Goal: Transaction & Acquisition: Book appointment/travel/reservation

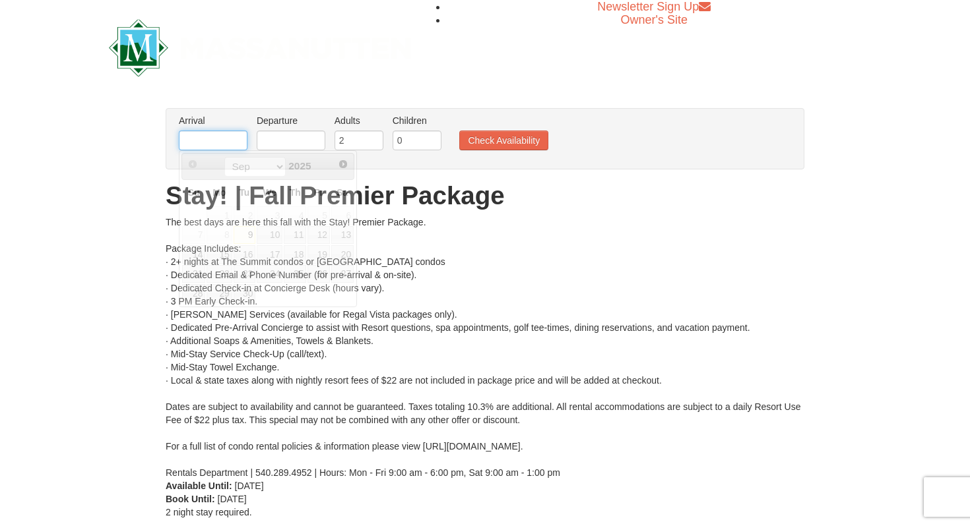
click at [237, 135] on input "text" at bounding box center [213, 141] width 69 height 20
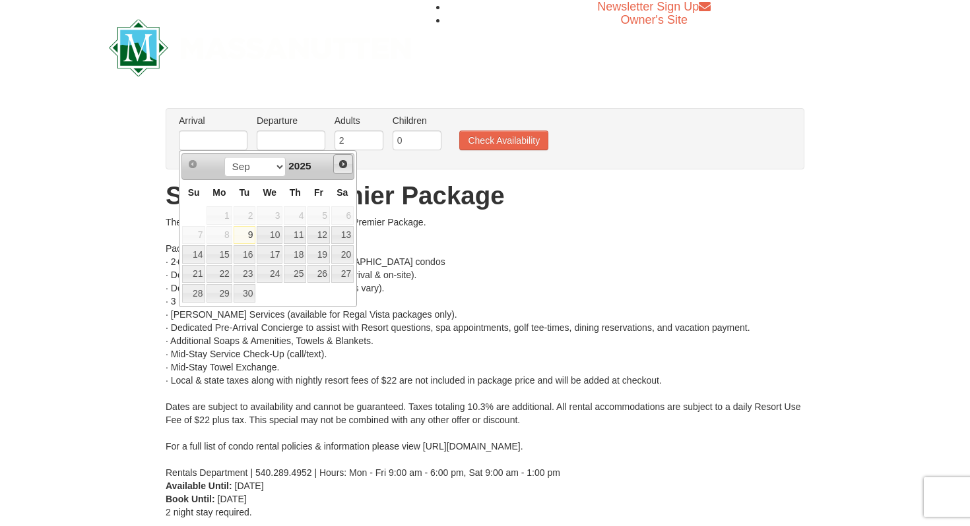
click at [341, 165] on span "Next" at bounding box center [343, 164] width 11 height 11
click at [224, 275] on link "20" at bounding box center [218, 274] width 25 height 18
type input "10/20/2025"
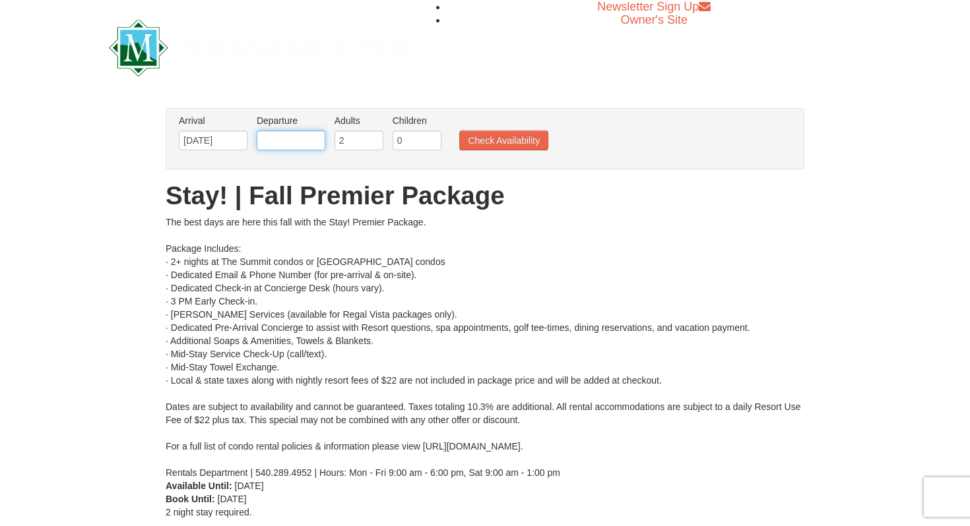
click at [286, 144] on input "text" at bounding box center [291, 141] width 69 height 20
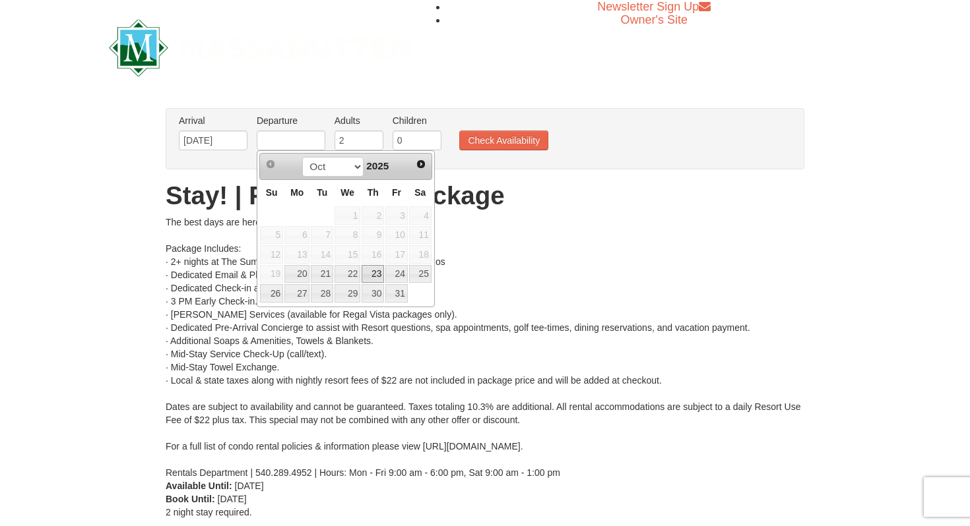
click at [366, 273] on link "23" at bounding box center [372, 274] width 22 height 18
type input "10/23/2025"
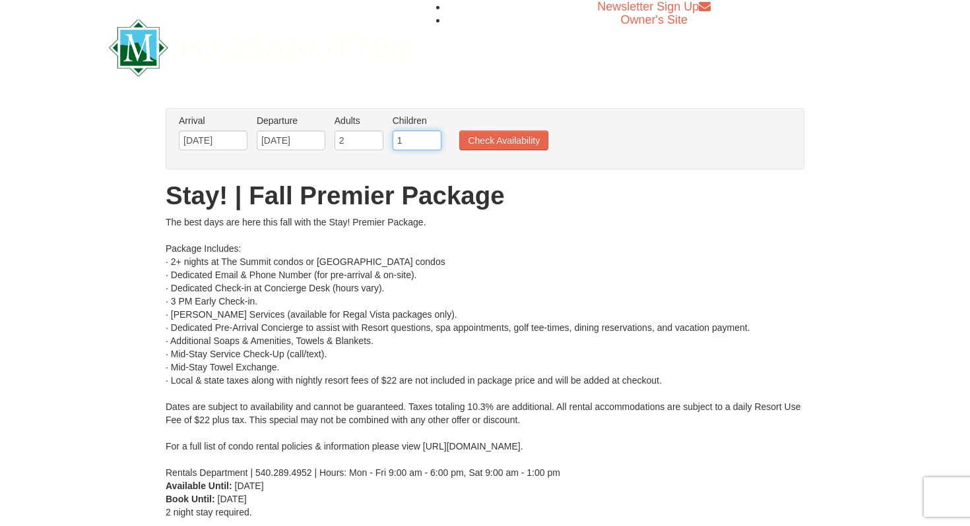
type input "1"
click at [433, 139] on input "1" at bounding box center [416, 141] width 49 height 20
click at [492, 140] on button "Check Availability" at bounding box center [503, 141] width 89 height 20
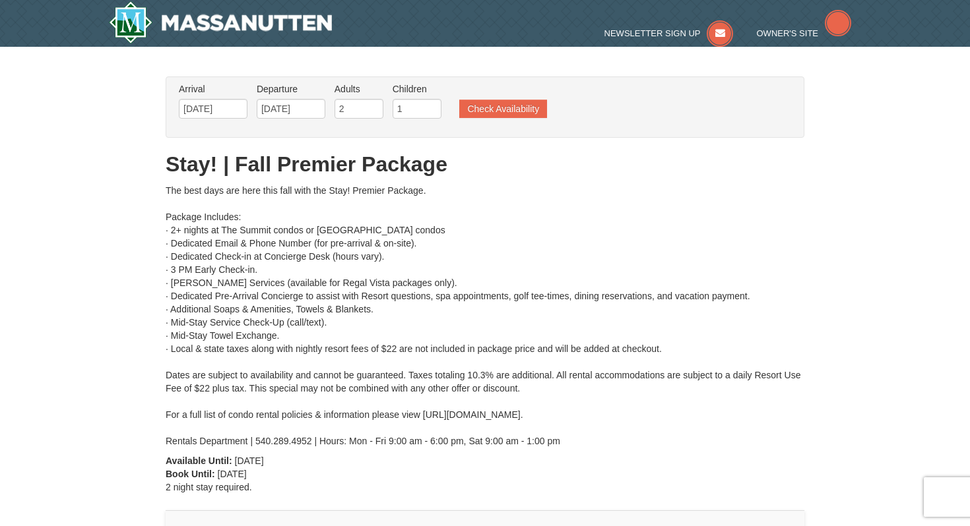
type input "10/20/2025"
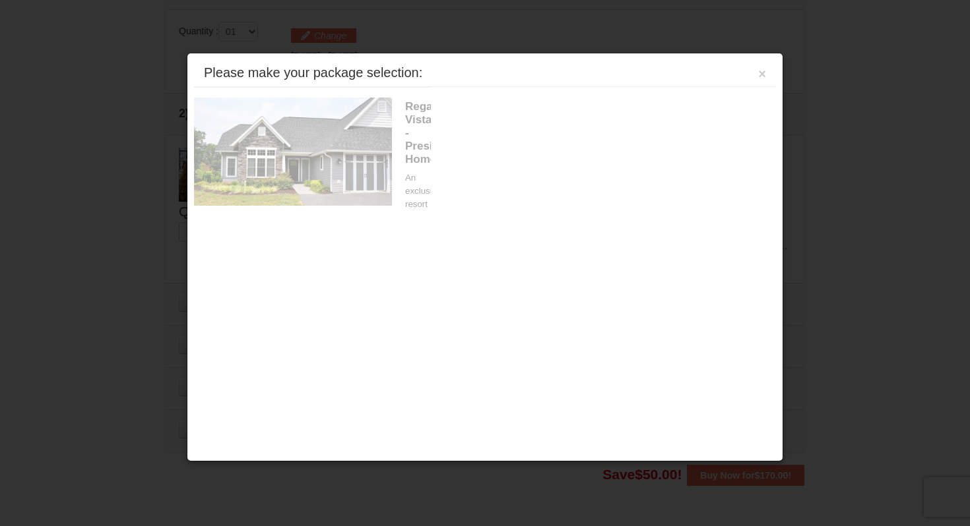
scroll to position [561, 0]
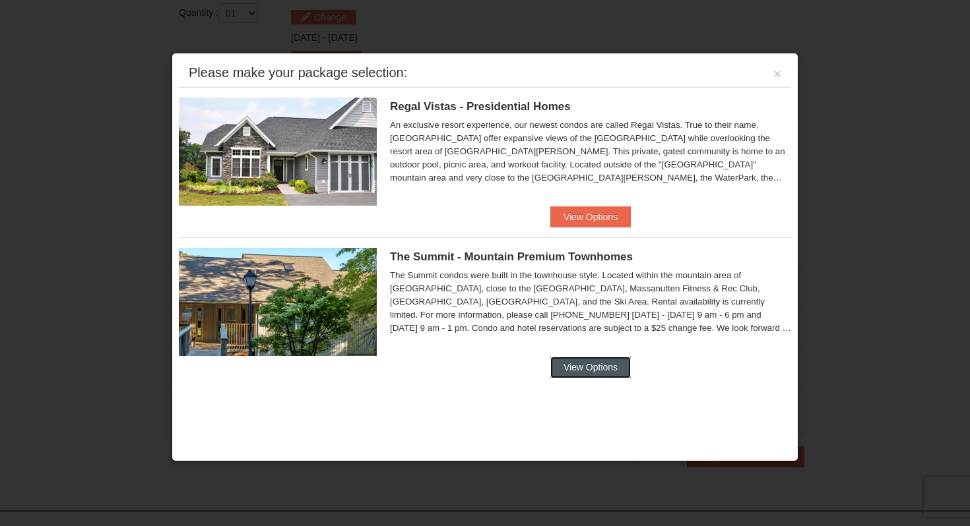
click at [563, 369] on button "View Options" at bounding box center [590, 367] width 80 height 21
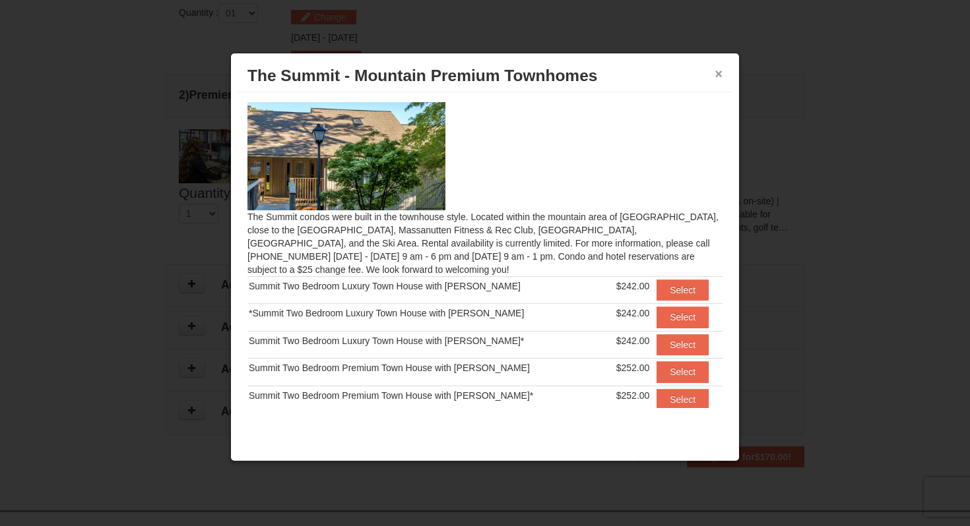
click at [720, 77] on button "×" at bounding box center [718, 73] width 8 height 13
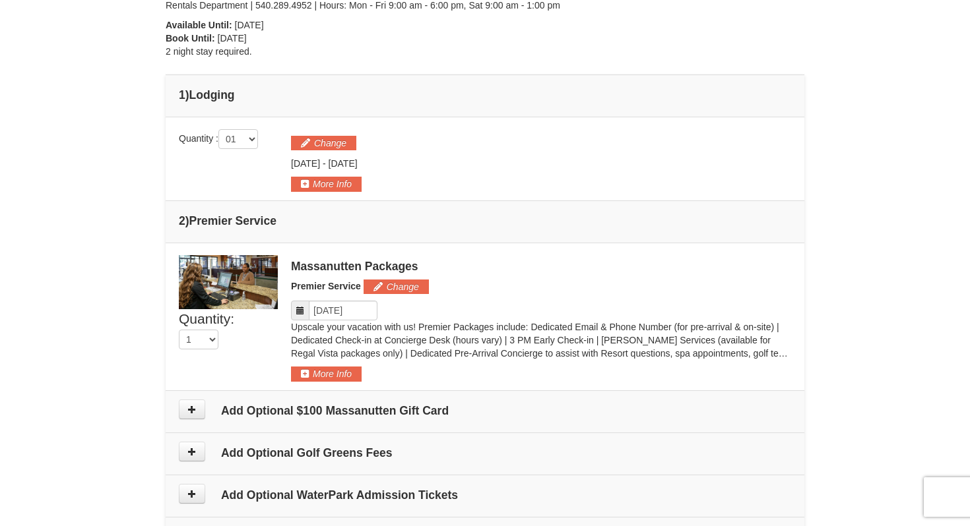
scroll to position [437, 0]
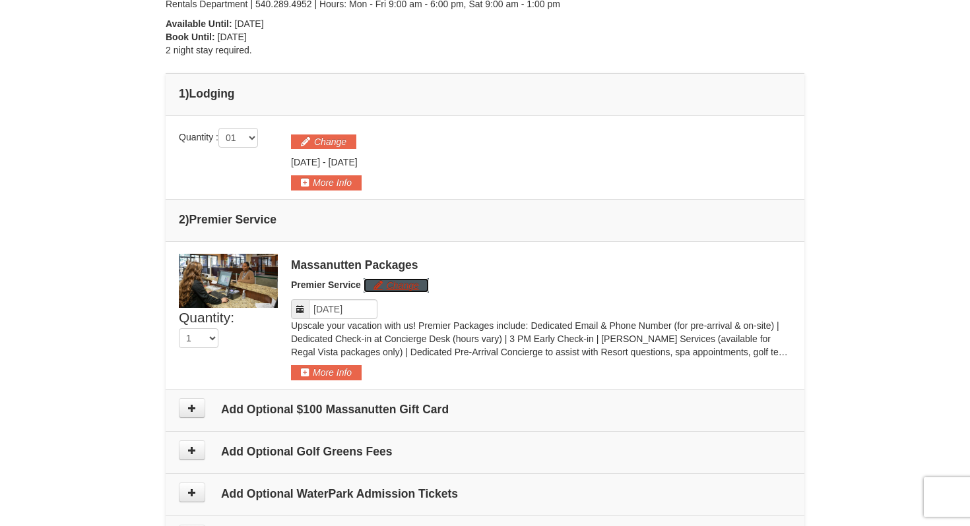
click at [384, 284] on button "Change" at bounding box center [395, 285] width 65 height 15
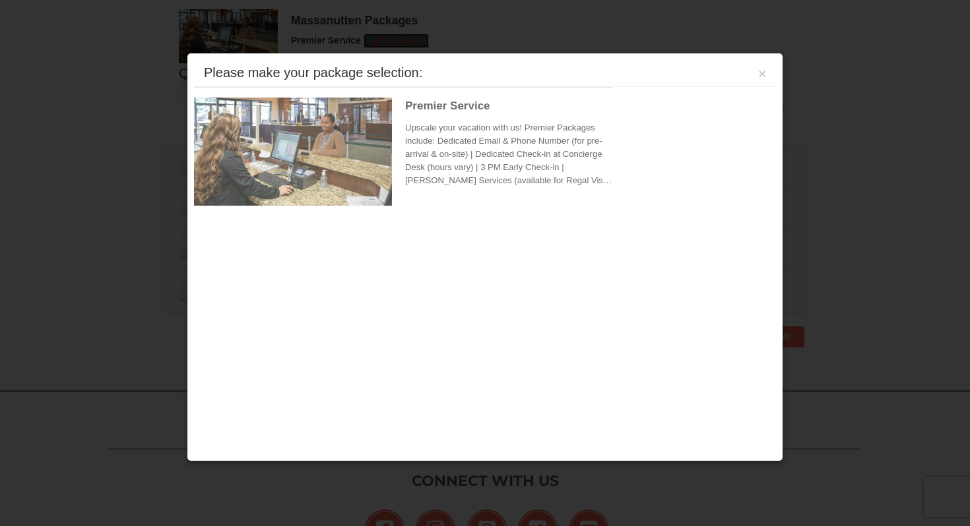
scroll to position [691, 0]
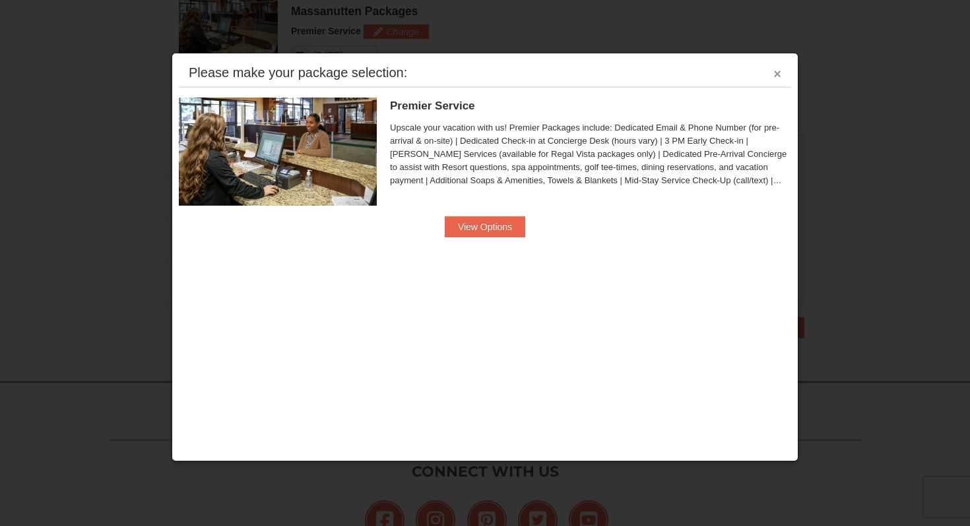
click at [773, 74] on button "×" at bounding box center [777, 73] width 8 height 13
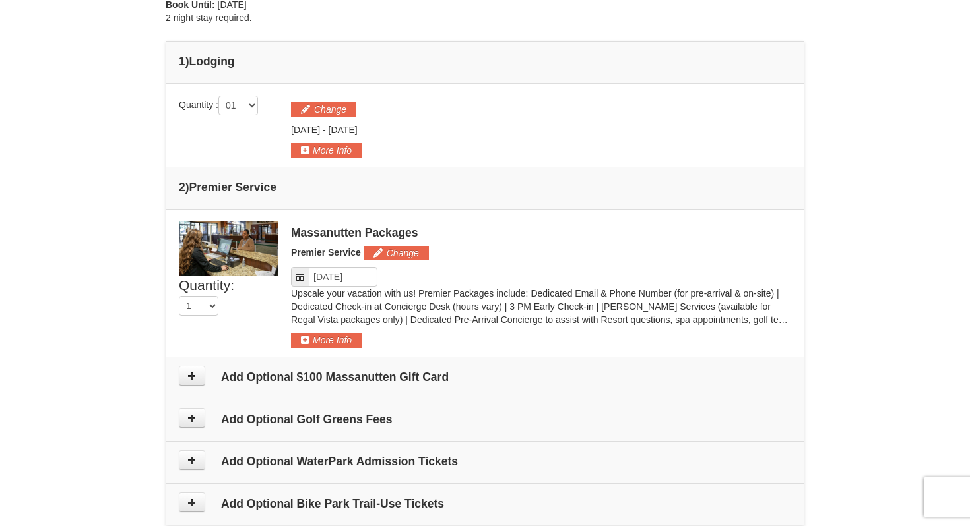
scroll to position [361, 0]
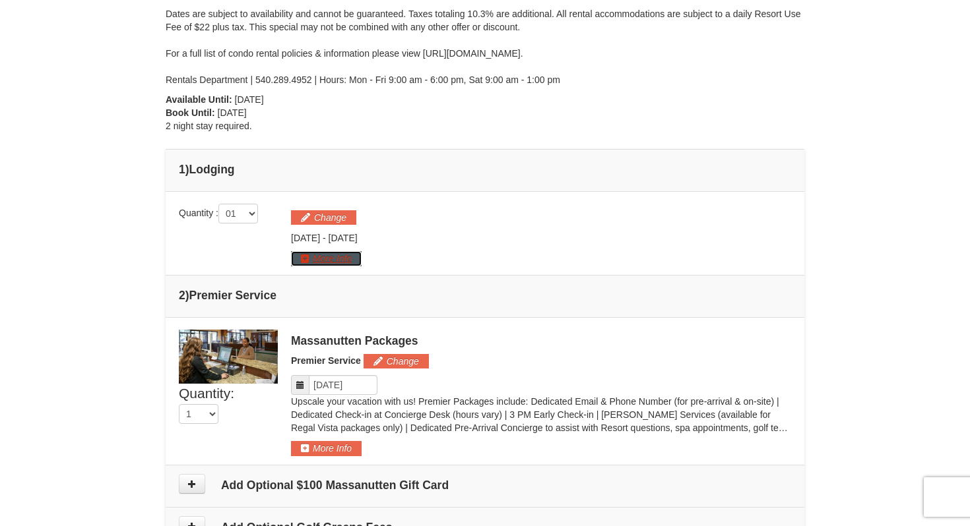
click at [333, 254] on button "More Info" at bounding box center [326, 258] width 71 height 15
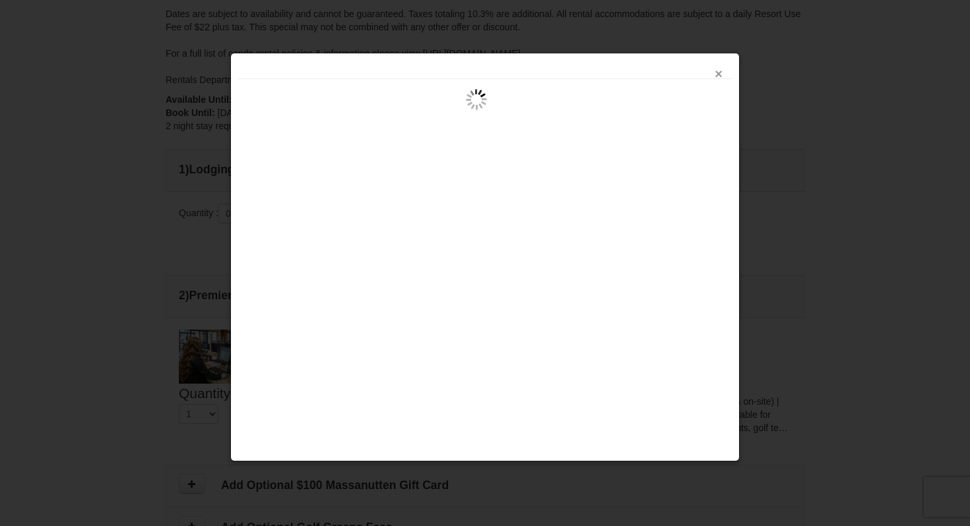
click at [716, 74] on button "×" at bounding box center [718, 73] width 8 height 13
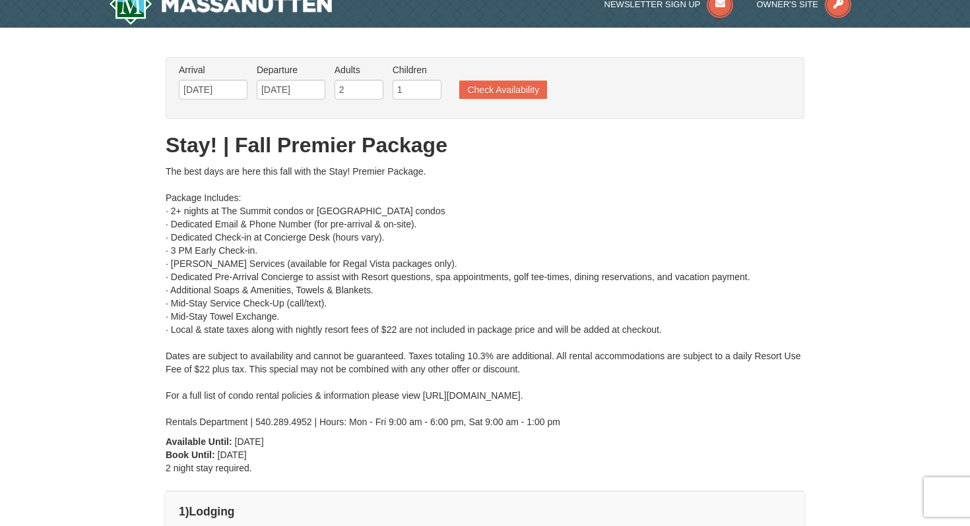
scroll to position [0, 0]
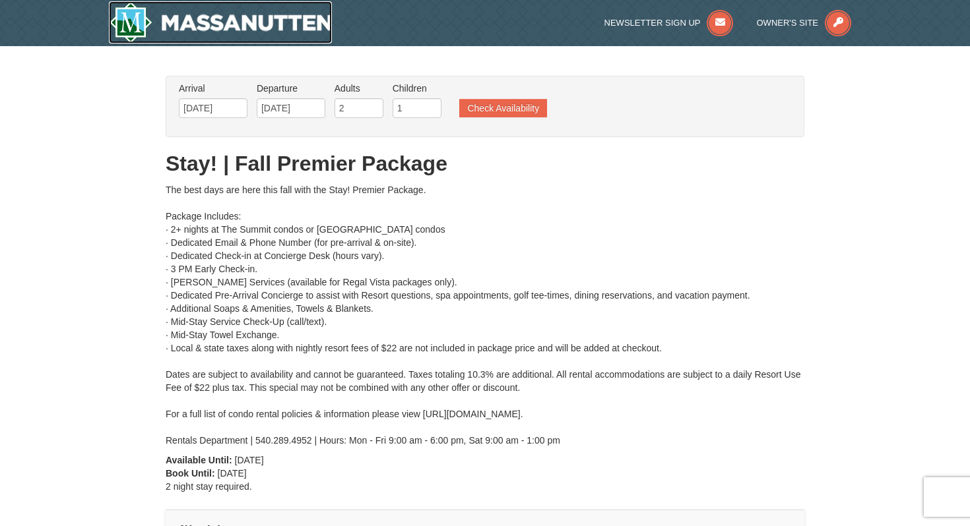
click at [284, 25] on img at bounding box center [220, 22] width 223 height 42
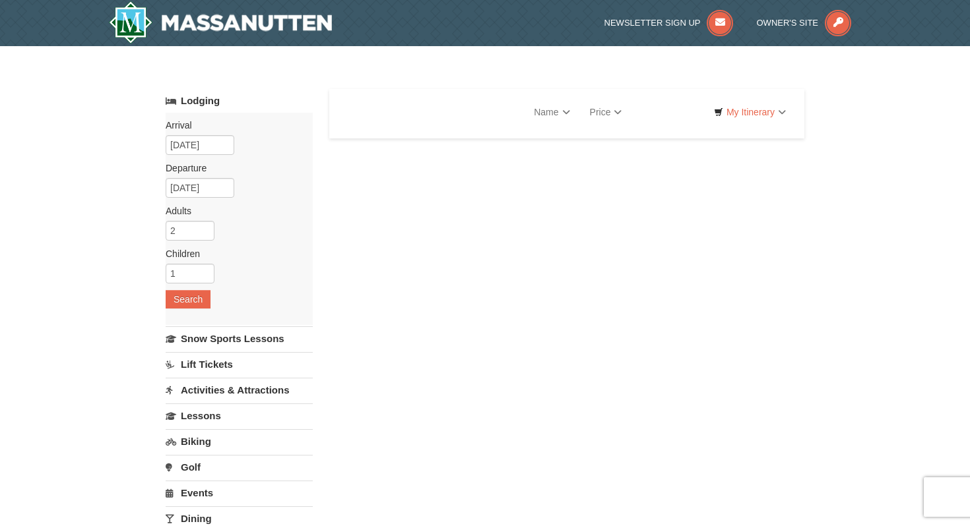
select select "9"
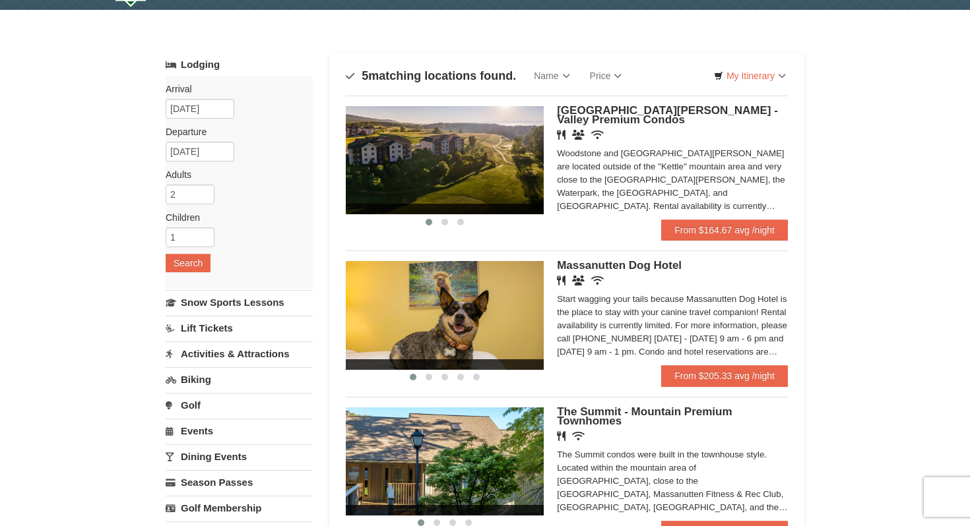
scroll to position [39, 0]
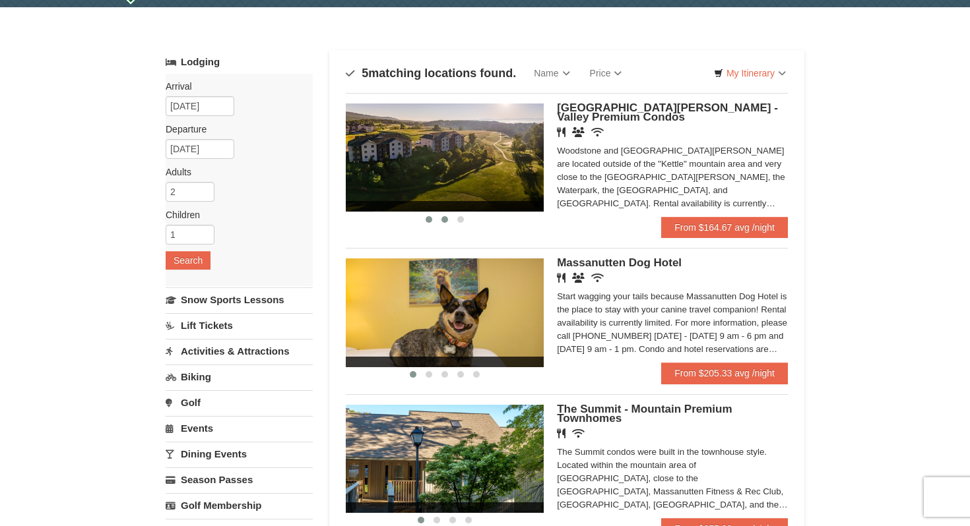
click at [445, 215] on button at bounding box center [445, 219] width 16 height 13
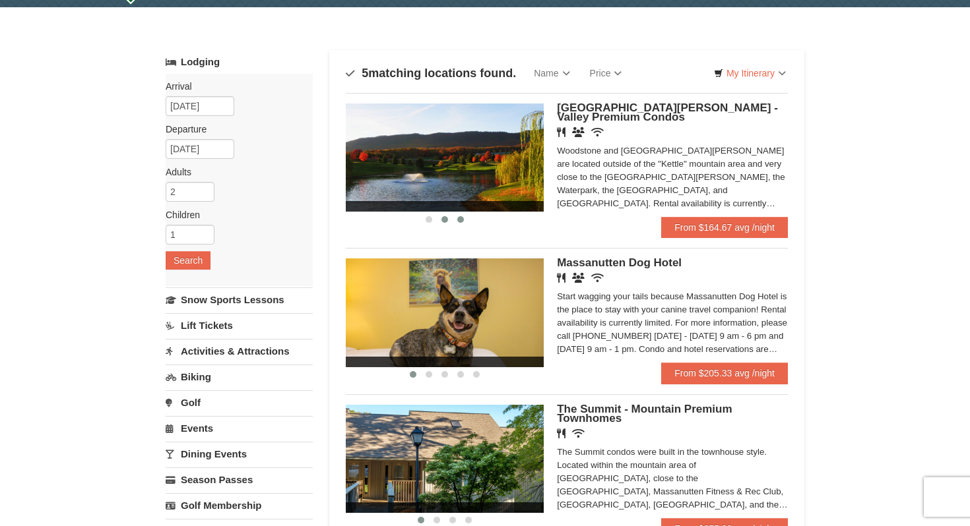
click at [462, 218] on span at bounding box center [460, 219] width 7 height 7
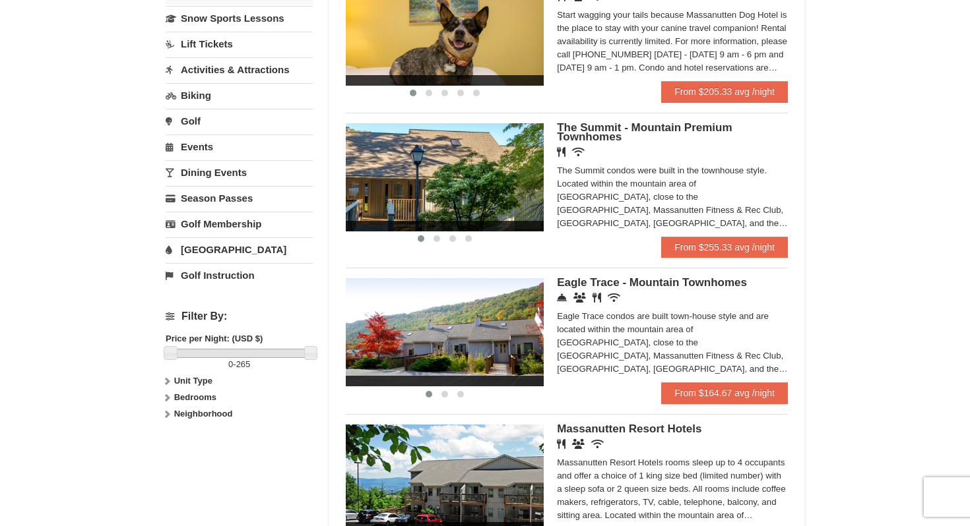
scroll to position [319, 0]
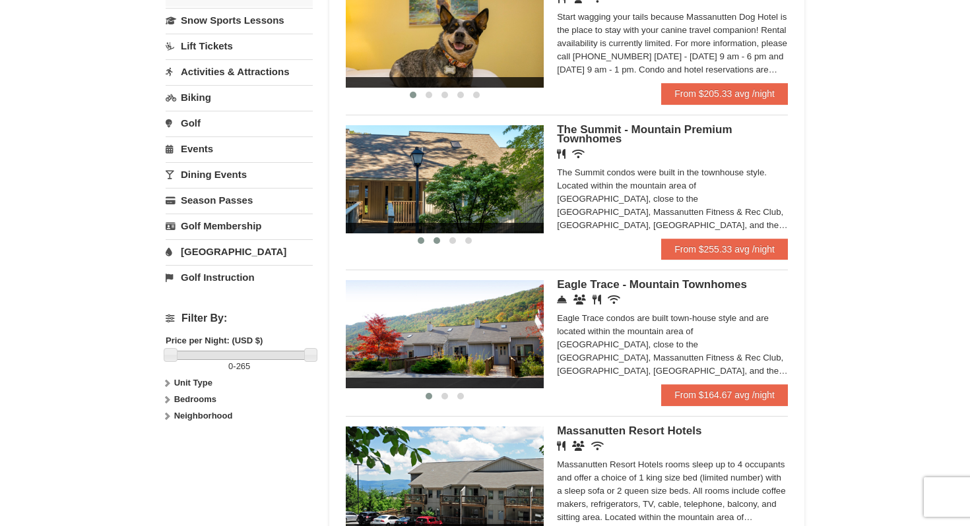
click at [440, 243] on button at bounding box center [437, 240] width 16 height 13
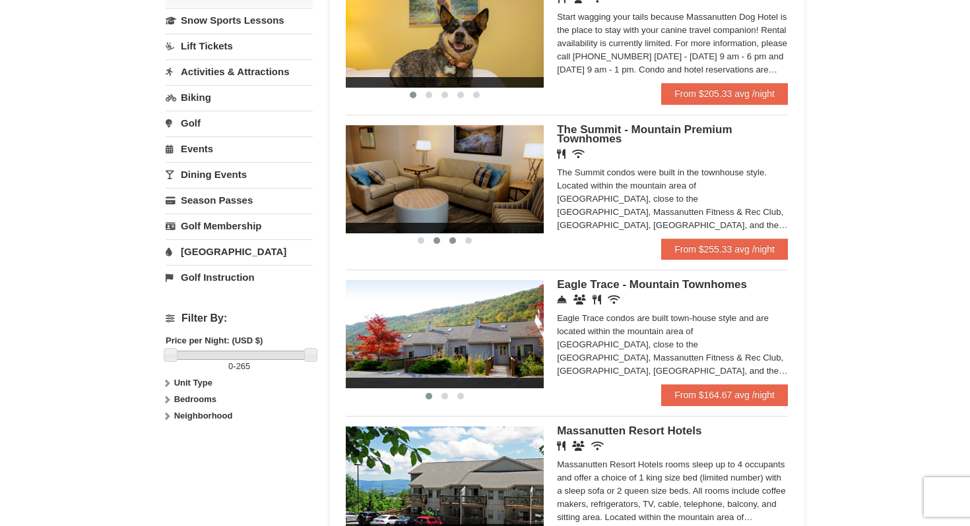
click at [451, 241] on span at bounding box center [452, 240] width 7 height 7
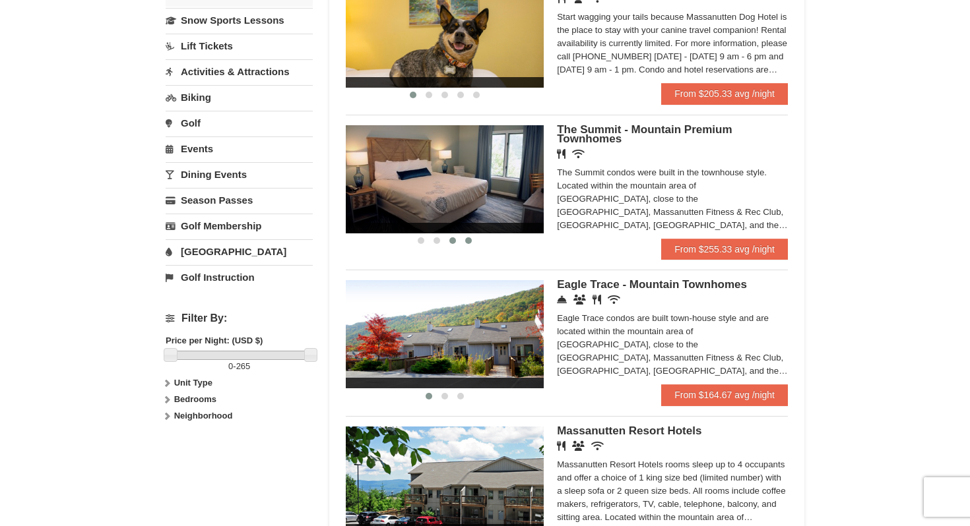
click at [468, 243] on span at bounding box center [468, 240] width 7 height 7
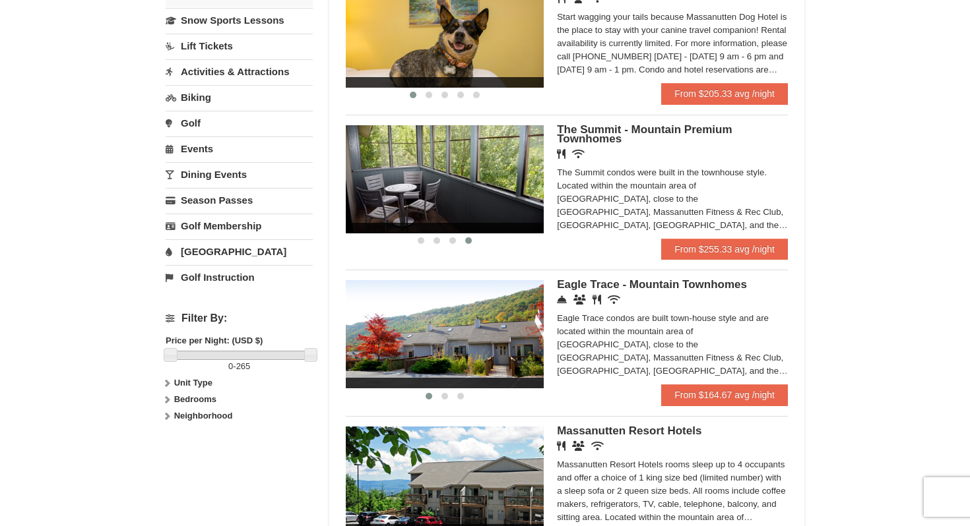
click at [579, 144] on span "The Summit - Mountain Premium Townhomes" at bounding box center [644, 134] width 175 height 22
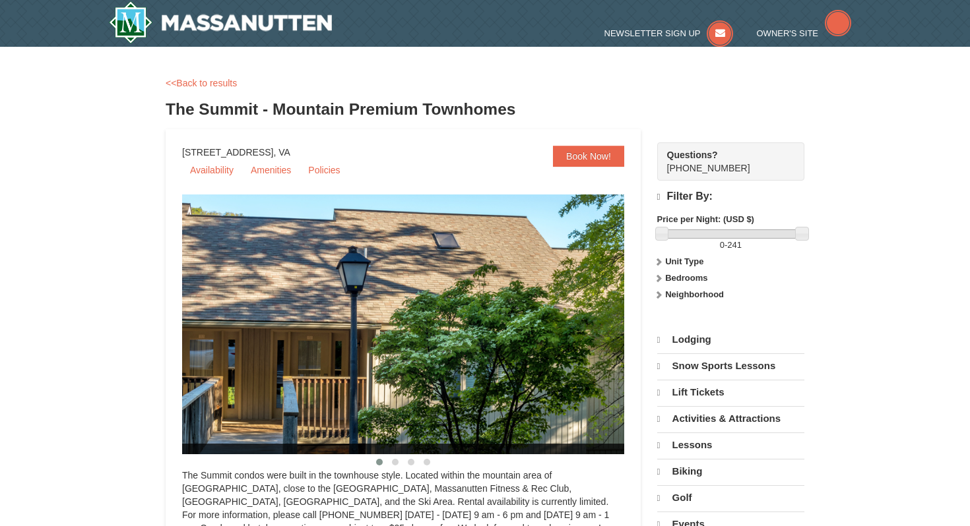
select select "9"
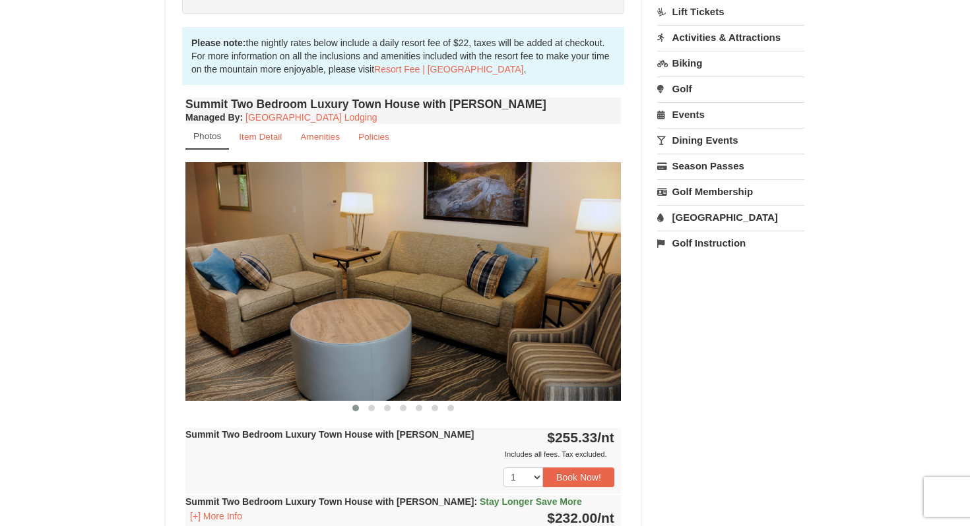
scroll to position [377, 0]
click at [372, 412] on button at bounding box center [371, 408] width 16 height 13
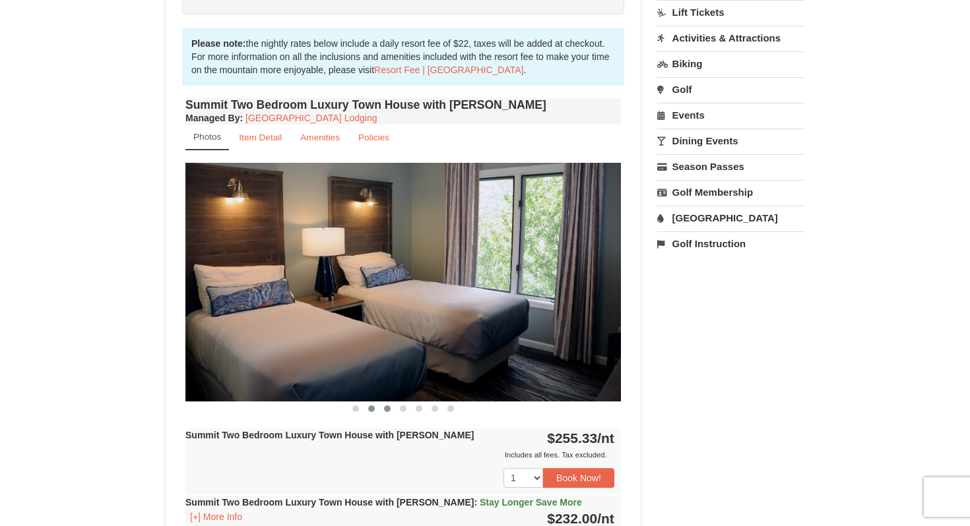
click at [389, 406] on span at bounding box center [387, 409] width 7 height 7
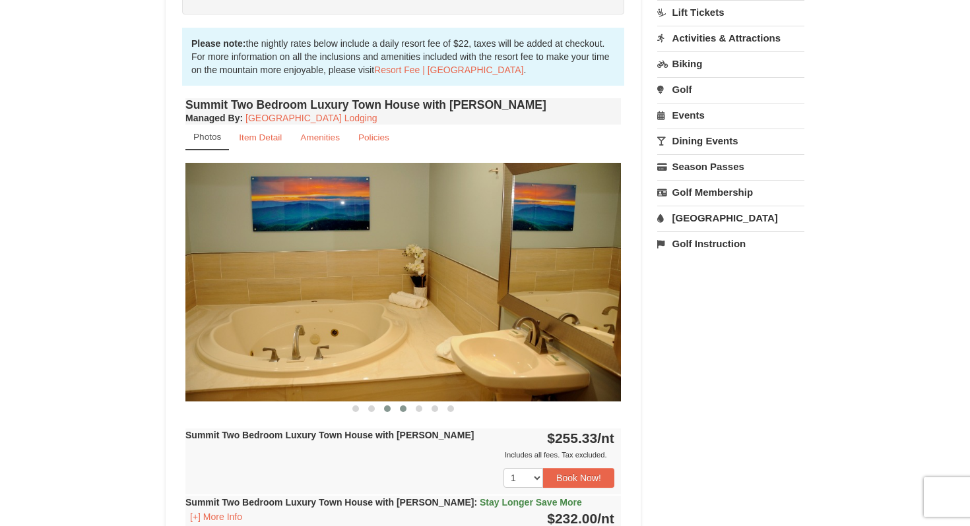
click at [404, 407] on span at bounding box center [403, 409] width 7 height 7
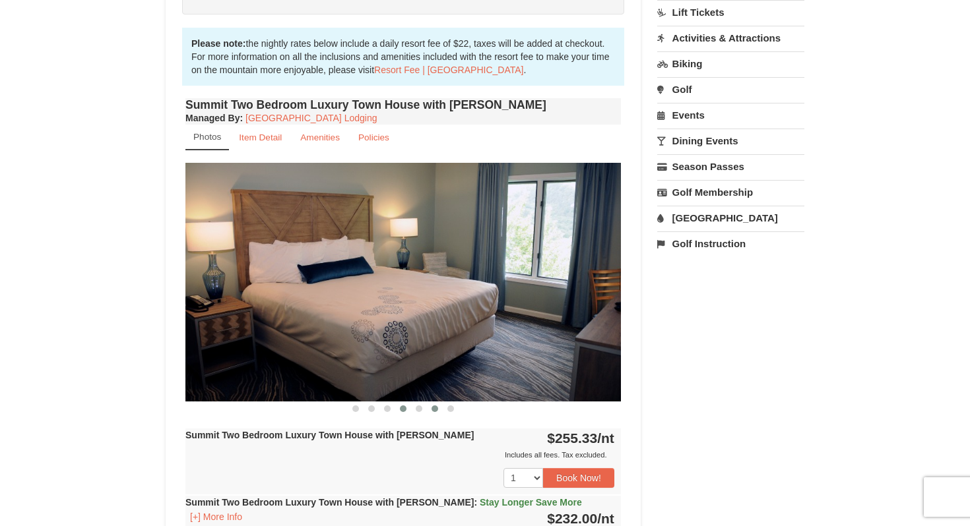
click at [432, 411] on span at bounding box center [434, 409] width 7 height 7
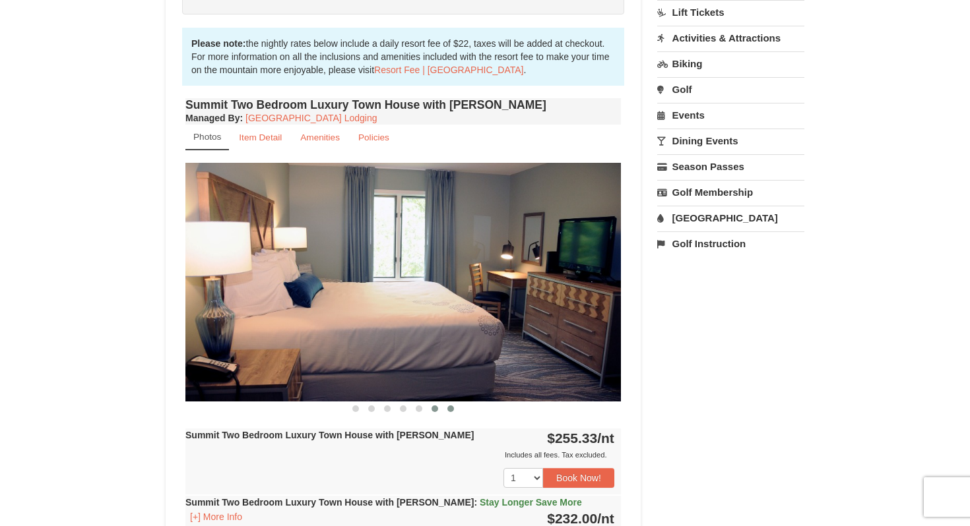
click at [452, 409] on span at bounding box center [450, 409] width 7 height 7
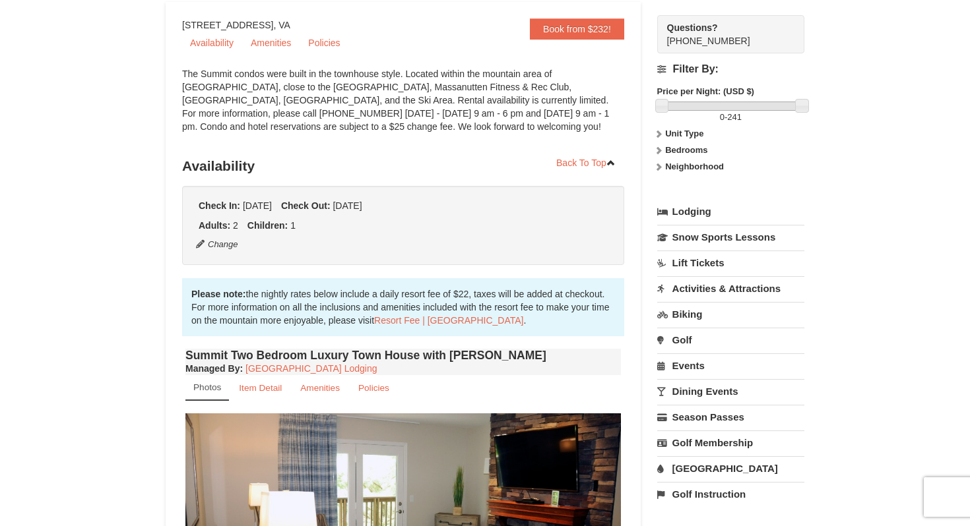
scroll to position [0, 0]
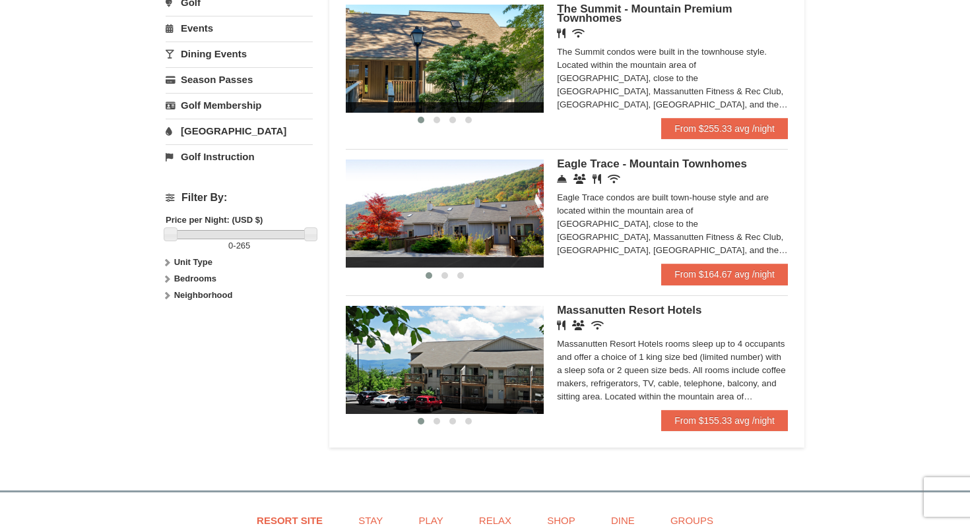
scroll to position [431, 0]
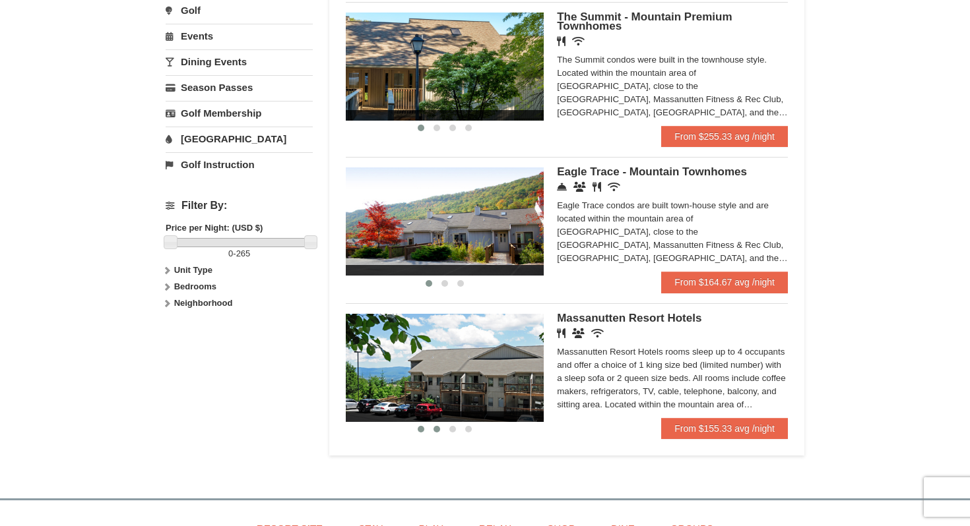
click at [437, 433] on span at bounding box center [436, 429] width 7 height 7
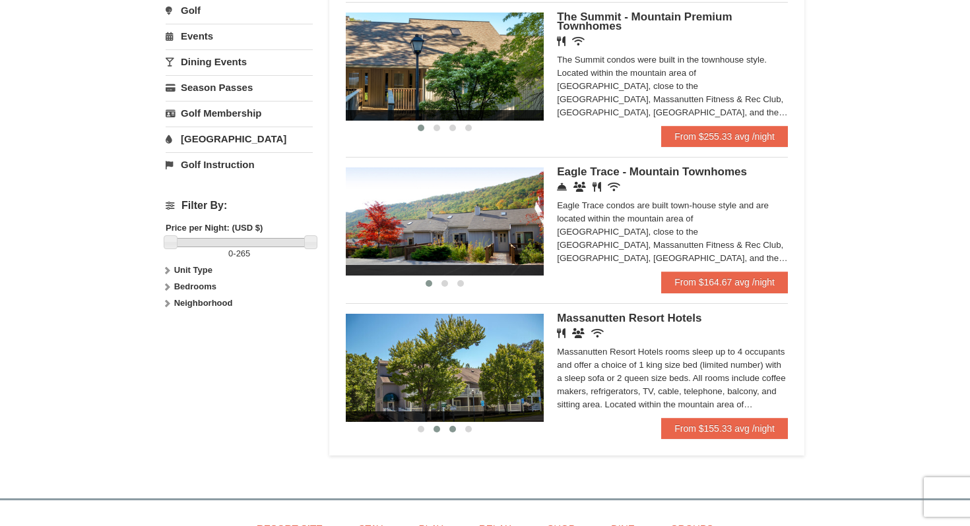
click at [456, 436] on button at bounding box center [453, 429] width 16 height 13
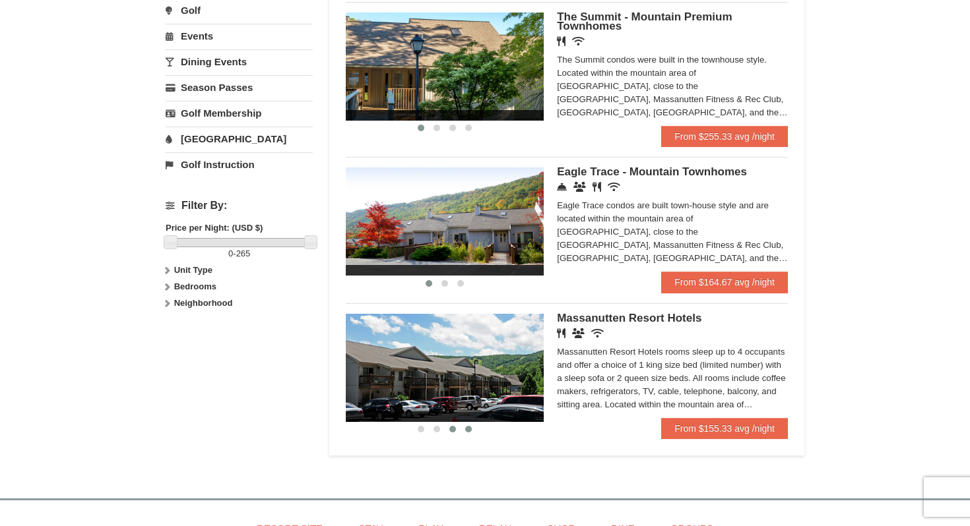
click at [471, 433] on span at bounding box center [468, 429] width 7 height 7
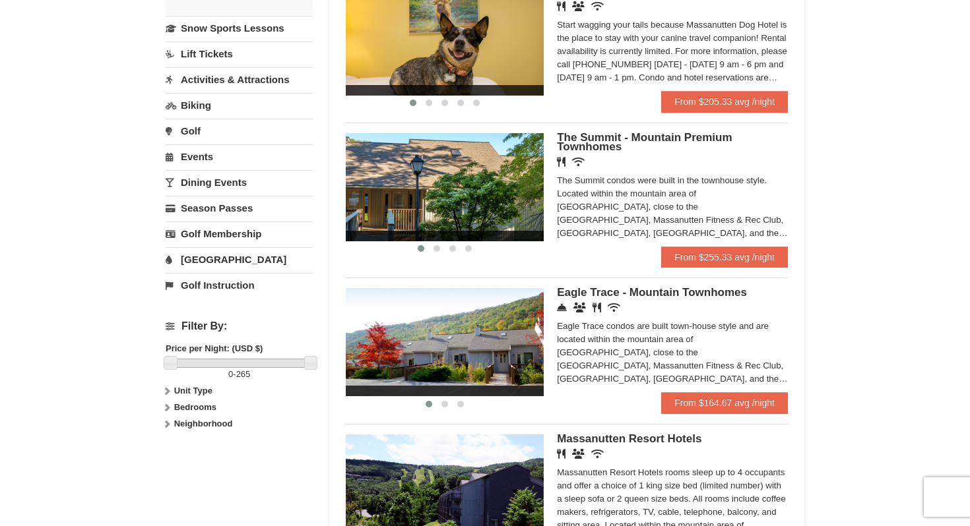
scroll to position [0, 0]
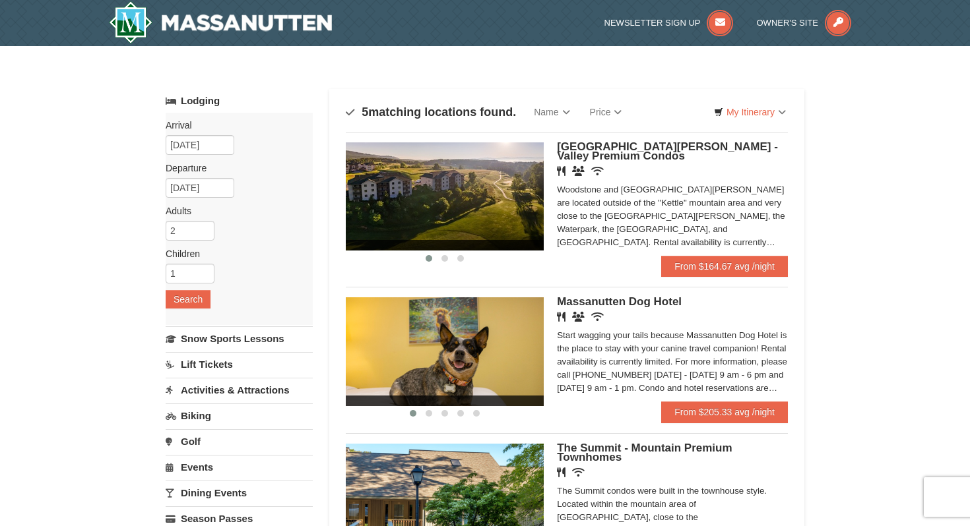
click at [451, 226] on img at bounding box center [445, 196] width 198 height 108
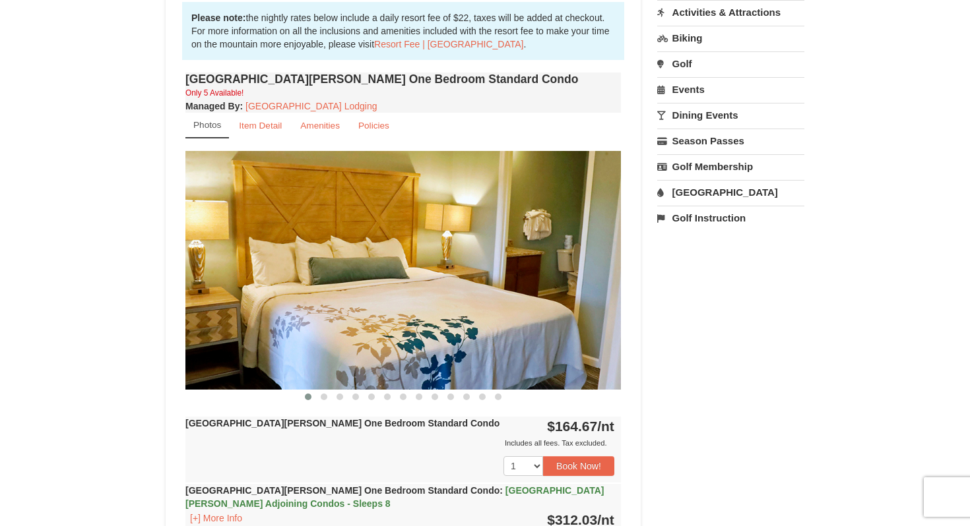
scroll to position [404, 0]
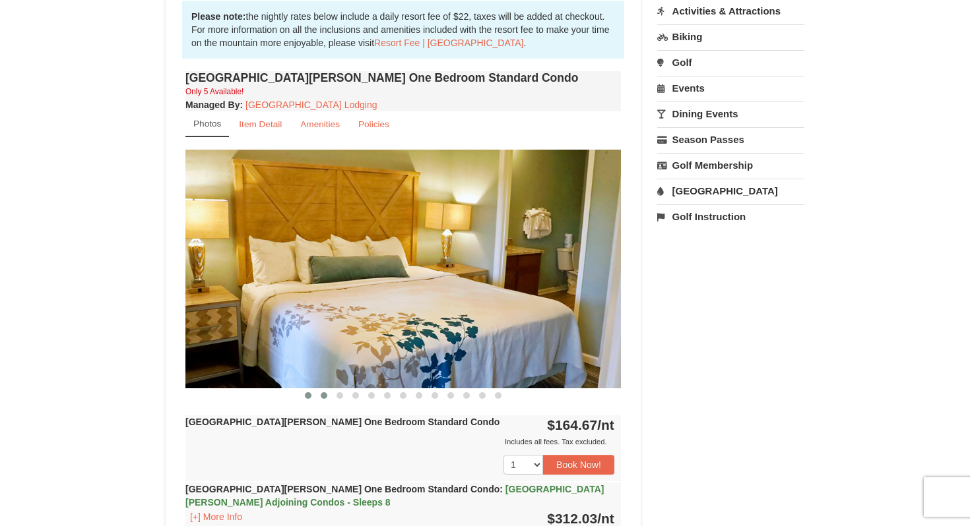
click at [327, 399] on button at bounding box center [324, 395] width 16 height 13
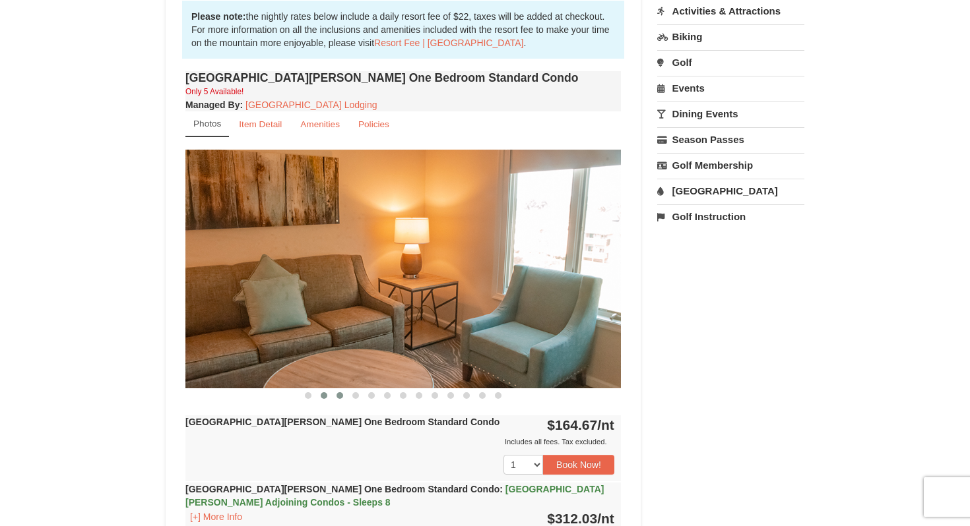
click at [336, 399] on button at bounding box center [340, 395] width 16 height 13
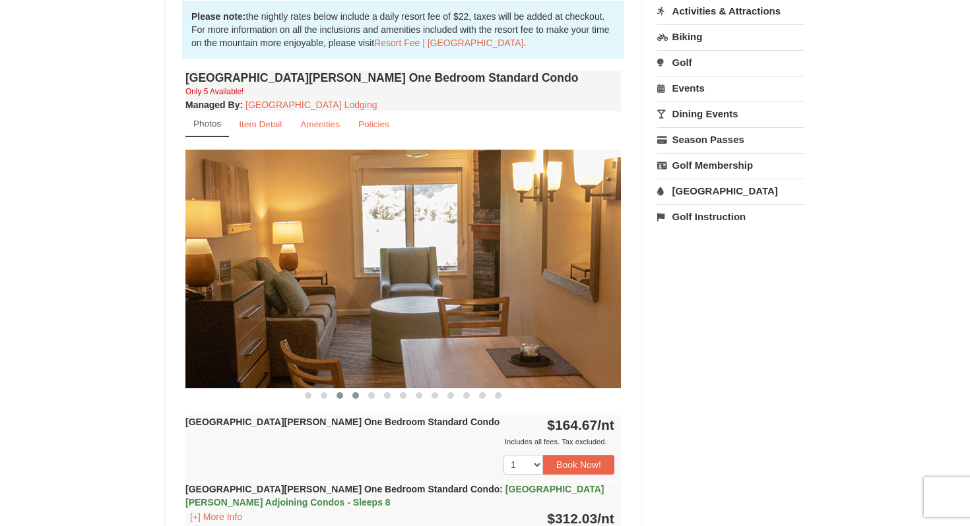
click at [356, 394] on span at bounding box center [355, 395] width 7 height 7
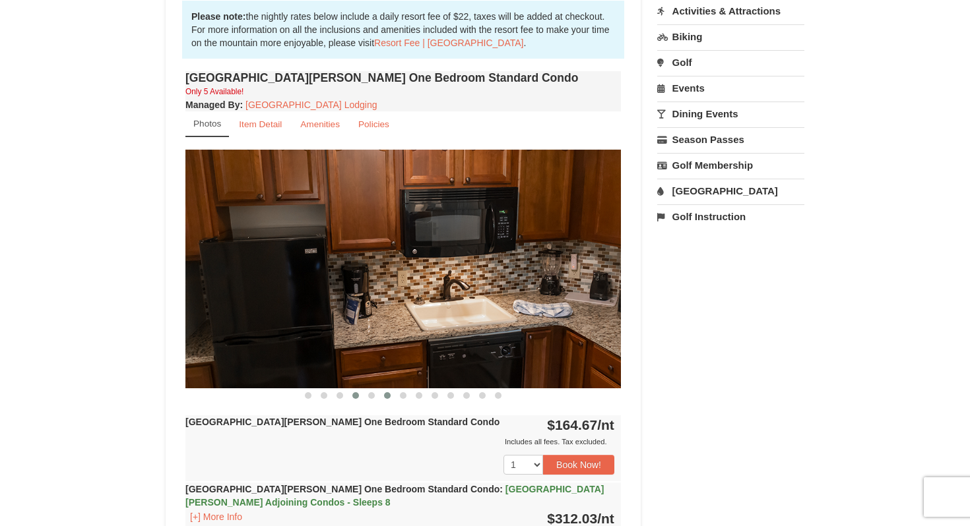
click at [382, 393] on button at bounding box center [387, 395] width 16 height 13
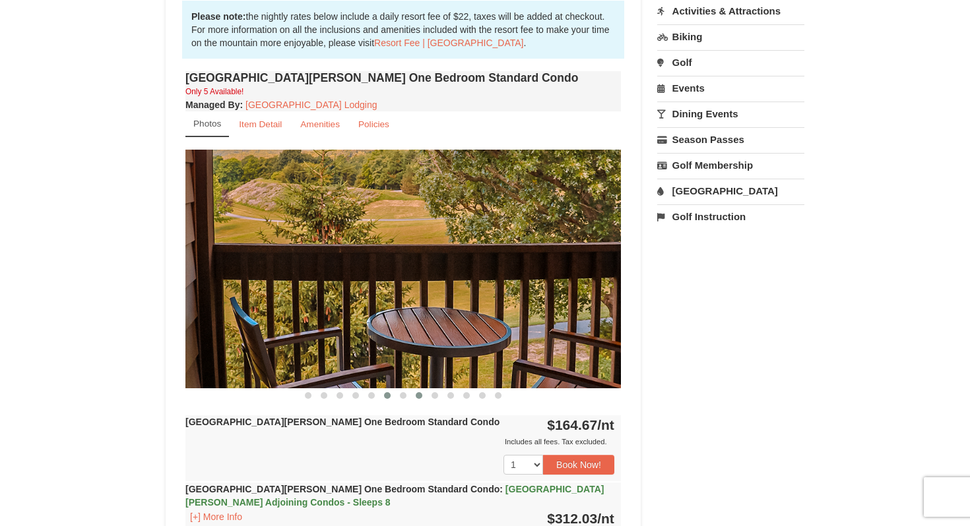
click at [418, 391] on button at bounding box center [419, 395] width 16 height 13
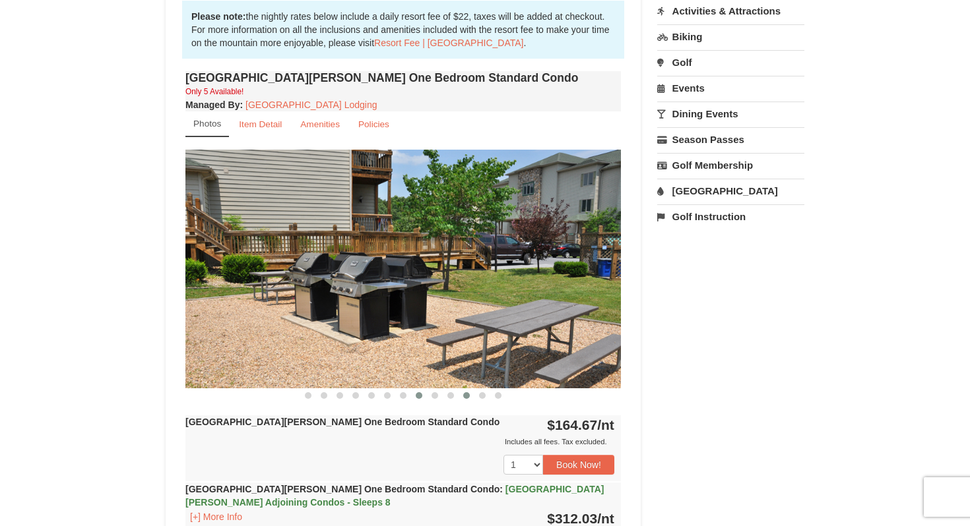
click at [459, 395] on button at bounding box center [466, 395] width 16 height 13
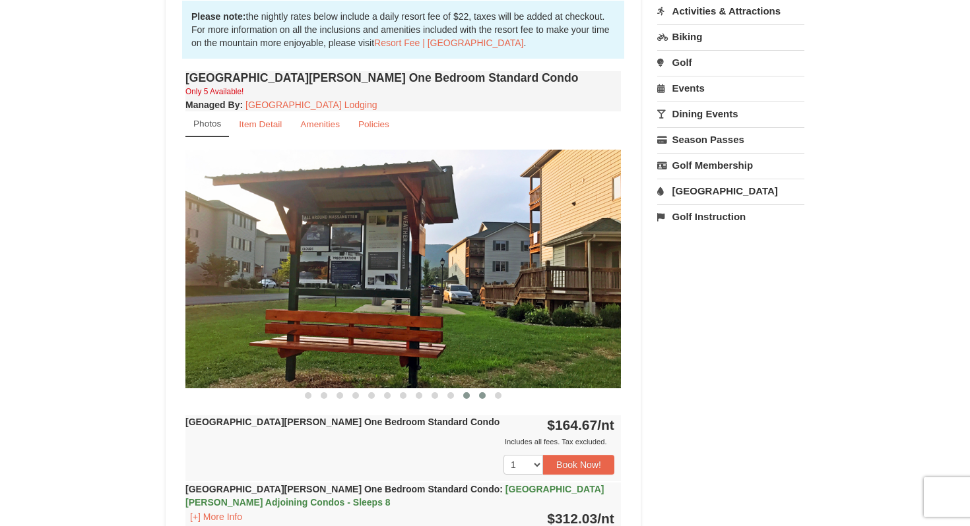
click at [480, 397] on span at bounding box center [482, 395] width 7 height 7
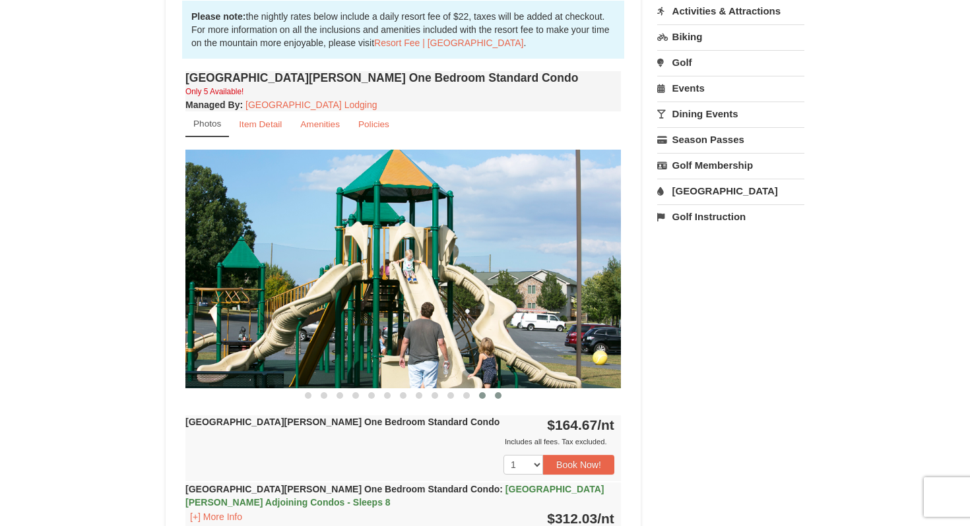
click at [499, 394] on span at bounding box center [498, 395] width 7 height 7
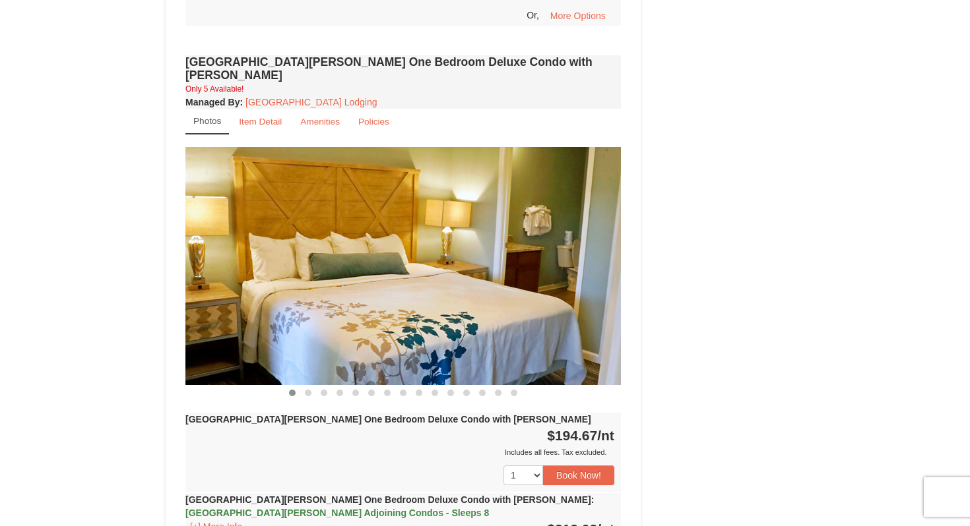
scroll to position [1094, 0]
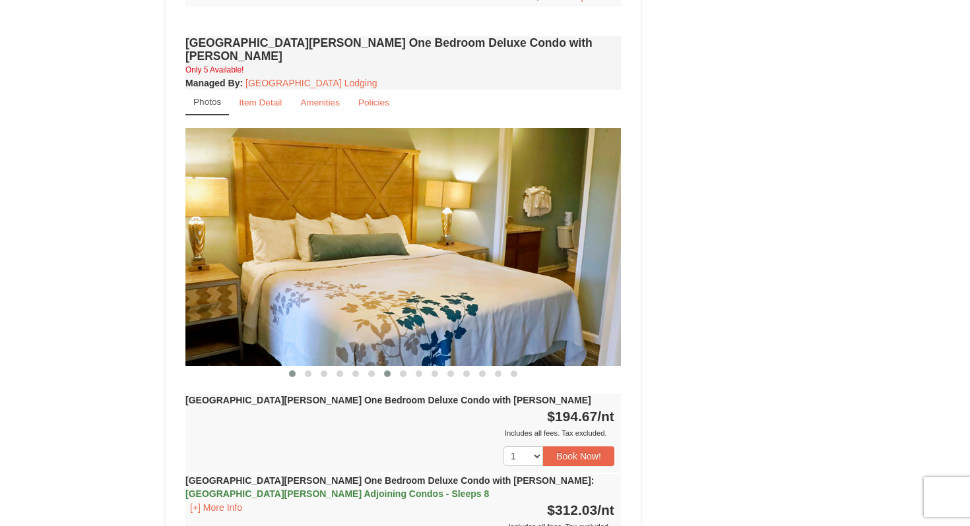
click at [385, 371] on span at bounding box center [387, 374] width 7 height 7
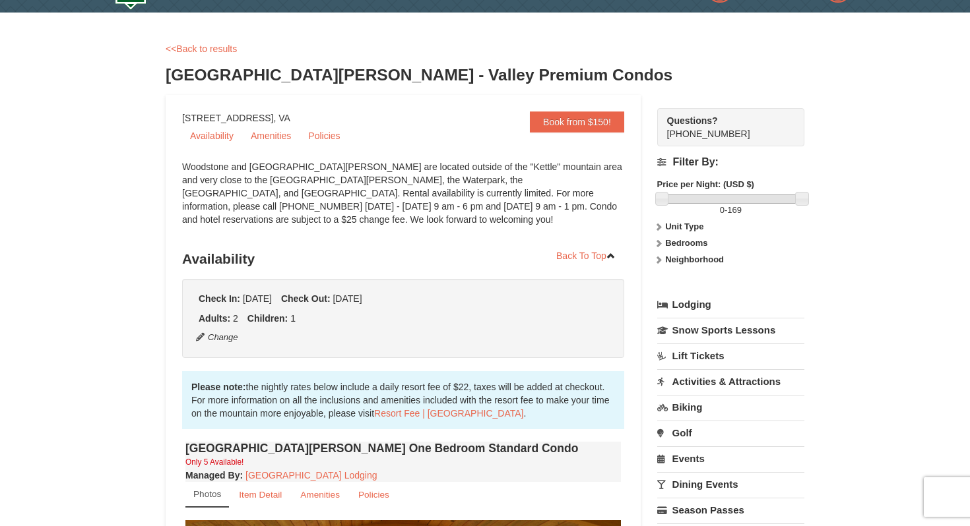
scroll to position [0, 0]
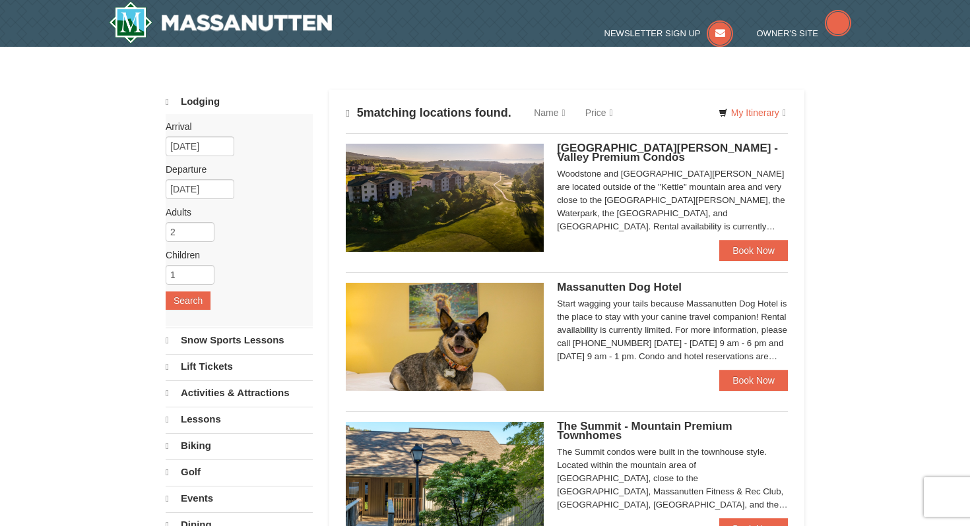
select select "9"
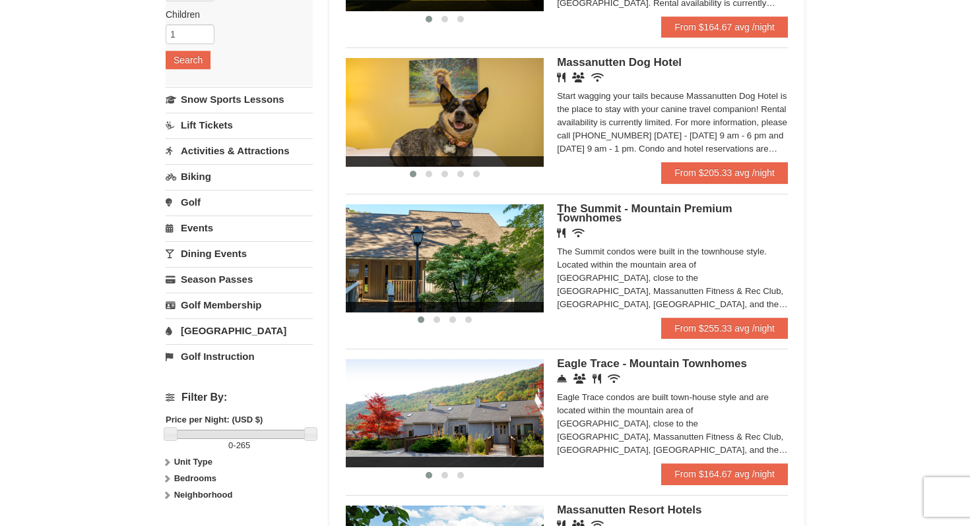
scroll to position [310, 0]
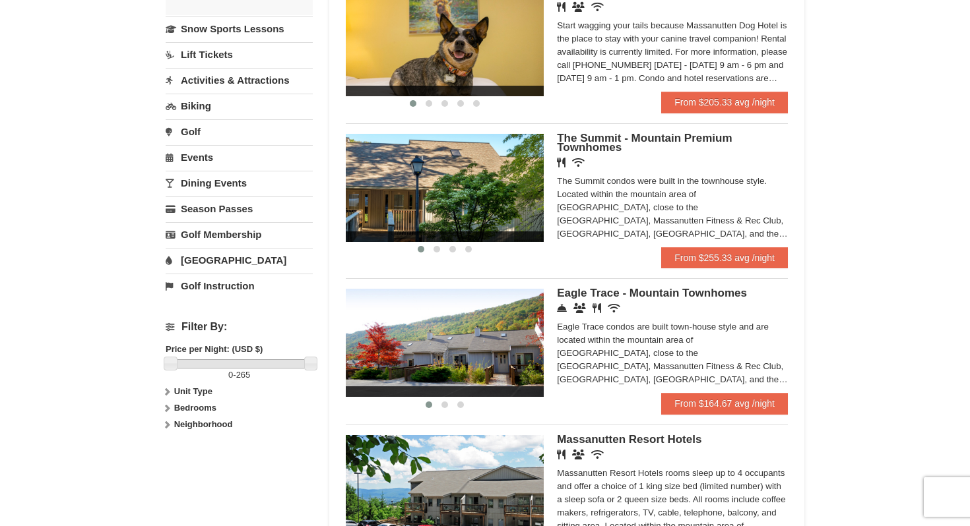
click at [569, 294] on span "Eagle Trace - Mountain Townhomes" at bounding box center [652, 293] width 190 height 13
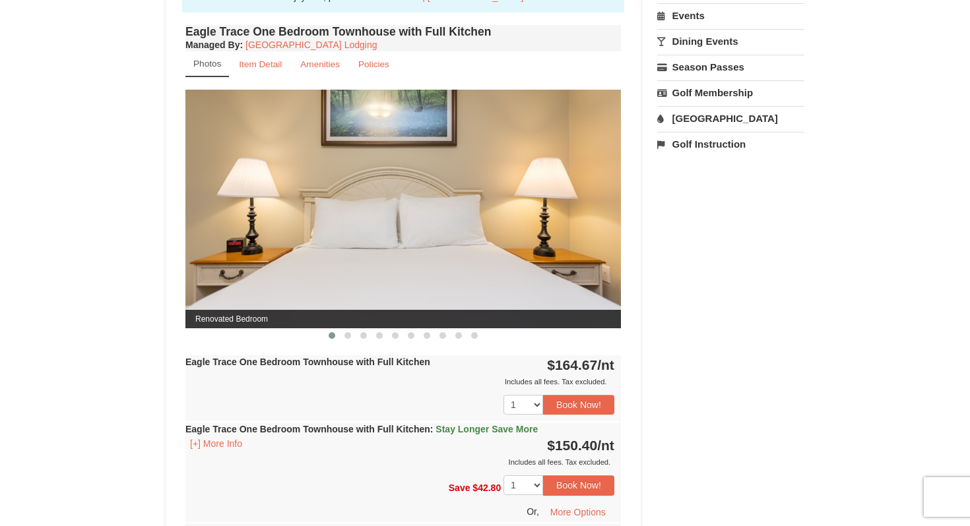
scroll to position [479, 0]
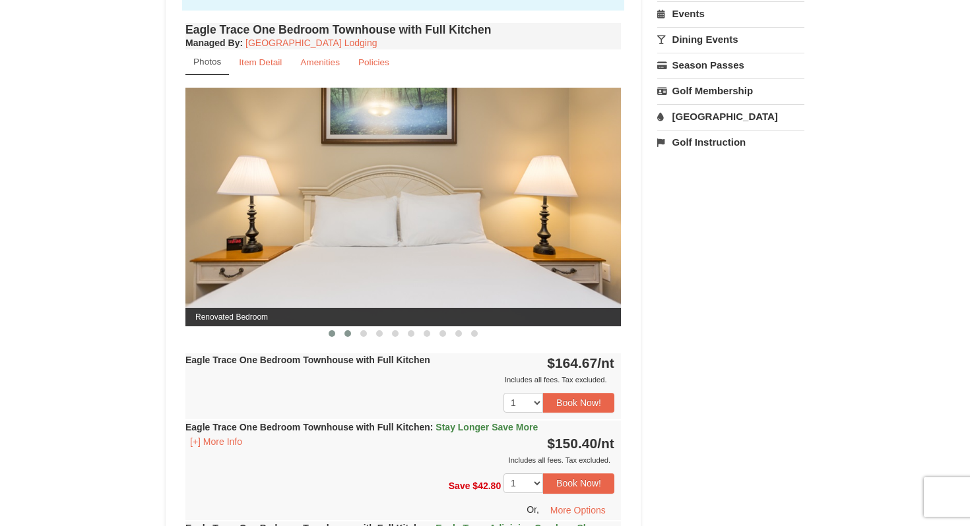
click at [348, 334] on span at bounding box center [347, 333] width 7 height 7
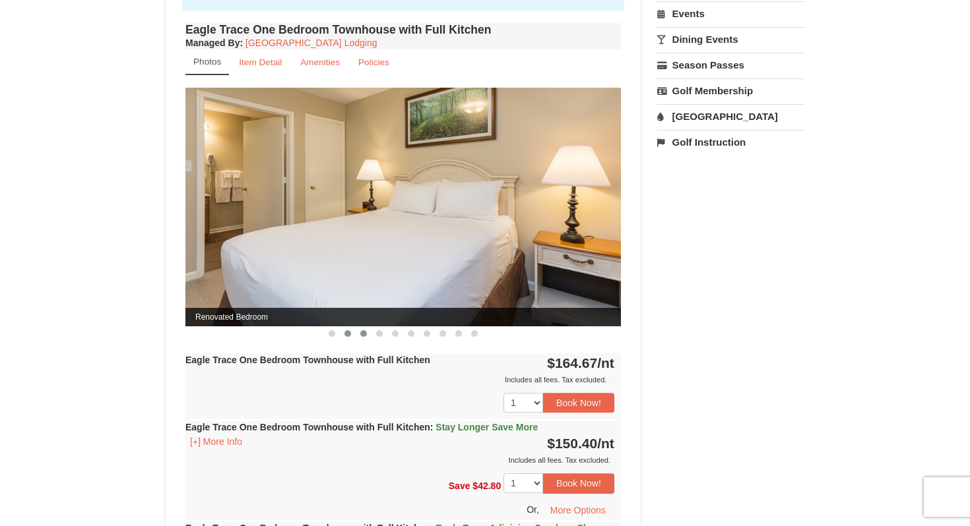
click at [360, 334] on span at bounding box center [363, 333] width 7 height 7
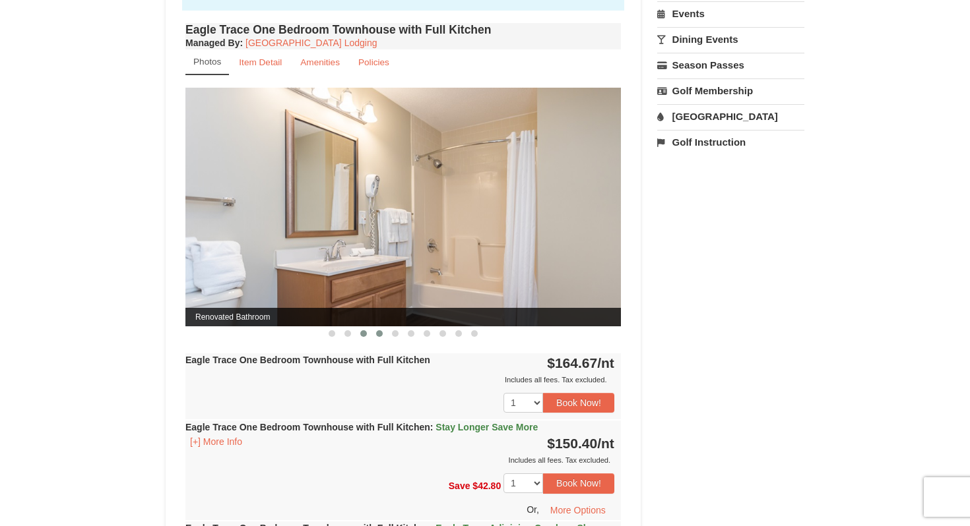
click at [386, 332] on button at bounding box center [379, 333] width 16 height 13
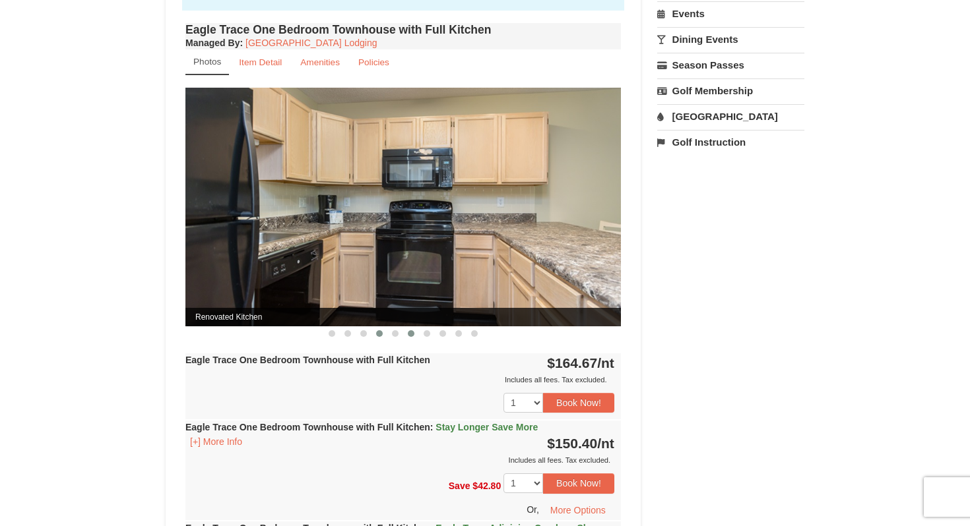
click at [408, 328] on button at bounding box center [411, 333] width 16 height 13
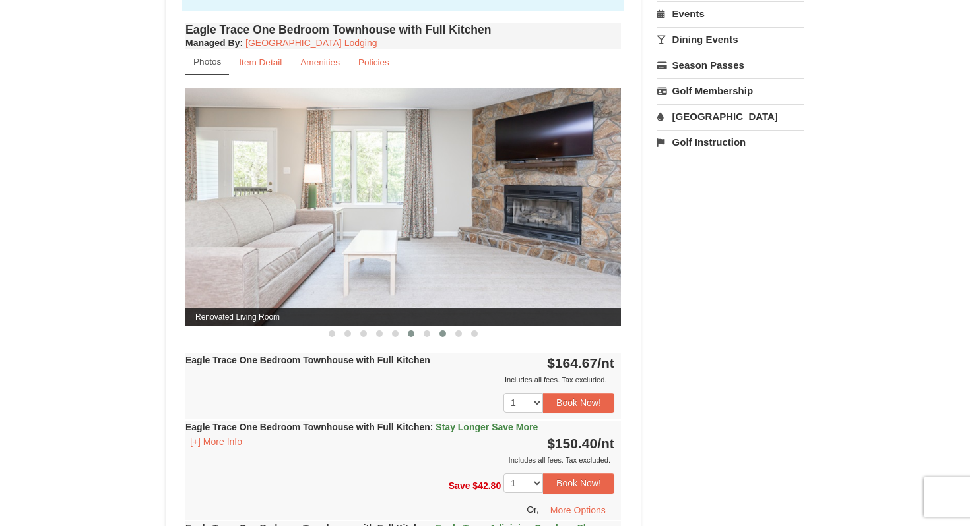
click at [439, 329] on button at bounding box center [443, 333] width 16 height 13
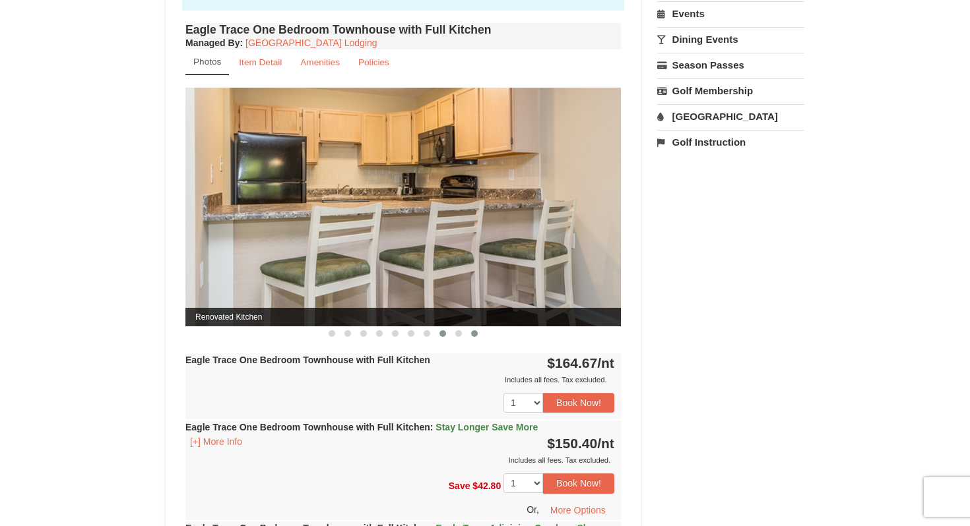
click at [470, 327] on button at bounding box center [474, 333] width 16 height 13
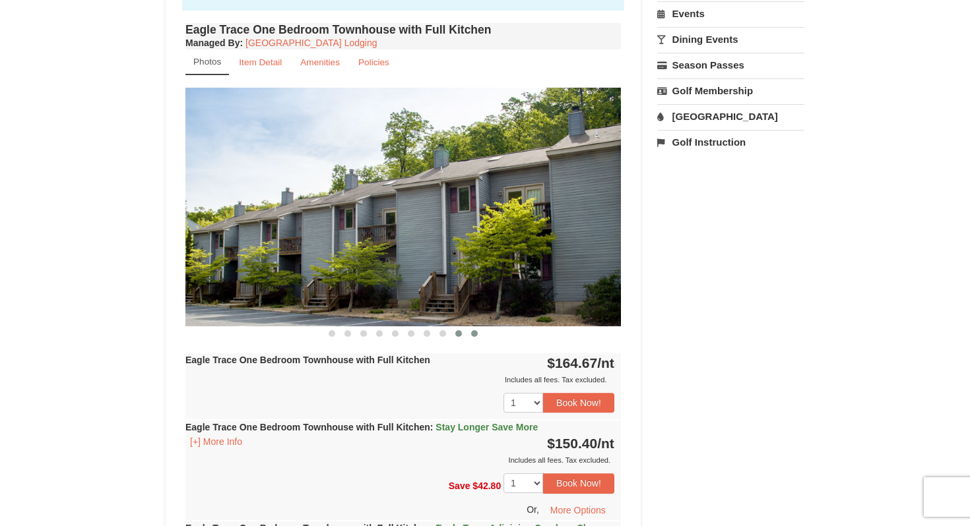
click at [457, 332] on span at bounding box center [458, 333] width 7 height 7
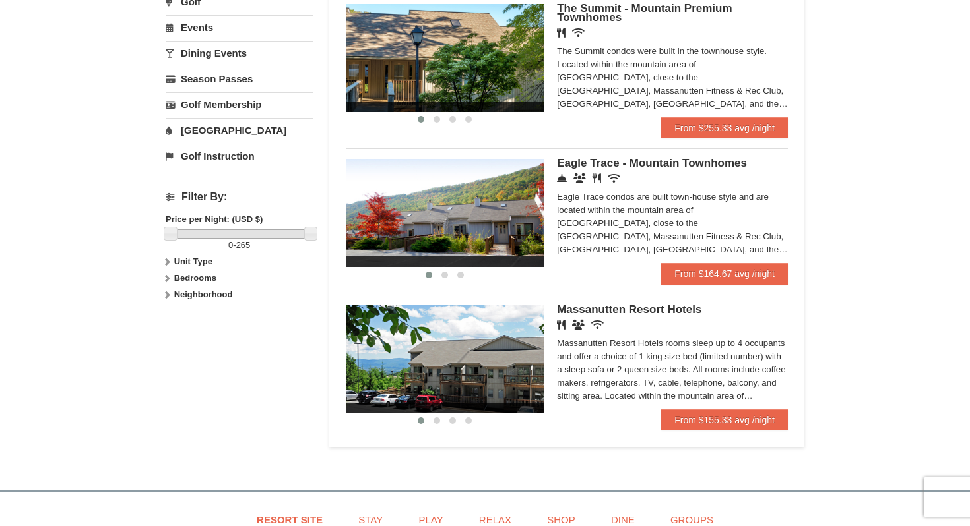
scroll to position [441, 0]
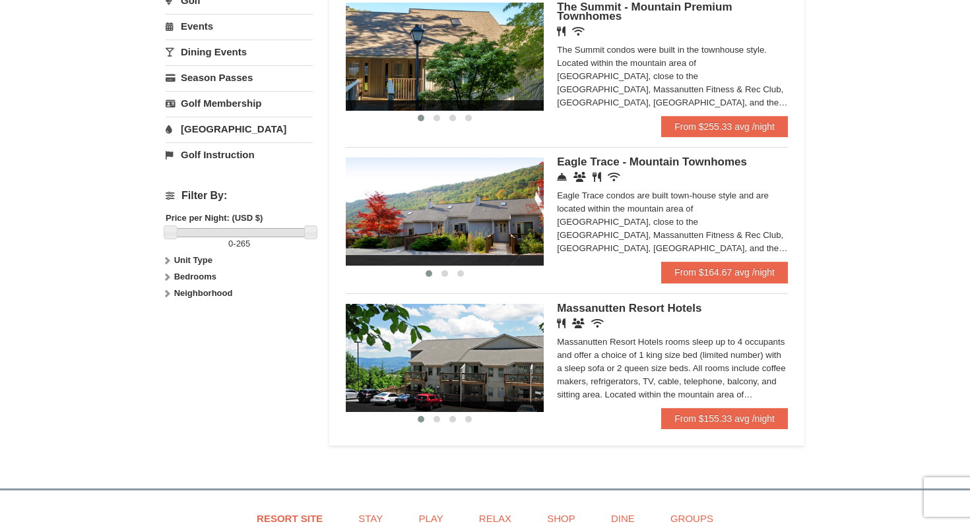
click at [577, 313] on span "Massanutten Resort Hotels" at bounding box center [629, 308] width 144 height 13
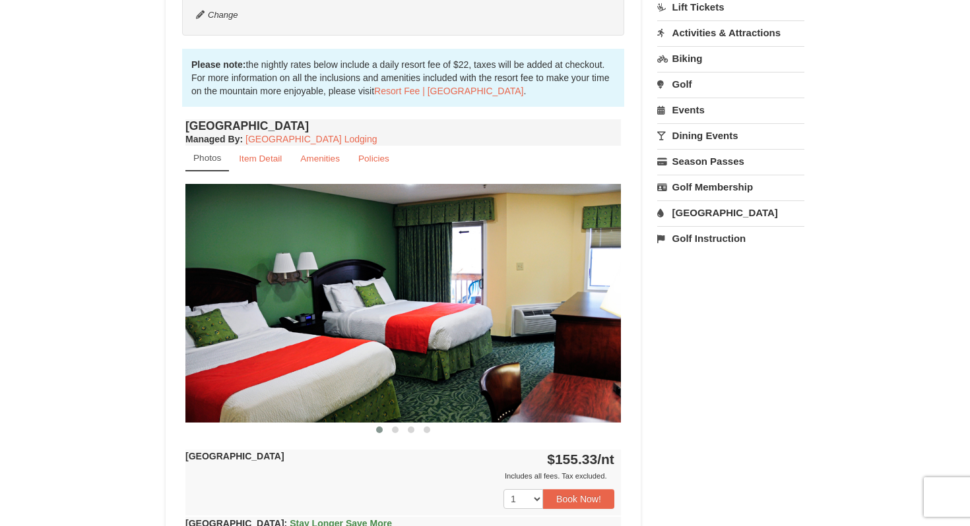
scroll to position [387, 0]
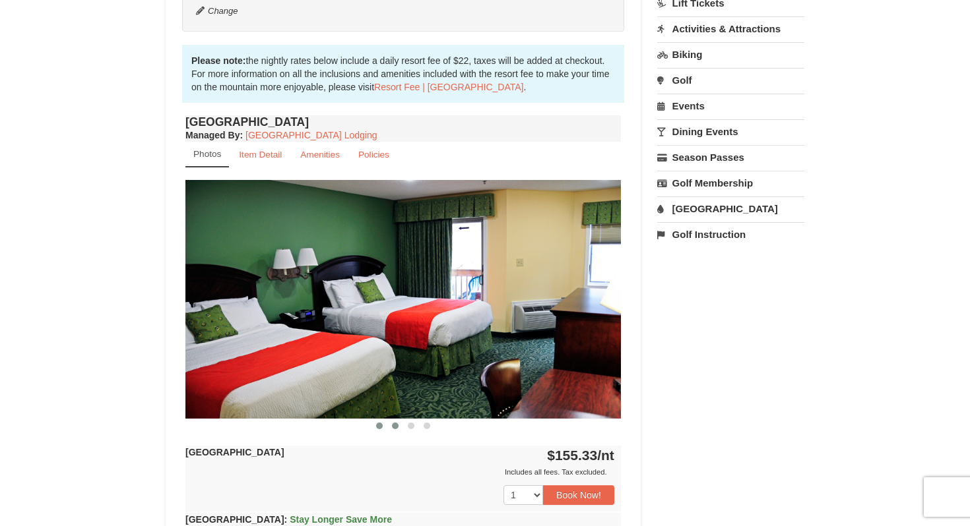
click at [396, 427] on span at bounding box center [395, 426] width 7 height 7
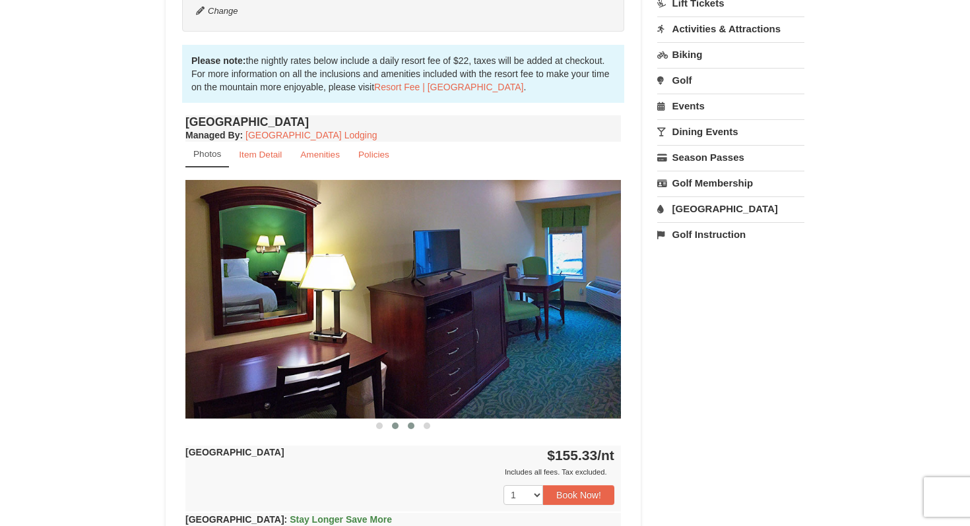
click at [417, 425] on button at bounding box center [411, 426] width 16 height 13
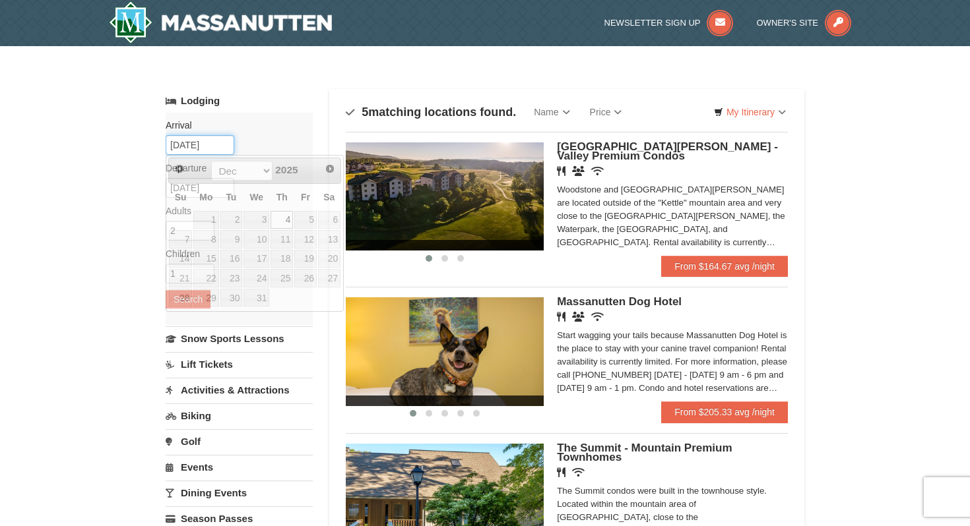
click at [185, 145] on input "12/04/2025" at bounding box center [200, 145] width 69 height 20
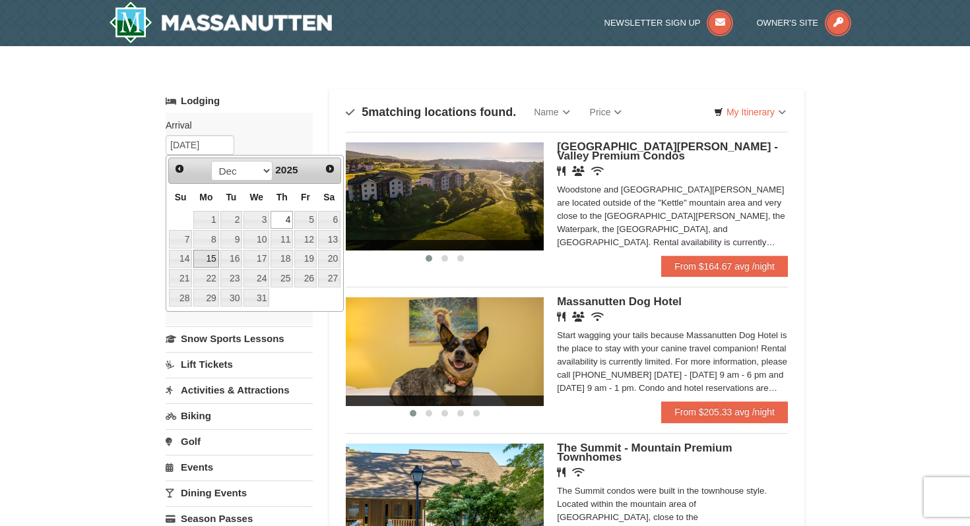
click at [211, 257] on link "15" at bounding box center [205, 259] width 25 height 18
type input "[DATE]"
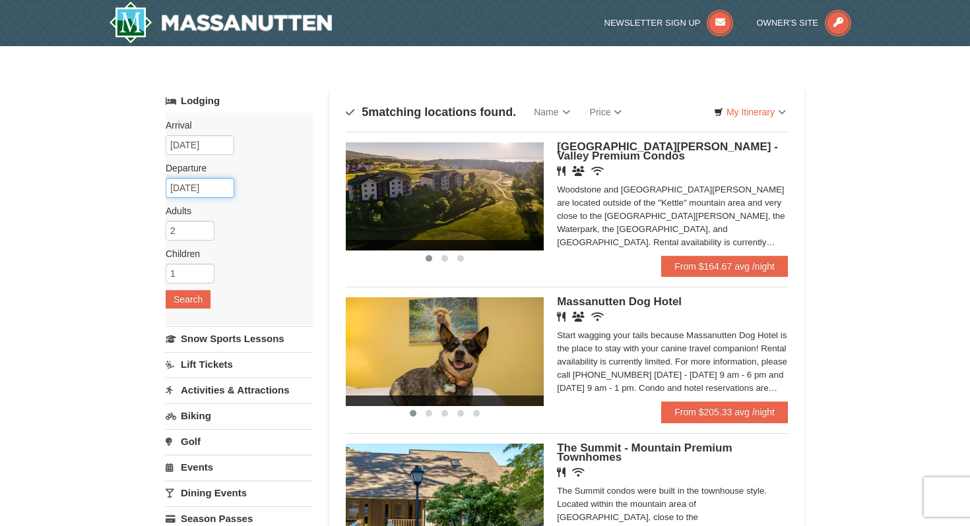
click at [195, 187] on input "12/16/2025" at bounding box center [200, 188] width 69 height 20
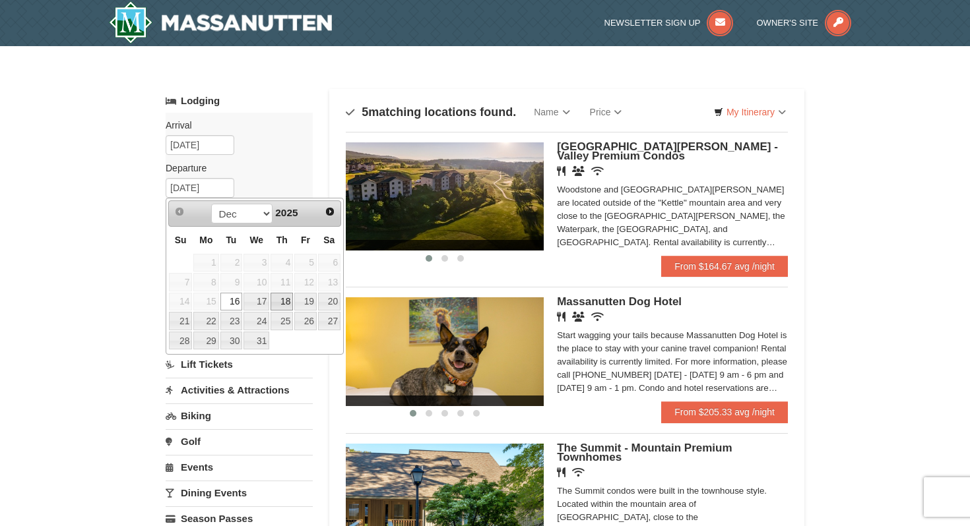
click at [278, 303] on link "18" at bounding box center [281, 302] width 22 height 18
type input "12/18/2025"
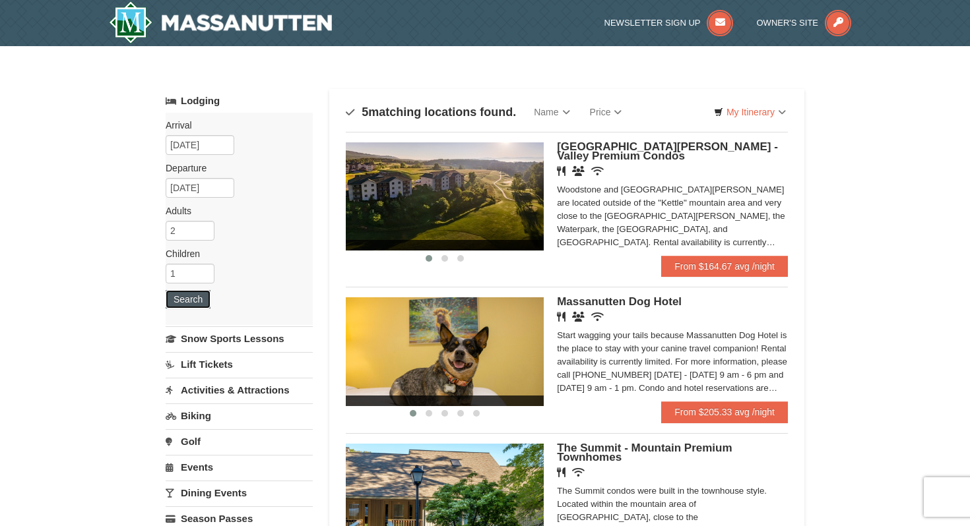
click at [185, 298] on button "Search" at bounding box center [188, 299] width 45 height 18
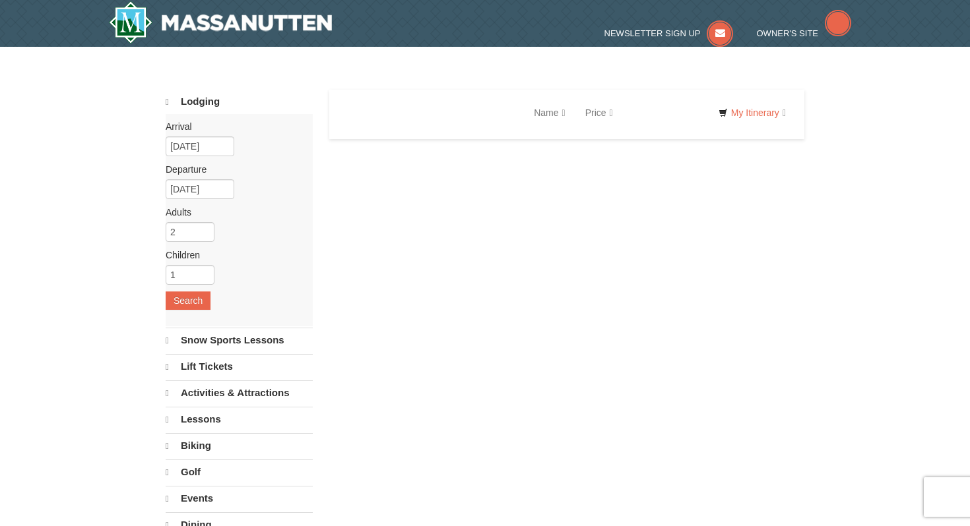
select select "9"
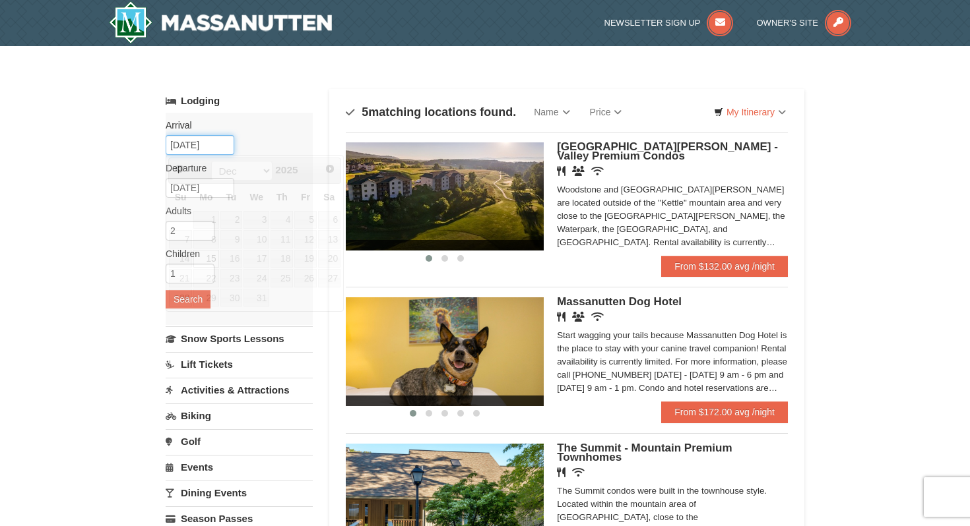
click at [193, 148] on input "[DATE]" at bounding box center [200, 145] width 69 height 20
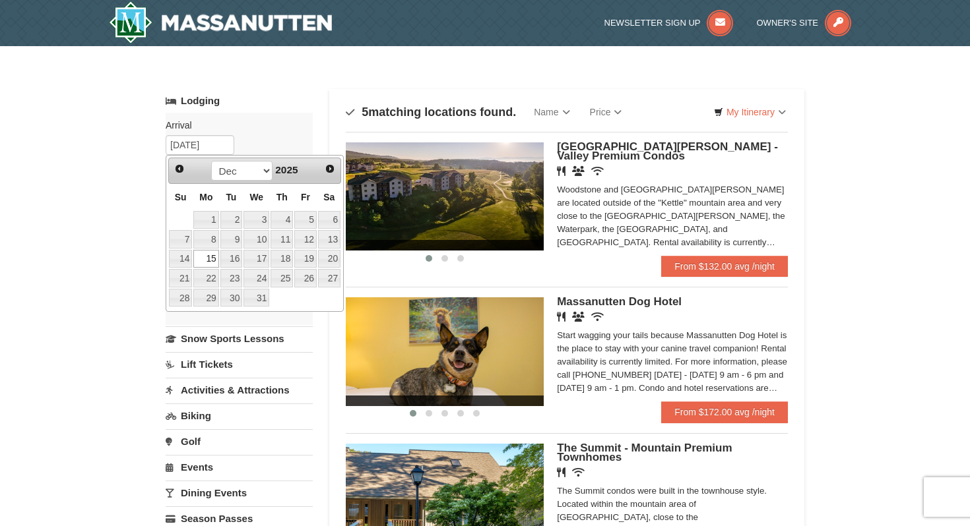
click at [280, 171] on span "2025" at bounding box center [286, 169] width 22 height 11
click at [332, 167] on span "Next" at bounding box center [330, 169] width 11 height 11
click at [214, 240] on link "9" at bounding box center [205, 239] width 25 height 18
type input "[DATE]"
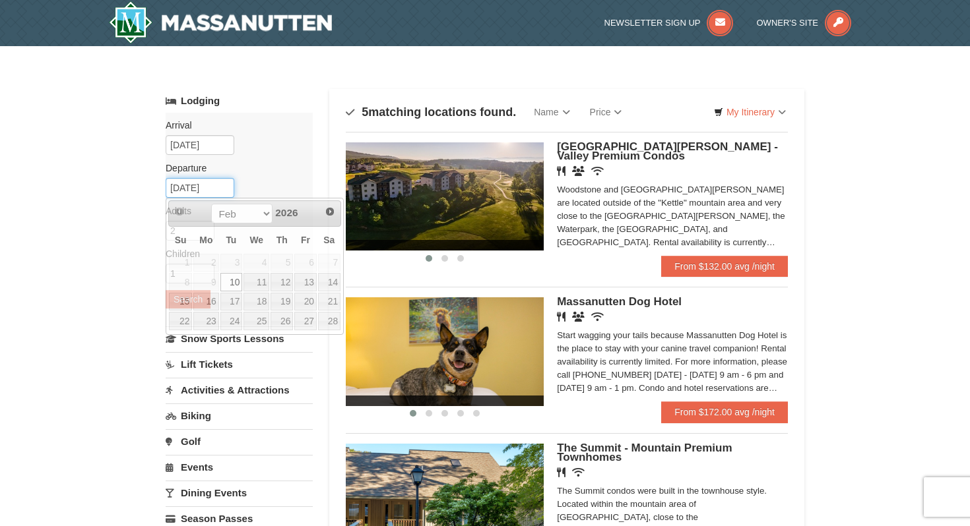
click at [200, 190] on input "[DATE]" at bounding box center [200, 188] width 69 height 20
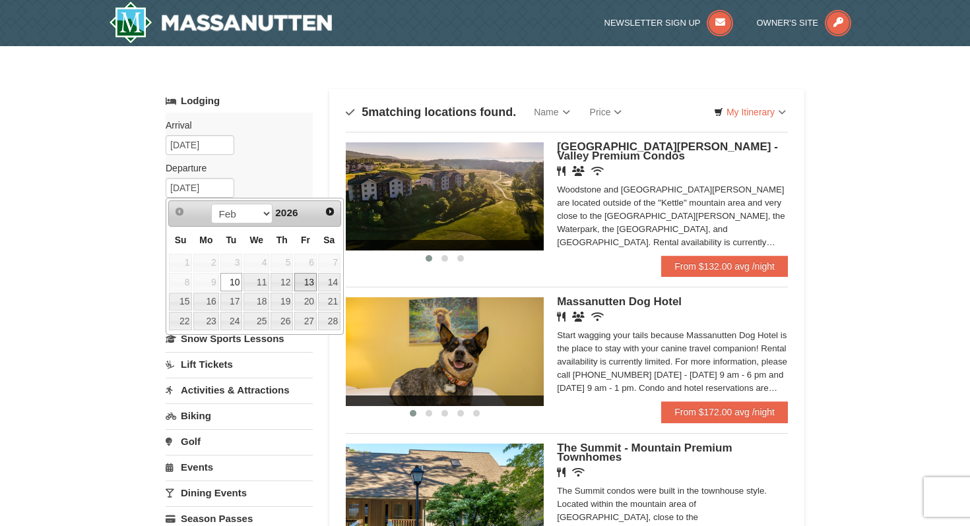
click at [306, 285] on link "13" at bounding box center [305, 282] width 22 height 18
type input "[DATE]"
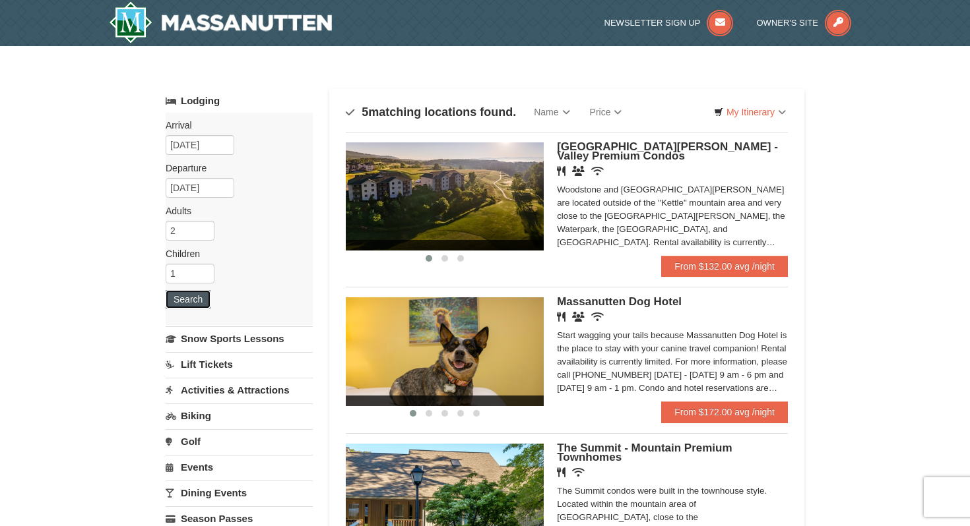
click at [184, 300] on button "Search" at bounding box center [188, 299] width 45 height 18
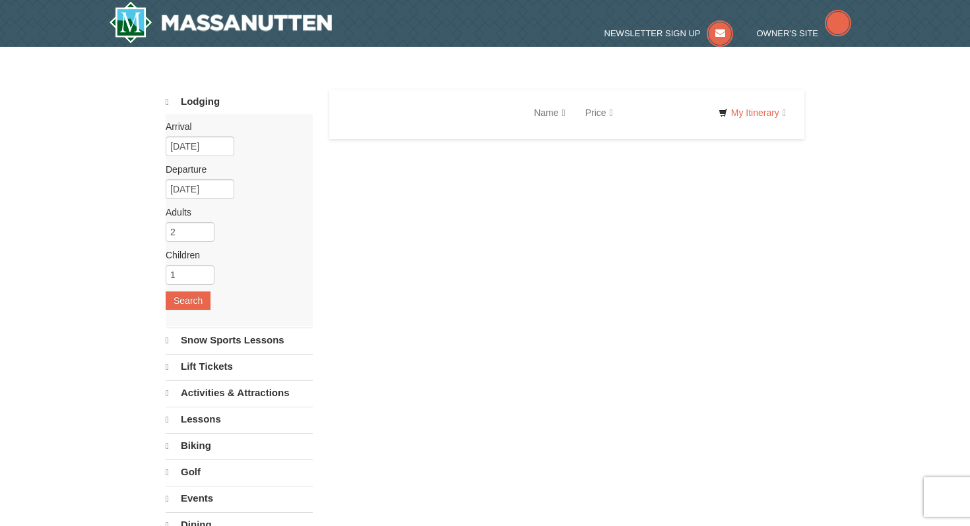
select select "9"
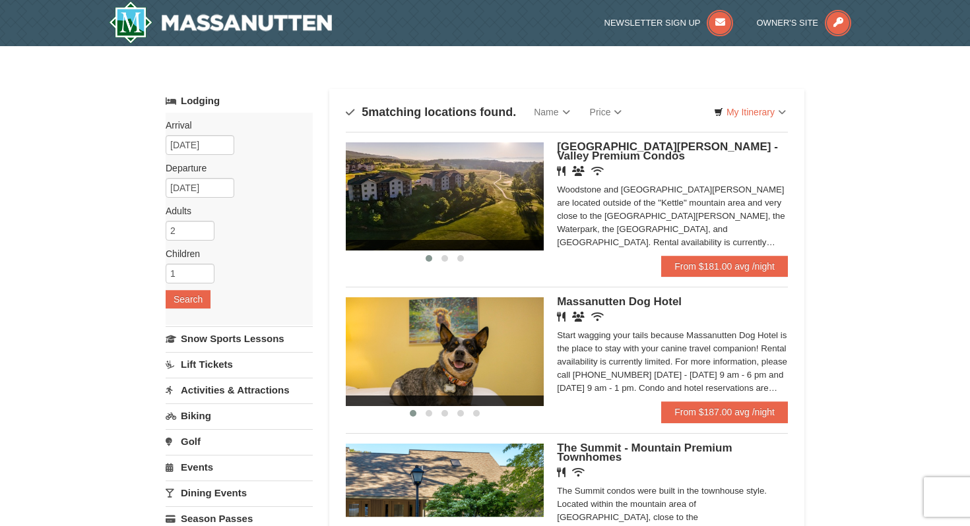
scroll to position [11, 0]
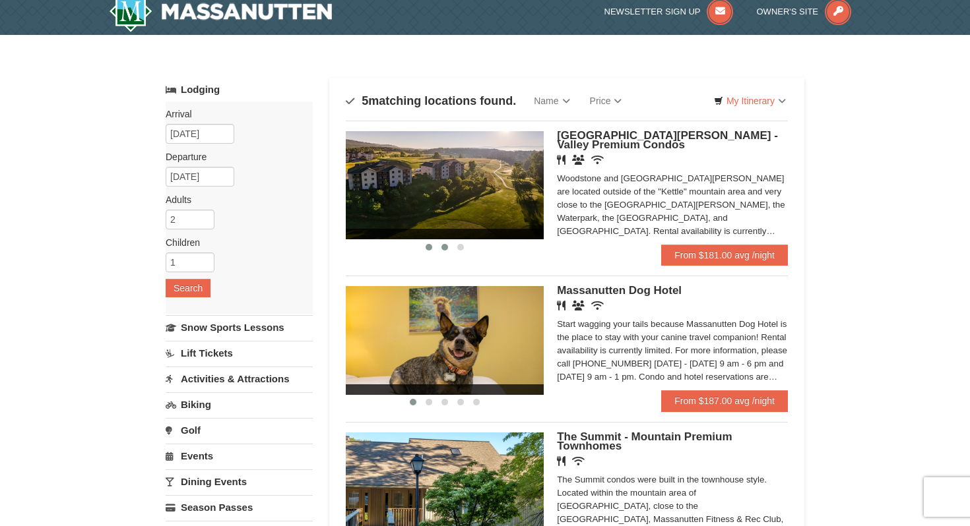
click at [446, 243] on button at bounding box center [445, 247] width 16 height 13
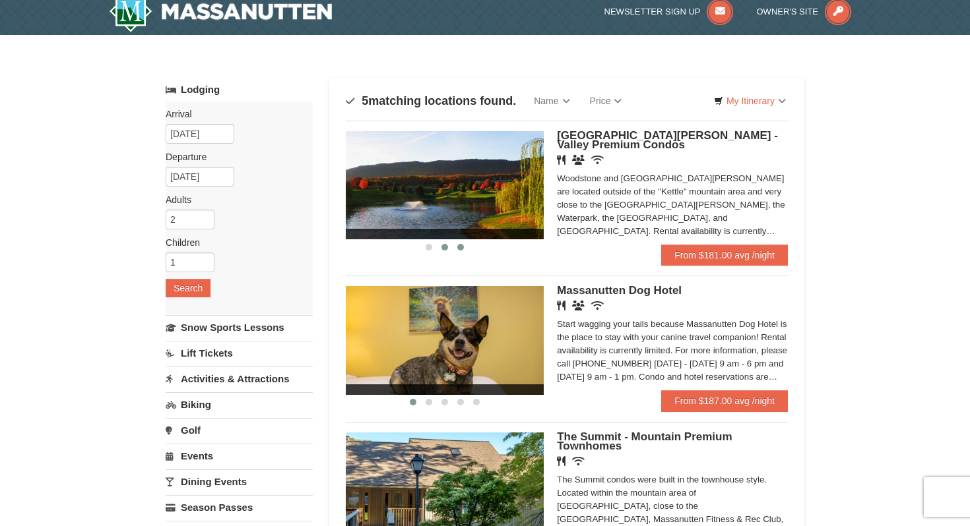
click at [464, 245] on button at bounding box center [461, 247] width 16 height 13
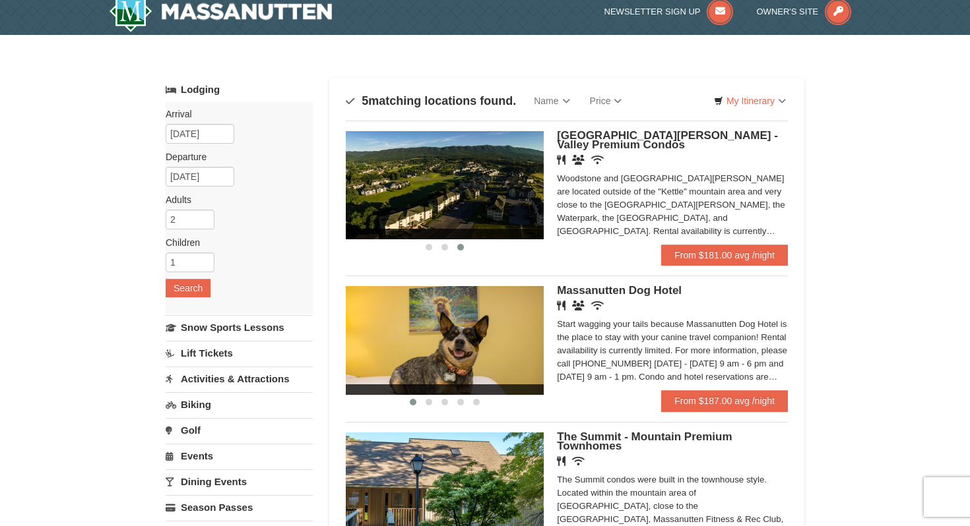
click at [470, 197] on img at bounding box center [445, 185] width 198 height 108
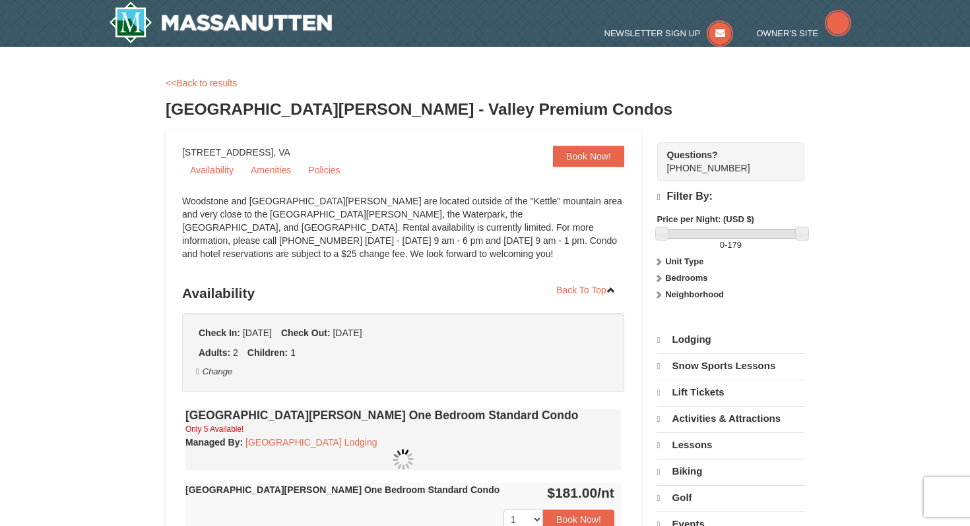
select select "9"
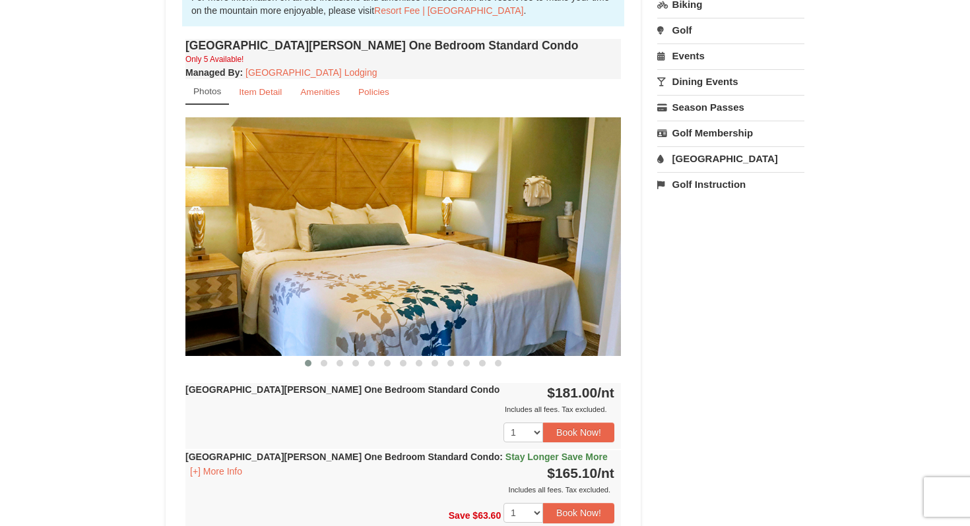
scroll to position [437, 0]
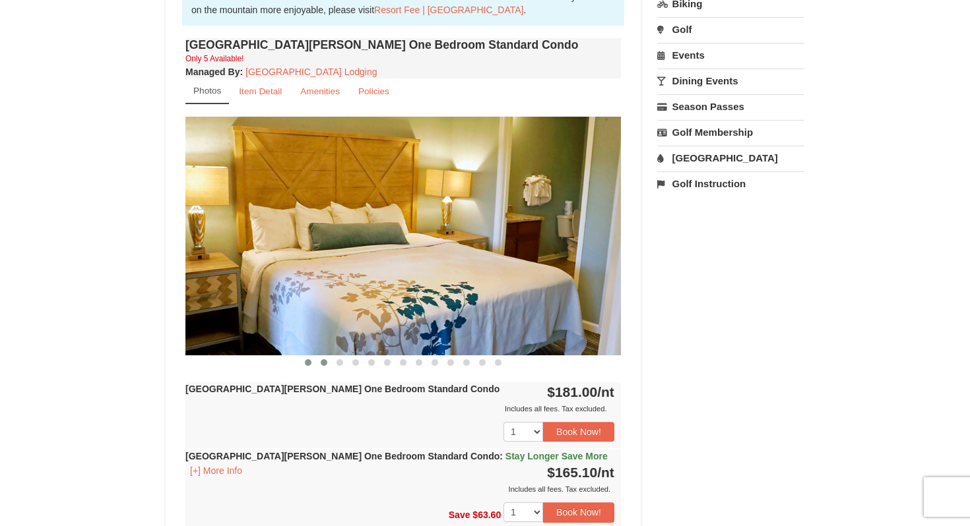
click at [323, 360] on span at bounding box center [324, 363] width 7 height 7
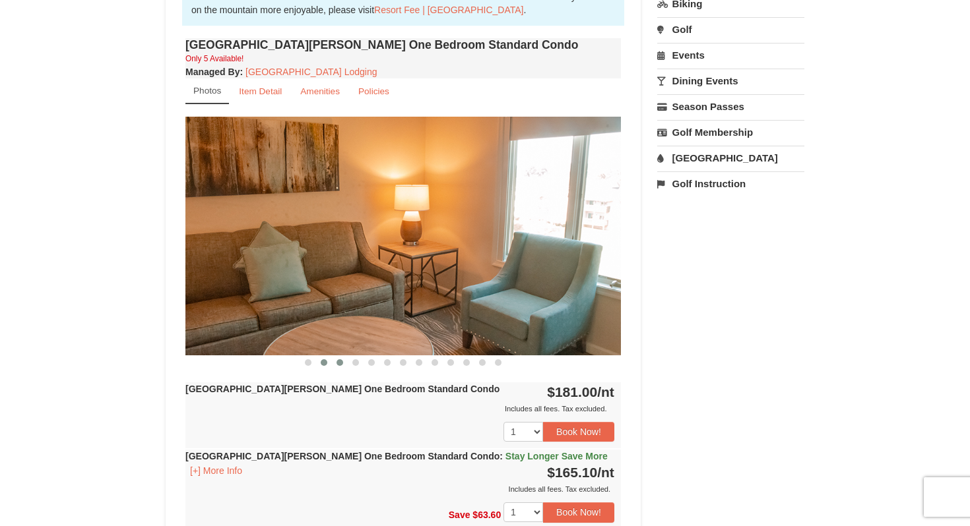
click at [345, 361] on button at bounding box center [340, 362] width 16 height 13
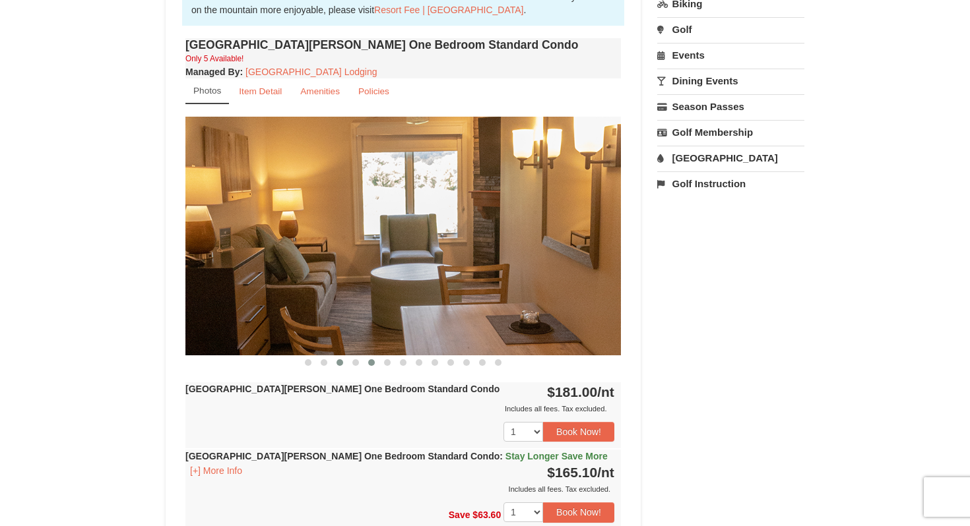
click at [371, 360] on span at bounding box center [371, 363] width 7 height 7
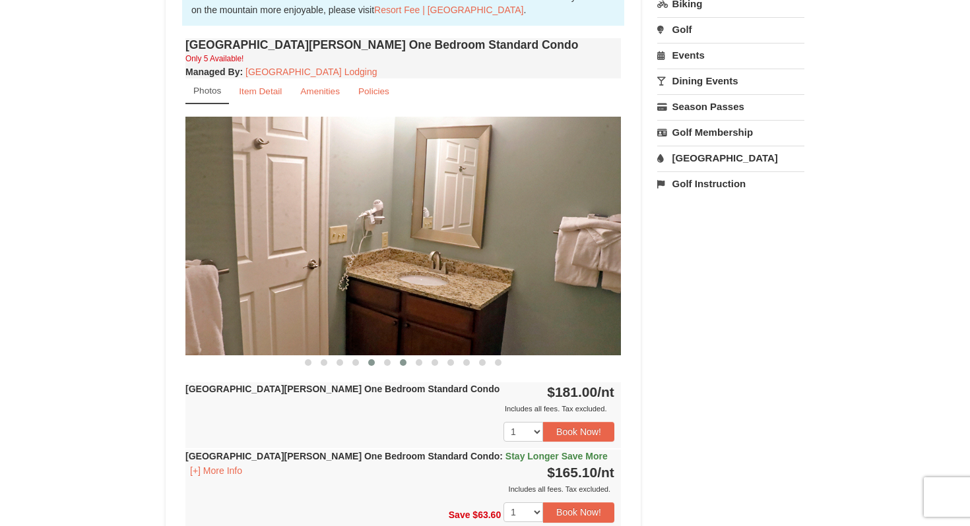
click at [401, 360] on span at bounding box center [403, 363] width 7 height 7
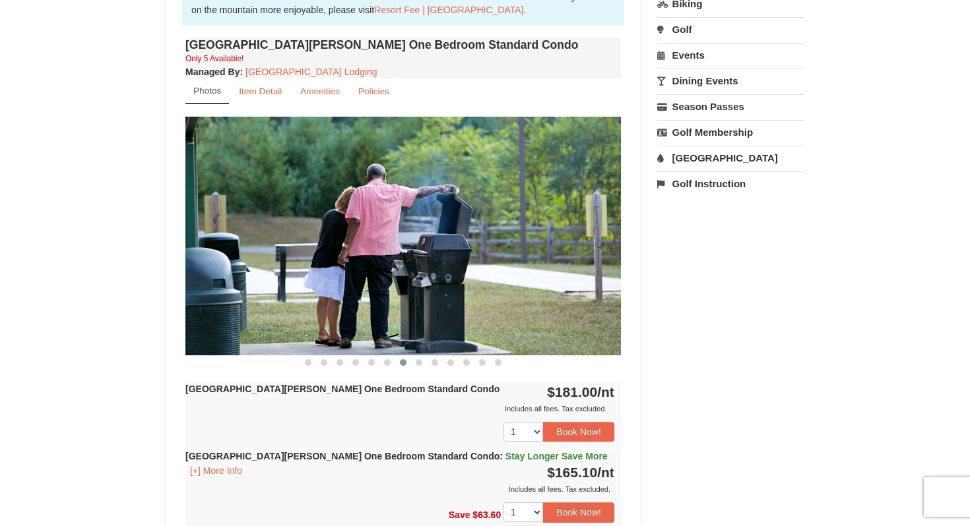
click at [436, 356] on div at bounding box center [402, 363] width 435 height 14
click at [421, 362] on span at bounding box center [419, 363] width 7 height 7
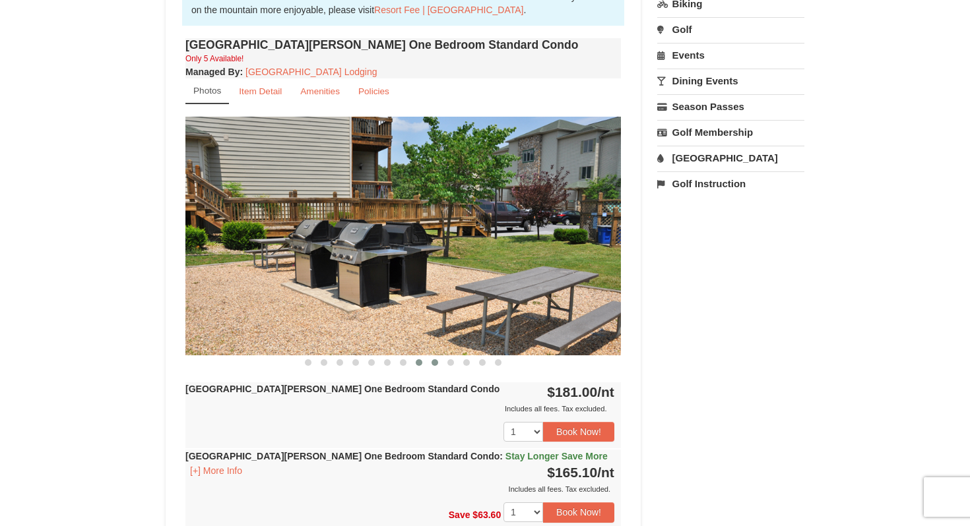
click at [439, 360] on button at bounding box center [435, 362] width 16 height 13
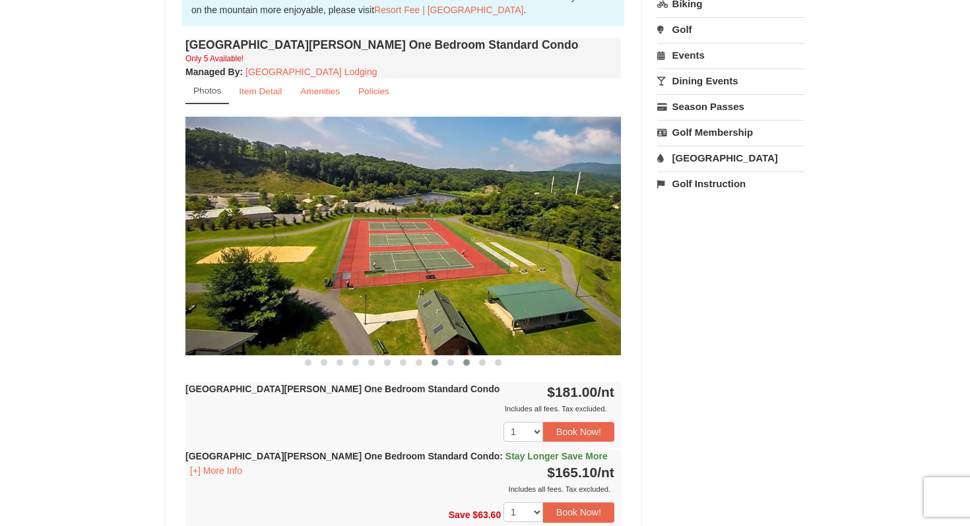
click at [466, 362] on span at bounding box center [466, 363] width 7 height 7
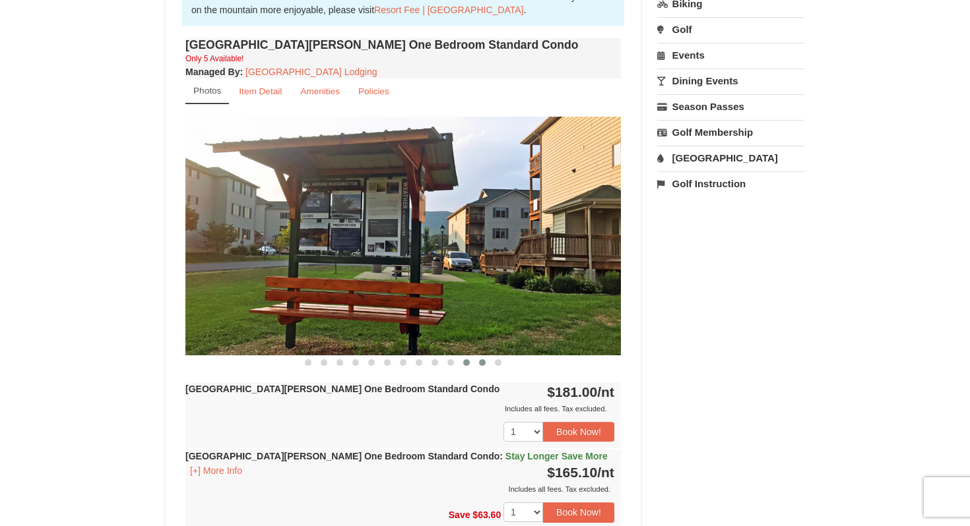
click at [479, 363] on span at bounding box center [482, 363] width 7 height 7
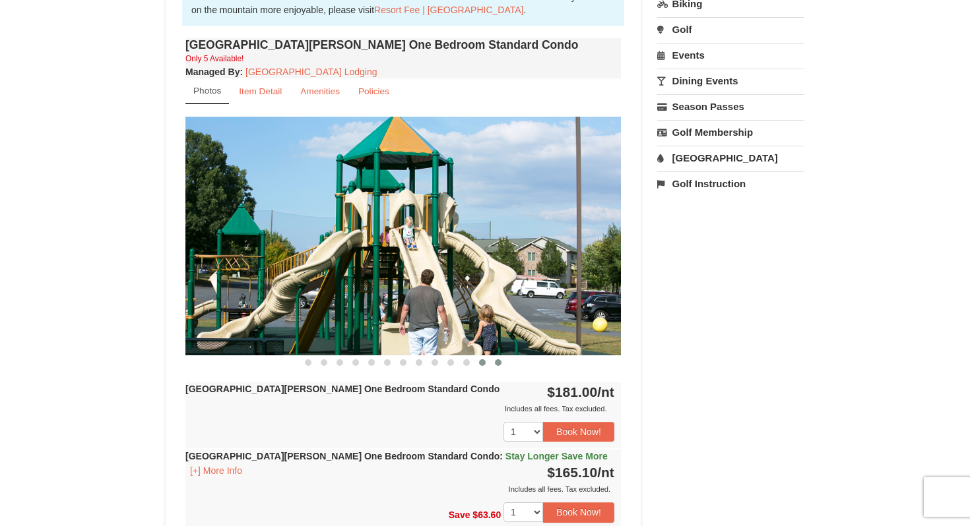
click at [504, 364] on button at bounding box center [498, 362] width 16 height 13
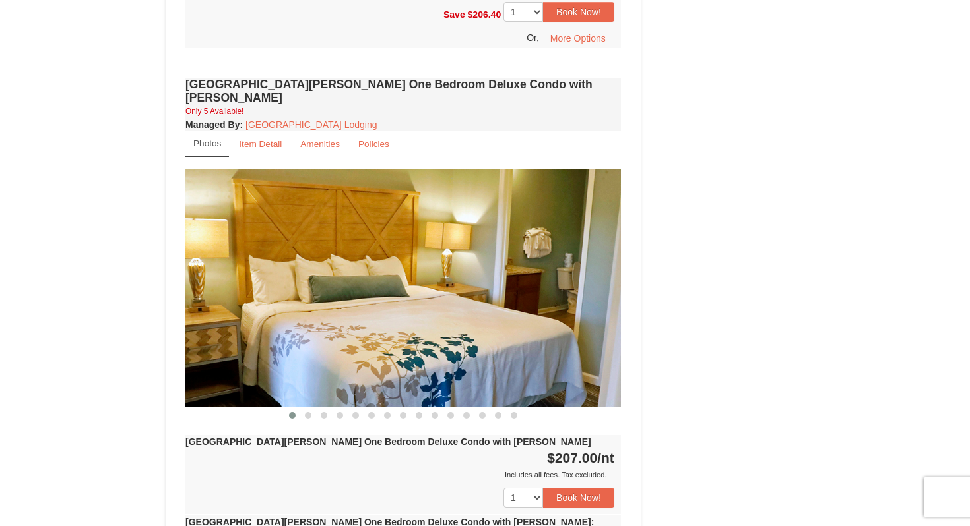
scroll to position [1073, 0]
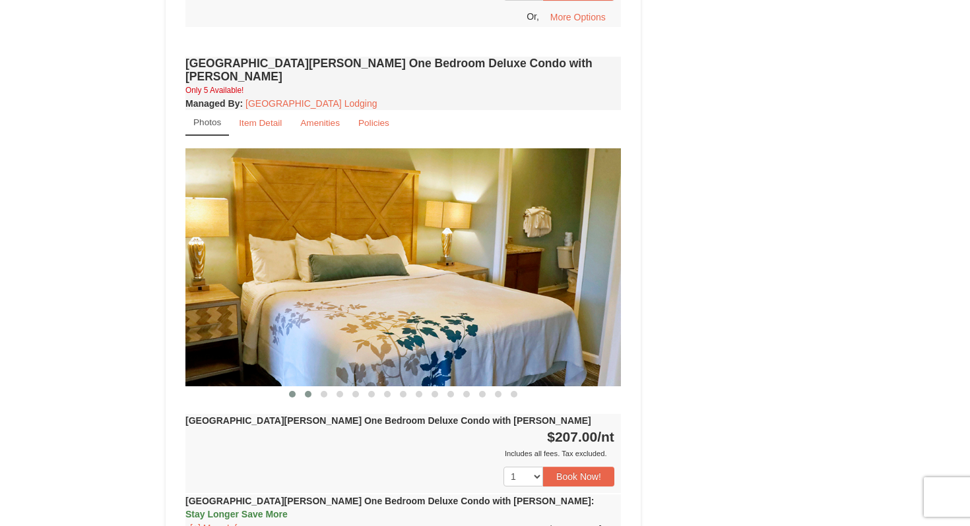
click at [304, 388] on button at bounding box center [308, 394] width 16 height 13
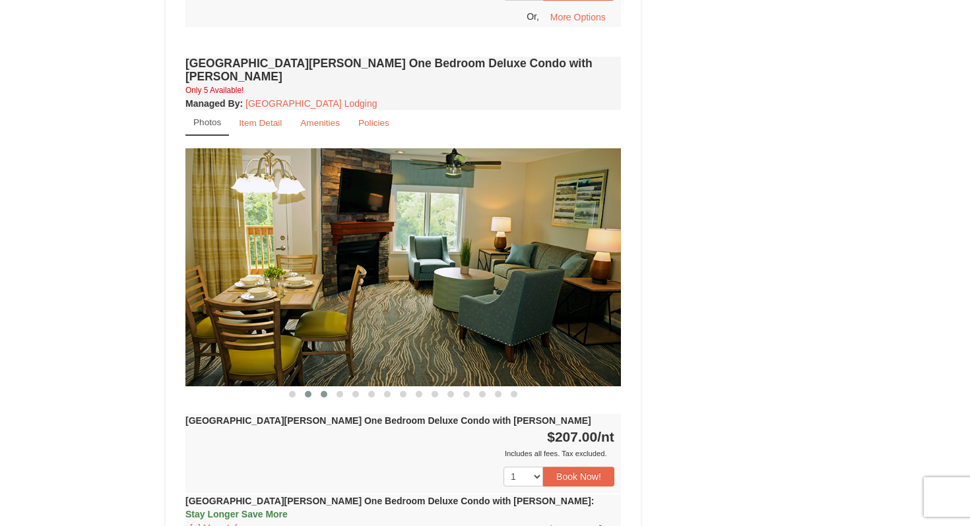
click at [322, 391] on span at bounding box center [324, 394] width 7 height 7
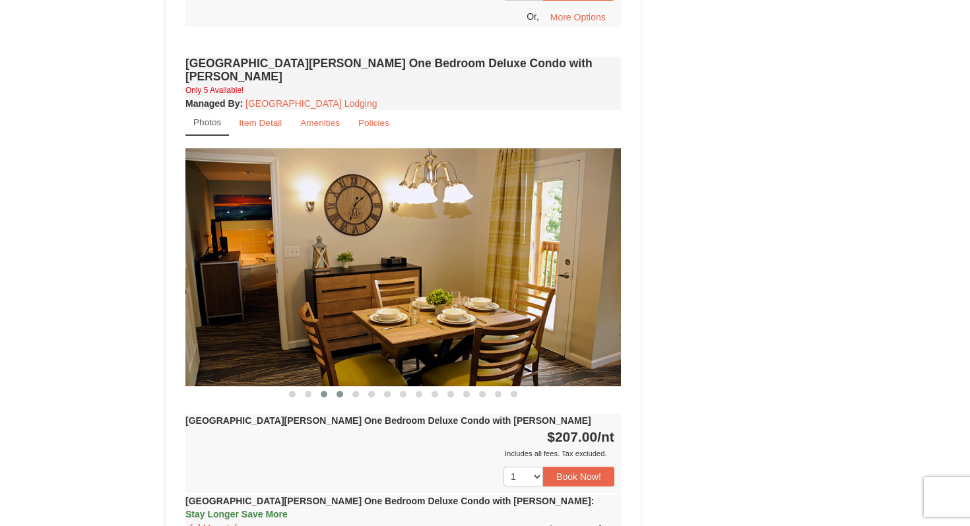
click at [340, 391] on span at bounding box center [339, 394] width 7 height 7
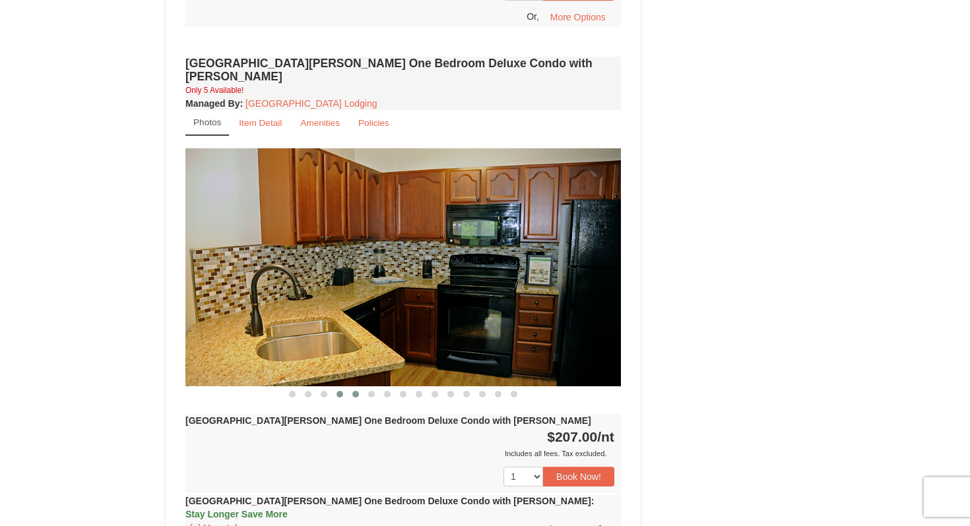
click at [361, 388] on button at bounding box center [356, 394] width 16 height 13
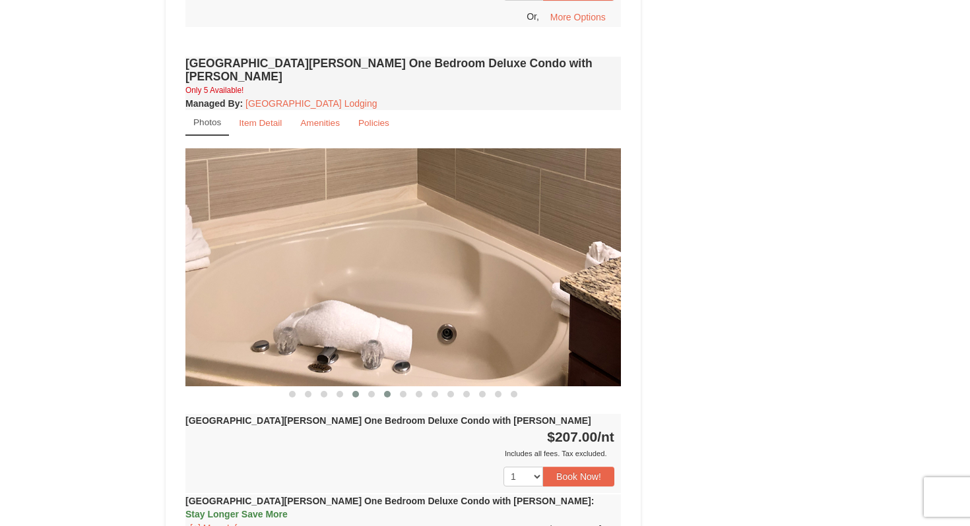
click at [388, 391] on span at bounding box center [387, 394] width 7 height 7
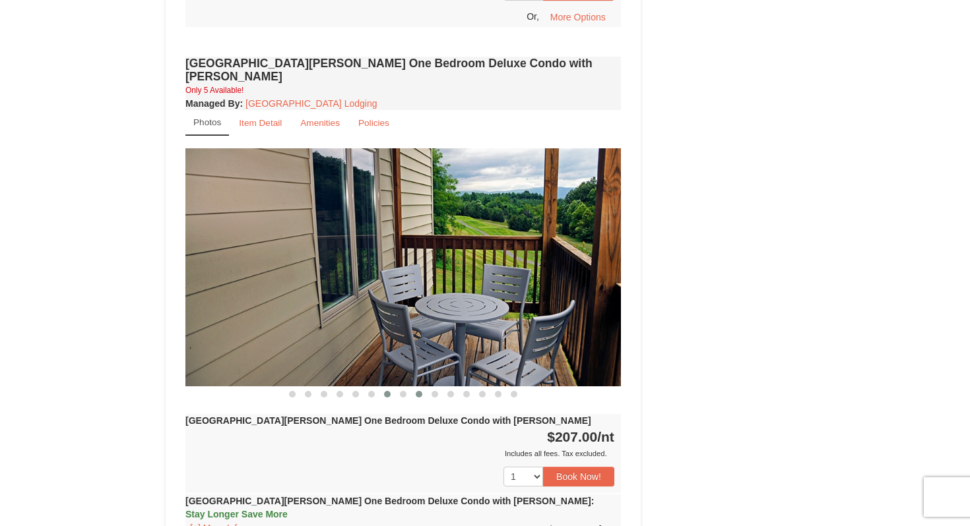
click at [418, 391] on span at bounding box center [419, 394] width 7 height 7
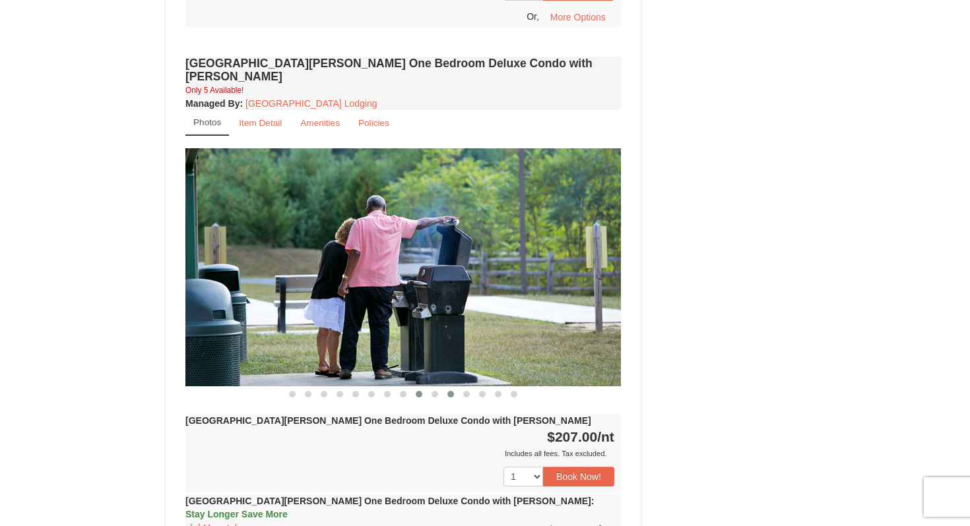
click at [447, 391] on span at bounding box center [450, 394] width 7 height 7
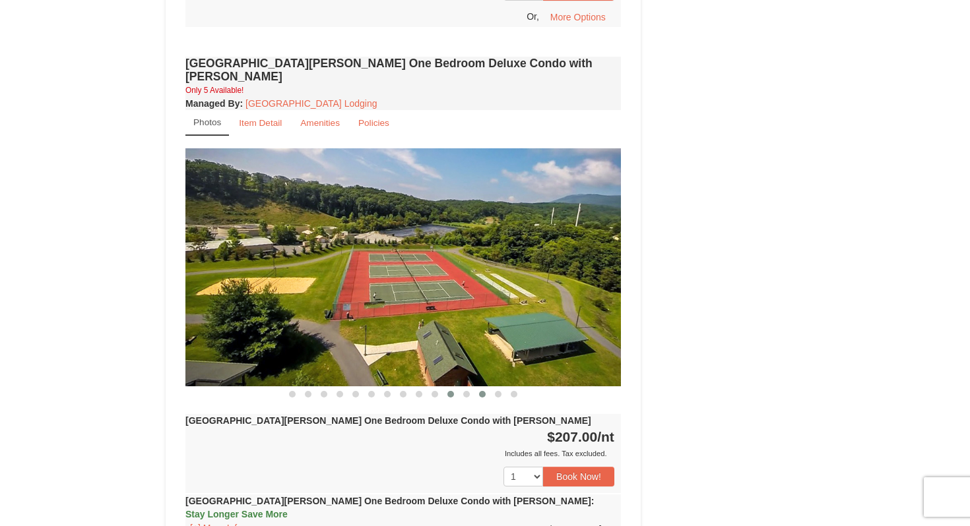
click at [480, 391] on span at bounding box center [482, 394] width 7 height 7
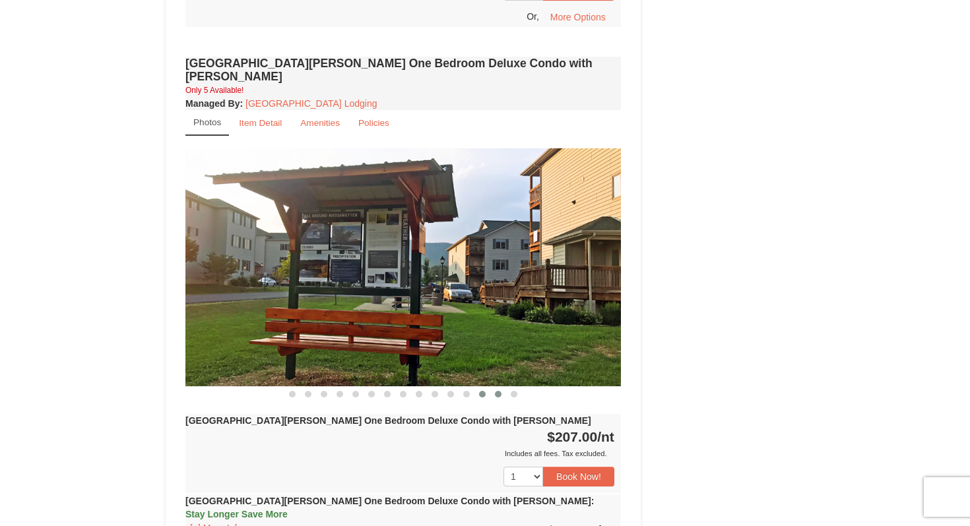
click at [493, 388] on button at bounding box center [498, 394] width 16 height 13
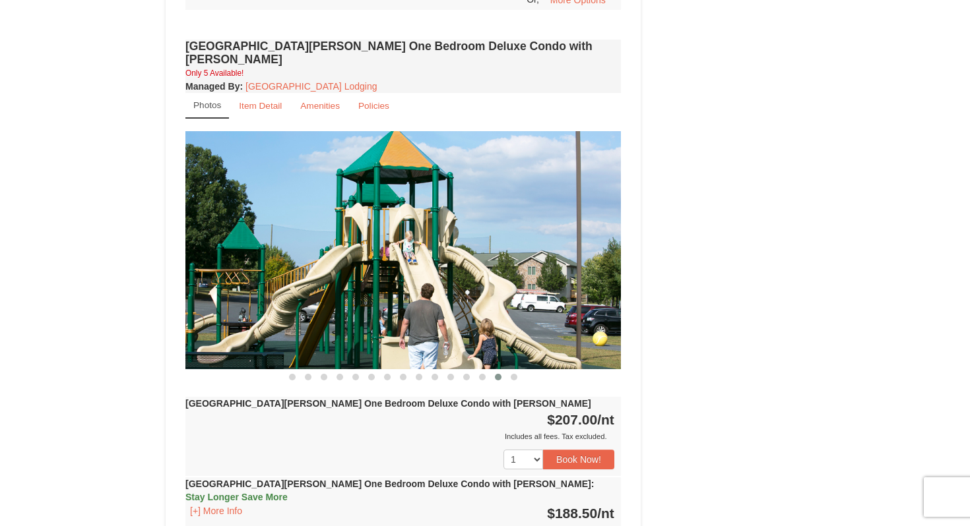
scroll to position [1100, 0]
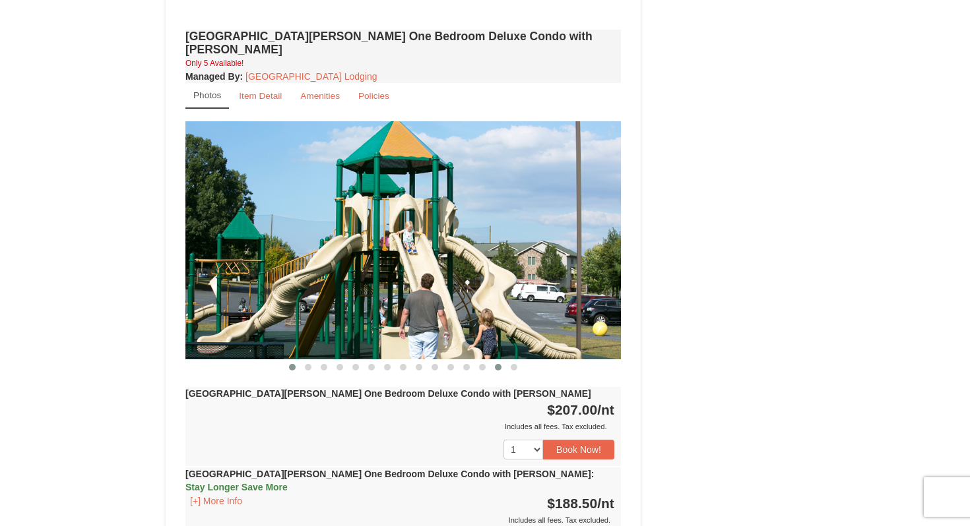
click at [296, 361] on button at bounding box center [292, 367] width 16 height 13
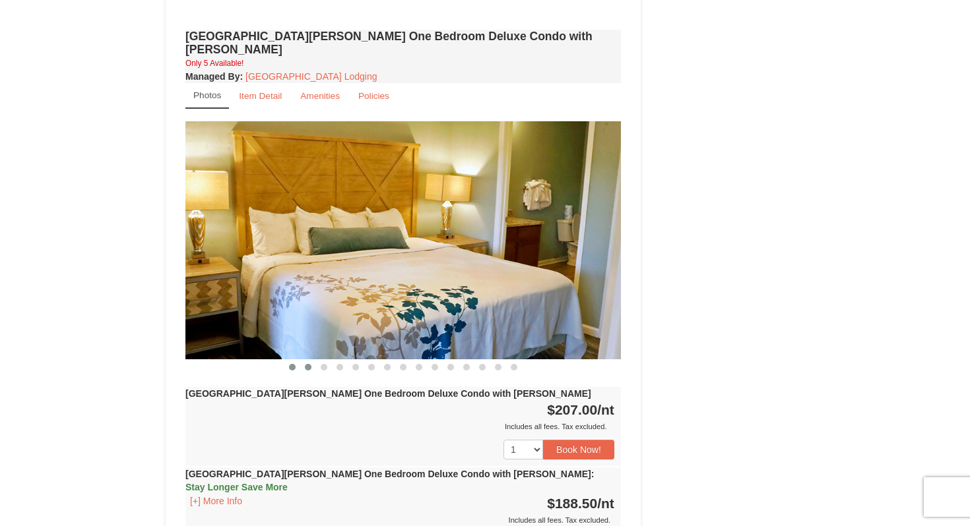
click at [306, 364] on span at bounding box center [308, 367] width 7 height 7
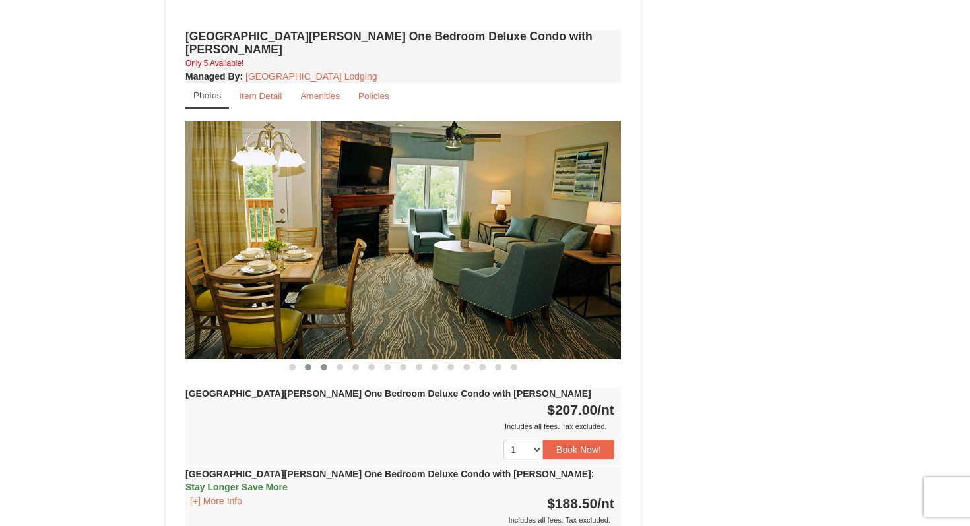
click at [325, 364] on span at bounding box center [324, 367] width 7 height 7
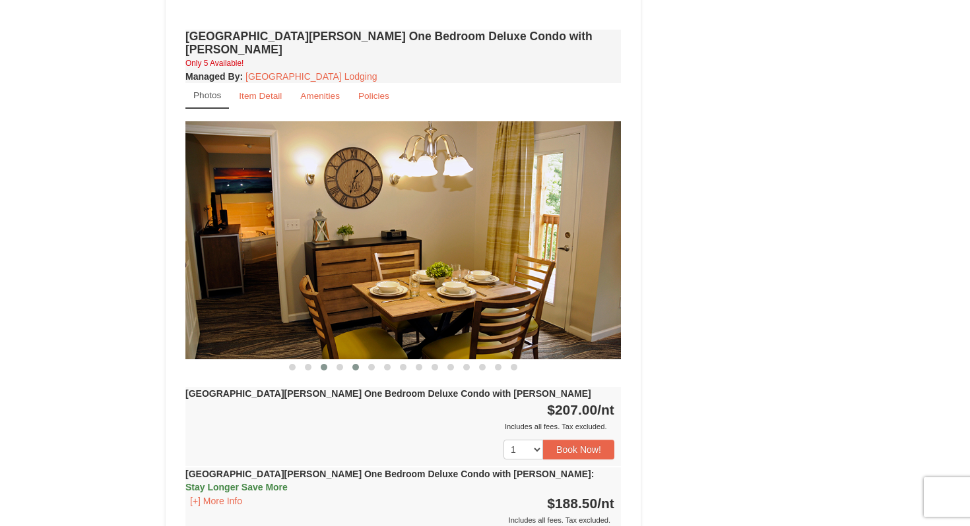
click at [356, 364] on span at bounding box center [355, 367] width 7 height 7
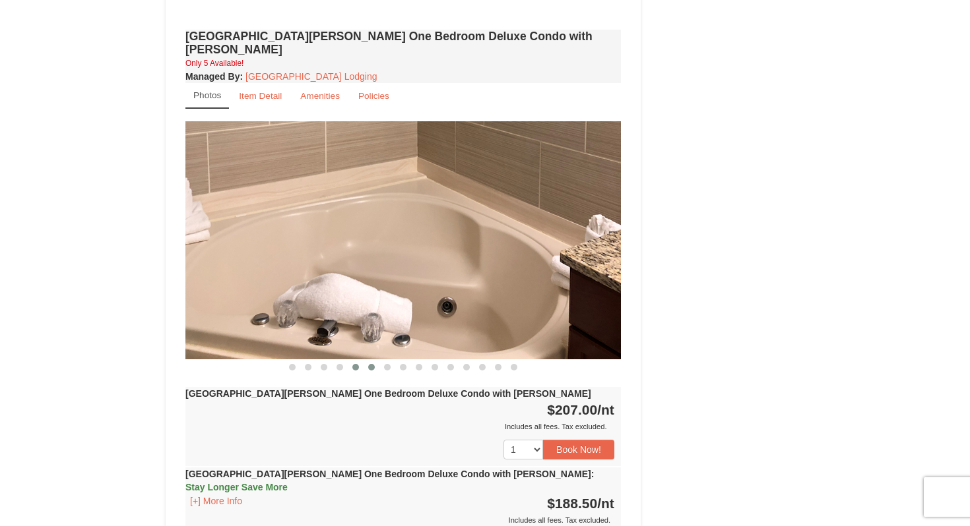
click at [377, 361] on button at bounding box center [371, 367] width 16 height 13
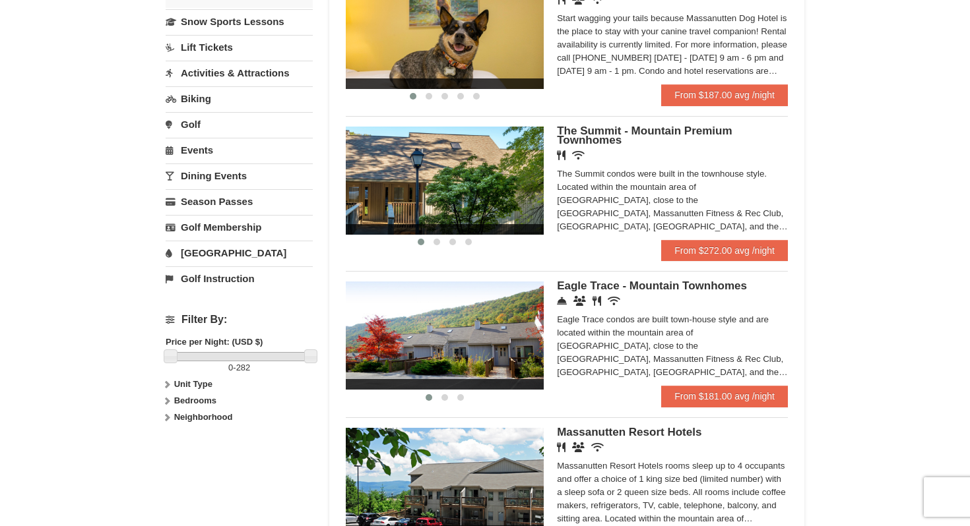
scroll to position [344, 0]
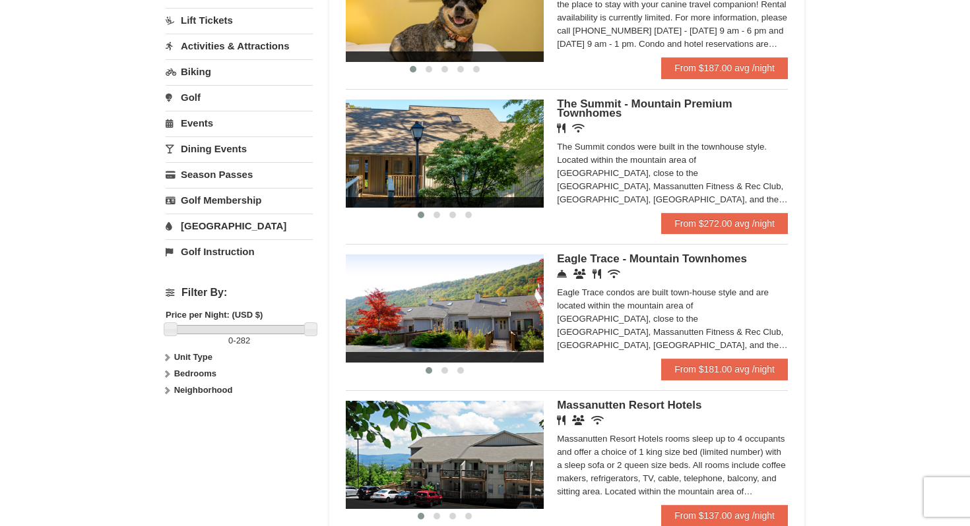
click at [573, 261] on span "Eagle Trace - Mountain Townhomes" at bounding box center [652, 259] width 190 height 13
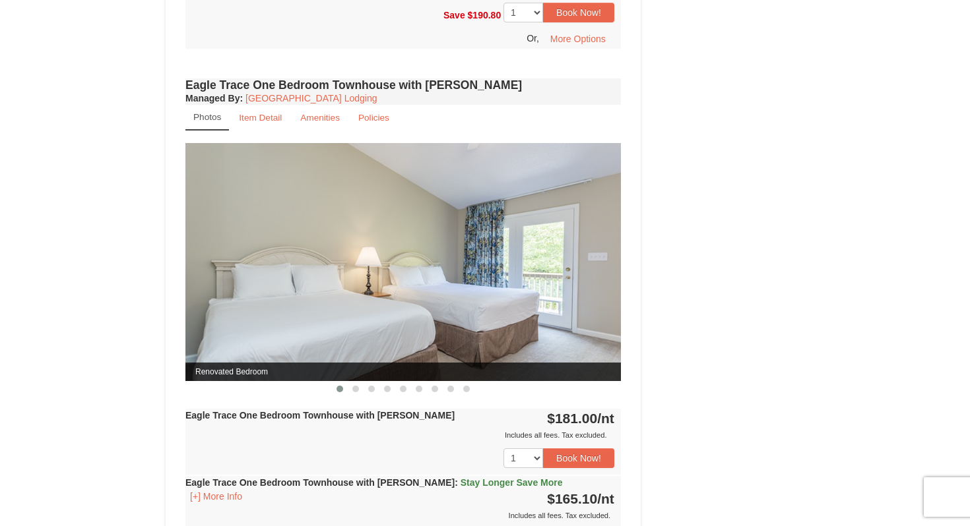
scroll to position [1066, 0]
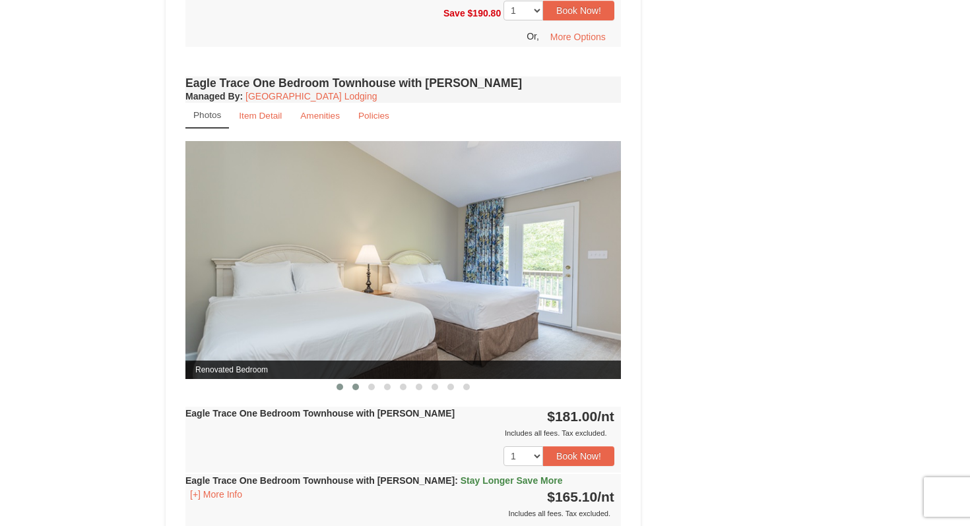
click at [358, 384] on span at bounding box center [355, 387] width 7 height 7
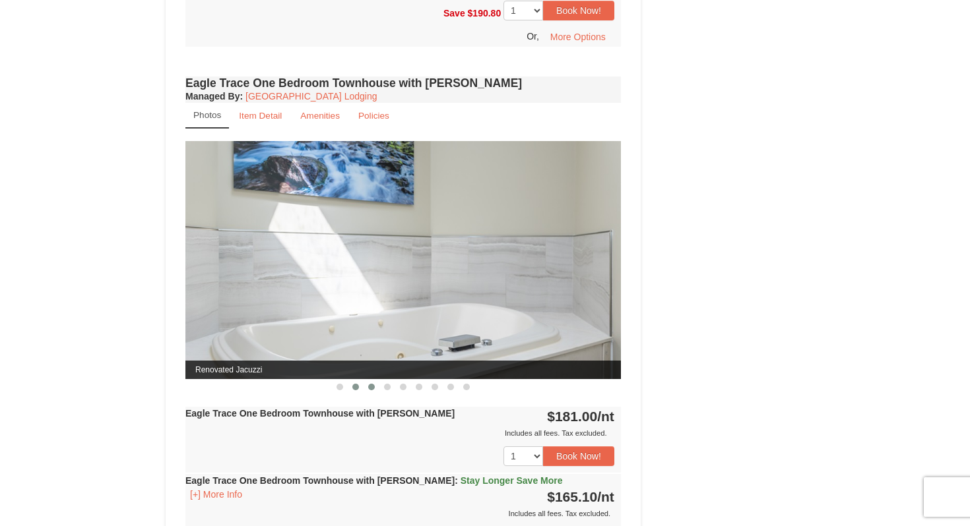
click at [375, 387] on button at bounding box center [371, 387] width 16 height 13
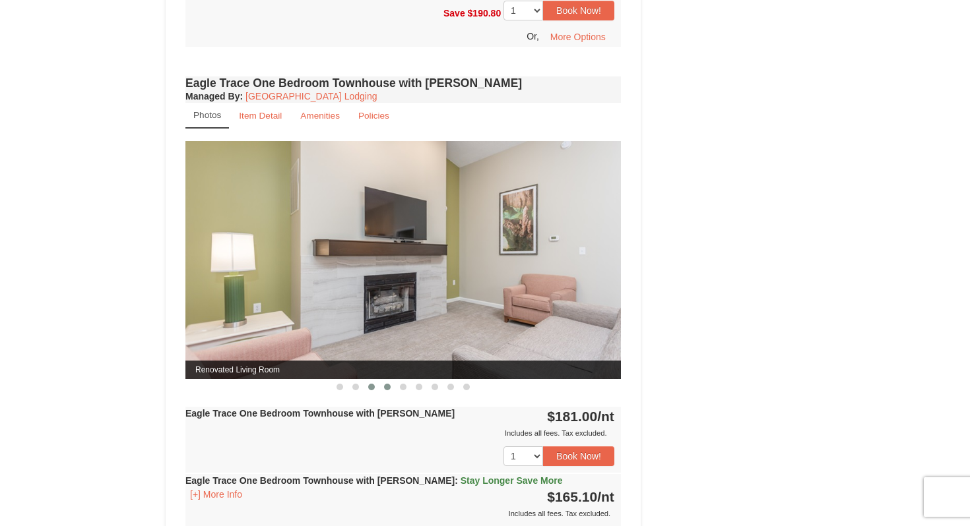
click at [387, 381] on button at bounding box center [387, 387] width 16 height 13
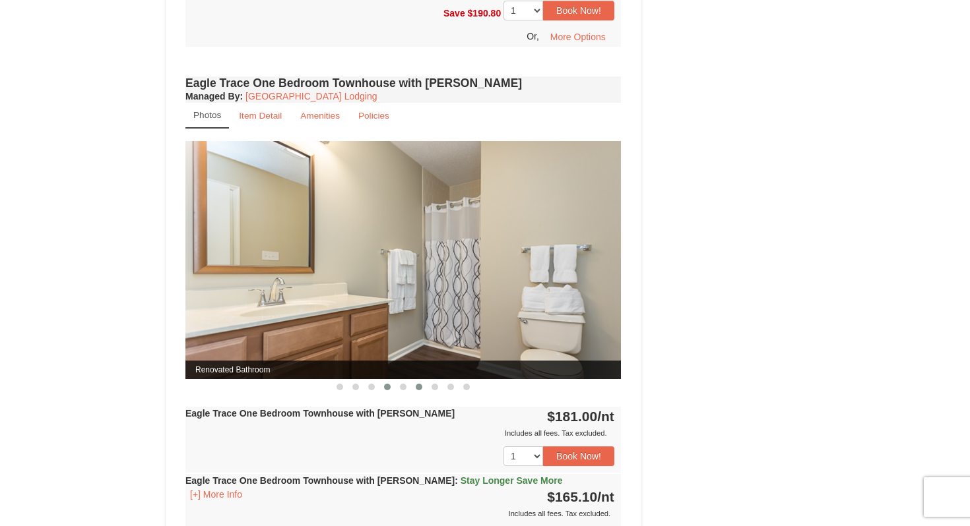
click at [411, 384] on button at bounding box center [419, 387] width 16 height 13
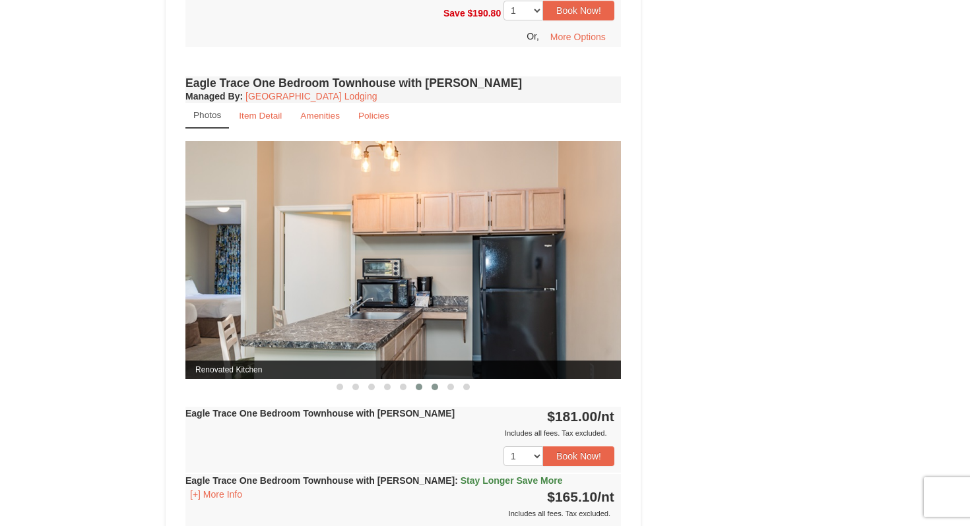
click at [434, 386] on span at bounding box center [434, 387] width 7 height 7
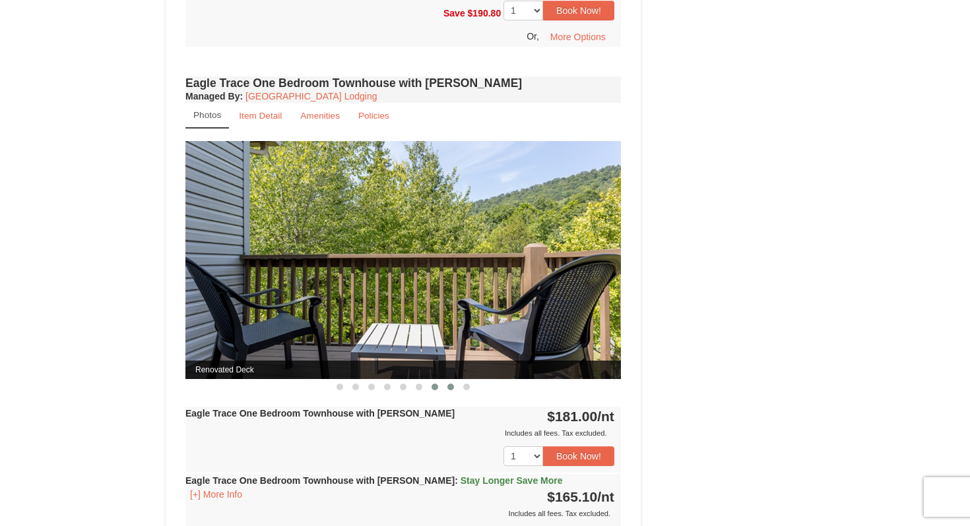
click at [451, 386] on span at bounding box center [450, 387] width 7 height 7
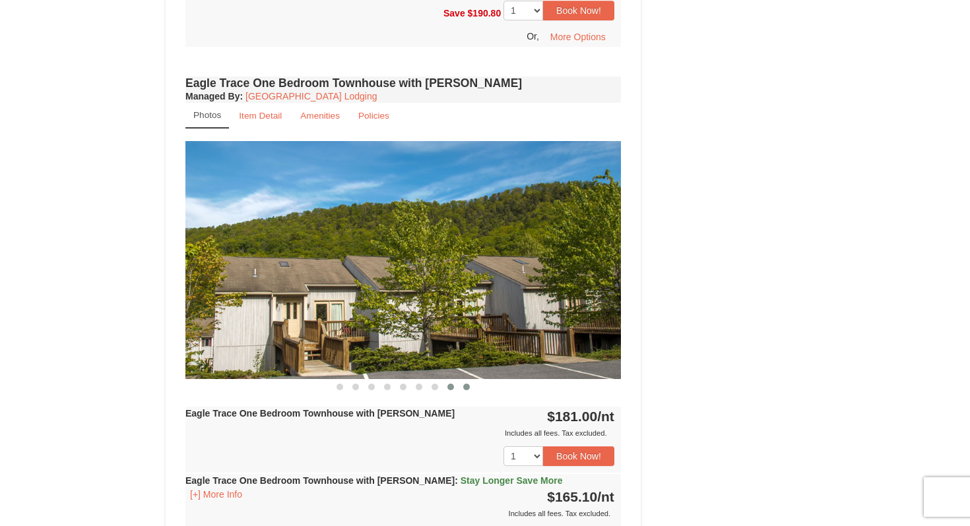
click at [472, 387] on button at bounding box center [466, 387] width 16 height 13
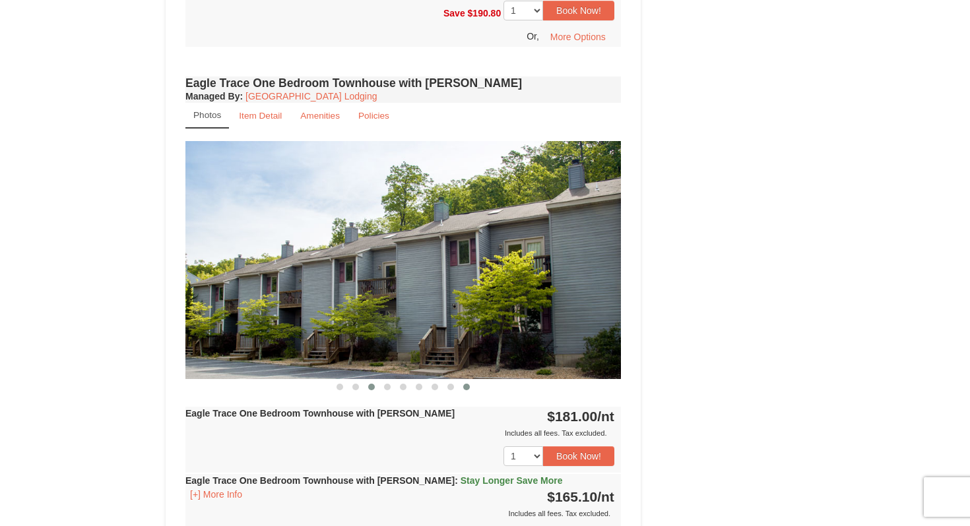
click at [370, 387] on span at bounding box center [371, 387] width 7 height 7
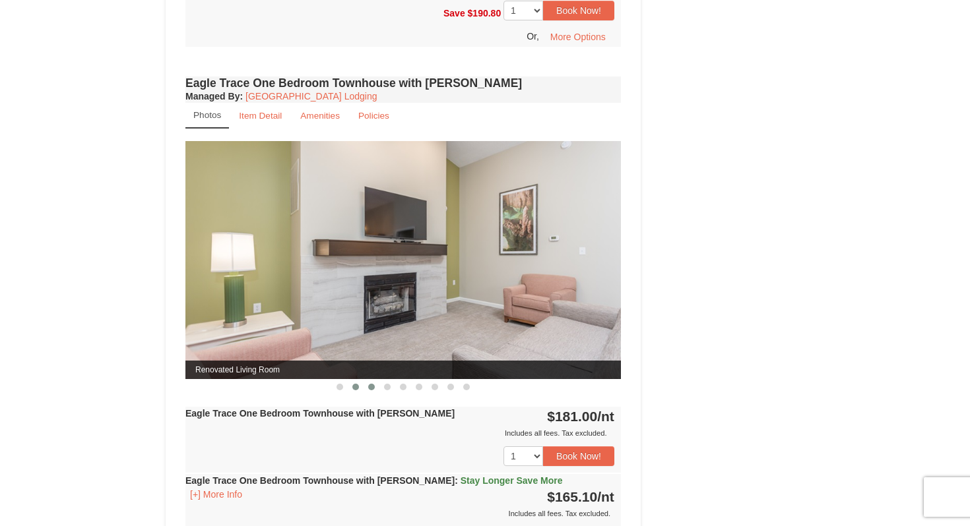
click at [354, 389] on button at bounding box center [356, 387] width 16 height 13
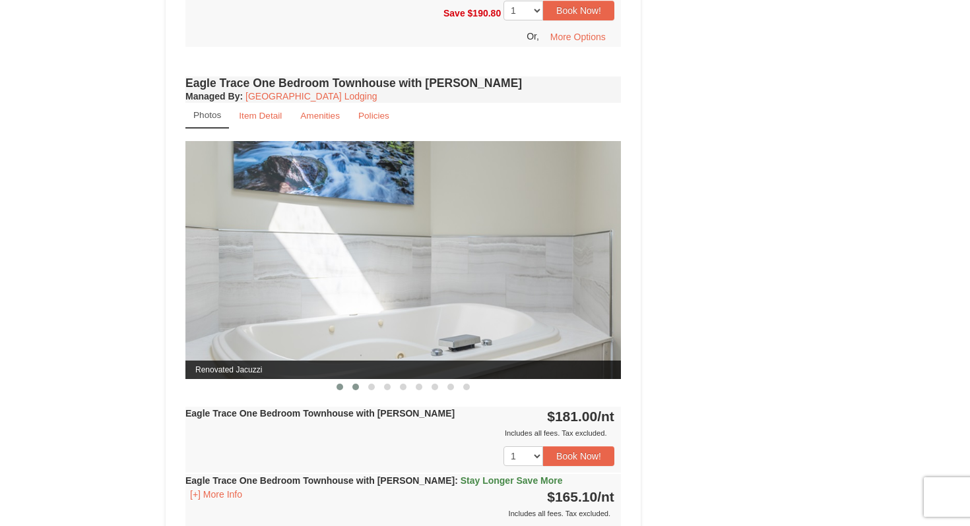
click at [342, 387] on span at bounding box center [339, 387] width 7 height 7
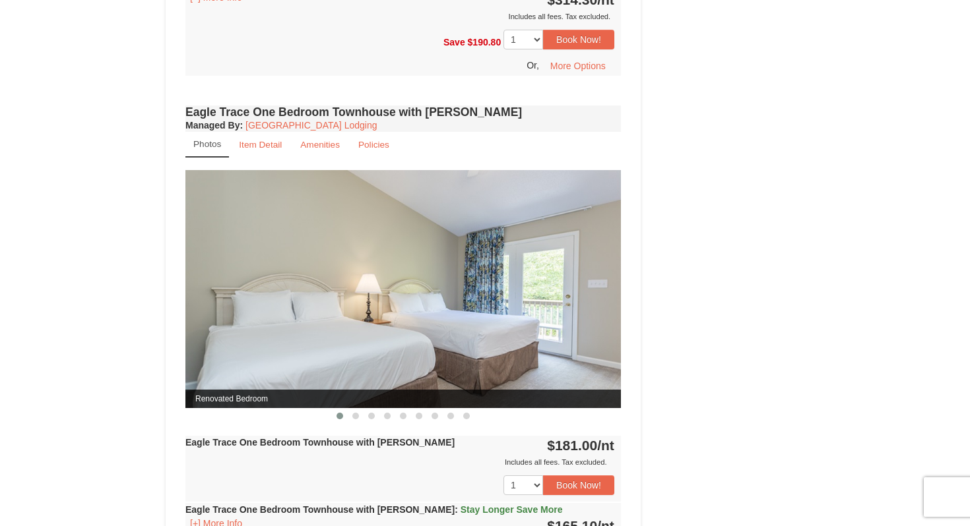
scroll to position [1038, 0]
click at [358, 414] on span at bounding box center [355, 415] width 7 height 7
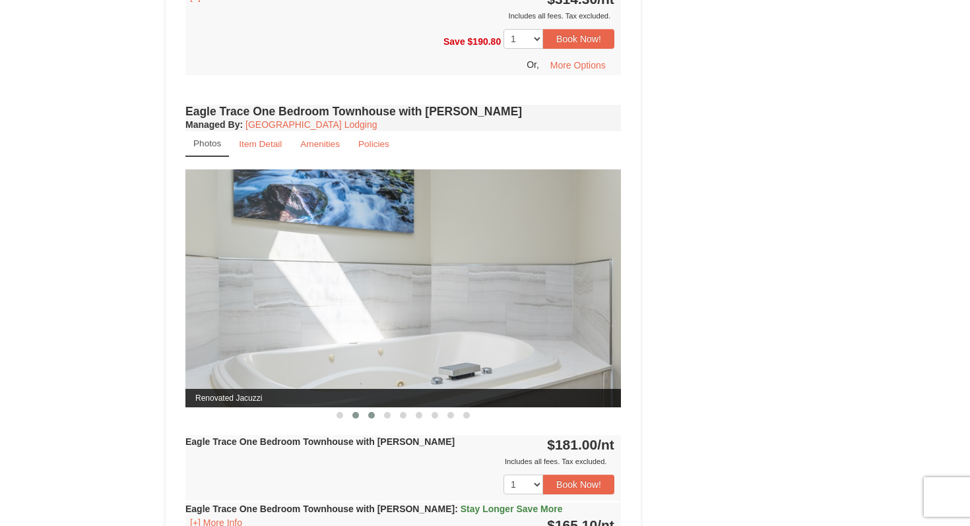
click at [372, 416] on span at bounding box center [371, 415] width 7 height 7
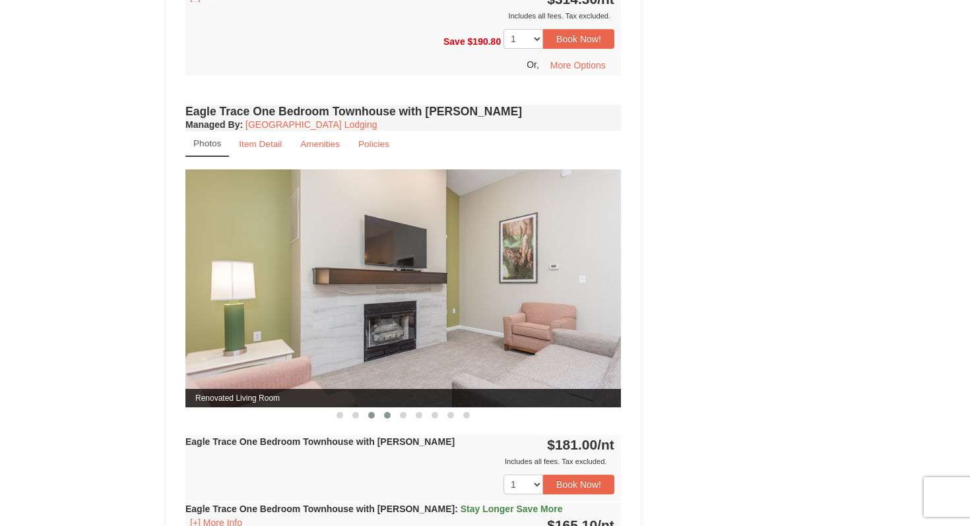
click at [388, 415] on span at bounding box center [387, 415] width 7 height 7
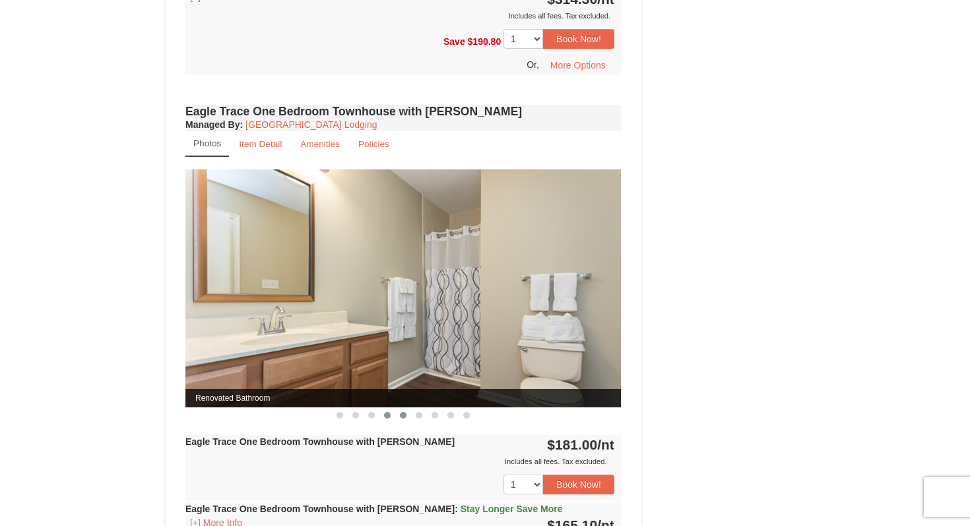
click at [403, 413] on span at bounding box center [403, 415] width 7 height 7
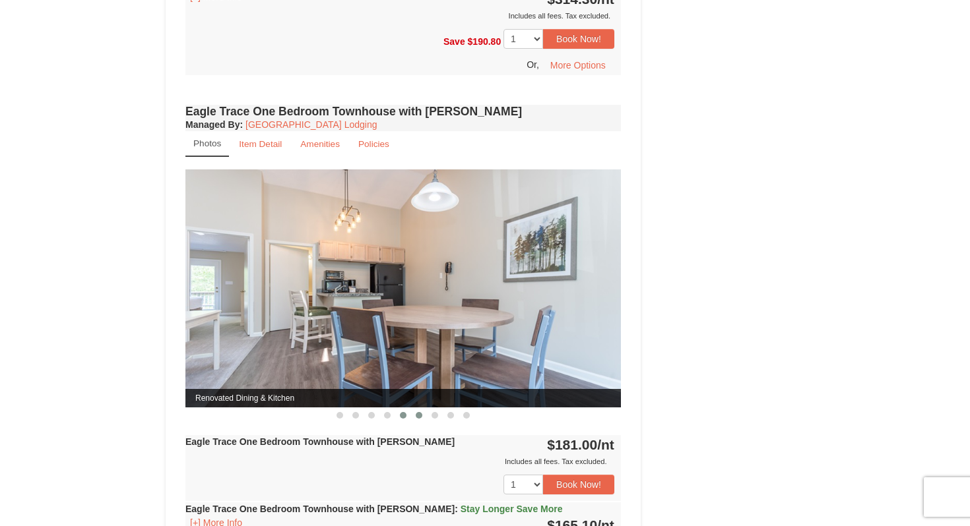
click at [424, 416] on button at bounding box center [419, 415] width 16 height 13
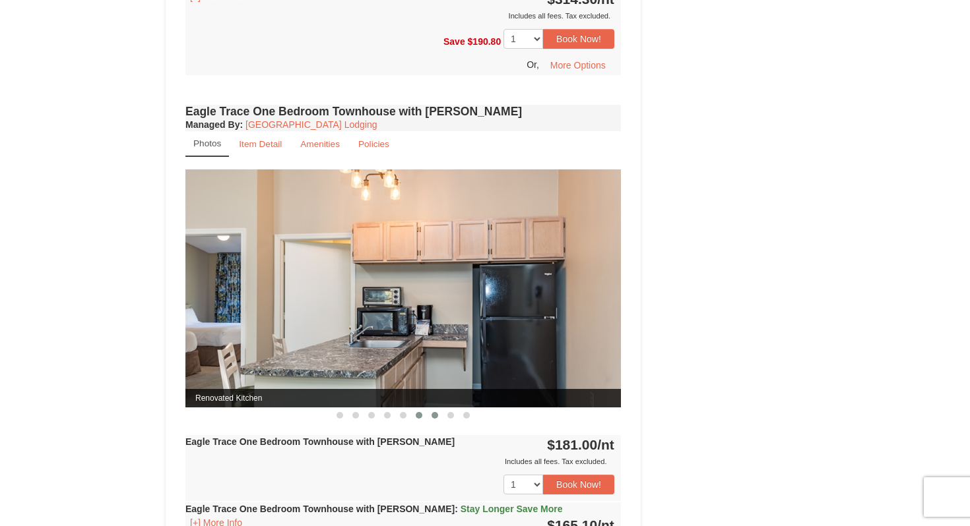
click at [435, 414] on span at bounding box center [434, 415] width 7 height 7
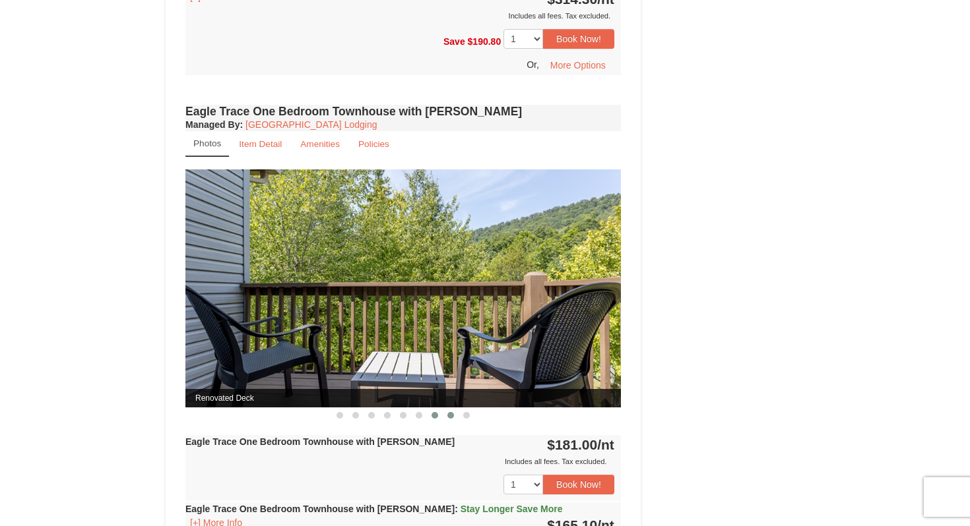
click at [453, 412] on span at bounding box center [450, 415] width 7 height 7
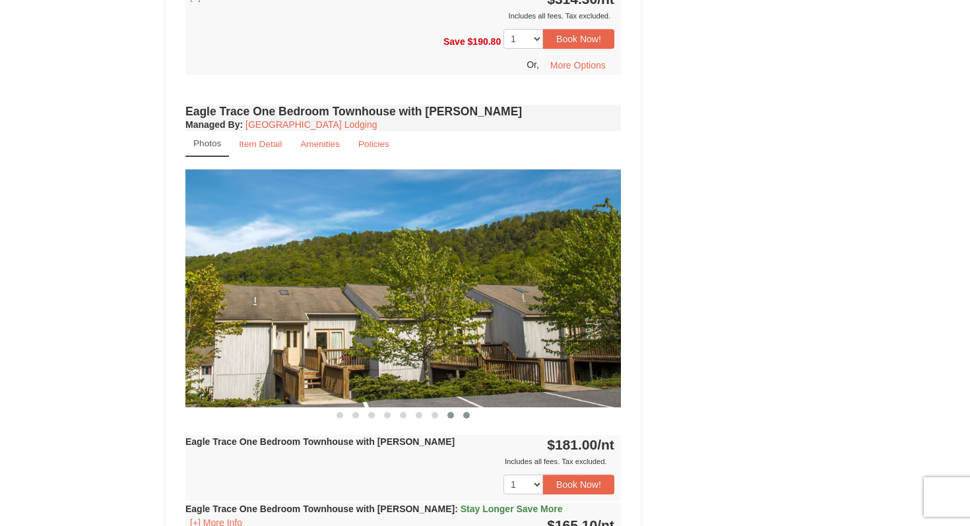
click at [469, 416] on button at bounding box center [466, 415] width 16 height 13
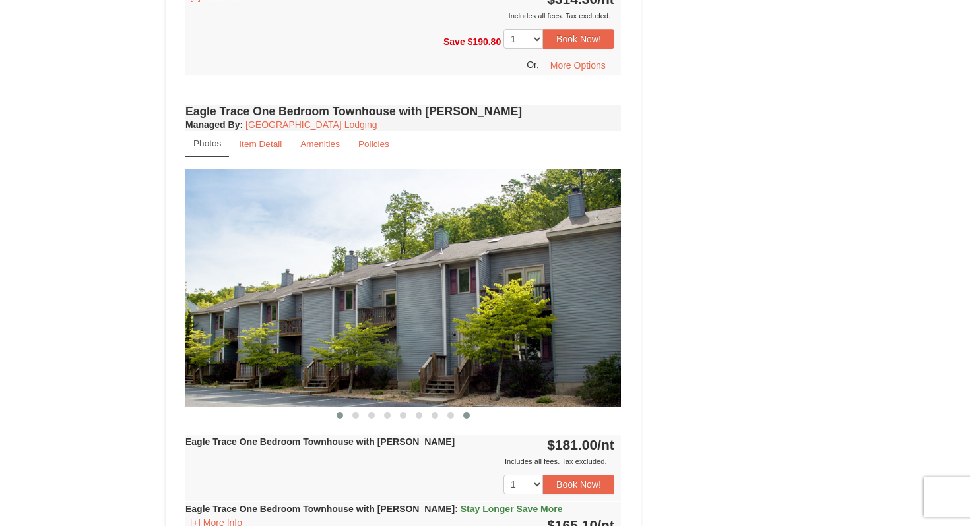
click at [336, 413] on span at bounding box center [339, 415] width 7 height 7
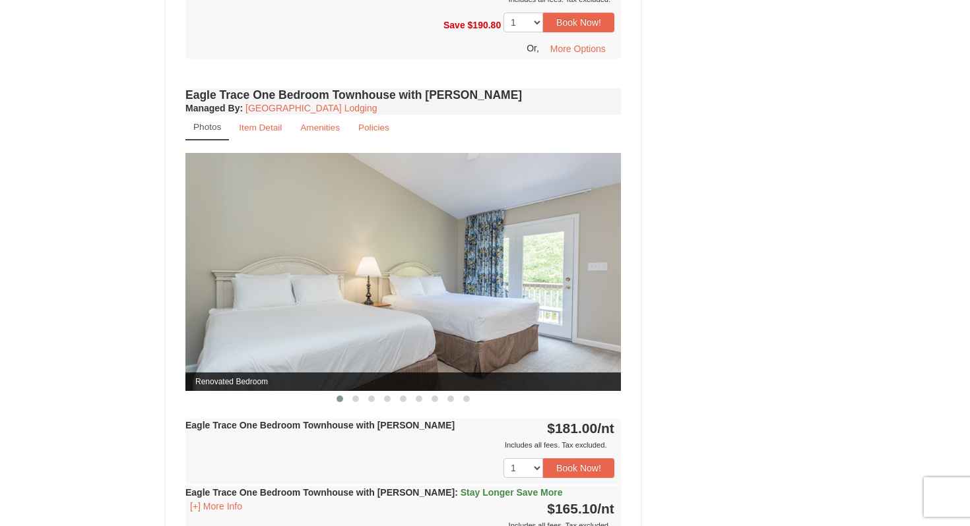
scroll to position [1053, 0]
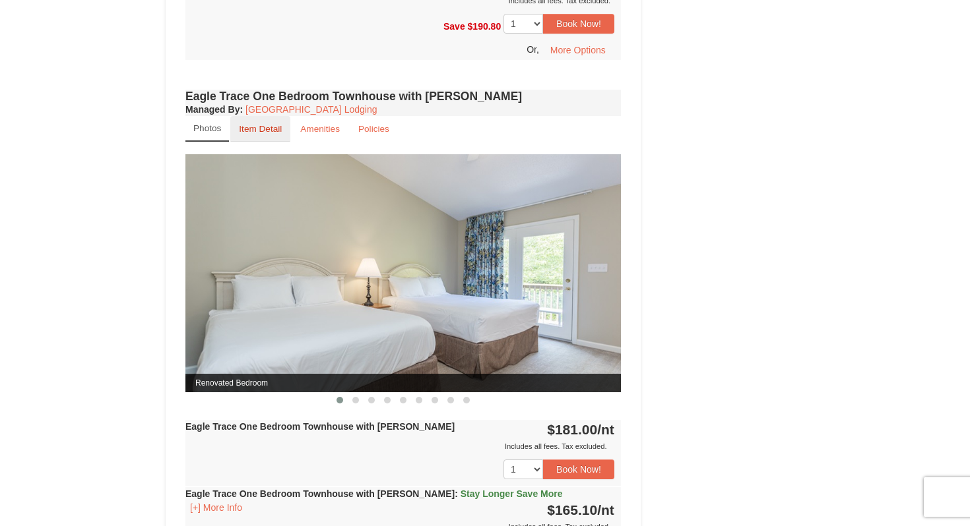
click at [255, 132] on small "Item Detail" at bounding box center [260, 129] width 43 height 10
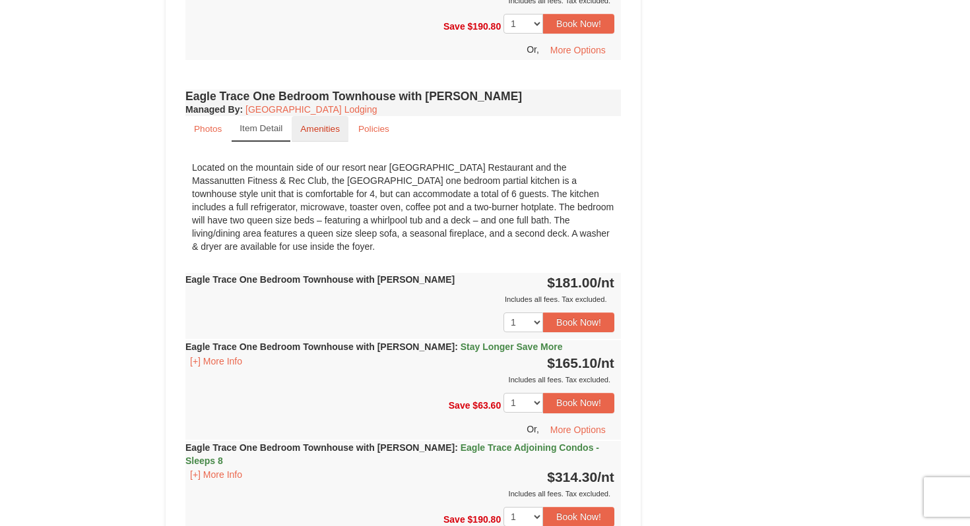
click at [316, 125] on small "Amenities" at bounding box center [320, 129] width 40 height 10
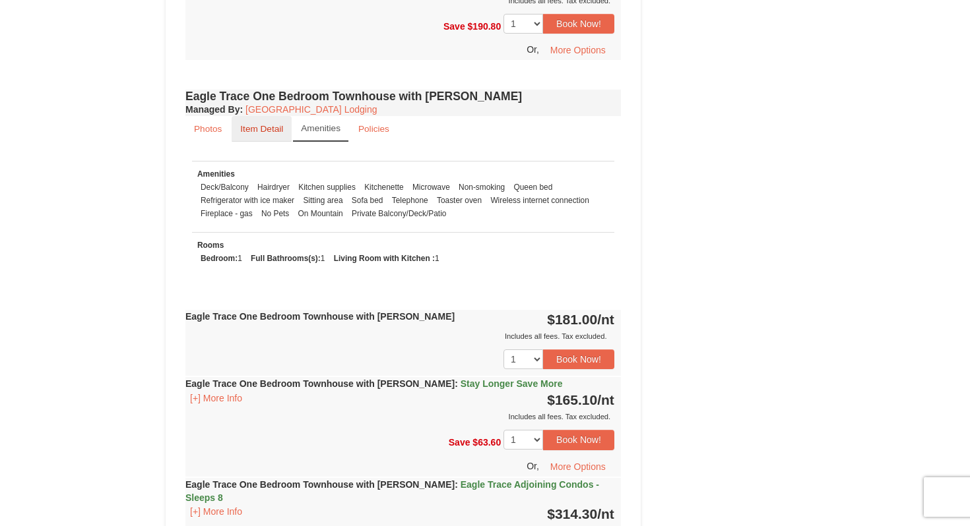
click at [270, 131] on small "Item Detail" at bounding box center [261, 129] width 43 height 10
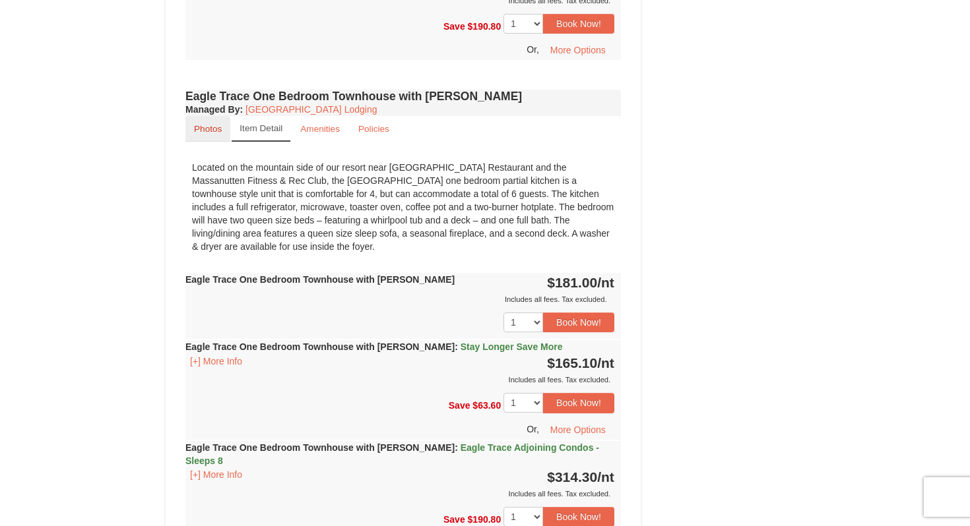
click at [207, 131] on small "Photos" at bounding box center [208, 129] width 28 height 10
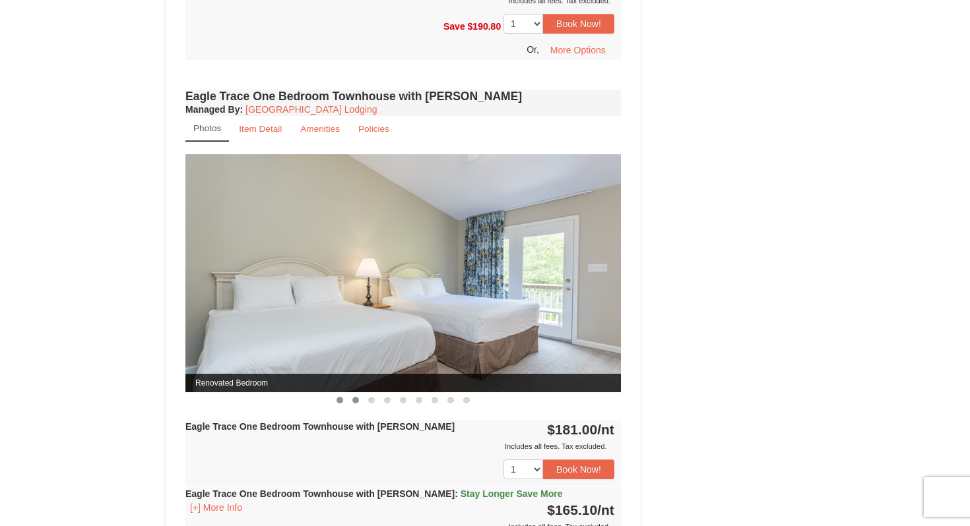
click at [356, 402] on span at bounding box center [355, 400] width 7 height 7
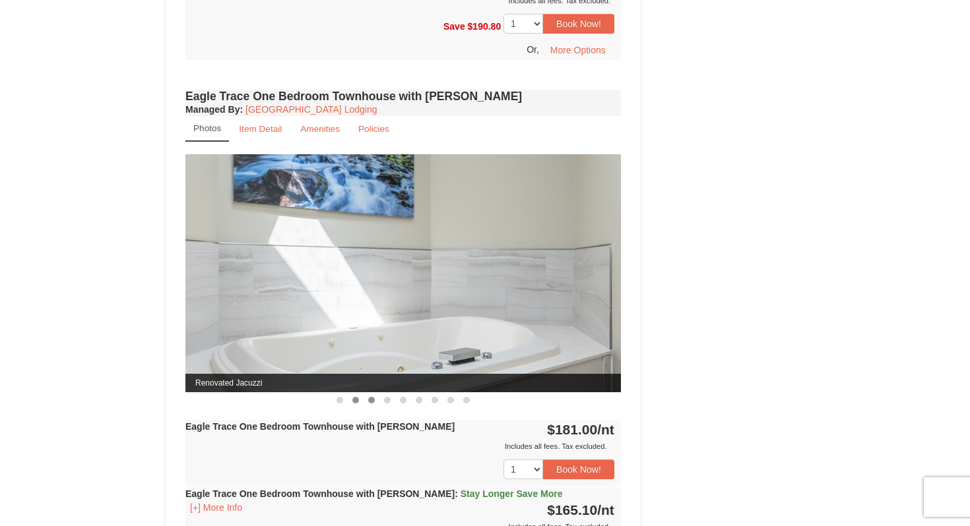
click at [371, 400] on span at bounding box center [371, 400] width 7 height 7
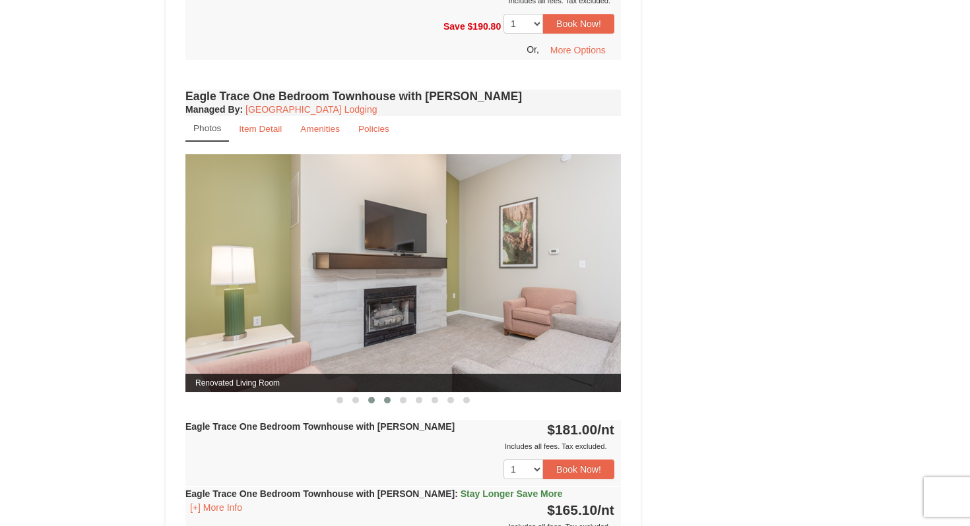
click at [388, 397] on span at bounding box center [387, 400] width 7 height 7
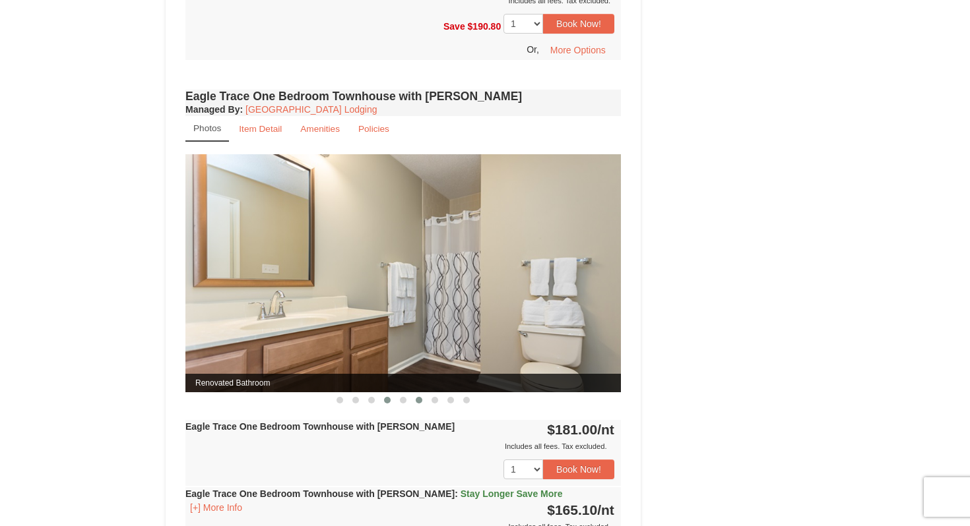
click at [415, 397] on button at bounding box center [419, 400] width 16 height 13
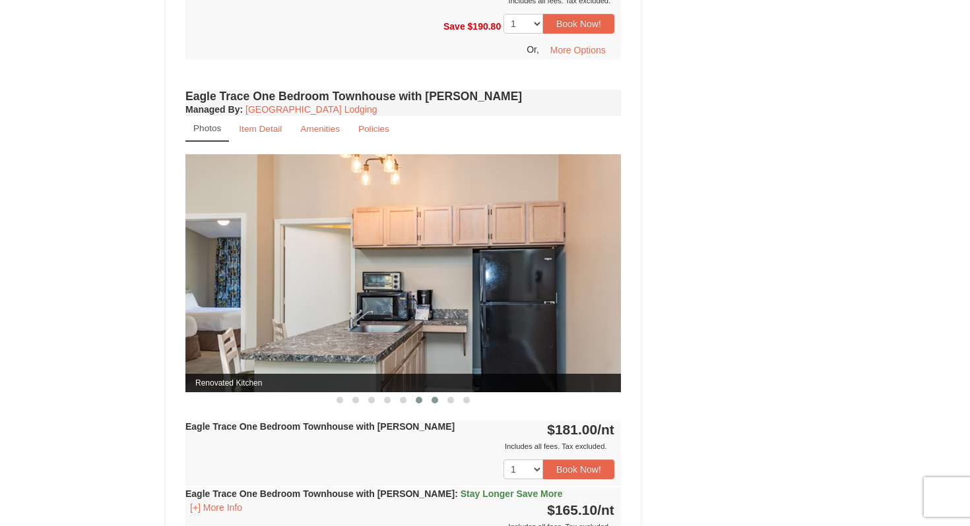
click at [441, 398] on button at bounding box center [435, 400] width 16 height 13
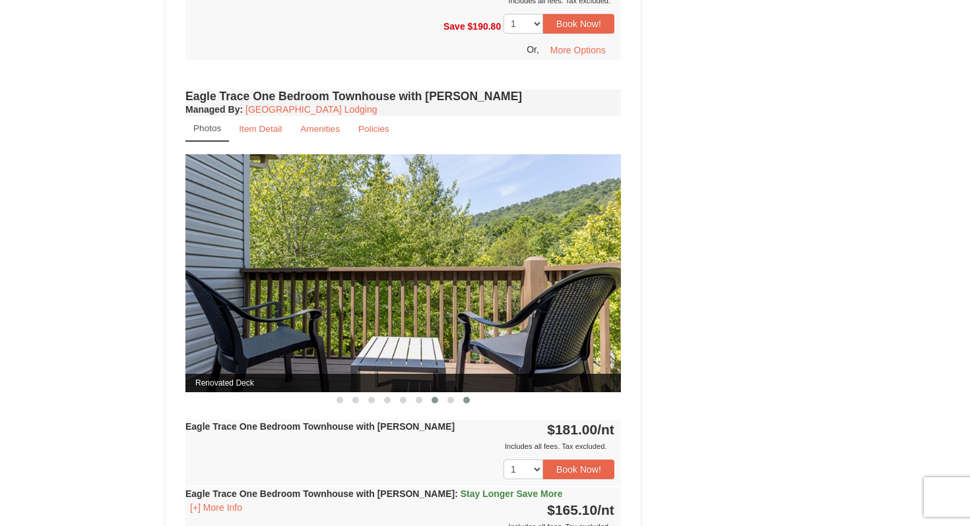
click at [466, 397] on span at bounding box center [466, 400] width 7 height 7
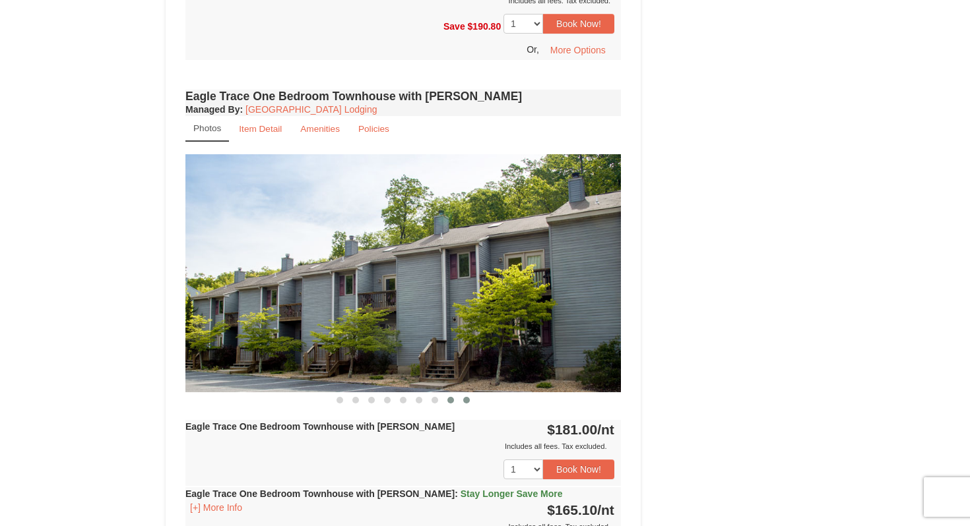
click at [450, 400] on span at bounding box center [450, 400] width 7 height 7
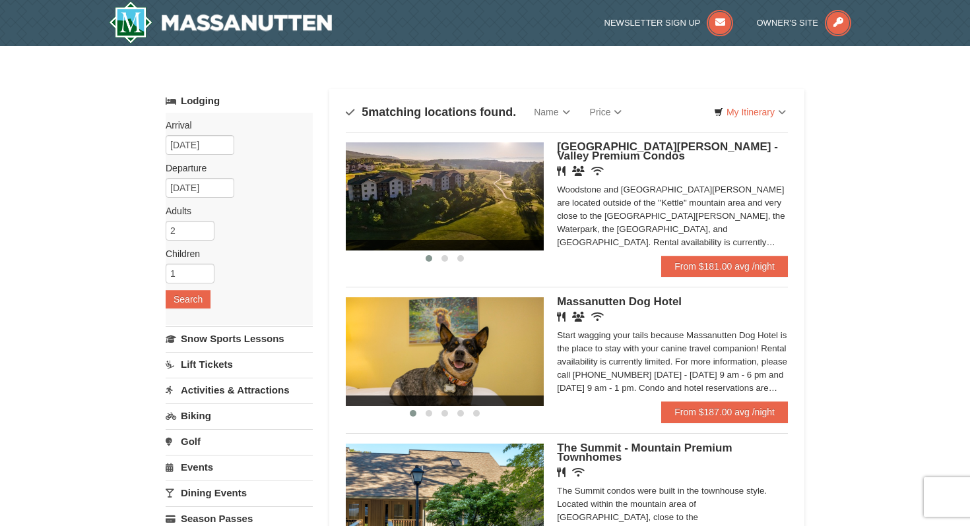
click at [447, 207] on img at bounding box center [445, 196] width 198 height 108
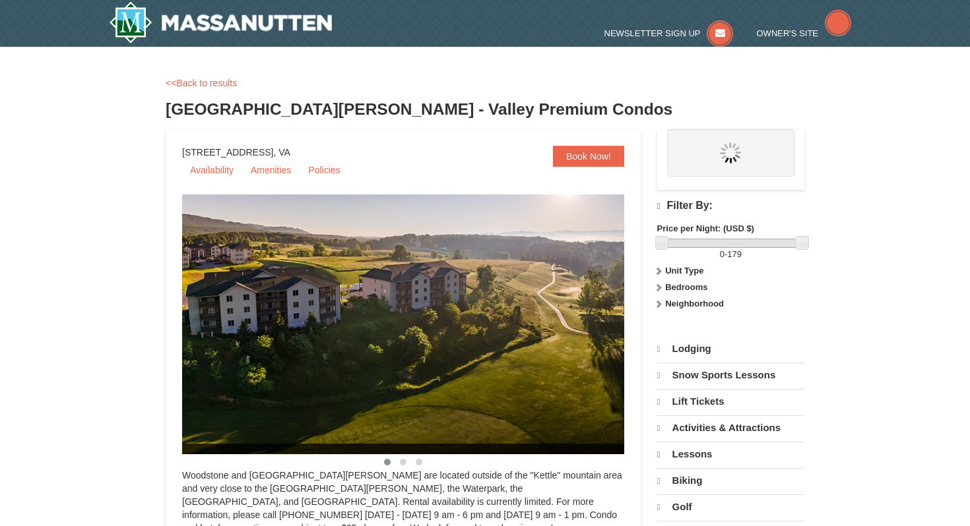
select select "9"
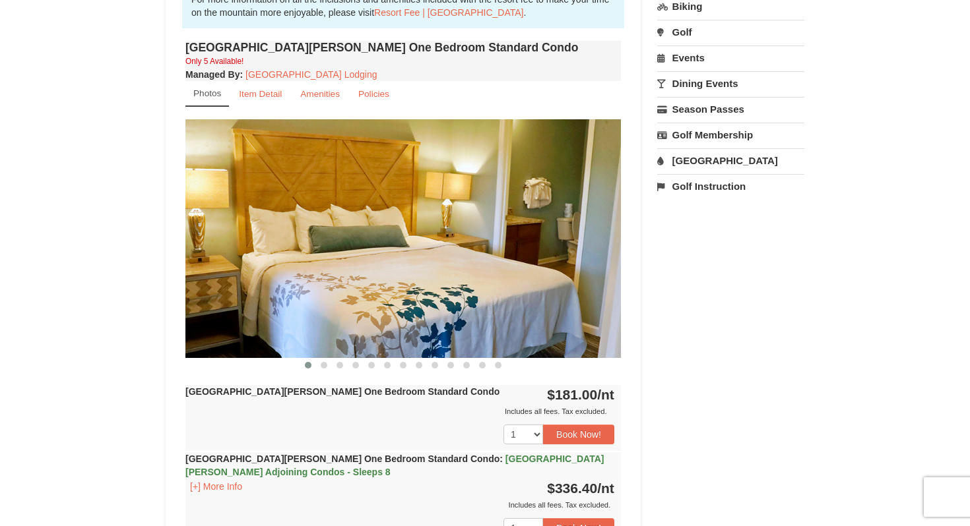
scroll to position [436, 0]
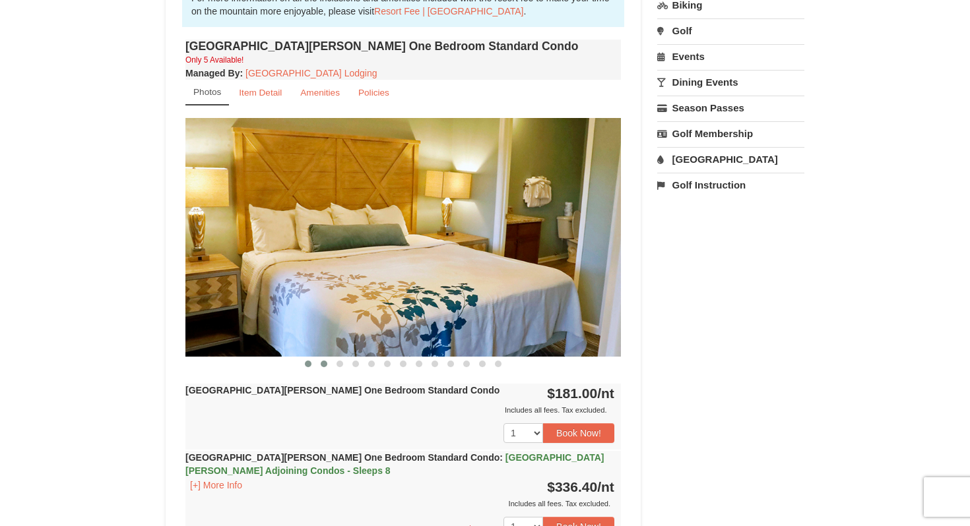
click at [321, 362] on span at bounding box center [324, 364] width 7 height 7
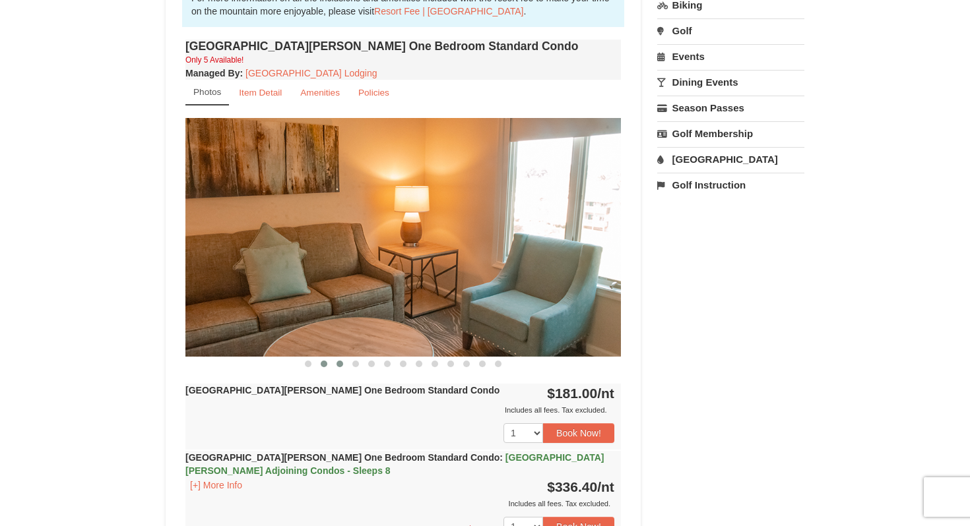
click at [340, 359] on button at bounding box center [340, 364] width 16 height 13
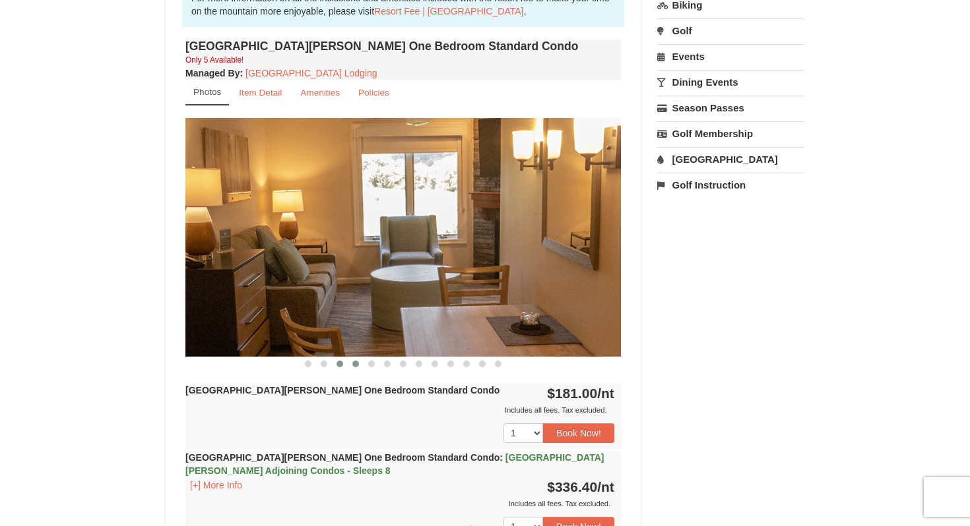
click at [358, 359] on button at bounding box center [356, 364] width 16 height 13
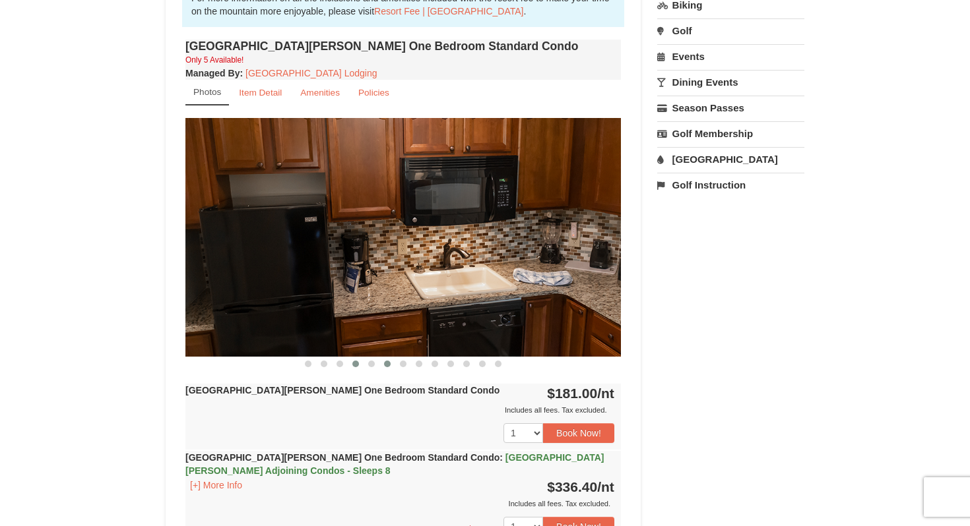
click at [381, 358] on button at bounding box center [387, 364] width 16 height 13
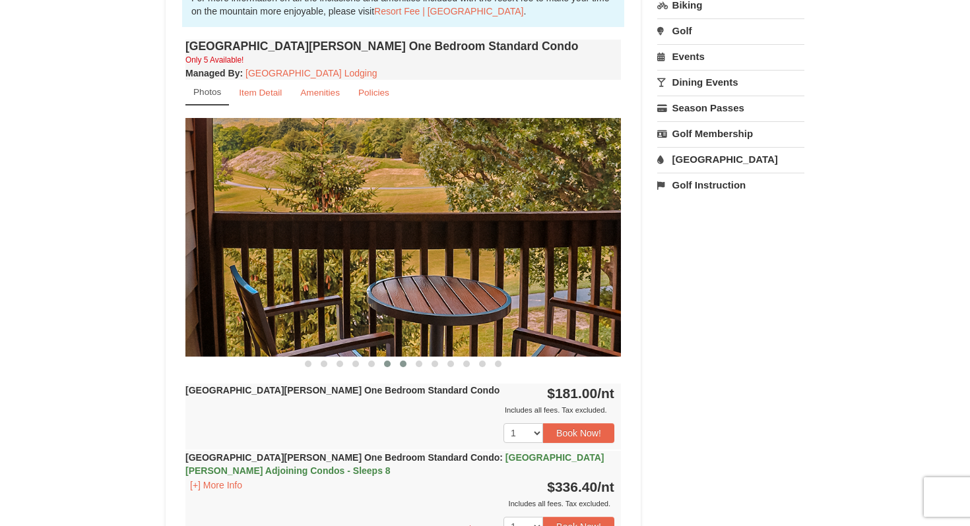
click at [406, 359] on button at bounding box center [403, 364] width 16 height 13
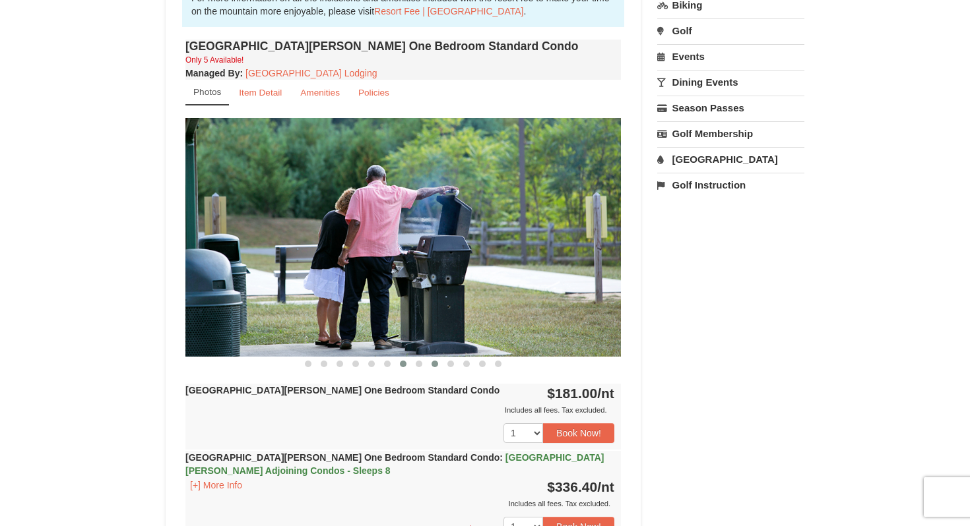
click at [433, 361] on span at bounding box center [434, 364] width 7 height 7
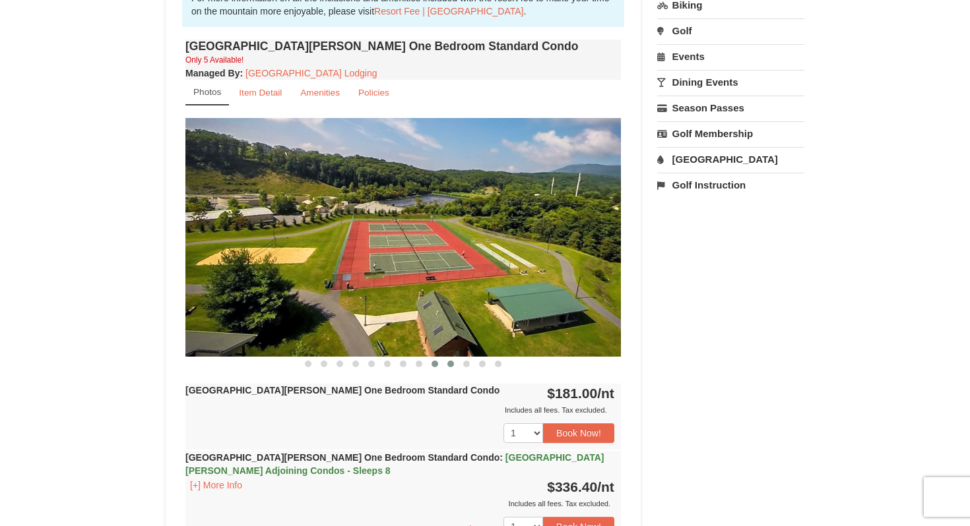
click at [457, 360] on button at bounding box center [451, 364] width 16 height 13
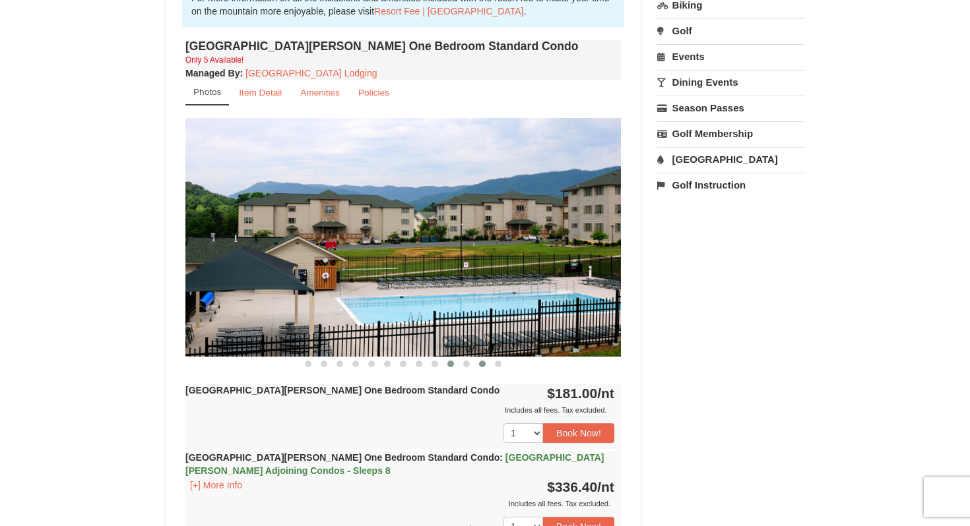
click at [486, 360] on button at bounding box center [482, 364] width 16 height 13
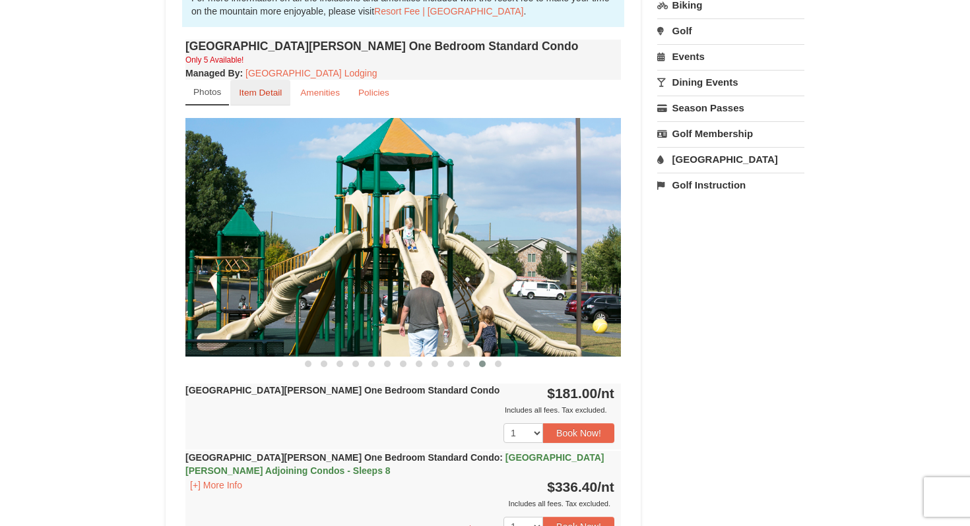
click at [267, 91] on small "Item Detail" at bounding box center [260, 93] width 43 height 10
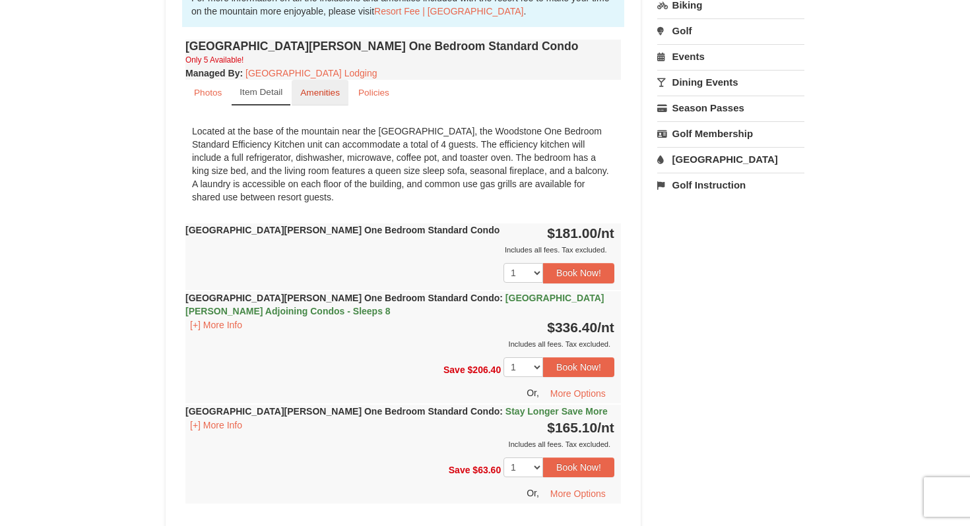
click at [315, 90] on small "Amenities" at bounding box center [320, 93] width 40 height 10
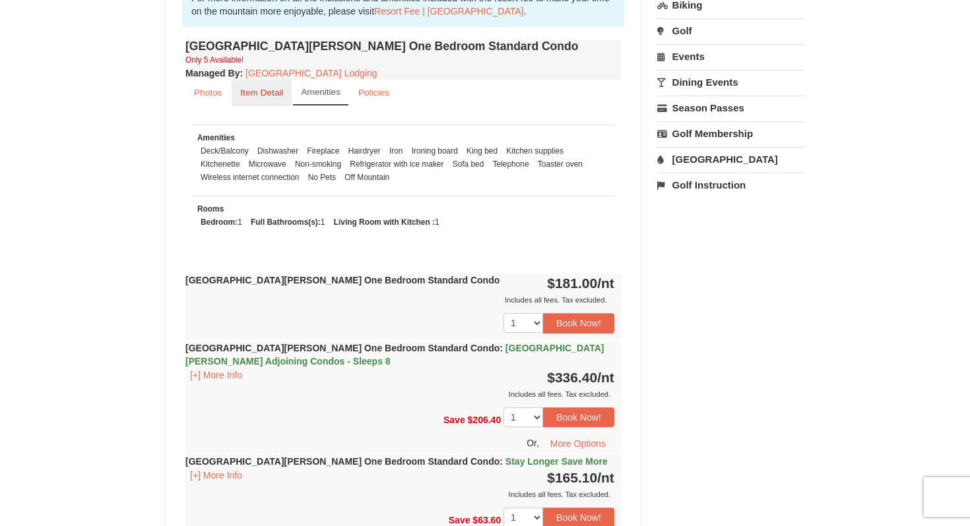
click at [273, 103] on link "Item Detail" at bounding box center [262, 93] width 60 height 26
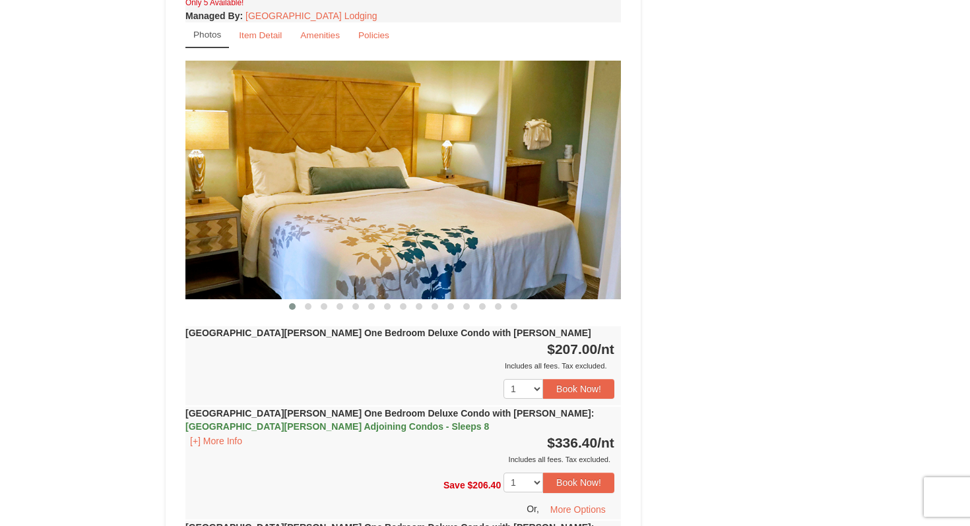
scroll to position [1003, 0]
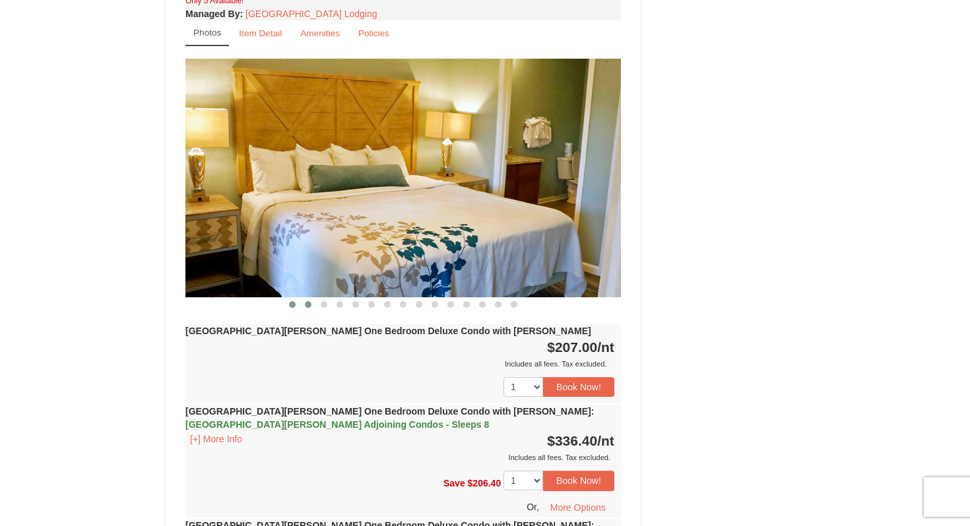
click at [313, 298] on button at bounding box center [308, 304] width 16 height 13
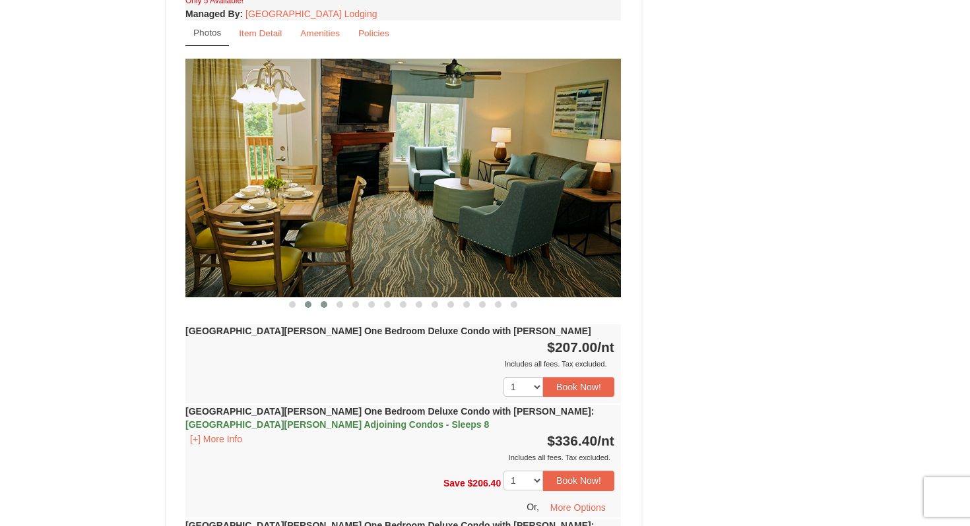
click at [325, 301] on span at bounding box center [324, 304] width 7 height 7
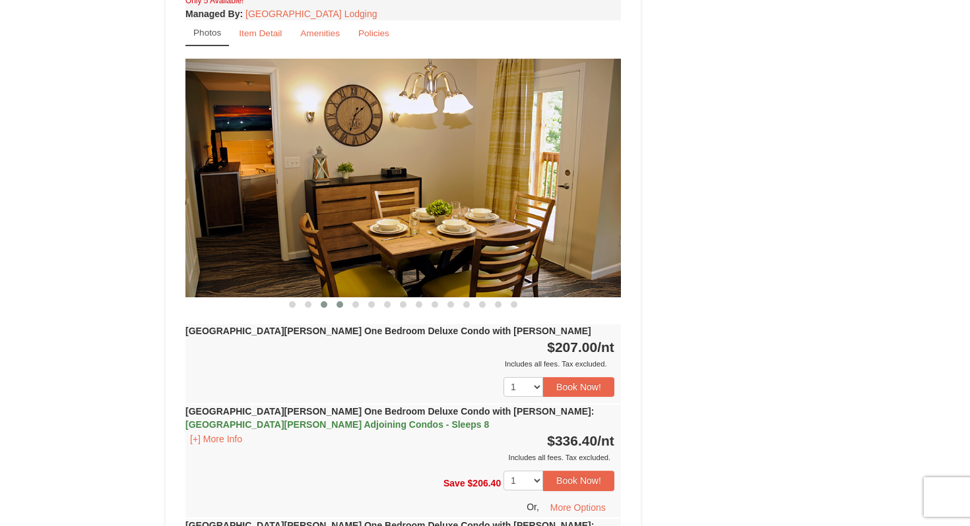
click at [340, 301] on span at bounding box center [339, 304] width 7 height 7
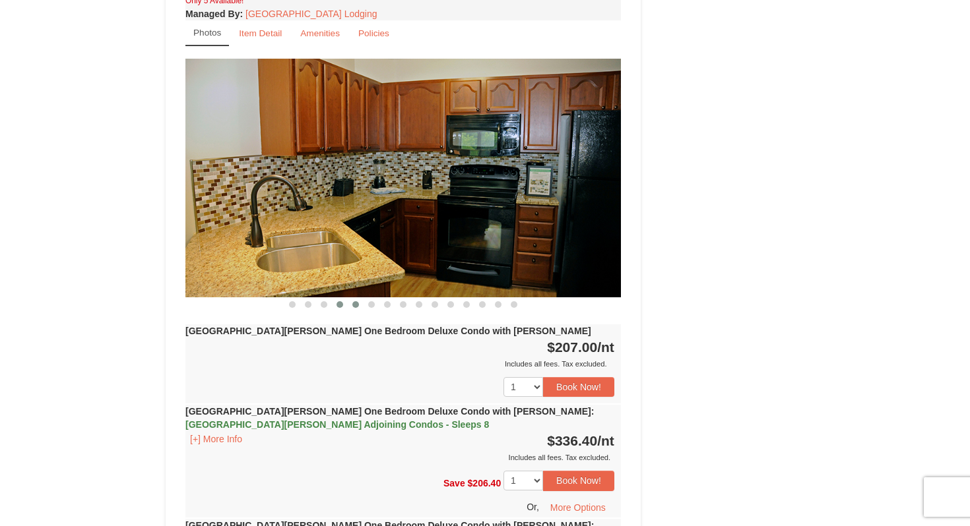
click at [358, 298] on button at bounding box center [356, 304] width 16 height 13
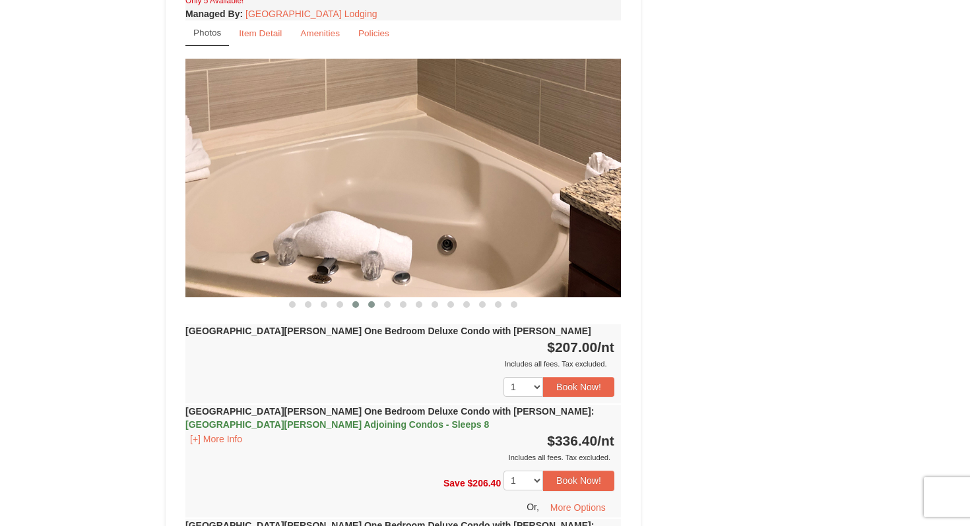
click at [376, 298] on button at bounding box center [371, 304] width 16 height 13
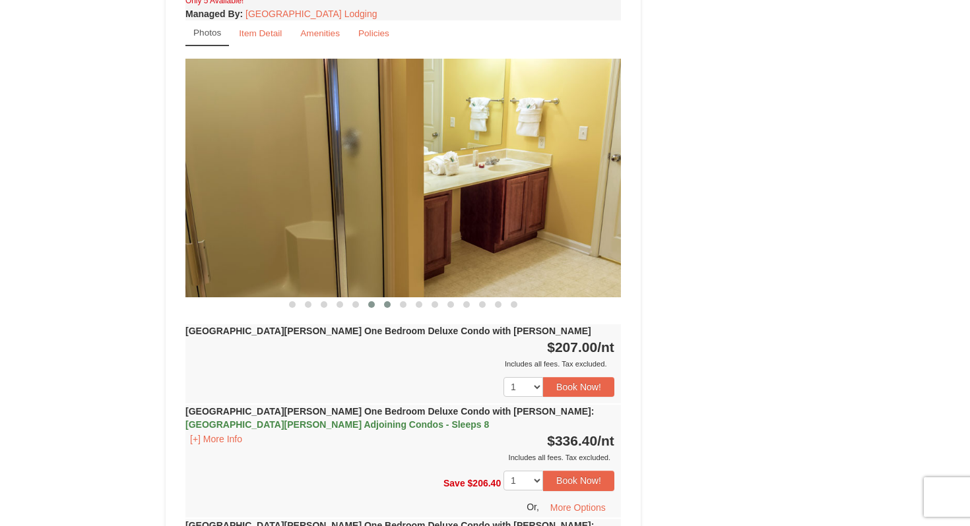
click at [390, 301] on span at bounding box center [387, 304] width 7 height 7
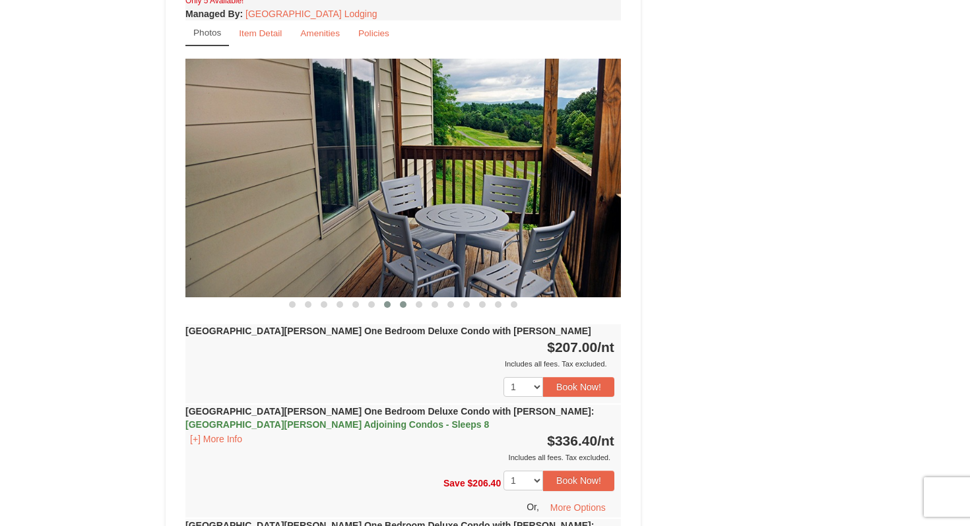
click at [406, 298] on button at bounding box center [403, 304] width 16 height 13
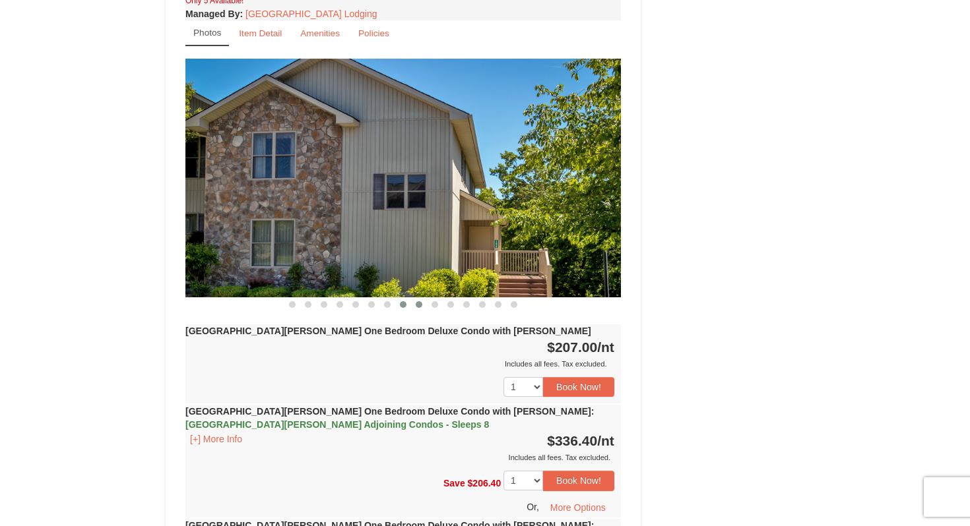
click at [425, 298] on button at bounding box center [419, 304] width 16 height 13
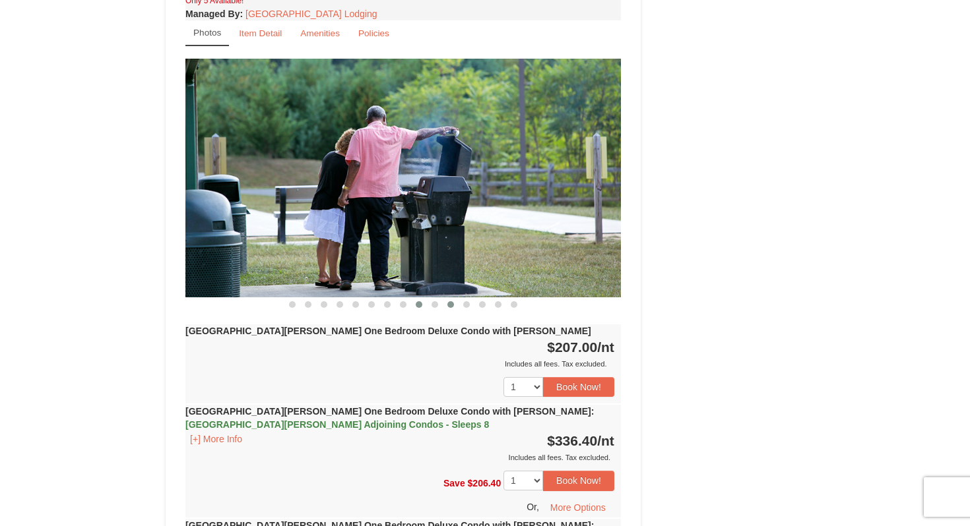
click at [443, 298] on button at bounding box center [451, 304] width 16 height 13
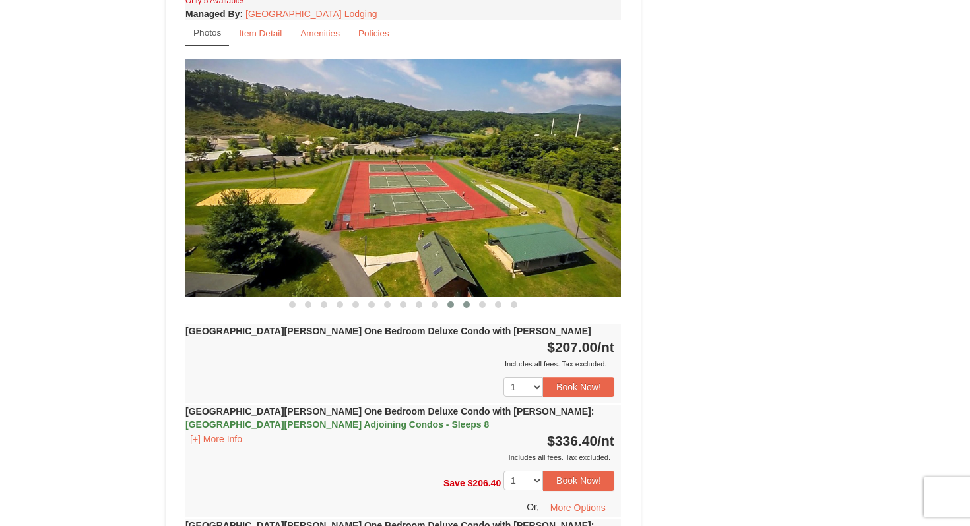
click at [464, 301] on span at bounding box center [466, 304] width 7 height 7
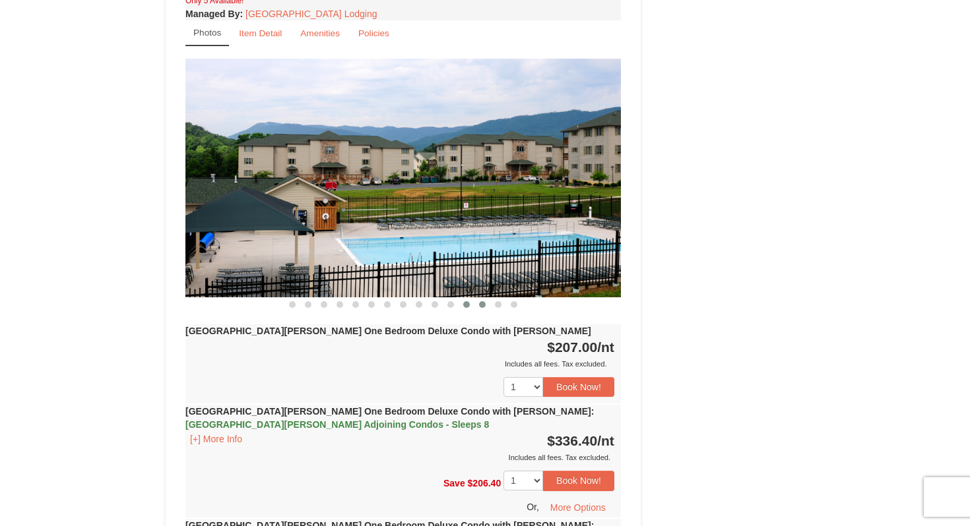
click at [486, 298] on button at bounding box center [482, 304] width 16 height 13
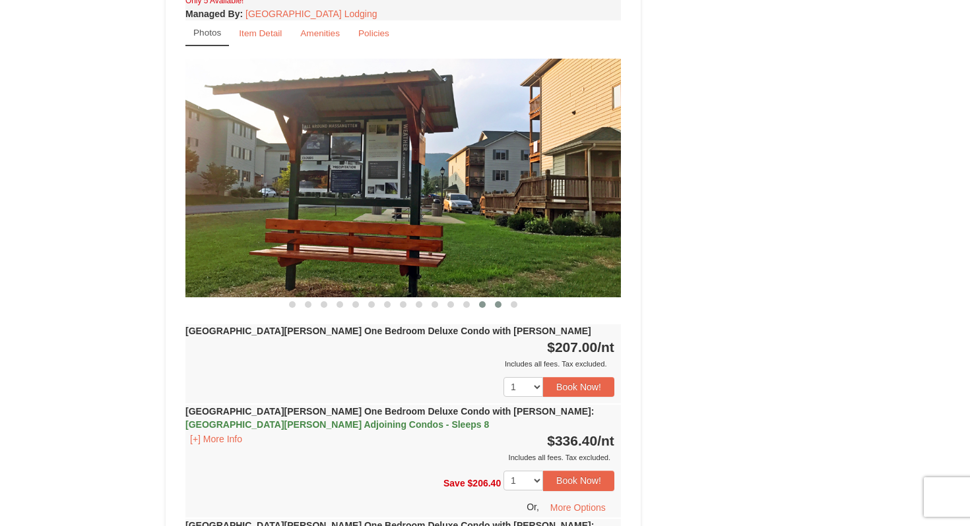
click at [500, 298] on button at bounding box center [498, 304] width 16 height 13
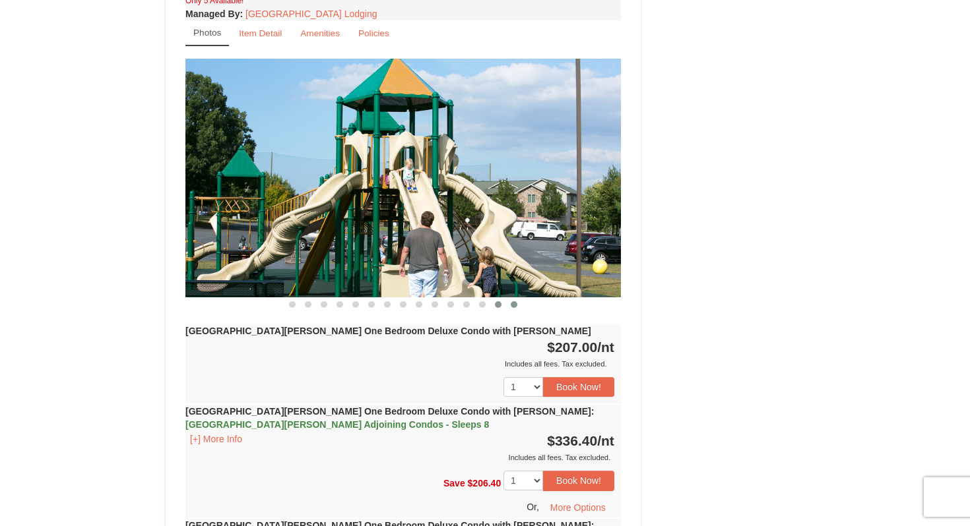
click at [518, 298] on button at bounding box center [514, 304] width 16 height 13
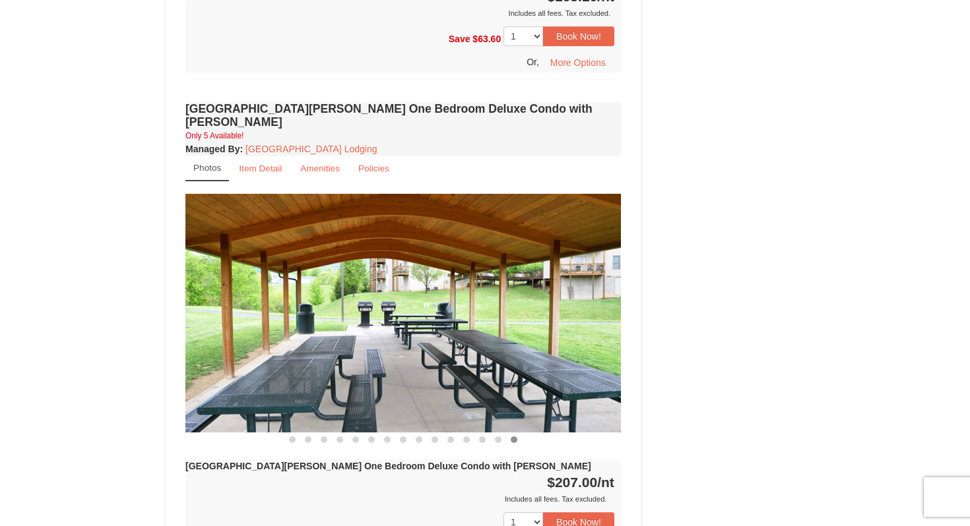
scroll to position [895, 0]
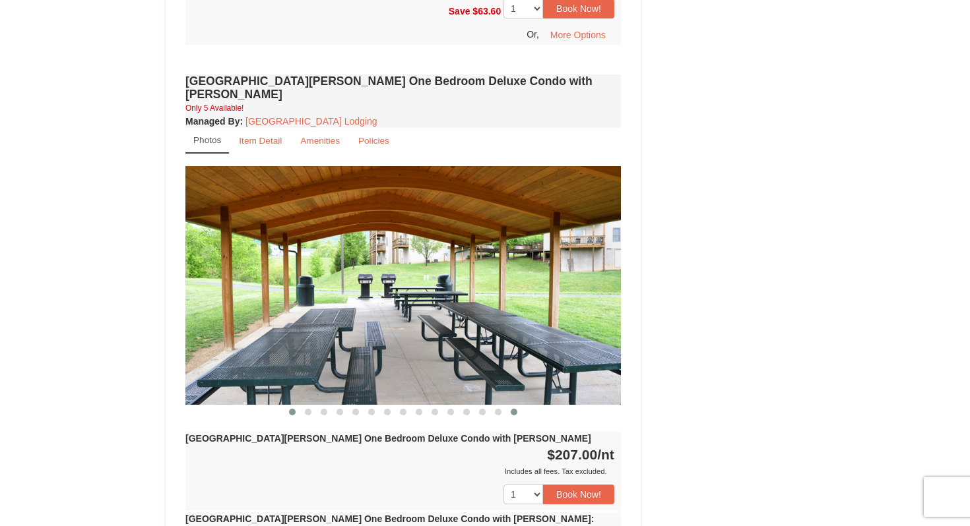
click at [294, 409] on span at bounding box center [292, 412] width 7 height 7
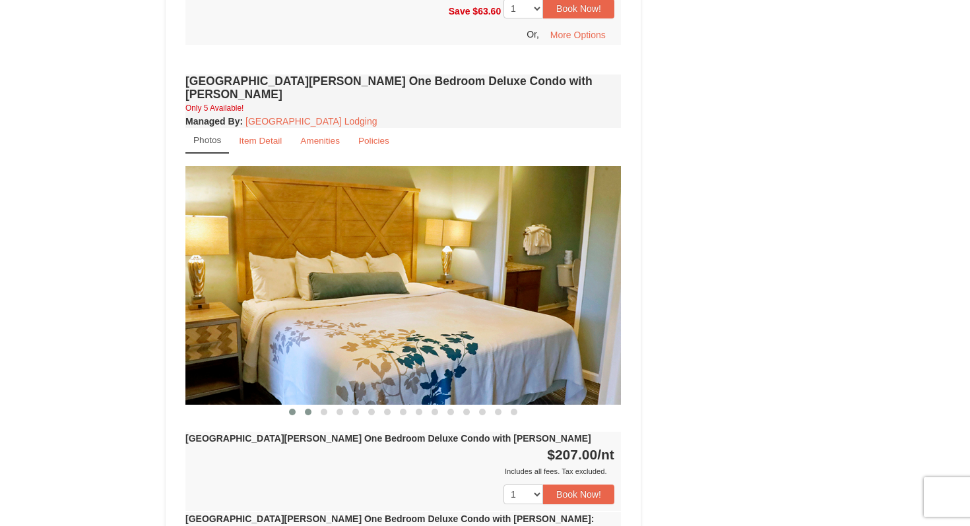
click at [309, 409] on span at bounding box center [308, 412] width 7 height 7
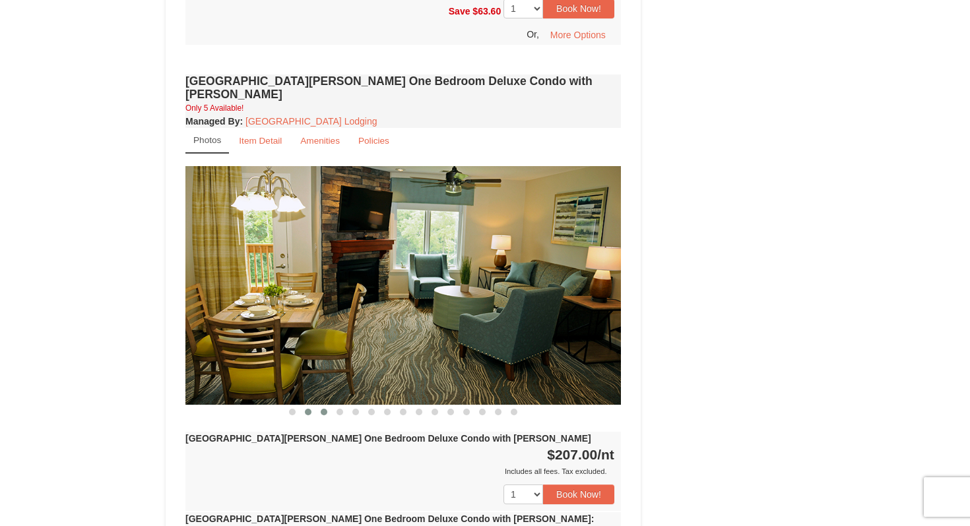
click at [327, 406] on button at bounding box center [324, 412] width 16 height 13
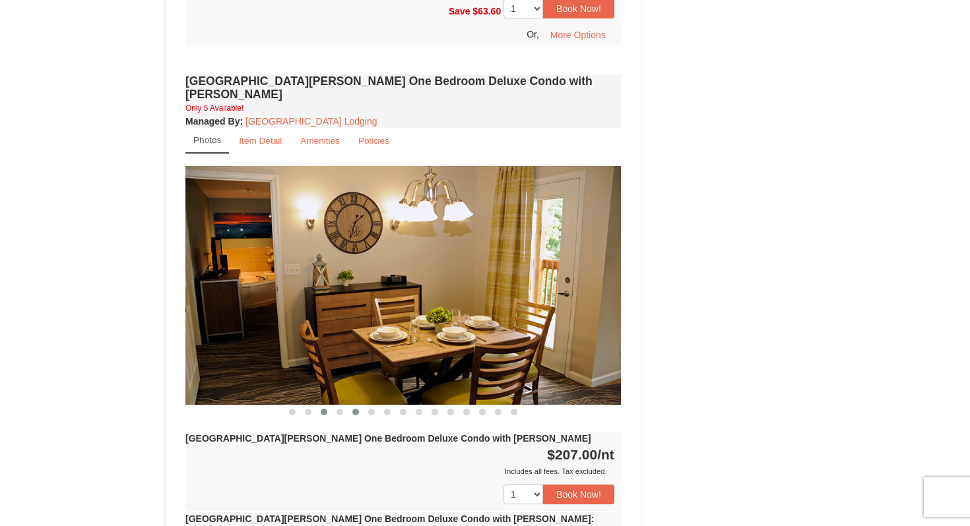
click at [356, 409] on span at bounding box center [355, 412] width 7 height 7
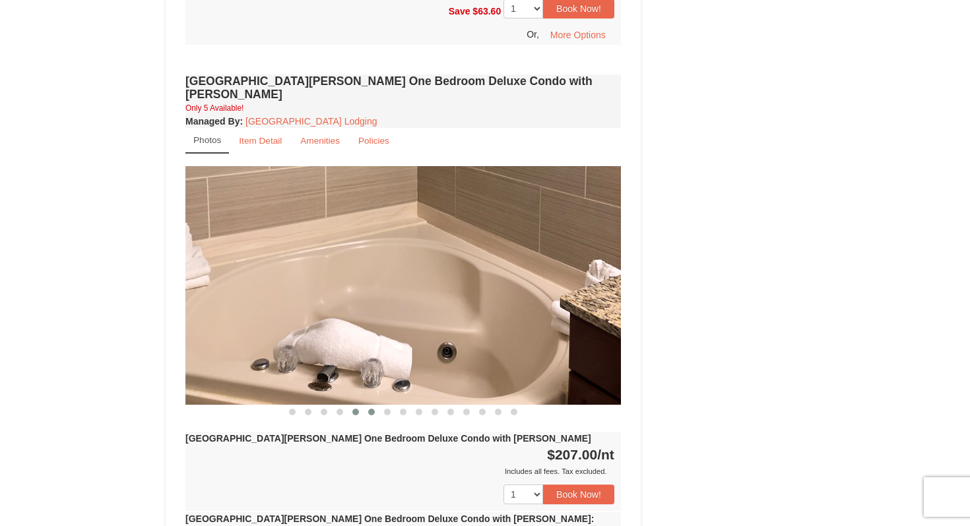
click at [374, 406] on button at bounding box center [371, 412] width 16 height 13
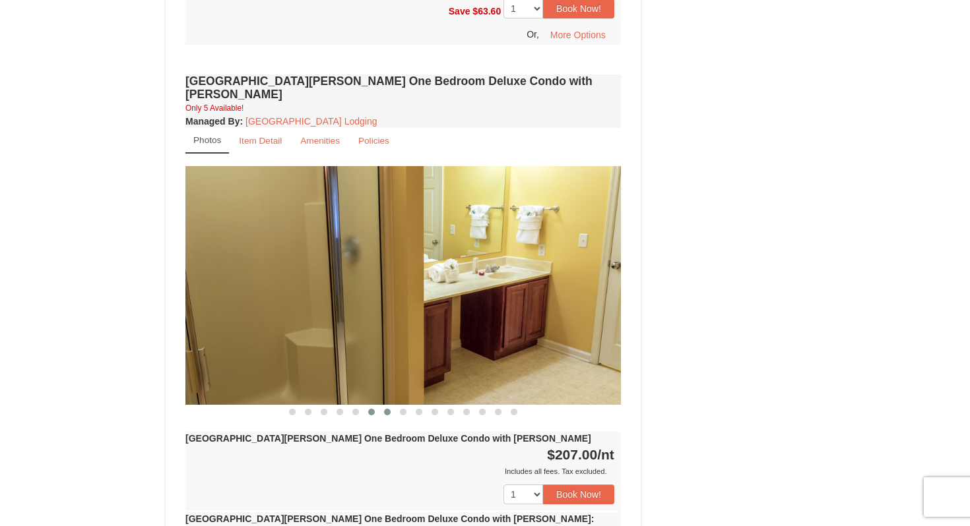
click at [393, 406] on button at bounding box center [387, 412] width 16 height 13
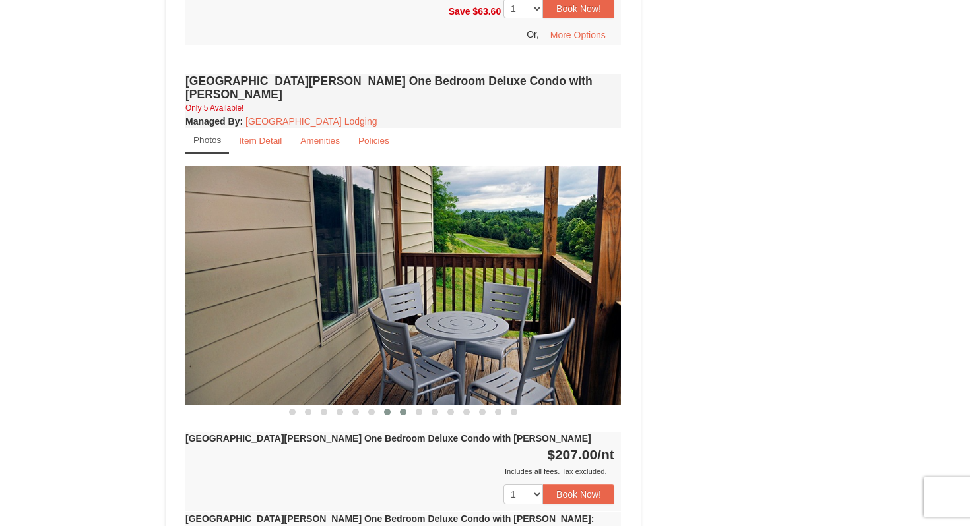
click at [408, 406] on button at bounding box center [403, 412] width 16 height 13
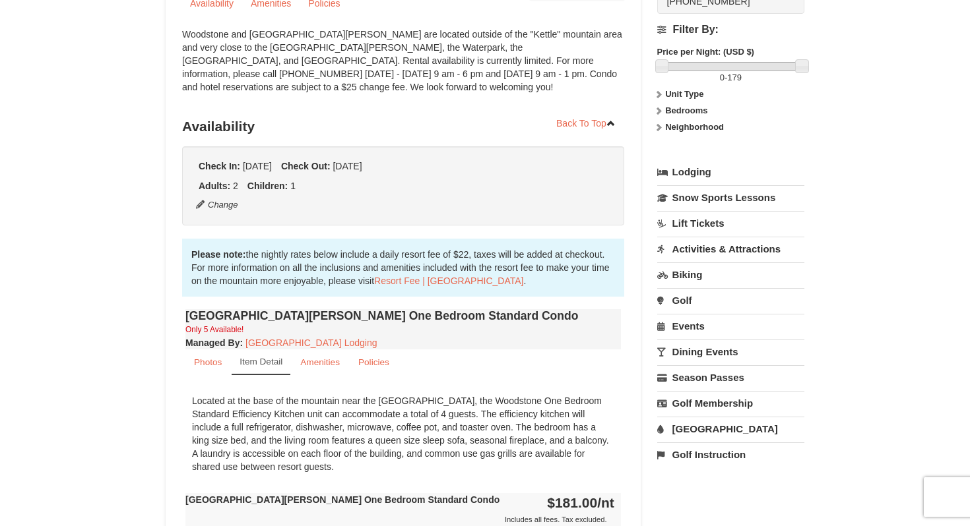
scroll to position [0, 0]
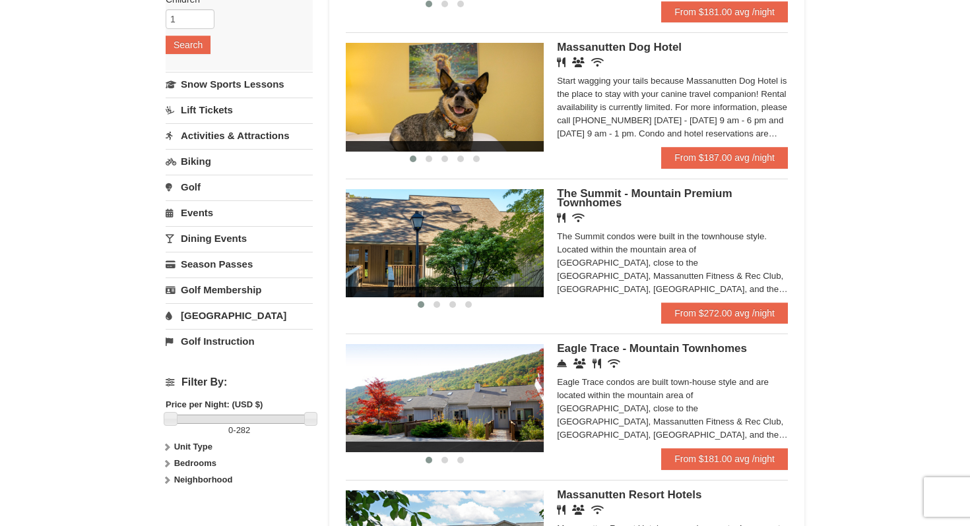
scroll to position [281, 0]
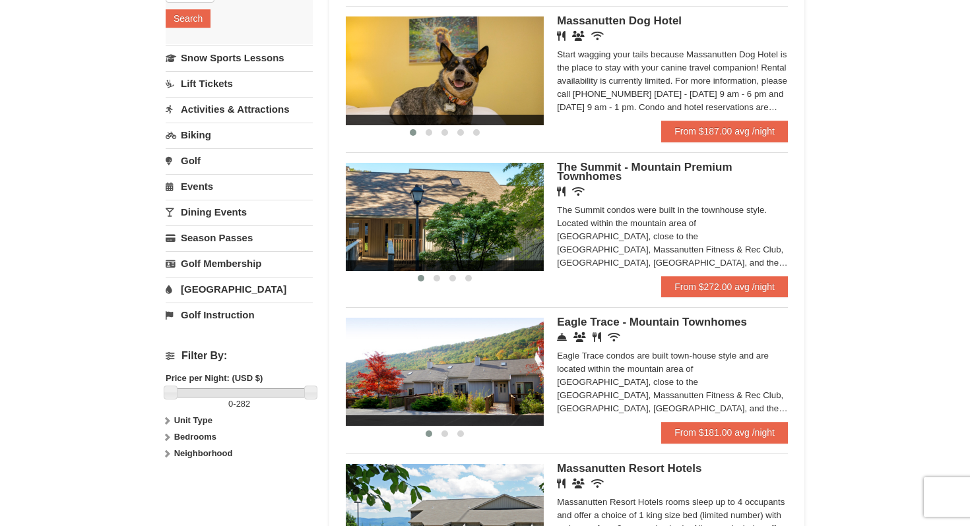
click at [471, 238] on img at bounding box center [445, 217] width 198 height 108
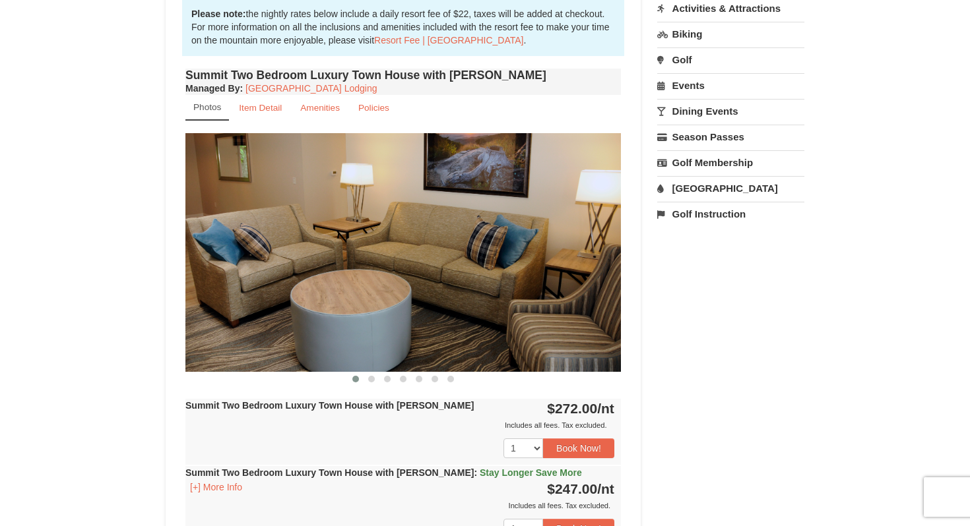
scroll to position [406, 0]
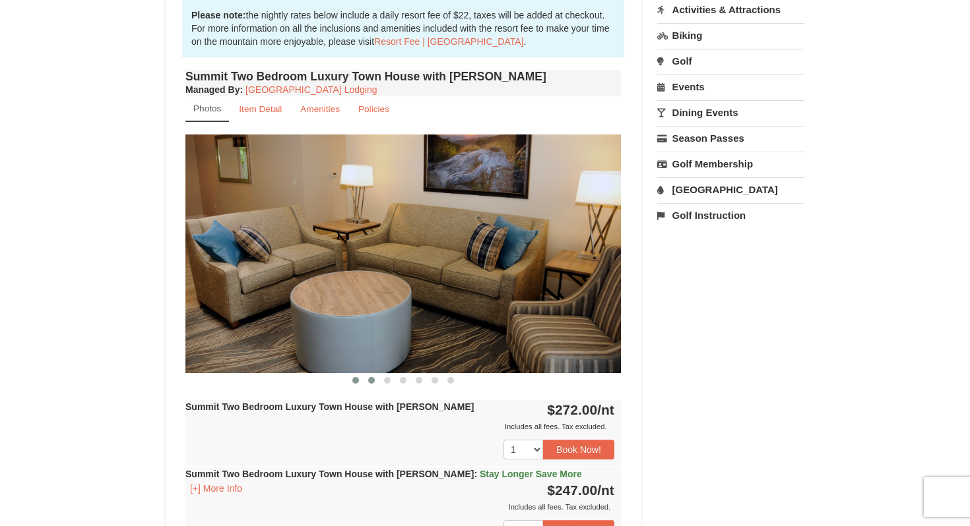
click at [374, 383] on button at bounding box center [371, 380] width 16 height 13
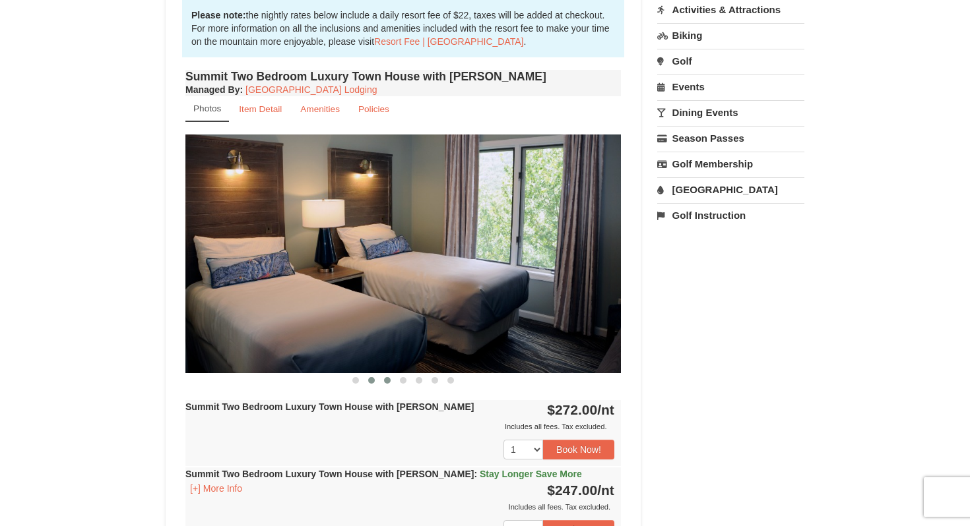
click at [384, 381] on span at bounding box center [387, 380] width 7 height 7
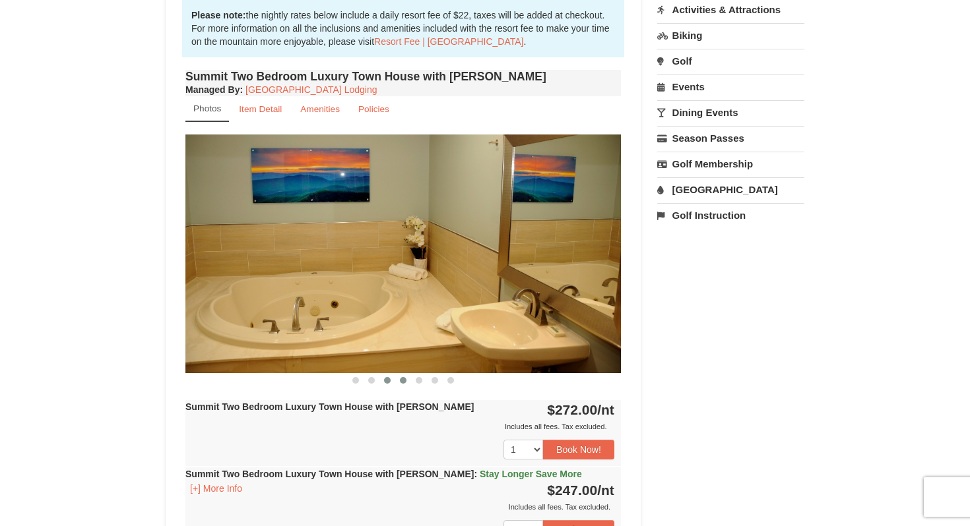
click at [404, 379] on span at bounding box center [403, 380] width 7 height 7
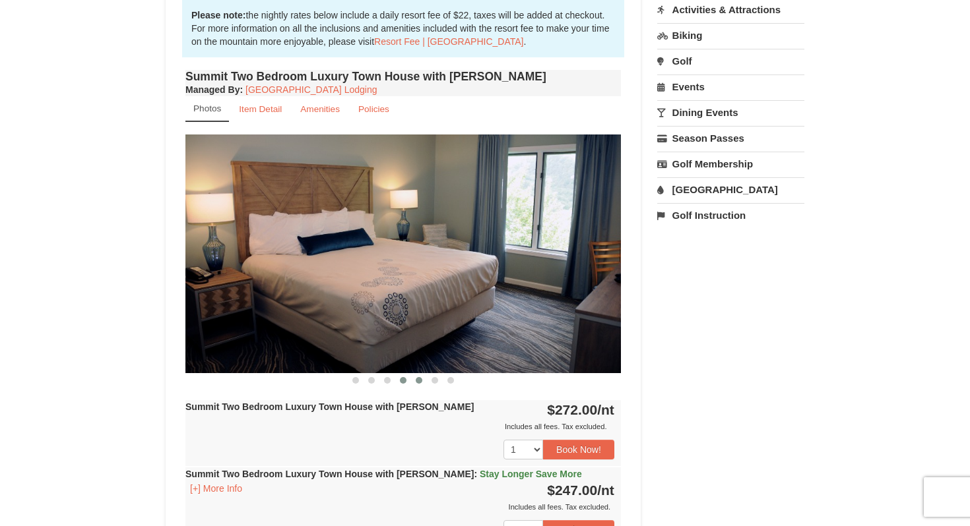
click at [422, 379] on button at bounding box center [419, 380] width 16 height 13
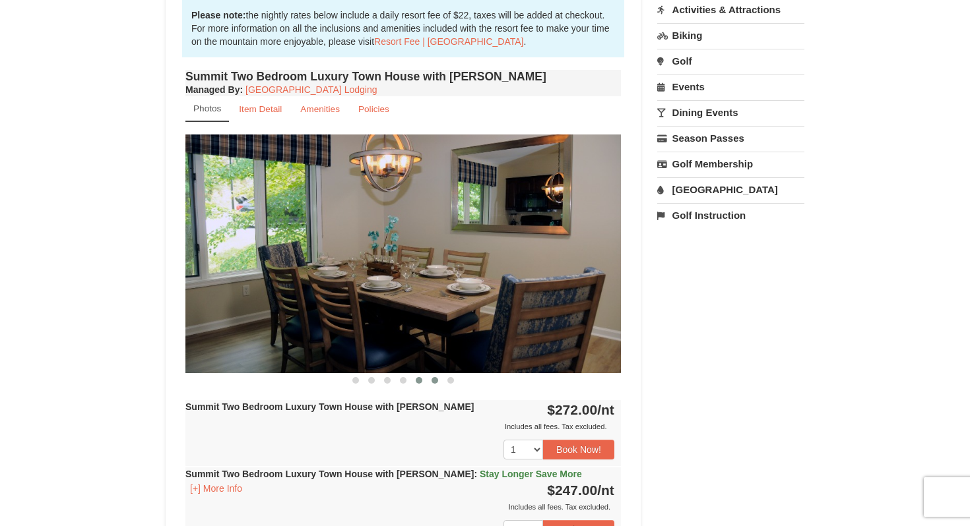
click at [435, 379] on span at bounding box center [434, 380] width 7 height 7
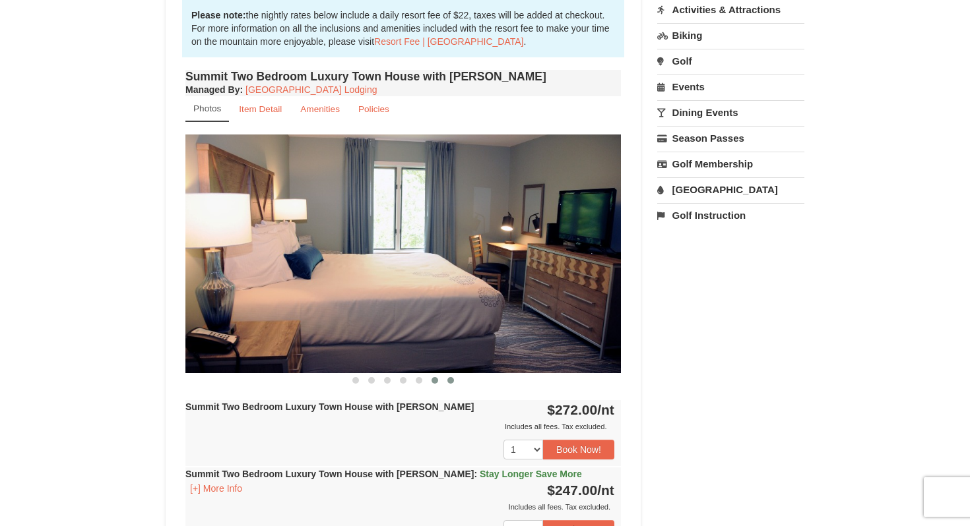
click at [453, 377] on button at bounding box center [451, 380] width 16 height 13
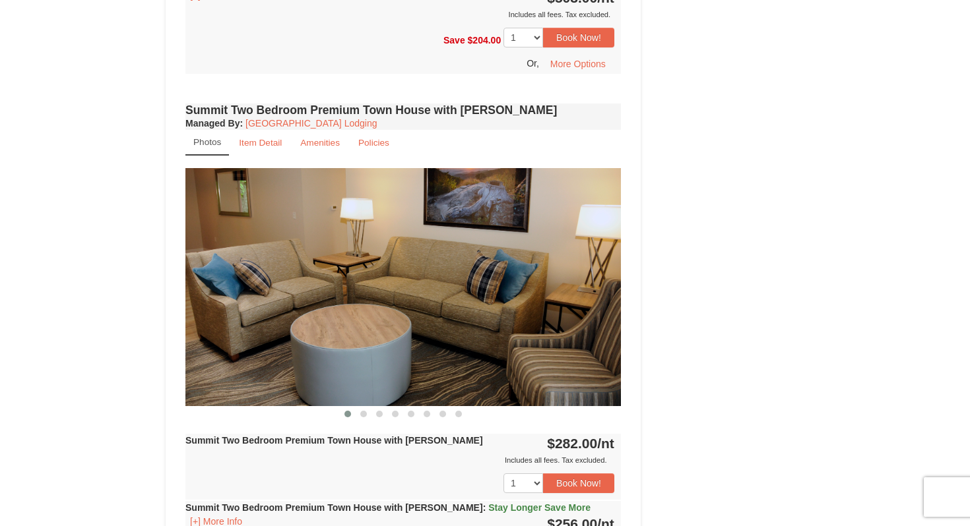
scroll to position [1027, 0]
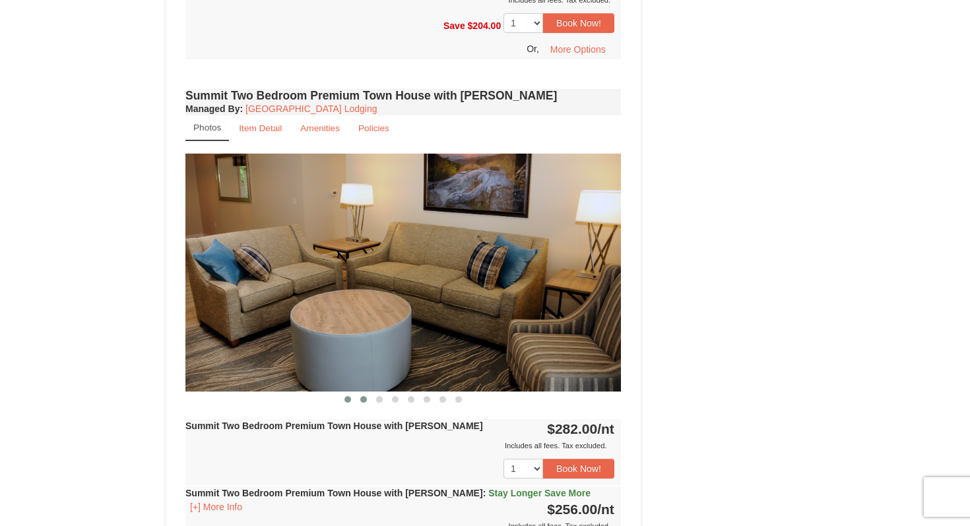
click at [365, 396] on span at bounding box center [363, 399] width 7 height 7
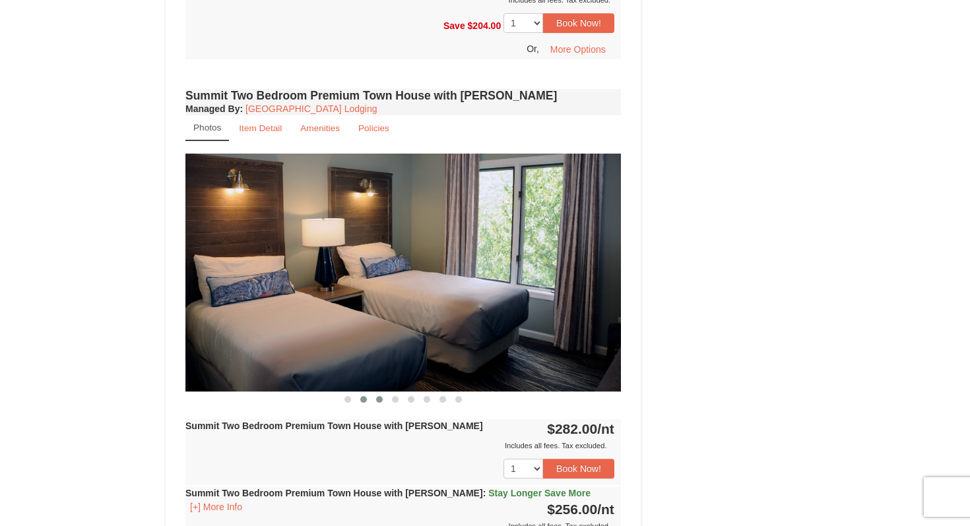
click at [384, 393] on button at bounding box center [379, 399] width 16 height 13
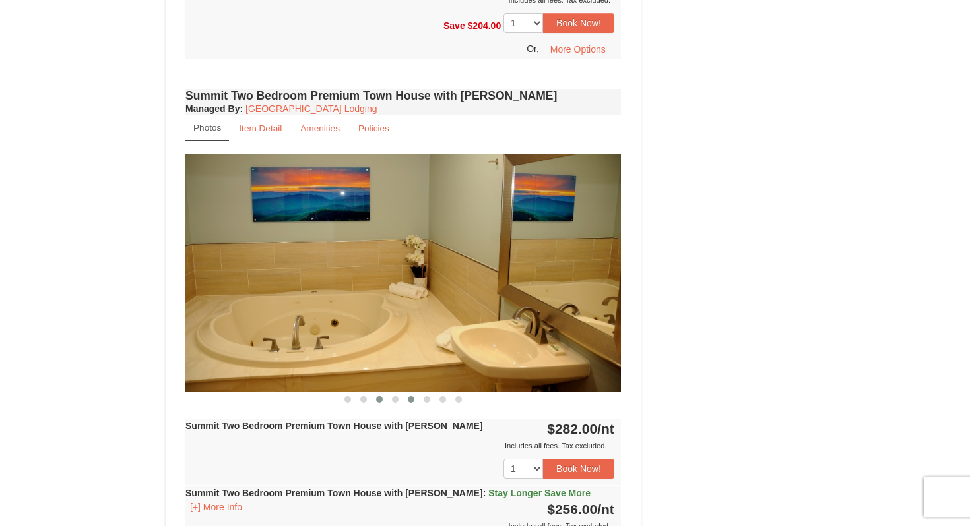
click at [403, 393] on button at bounding box center [411, 399] width 16 height 13
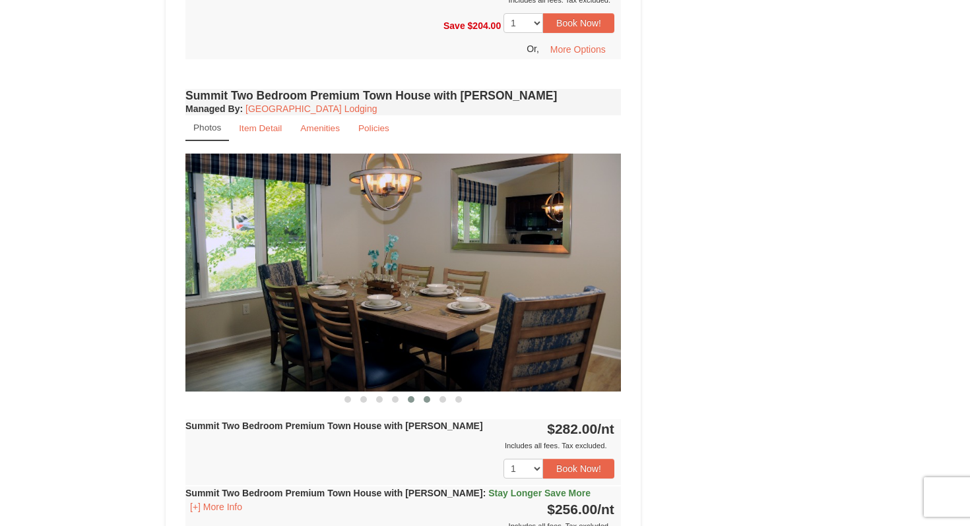
click at [427, 396] on span at bounding box center [426, 399] width 7 height 7
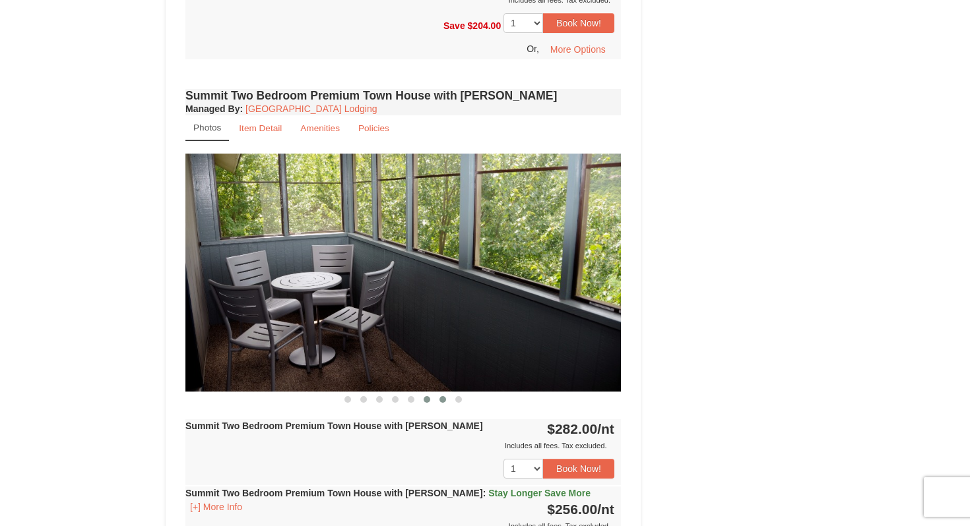
click at [449, 393] on button at bounding box center [443, 399] width 16 height 13
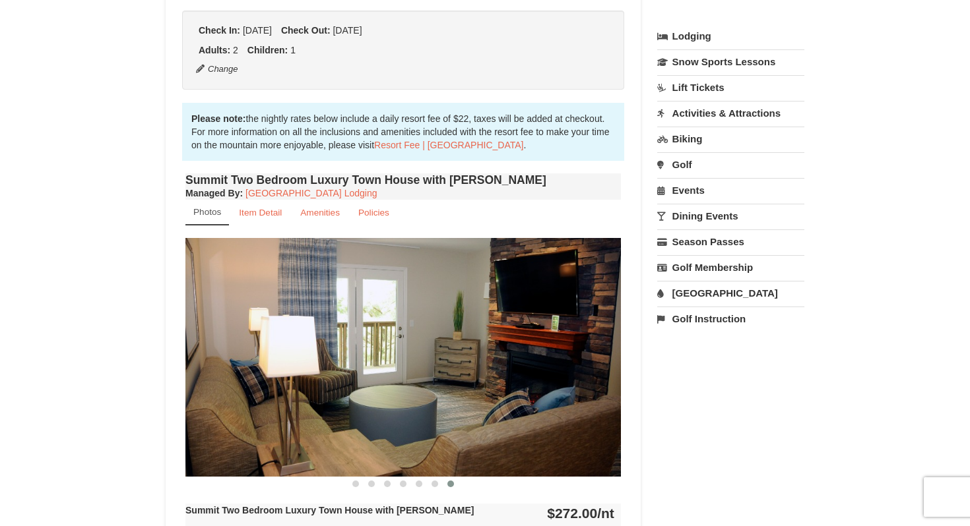
scroll to position [0, 0]
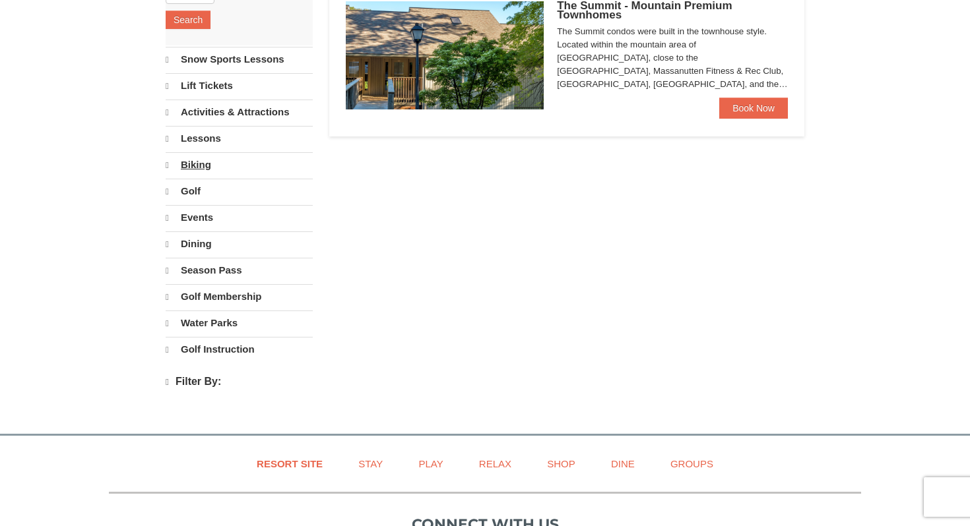
select select "9"
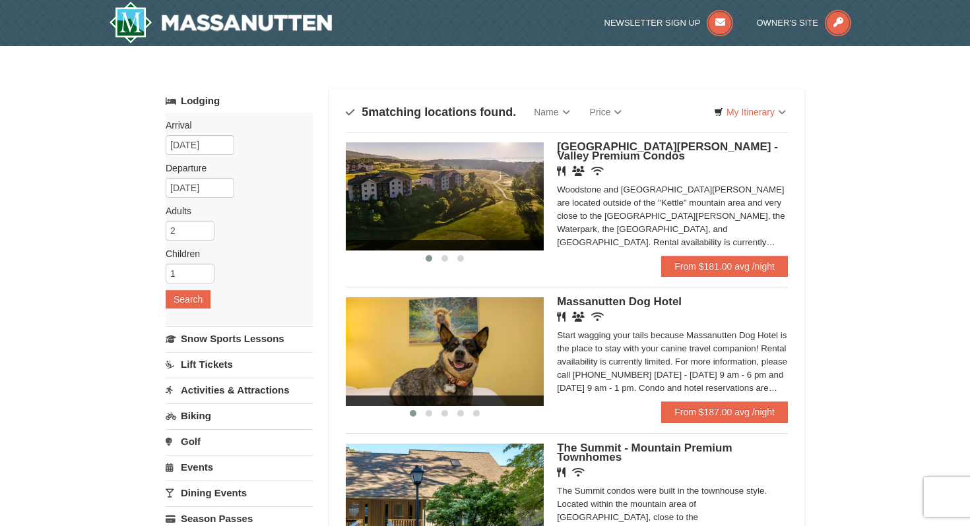
click at [472, 178] on img at bounding box center [445, 196] width 198 height 108
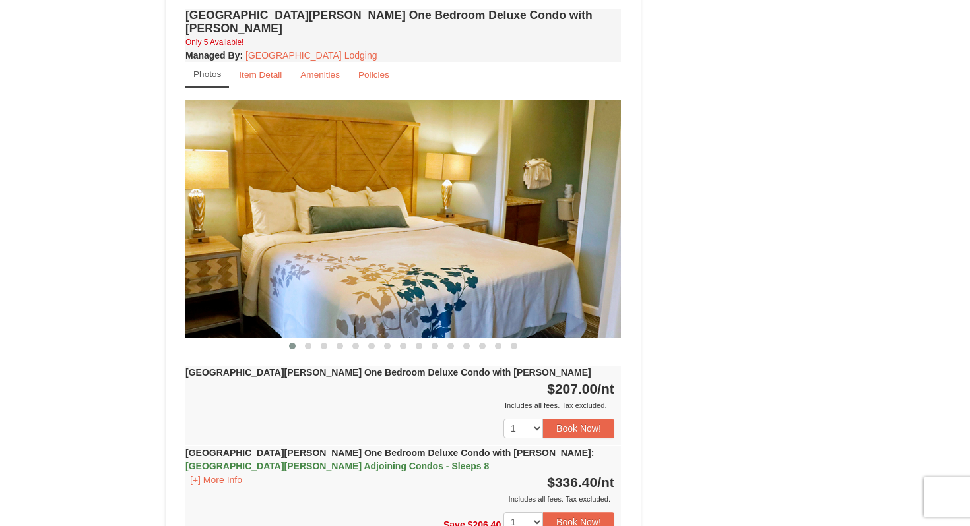
scroll to position [1126, 0]
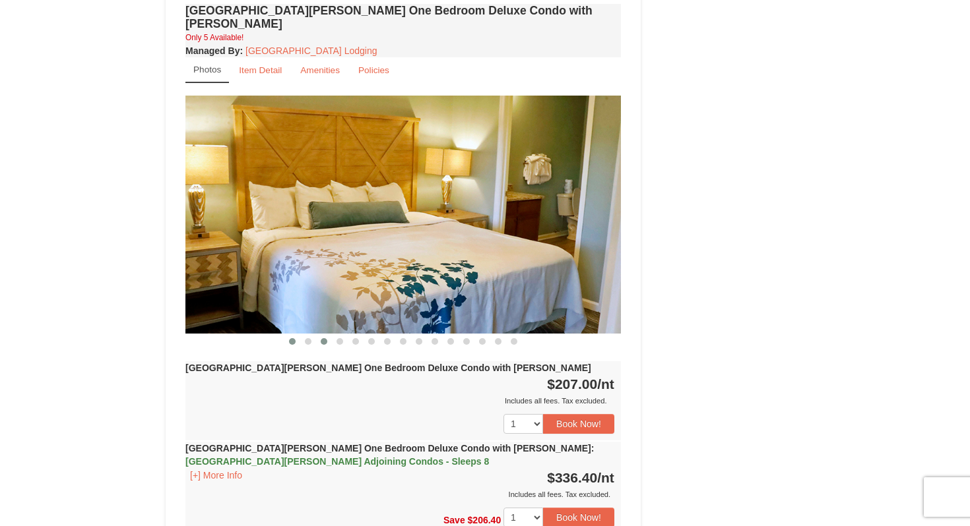
click at [320, 335] on button at bounding box center [324, 341] width 16 height 13
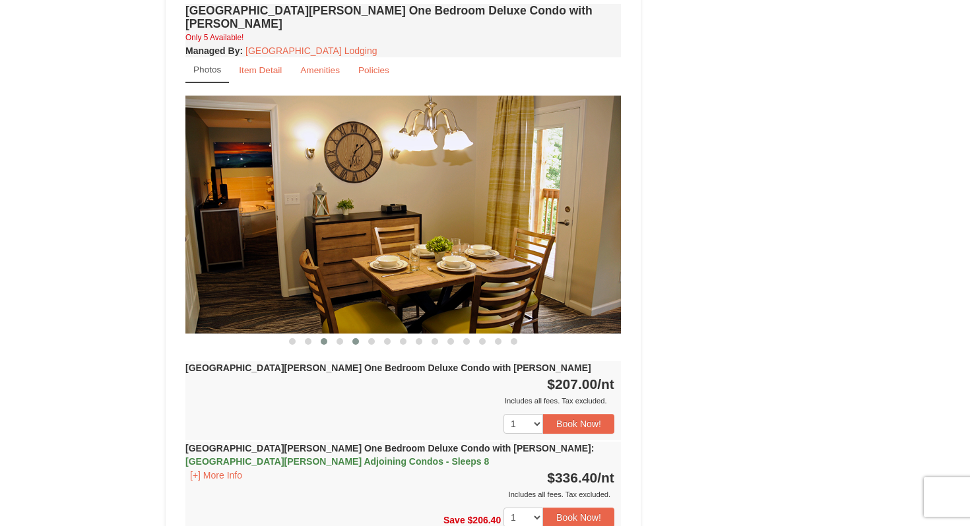
click at [361, 335] on button at bounding box center [356, 341] width 16 height 13
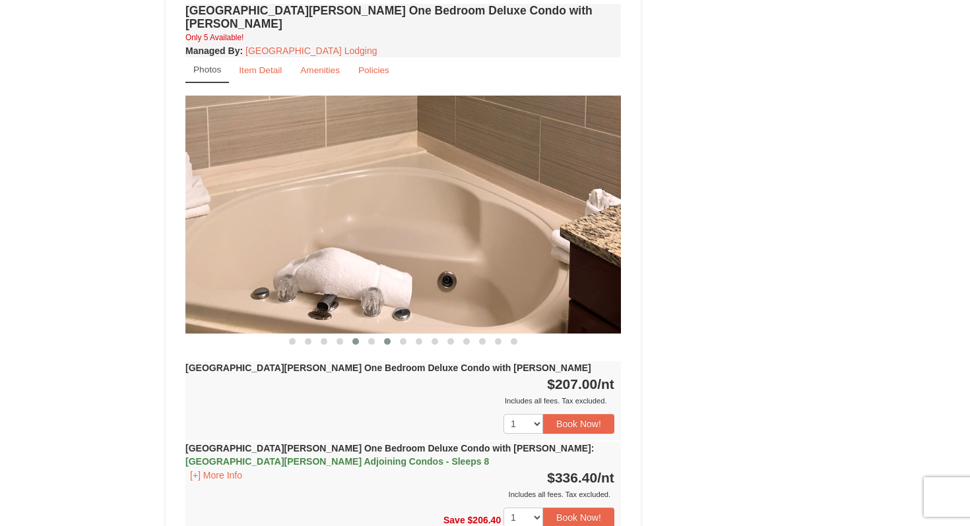
click at [386, 338] on span at bounding box center [387, 341] width 7 height 7
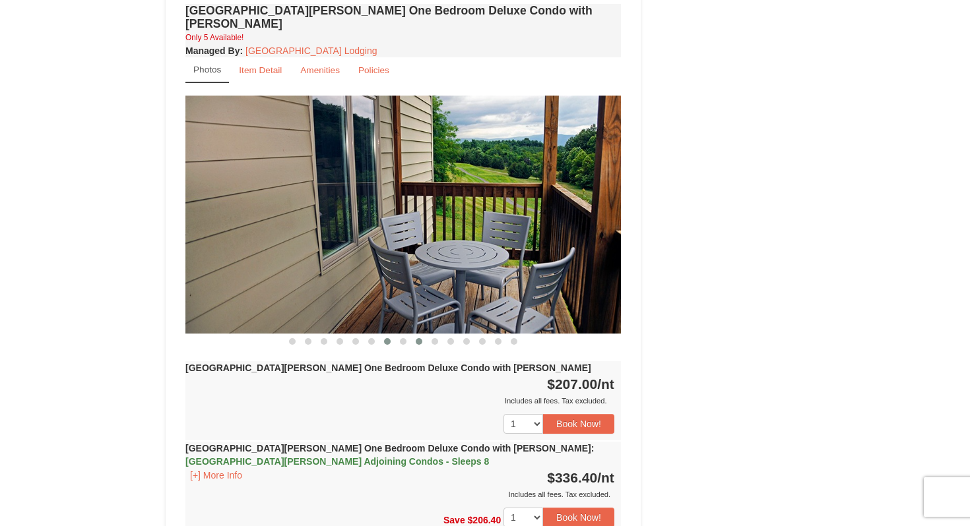
click at [415, 335] on button at bounding box center [419, 341] width 16 height 13
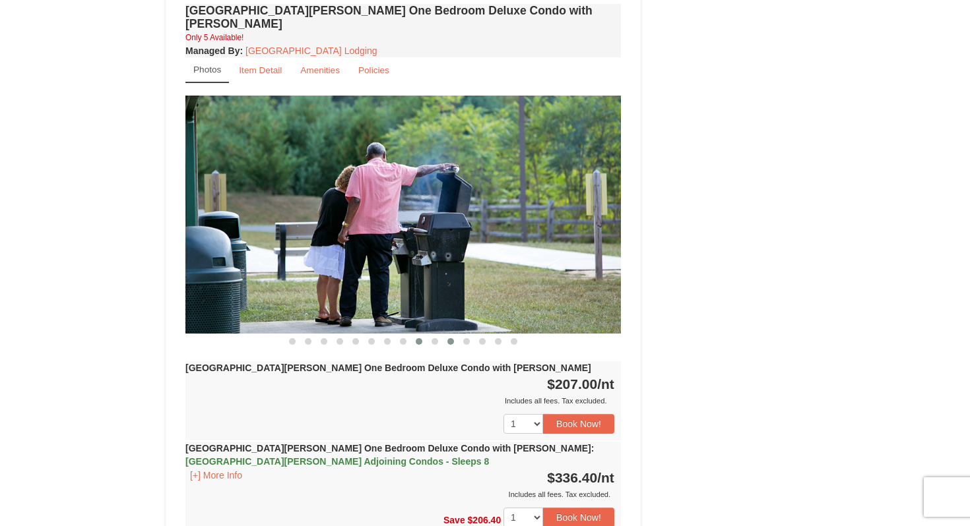
click at [453, 338] on span at bounding box center [450, 341] width 7 height 7
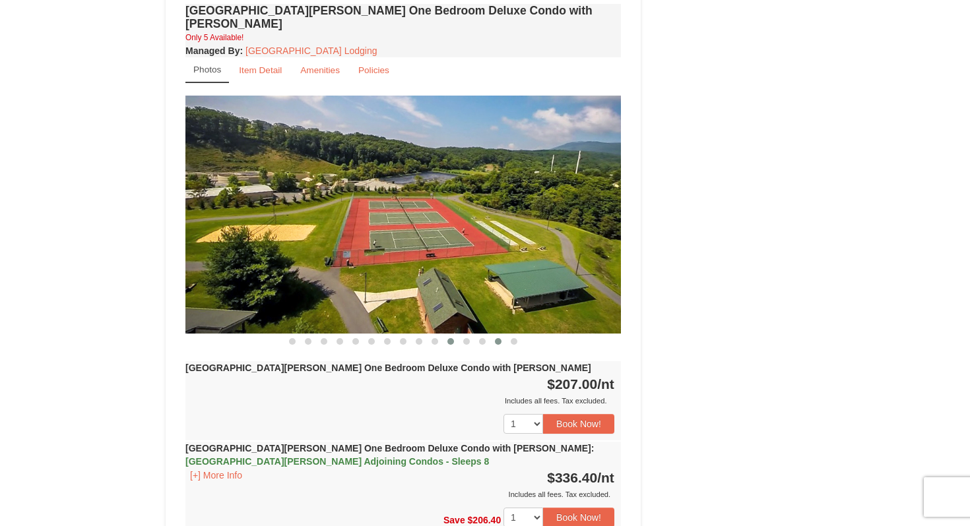
click at [490, 335] on button at bounding box center [498, 341] width 16 height 13
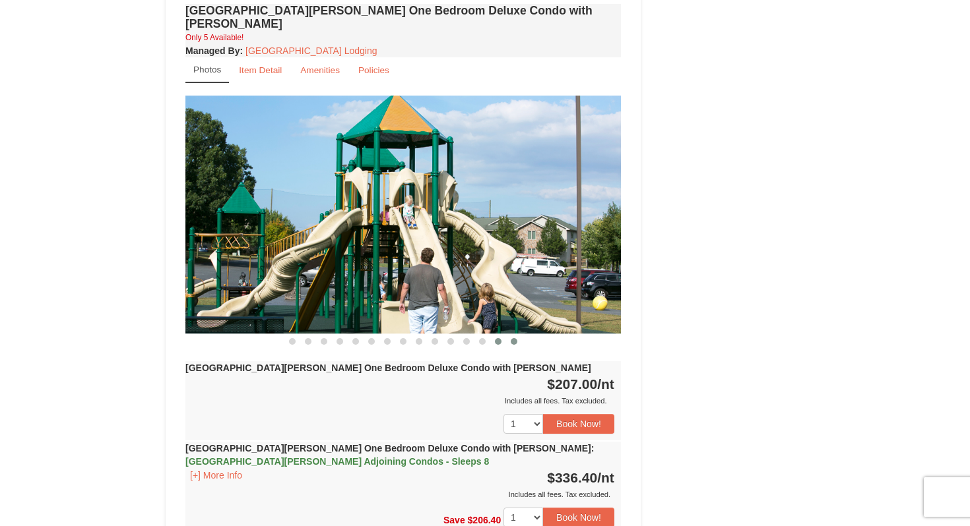
click at [511, 335] on button at bounding box center [514, 341] width 16 height 13
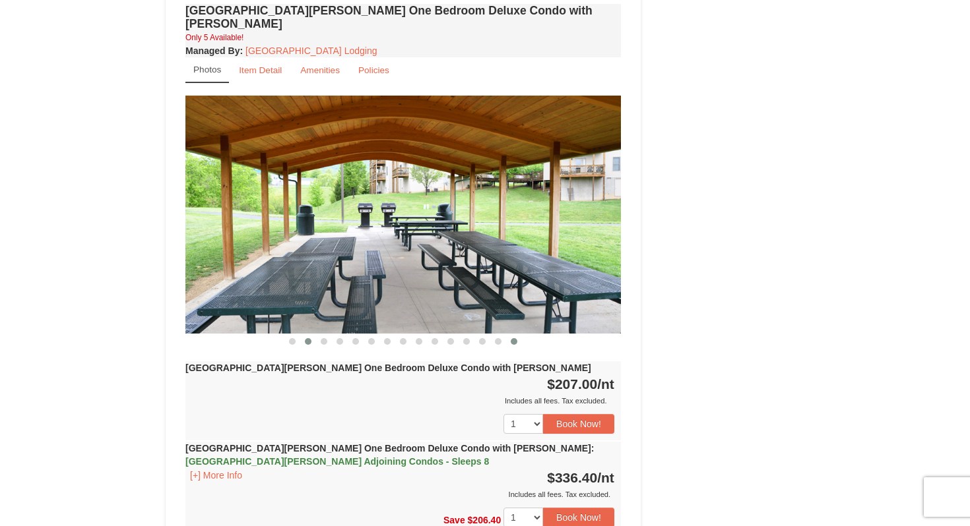
click at [309, 338] on span at bounding box center [308, 341] width 7 height 7
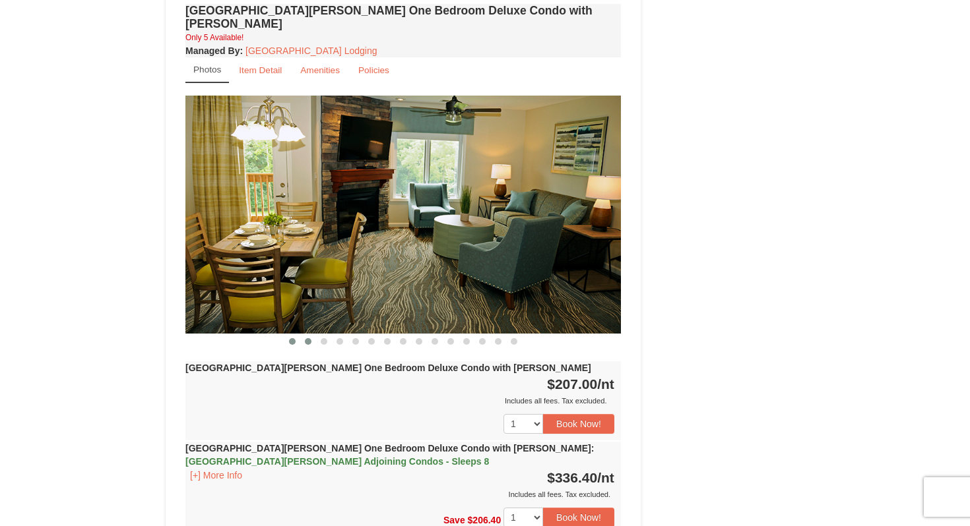
click at [295, 335] on button at bounding box center [292, 341] width 16 height 13
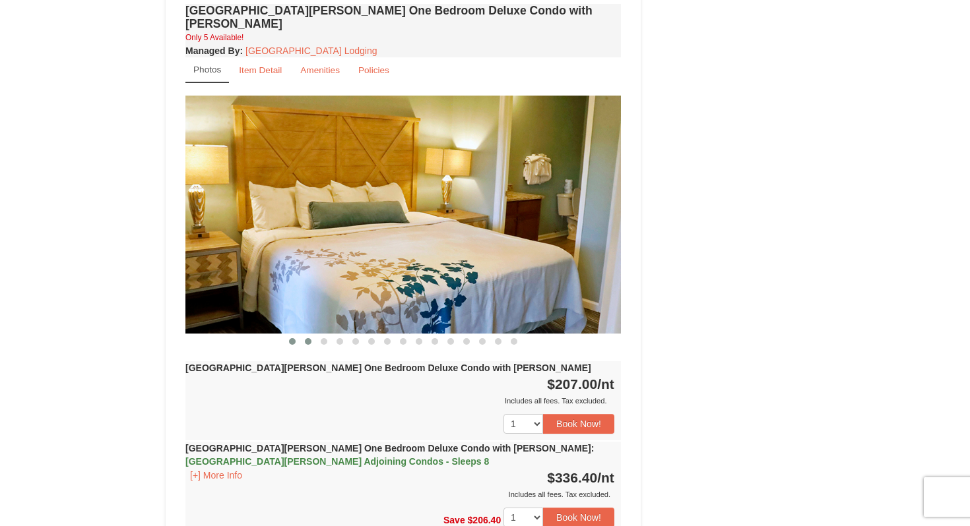
click at [305, 338] on span at bounding box center [308, 341] width 7 height 7
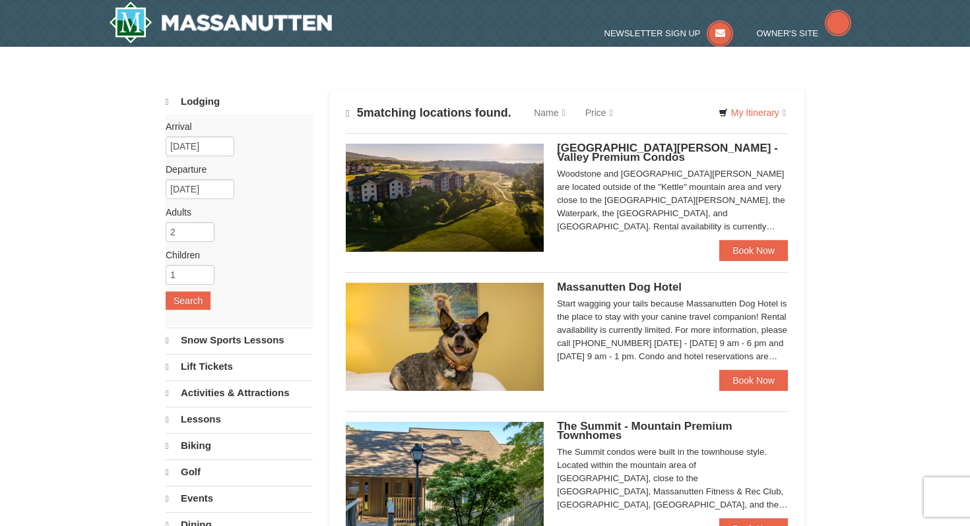
select select "9"
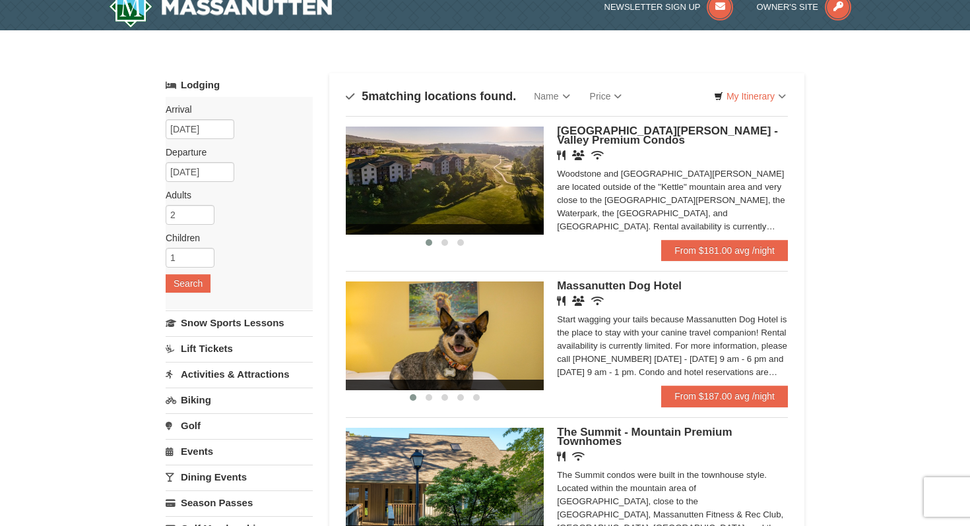
scroll to position [14, 0]
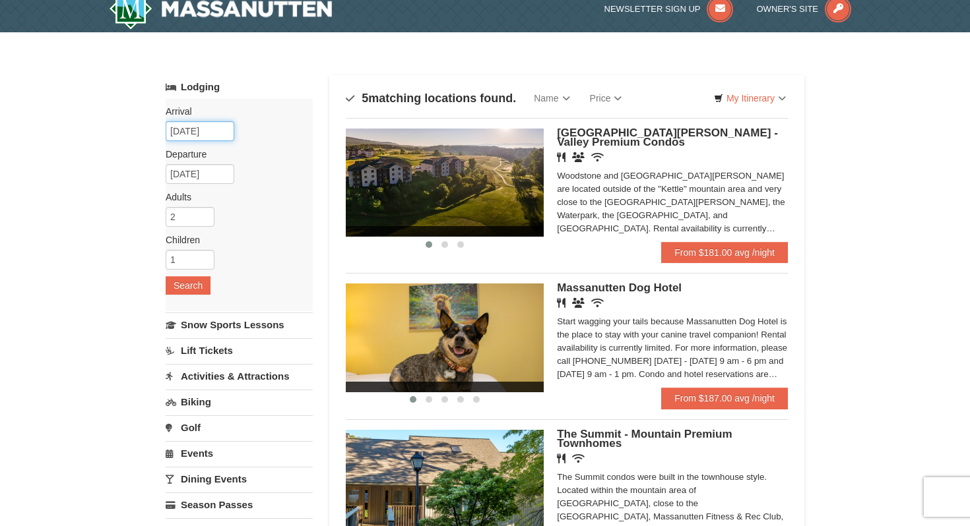
click at [178, 136] on input "[DATE]" at bounding box center [200, 131] width 69 height 20
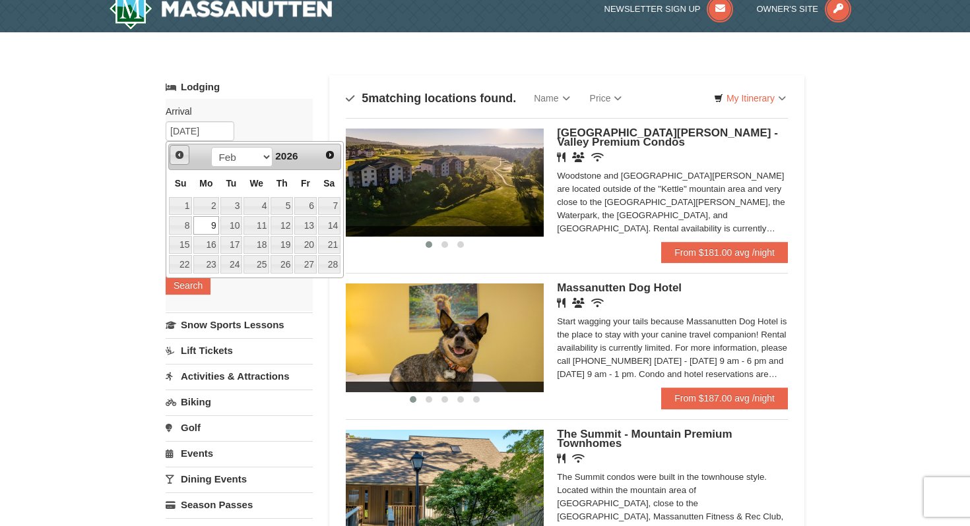
click at [180, 154] on span "Prev" at bounding box center [179, 155] width 11 height 11
click at [329, 153] on span "Next" at bounding box center [330, 155] width 11 height 11
click at [181, 154] on span "Prev" at bounding box center [179, 155] width 11 height 11
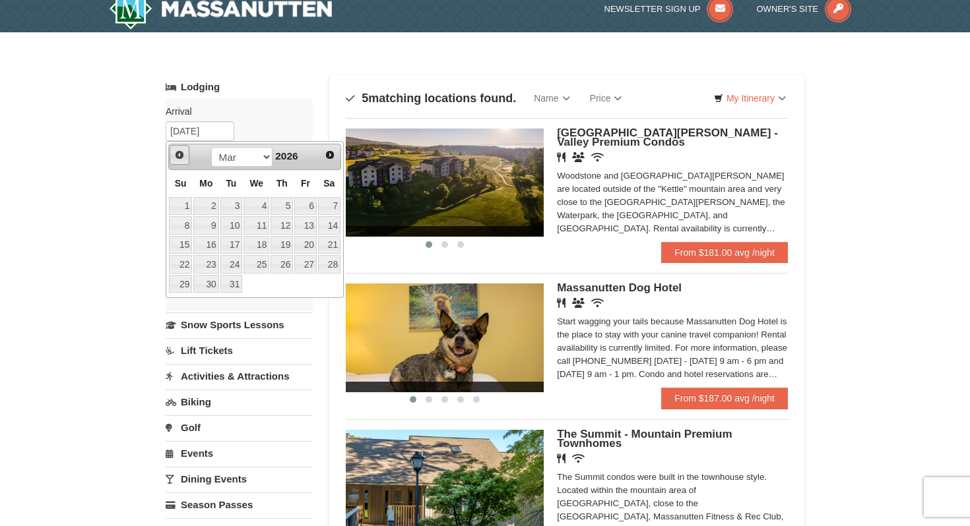
click at [181, 154] on span "Prev" at bounding box center [179, 155] width 11 height 11
click at [207, 266] on link "22" at bounding box center [205, 264] width 25 height 18
type input "[DATE]"
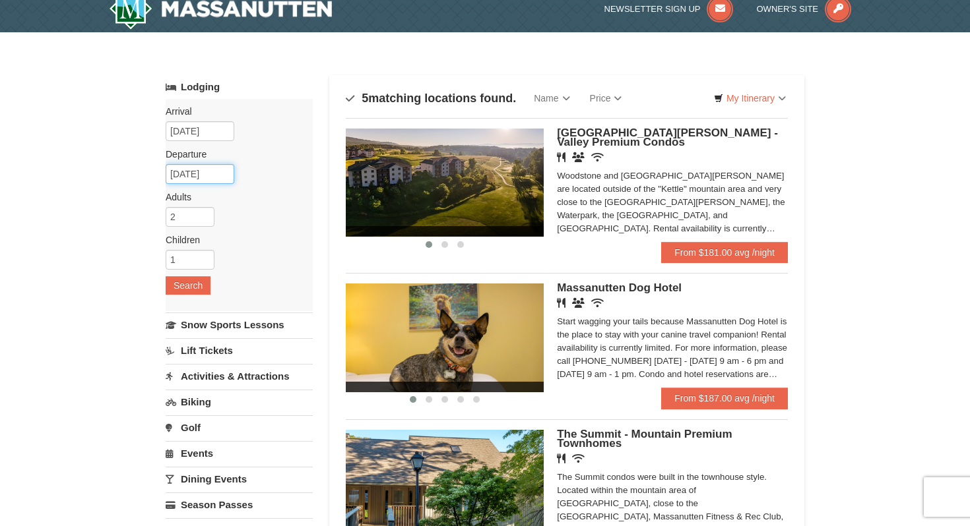
click at [211, 175] on input "[DATE]" at bounding box center [200, 174] width 69 height 20
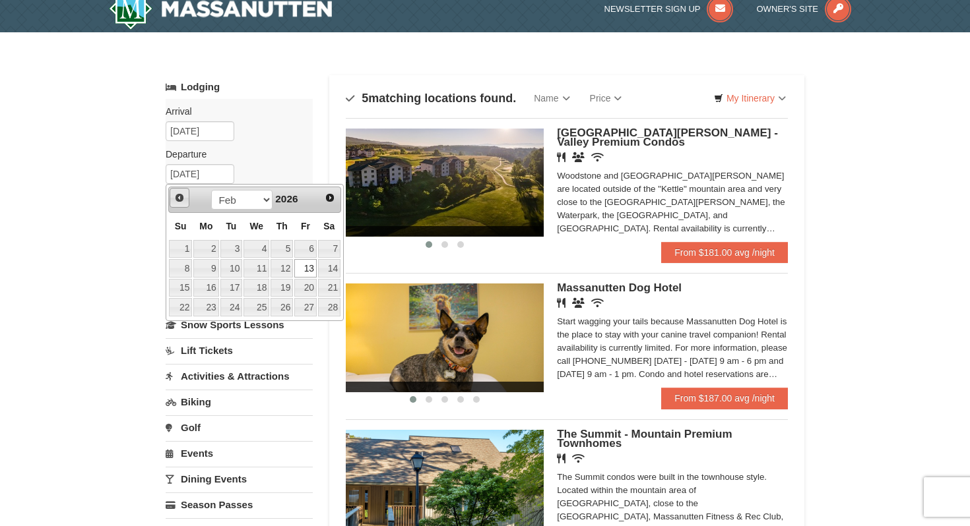
click at [181, 196] on span "Prev" at bounding box center [179, 198] width 11 height 11
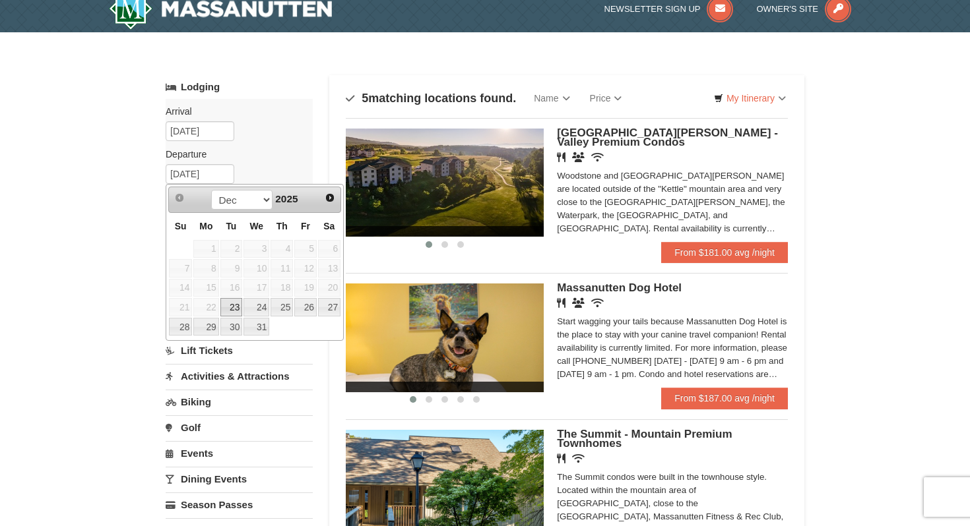
click at [237, 307] on link "23" at bounding box center [231, 307] width 22 height 18
type input "[DATE]"
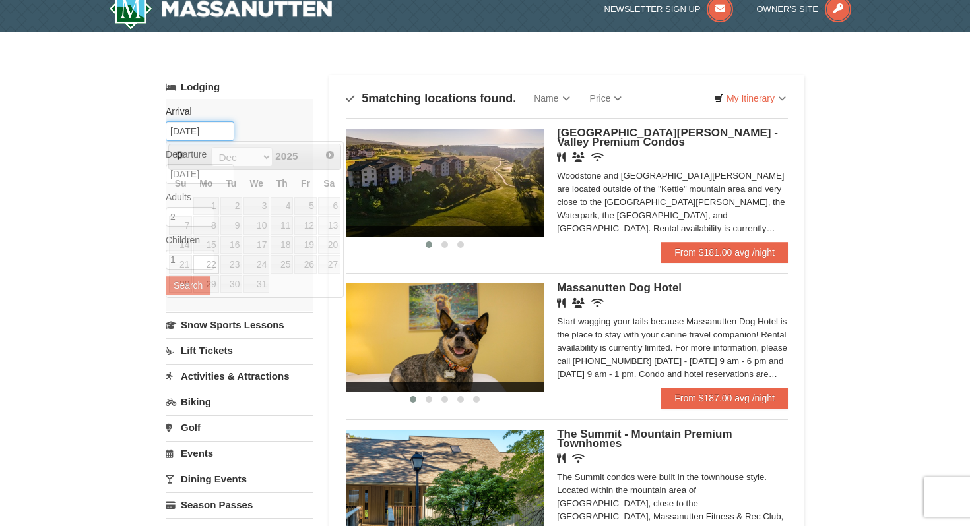
click at [199, 133] on input "[DATE]" at bounding box center [200, 131] width 69 height 20
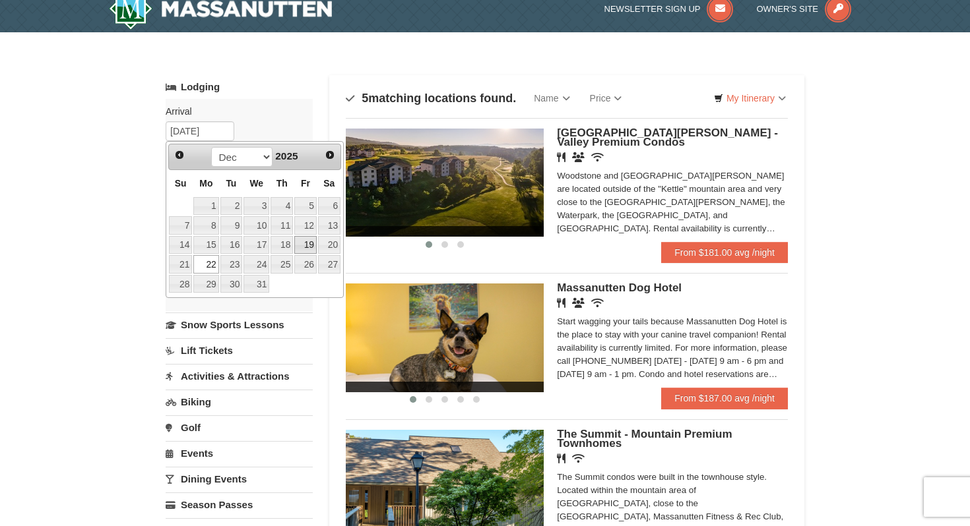
click at [307, 243] on link "19" at bounding box center [305, 245] width 22 height 18
type input "[DATE]"
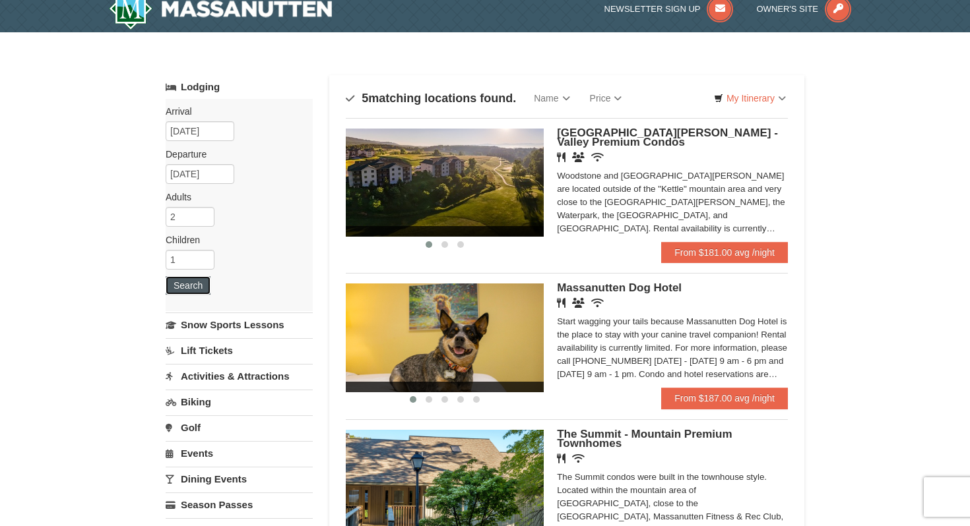
click at [185, 282] on button "Search" at bounding box center [188, 285] width 45 height 18
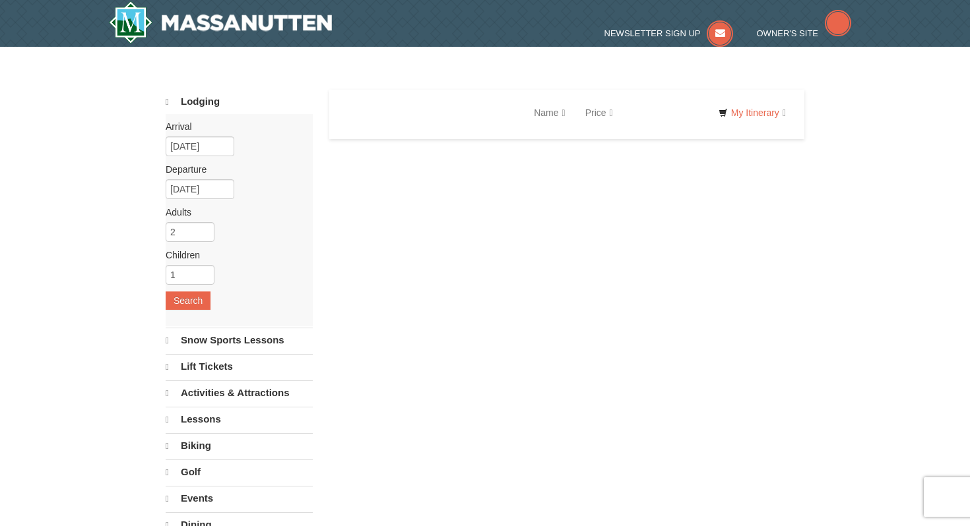
select select "9"
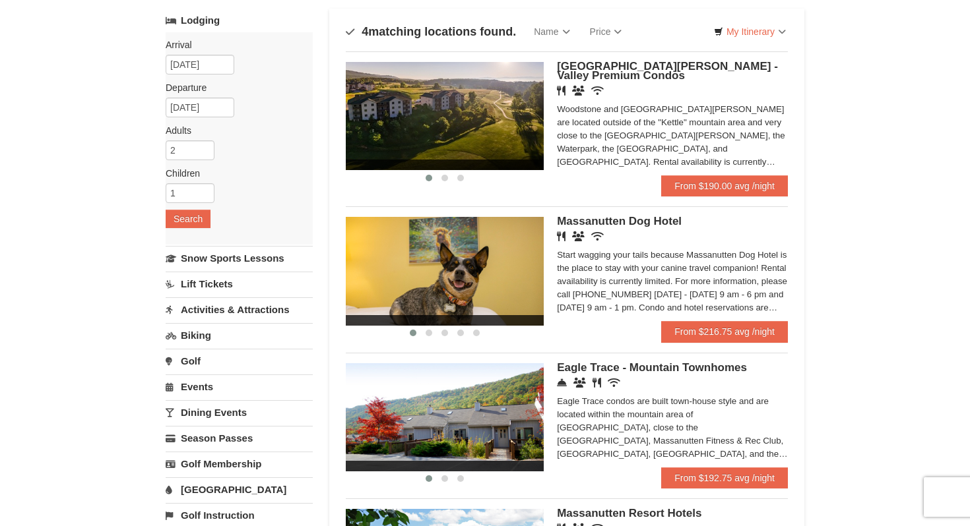
scroll to position [80, 0]
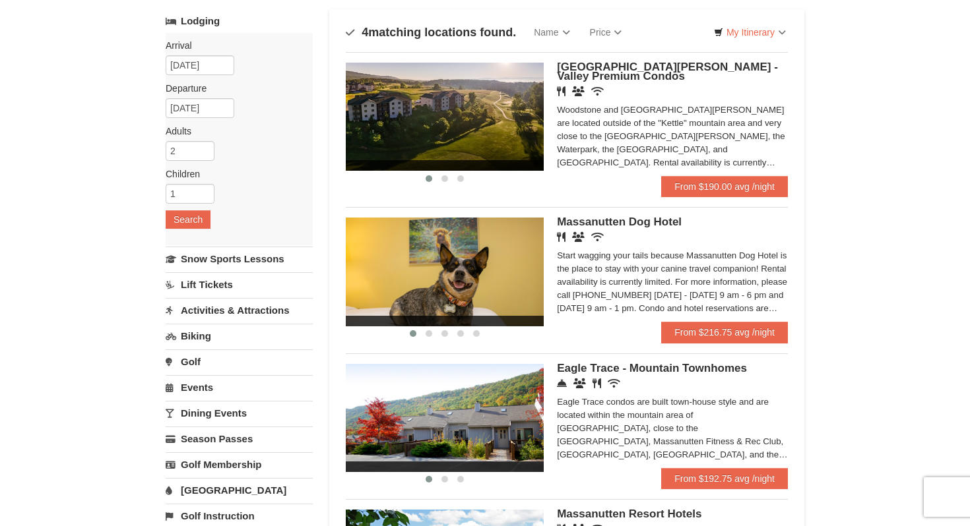
click at [602, 125] on div "Woodstone and [GEOGRAPHIC_DATA][PERSON_NAME] are located outside of the "Kettle…" at bounding box center [672, 137] width 231 height 66
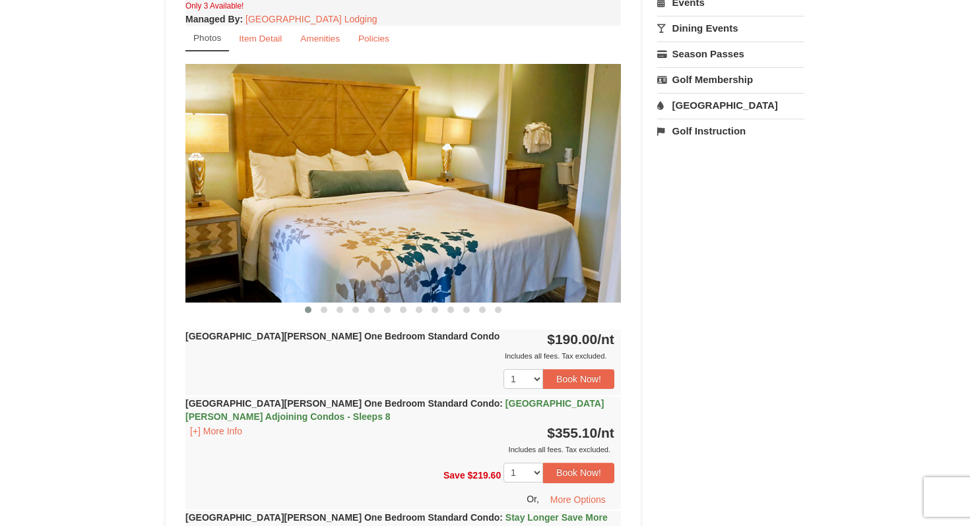
scroll to position [389, 0]
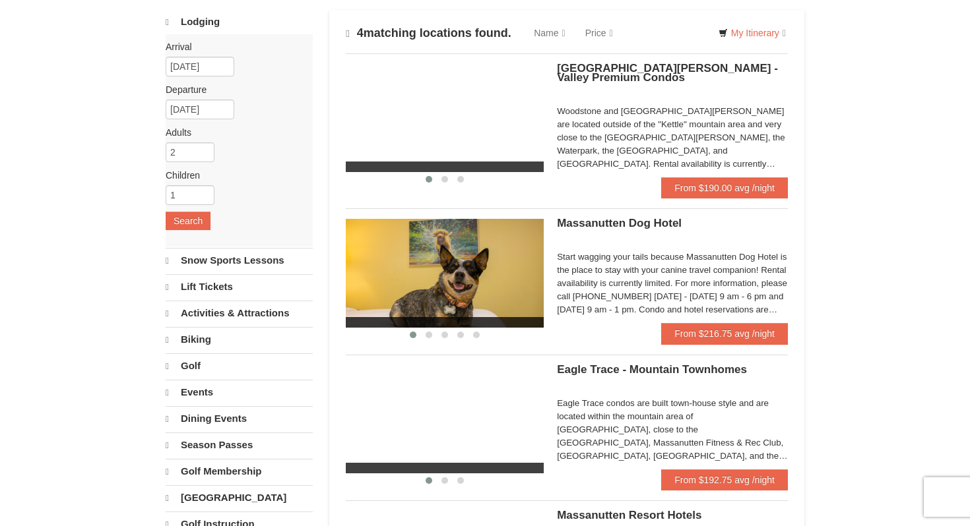
scroll to position [80, 0]
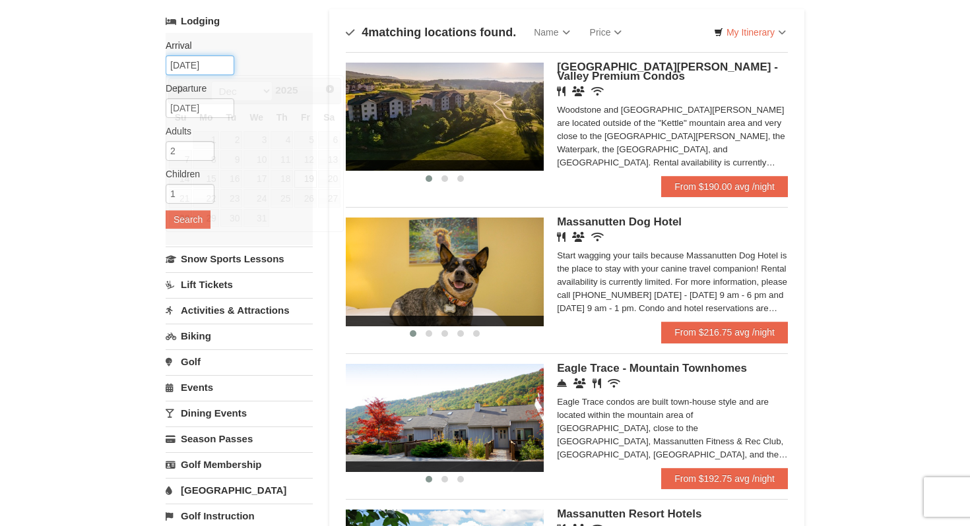
click at [189, 57] on input "12/19/2025" at bounding box center [200, 65] width 69 height 20
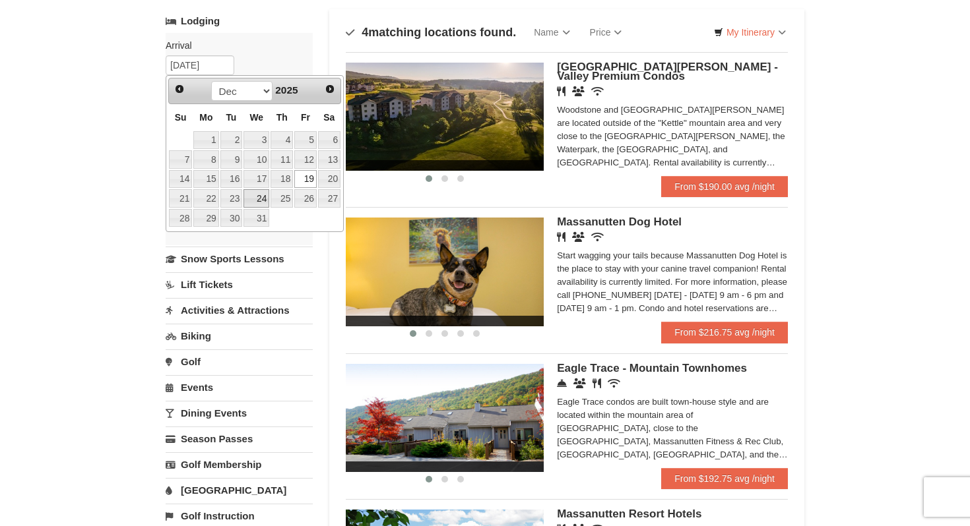
click at [251, 197] on link "24" at bounding box center [256, 198] width 26 height 18
type input "[DATE]"
type input "12/25/2025"
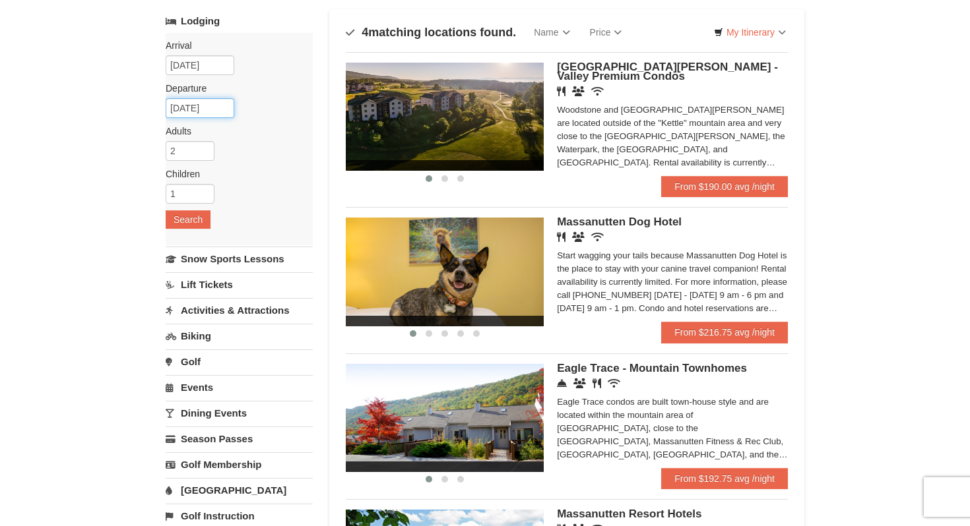
click at [210, 111] on input "12/25/2025" at bounding box center [200, 108] width 69 height 20
click at [203, 72] on input "[DATE]" at bounding box center [200, 65] width 69 height 20
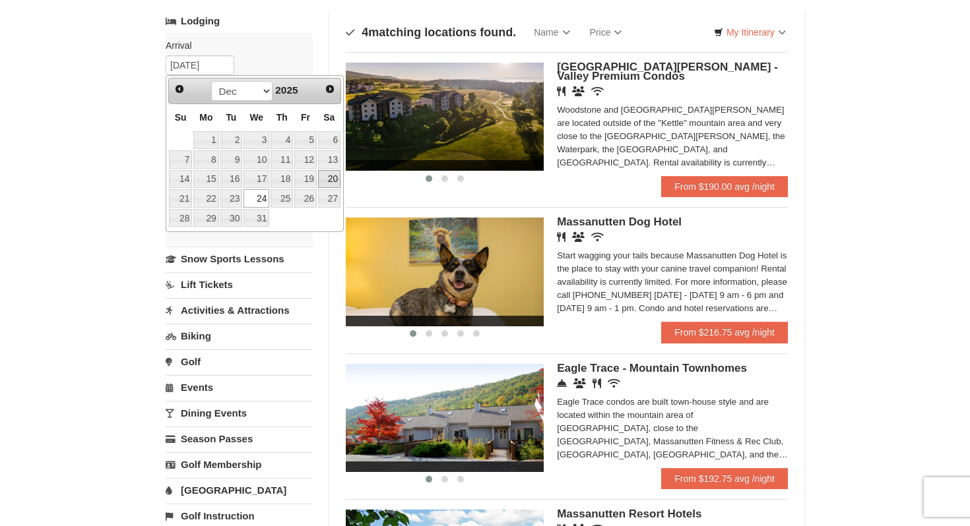
click at [328, 175] on link "20" at bounding box center [329, 179] width 22 height 18
type input "[DATE]"
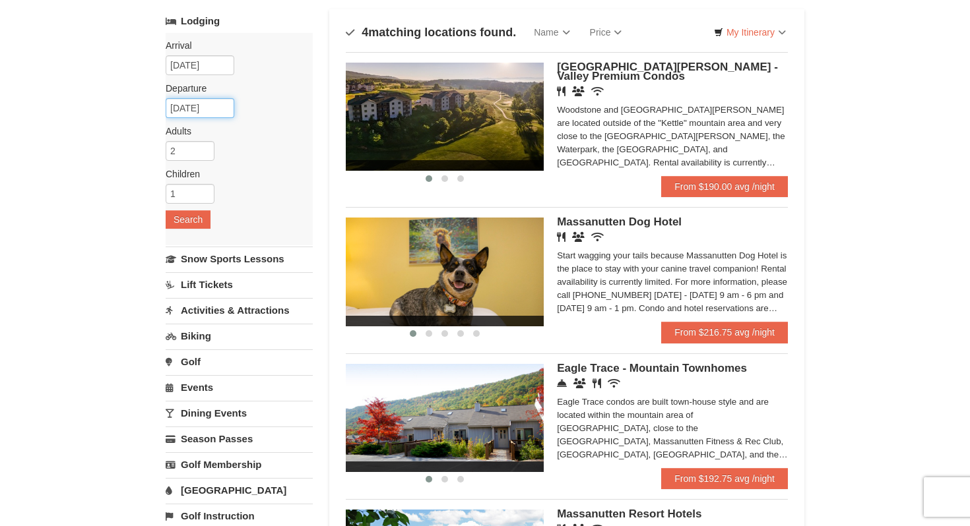
click at [204, 107] on input "12/25/2025" at bounding box center [200, 108] width 69 height 20
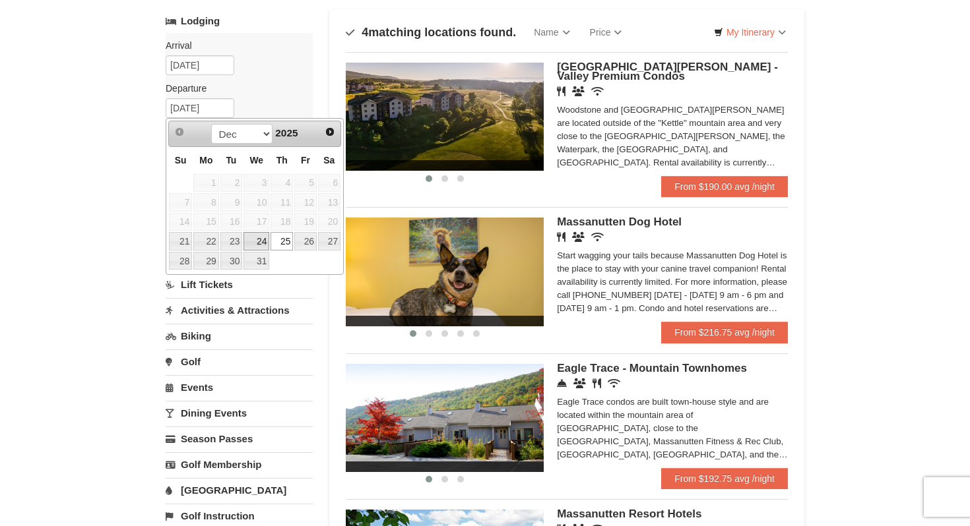
click at [263, 241] on link "24" at bounding box center [256, 241] width 26 height 18
type input "[DATE]"
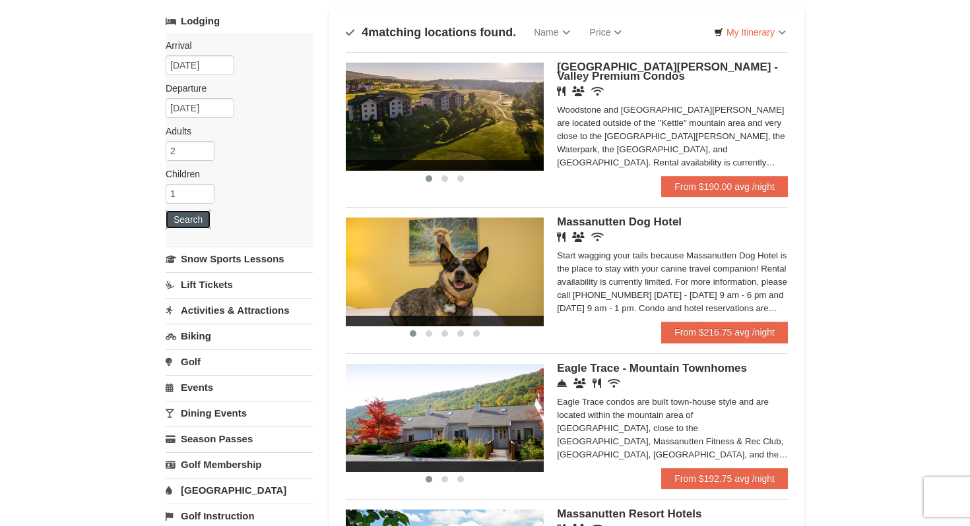
click at [187, 218] on button "Search" at bounding box center [188, 219] width 45 height 18
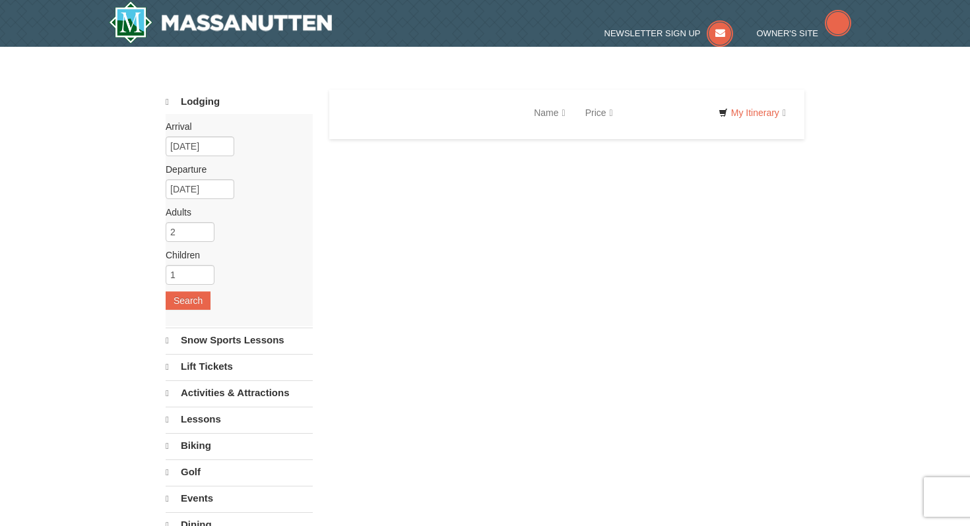
select select "9"
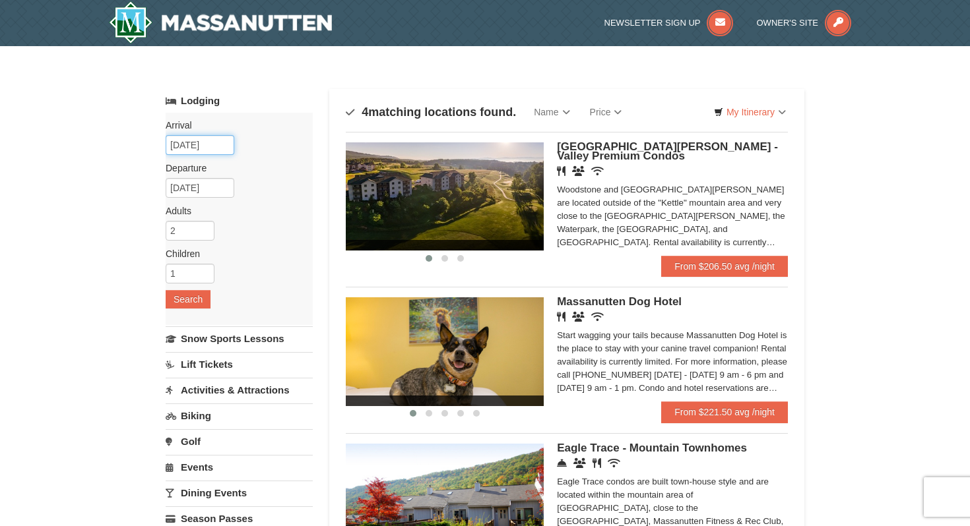
click at [201, 143] on input "[DATE]" at bounding box center [200, 145] width 69 height 20
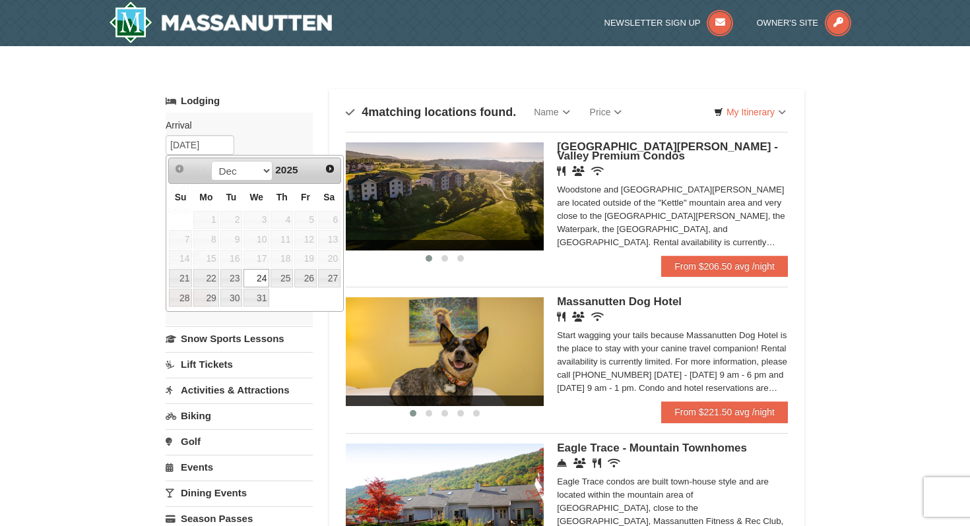
click at [124, 220] on div "× Categories Map List Filter My Itinerary Questions? [PHONE_NUMBER] Lodging Arr…" at bounding box center [485, 421] width 970 height 751
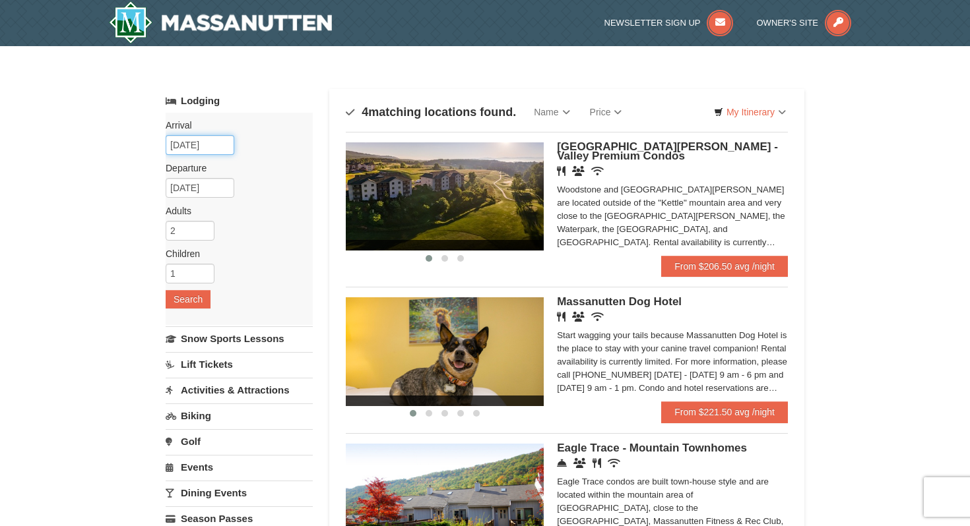
click at [195, 145] on input "[DATE]" at bounding box center [200, 145] width 69 height 20
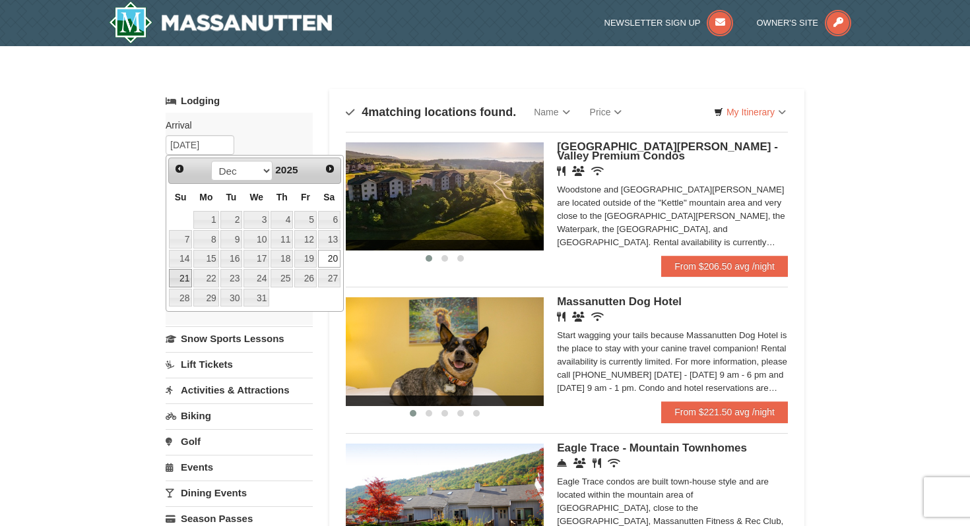
click at [187, 279] on link "21" at bounding box center [180, 278] width 23 height 18
type input "[DATE]"
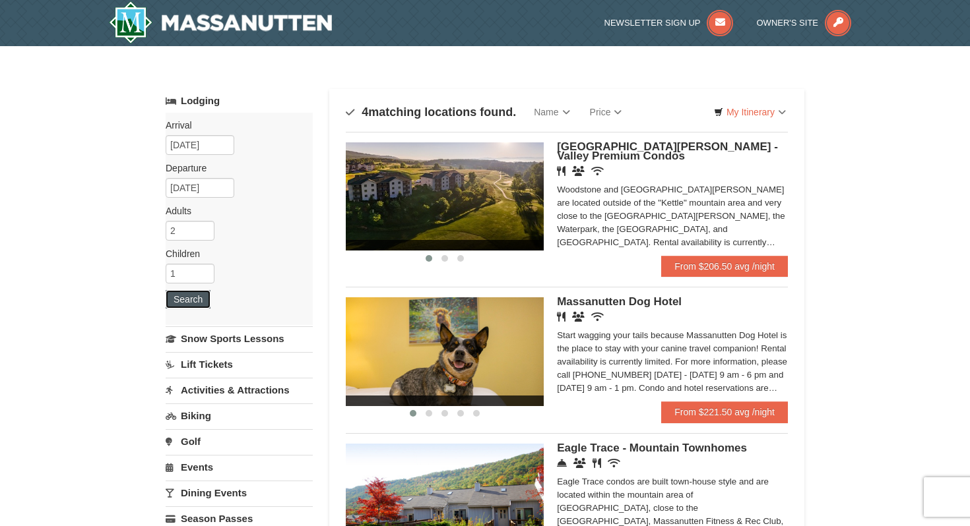
click at [185, 301] on button "Search" at bounding box center [188, 299] width 45 height 18
click at [199, 147] on input "12/21/2025" at bounding box center [200, 145] width 69 height 20
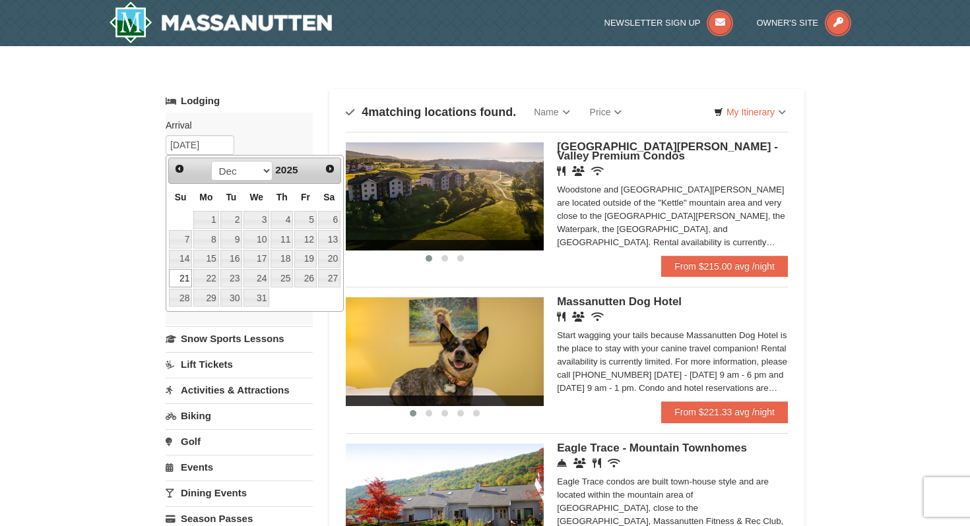
click at [140, 258] on div "× Categories Map List Filter My Itinerary Questions? 1-540-289-9441 Lodging Arr…" at bounding box center [485, 421] width 970 height 751
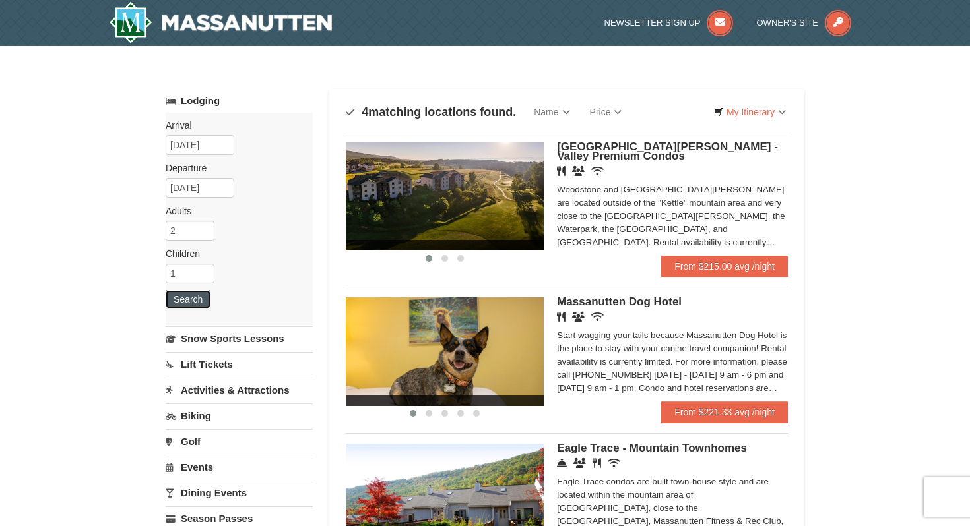
click at [191, 308] on button "Search" at bounding box center [188, 299] width 45 height 18
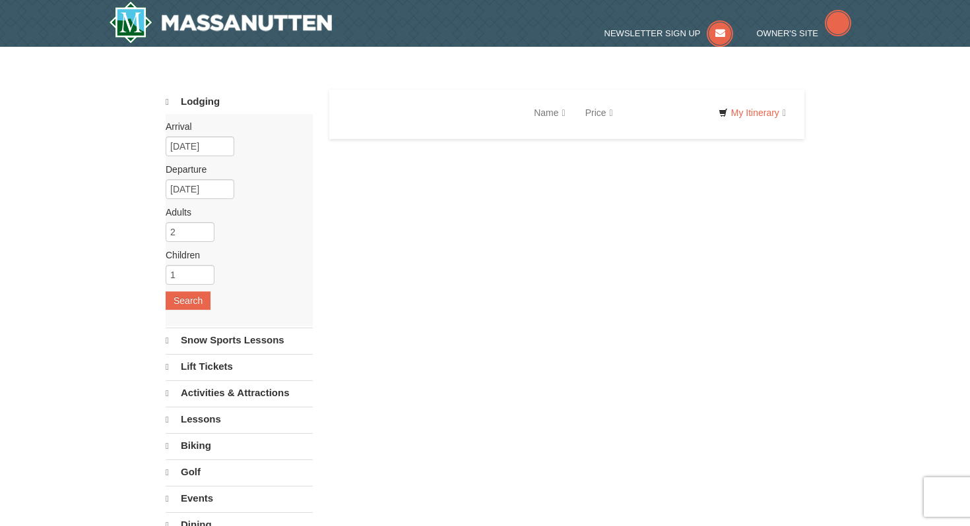
select select "9"
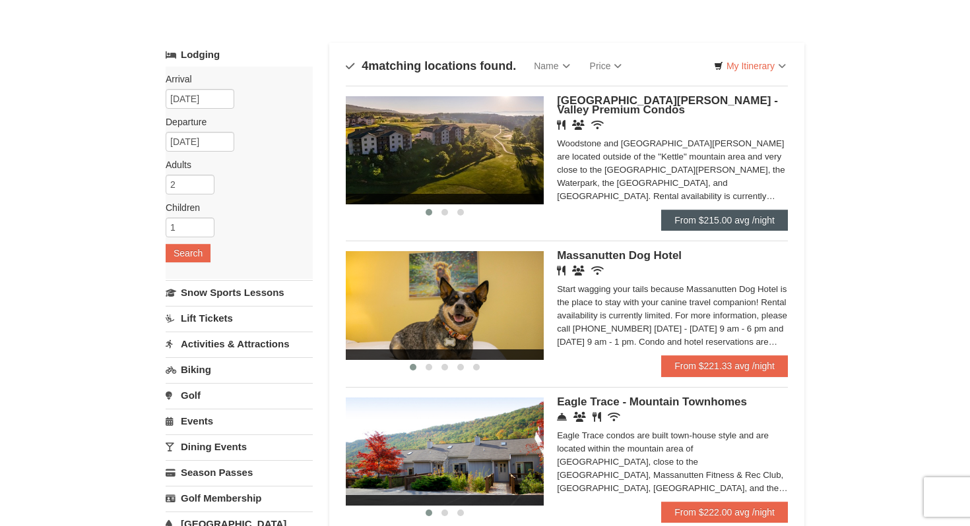
scroll to position [45, 0]
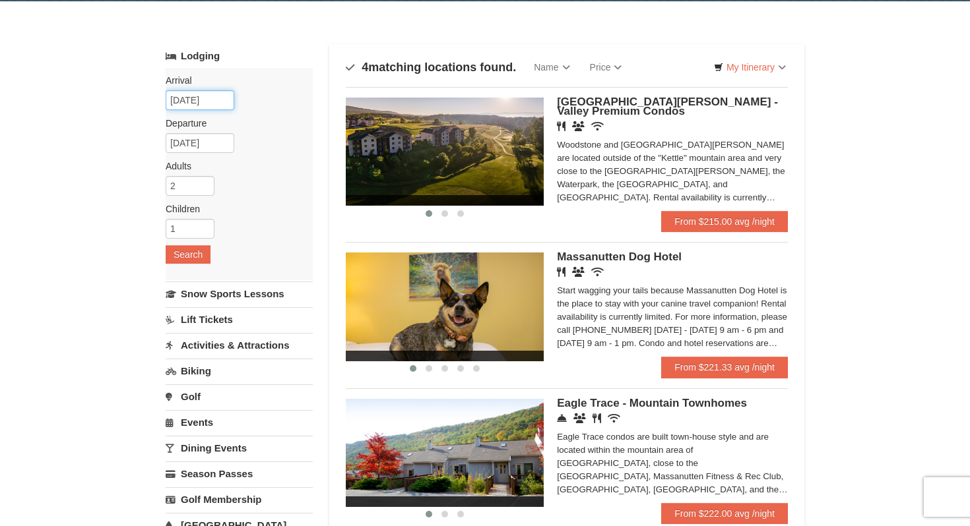
click at [207, 100] on input "[DATE]" at bounding box center [200, 100] width 69 height 20
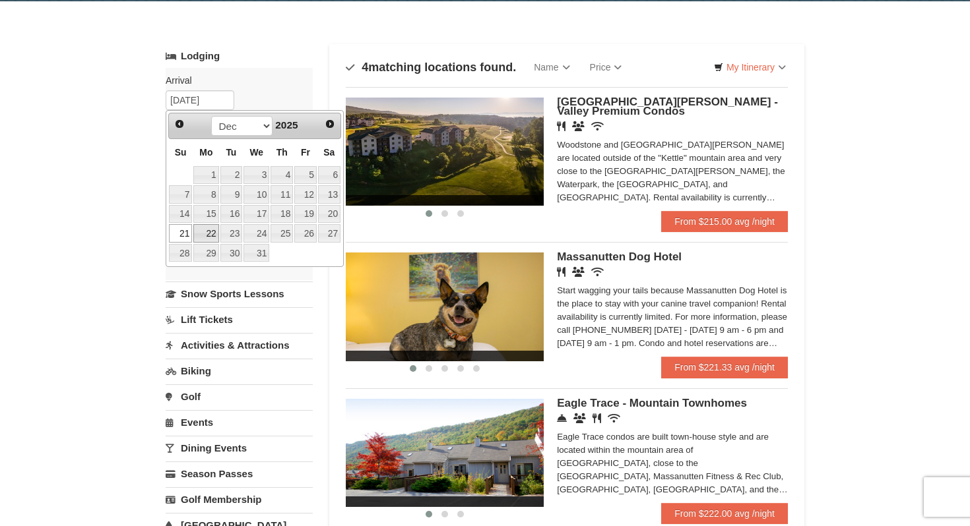
click at [203, 230] on link "22" at bounding box center [205, 233] width 25 height 18
type input "[DATE]"
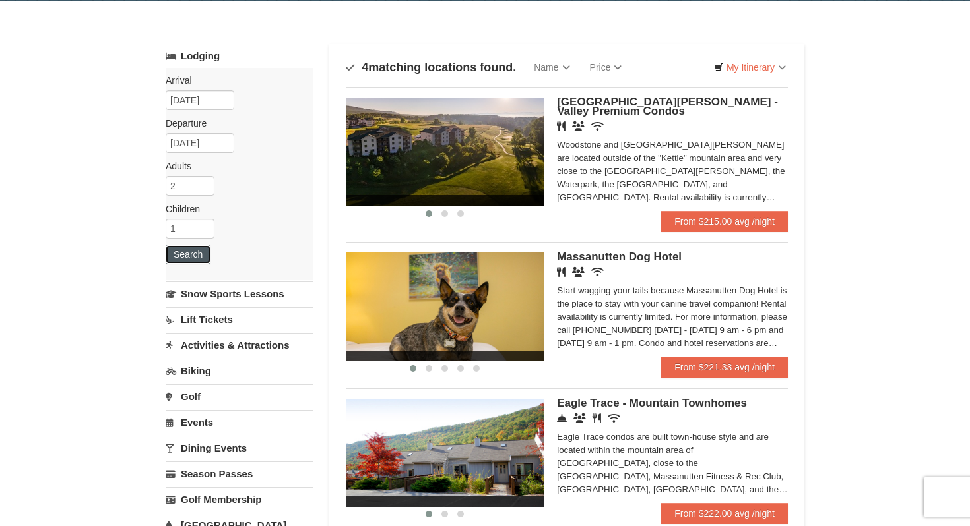
click at [184, 253] on button "Search" at bounding box center [188, 254] width 45 height 18
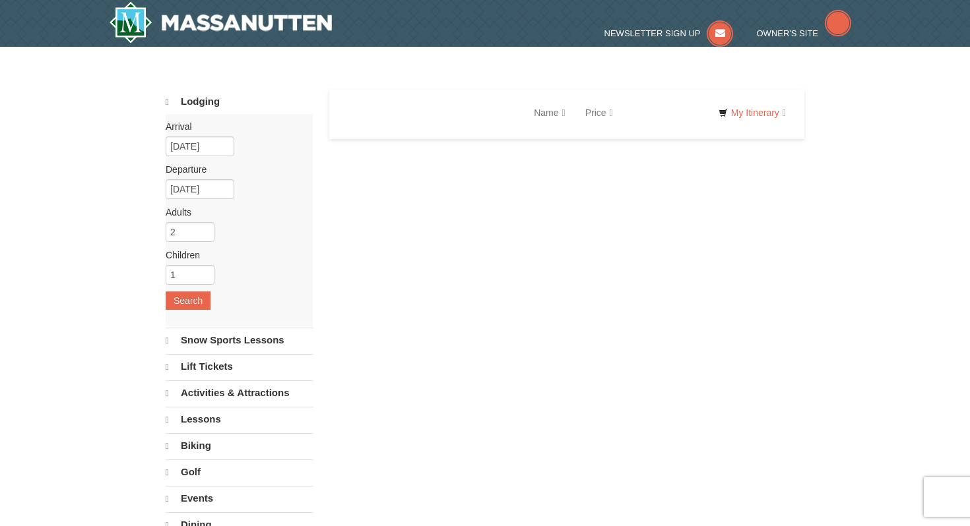
select select "9"
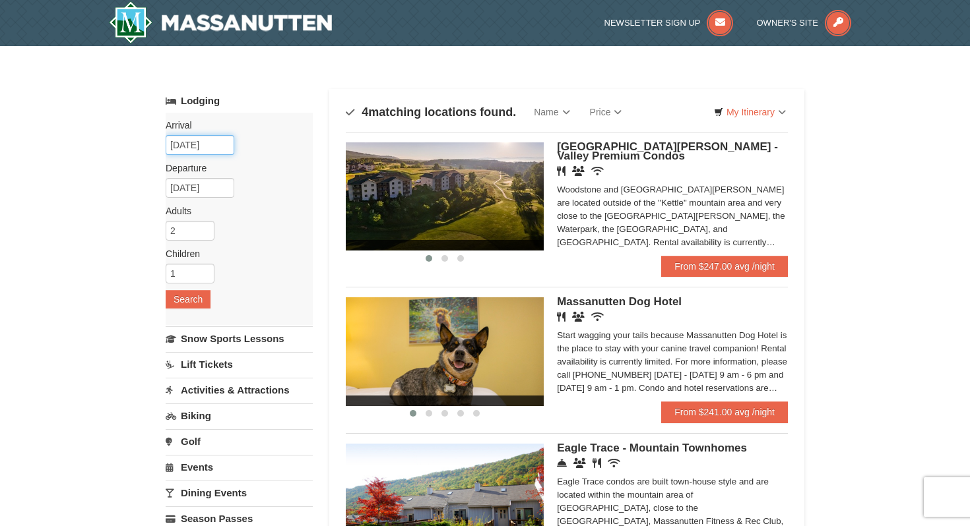
click at [197, 148] on input "[DATE]" at bounding box center [200, 145] width 69 height 20
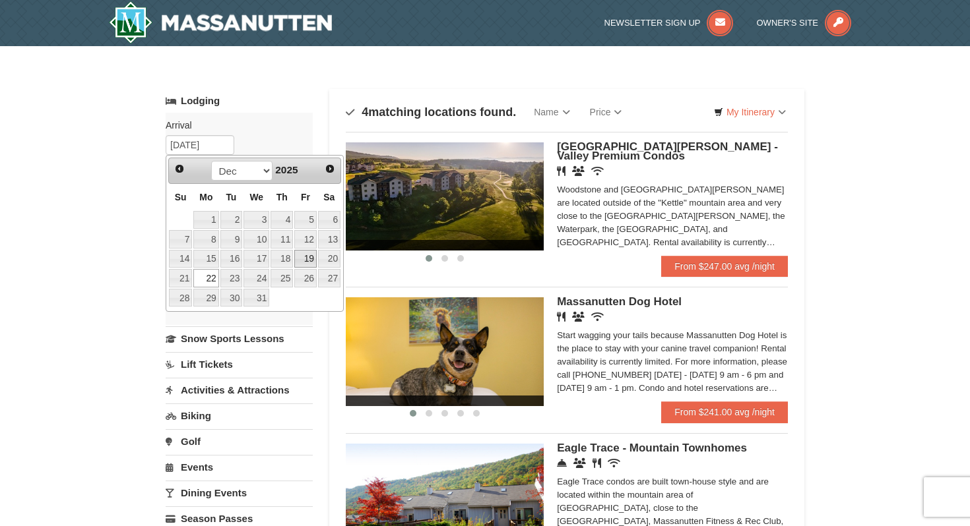
click at [313, 261] on link "19" at bounding box center [305, 259] width 22 height 18
type input "[DATE]"
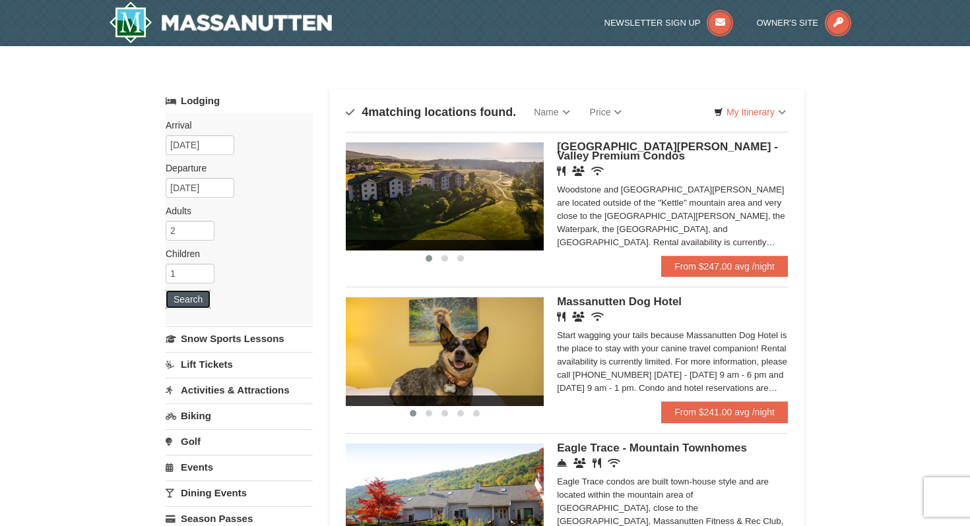
click at [193, 301] on button "Search" at bounding box center [188, 299] width 45 height 18
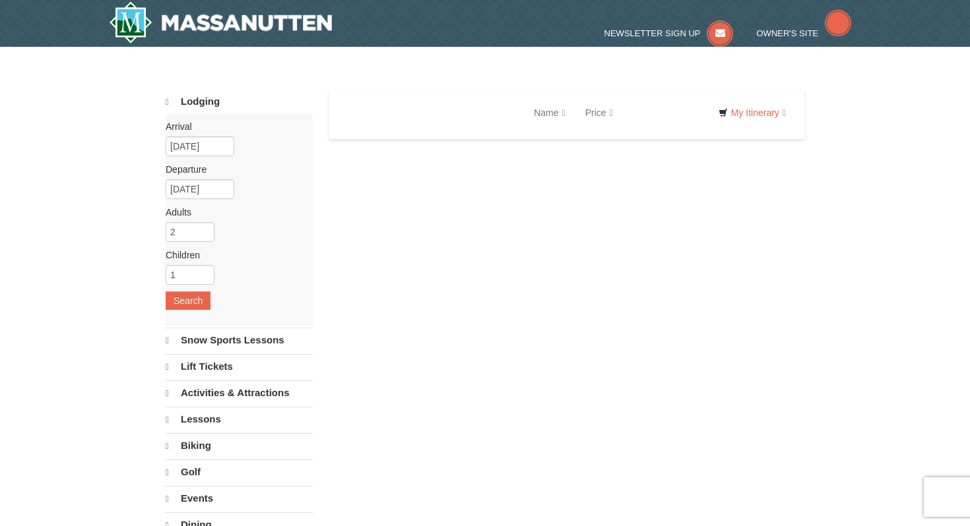
select select "9"
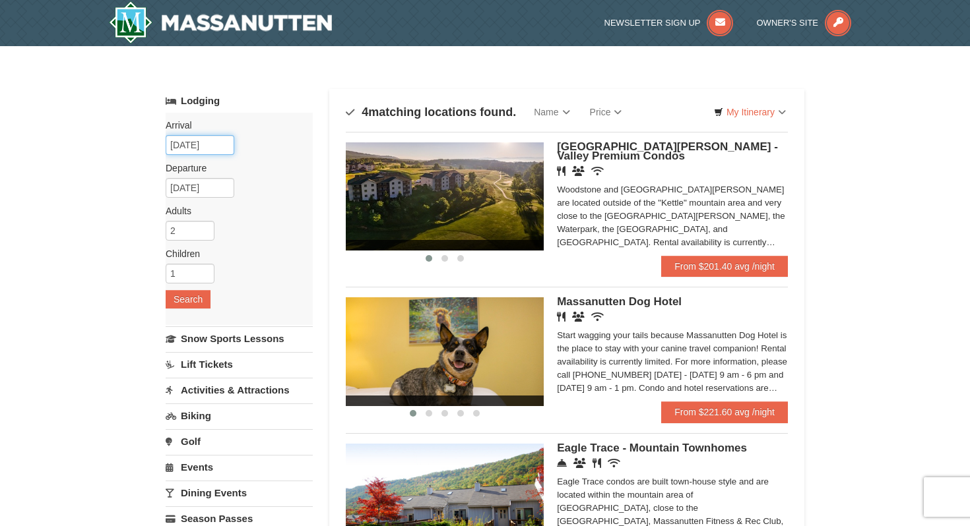
click at [184, 144] on input "[DATE]" at bounding box center [200, 145] width 69 height 20
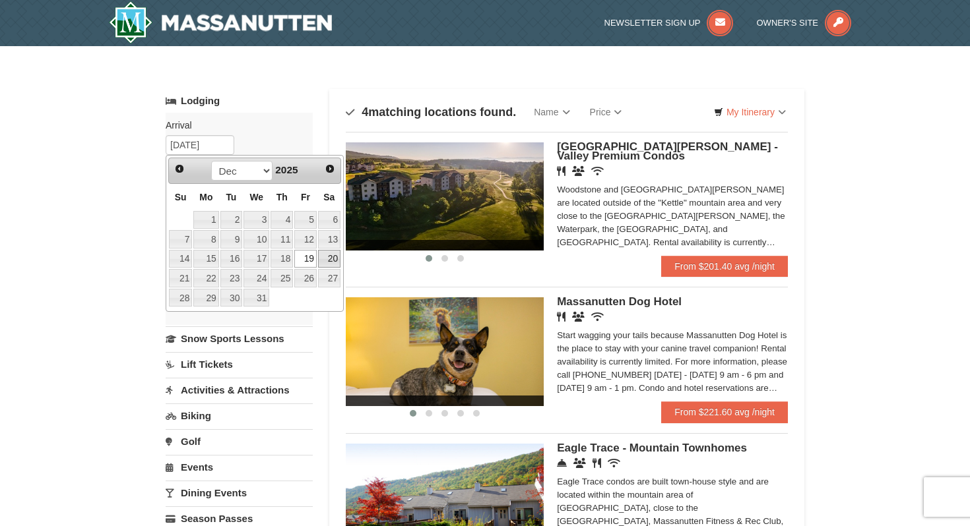
click at [328, 258] on link "20" at bounding box center [329, 259] width 22 height 18
type input "[DATE]"
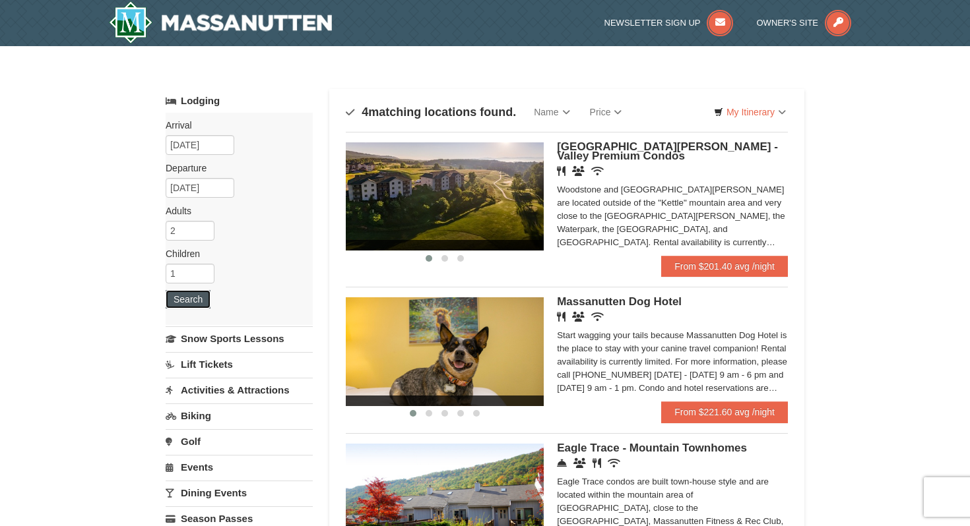
click at [199, 300] on button "Search" at bounding box center [188, 299] width 45 height 18
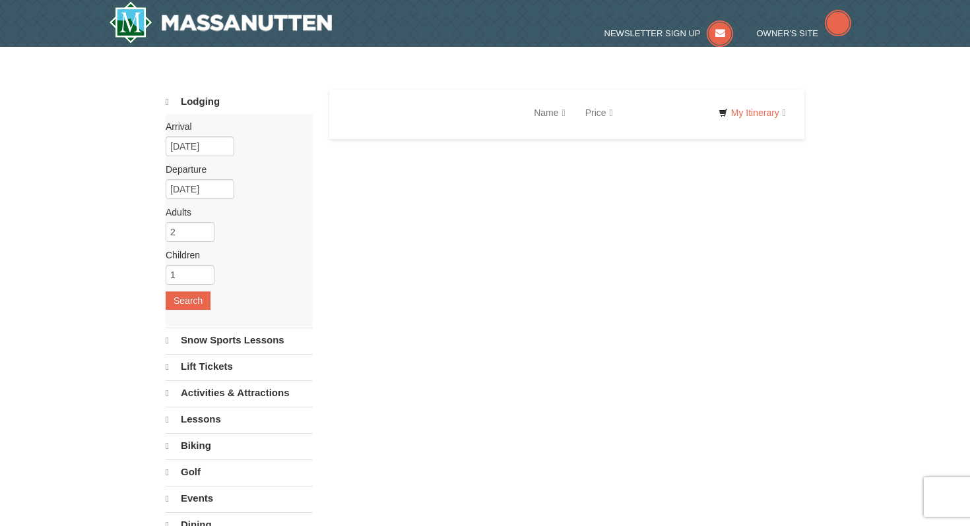
select select "9"
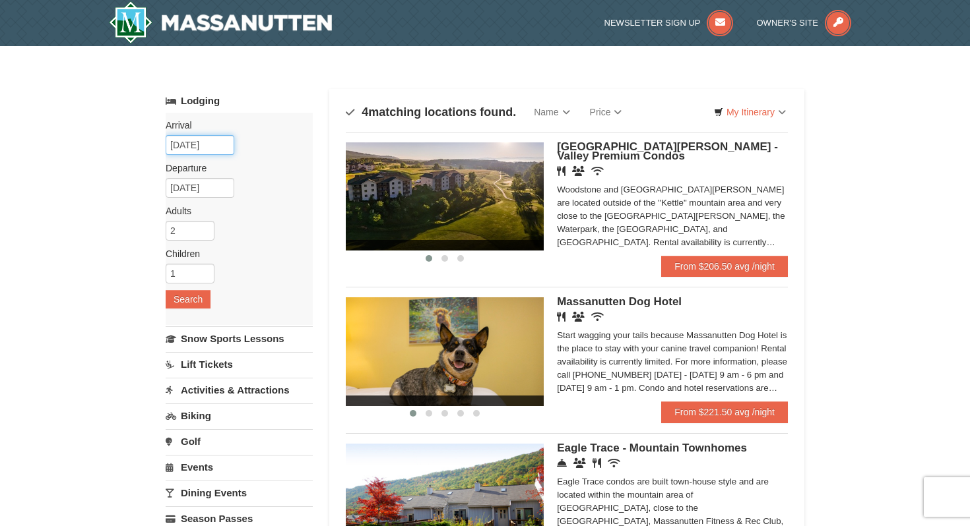
click at [183, 144] on input "[DATE]" at bounding box center [200, 145] width 69 height 20
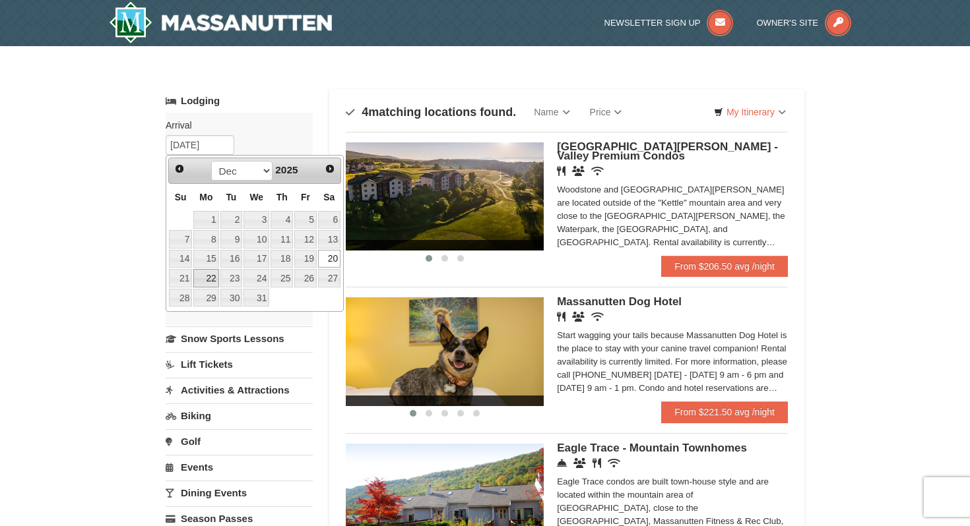
click at [207, 280] on link "22" at bounding box center [205, 278] width 25 height 18
type input "[DATE]"
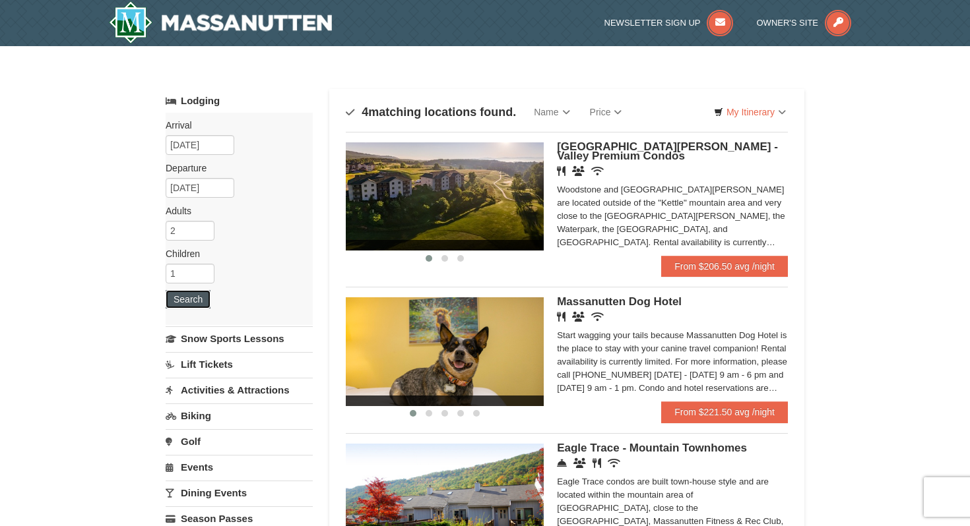
click at [183, 299] on button "Search" at bounding box center [188, 299] width 45 height 18
click at [183, 146] on input "[DATE]" at bounding box center [200, 145] width 69 height 20
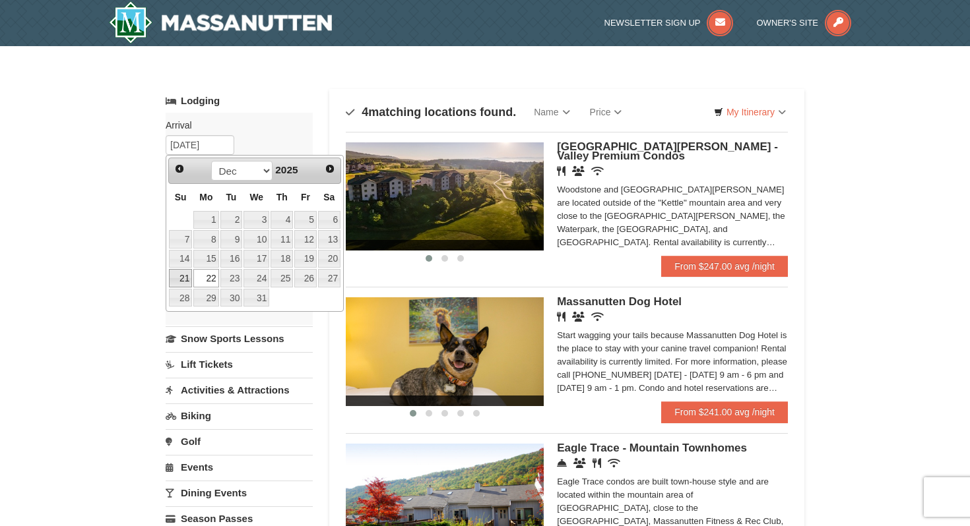
click at [185, 282] on link "21" at bounding box center [180, 278] width 23 height 18
type input "[DATE]"
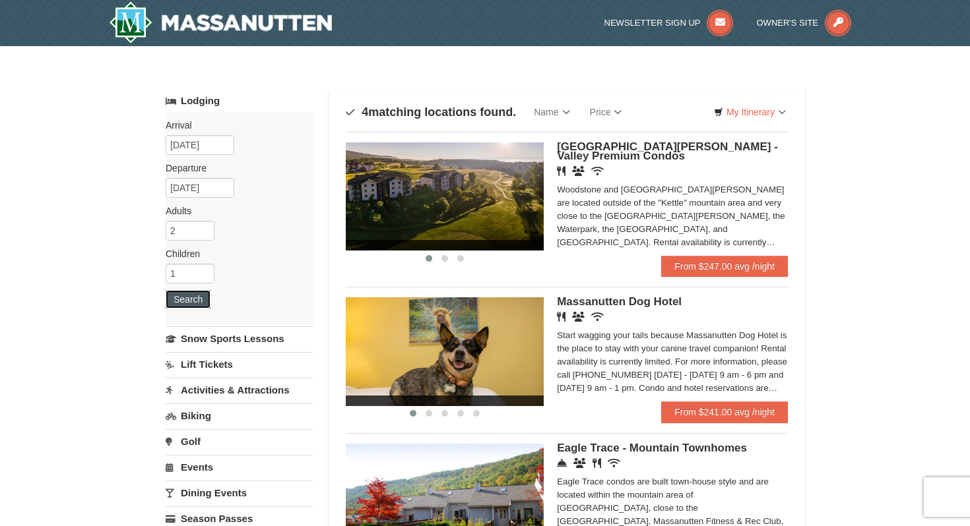
click at [178, 303] on button "Search" at bounding box center [188, 299] width 45 height 18
click at [218, 146] on input "[DATE]" at bounding box center [200, 145] width 69 height 20
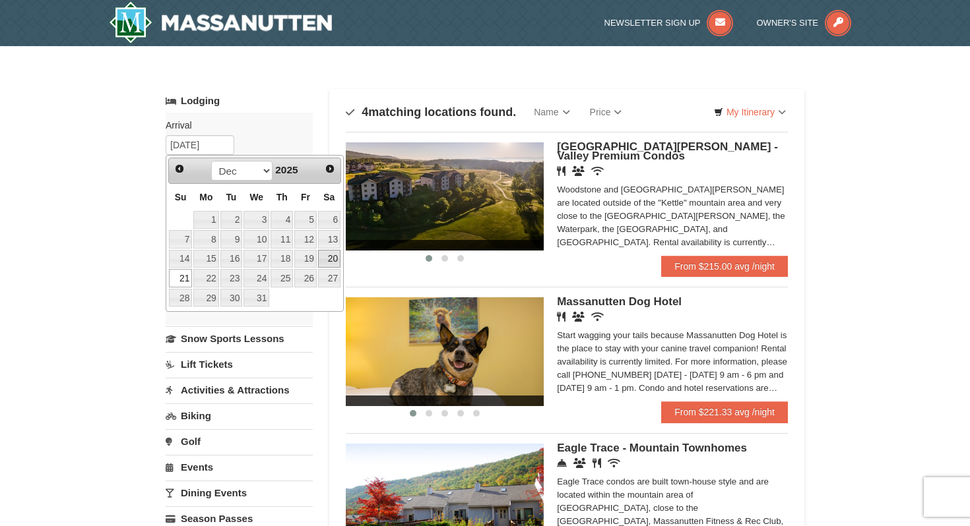
click at [327, 263] on link "20" at bounding box center [329, 259] width 22 height 18
type input "[DATE]"
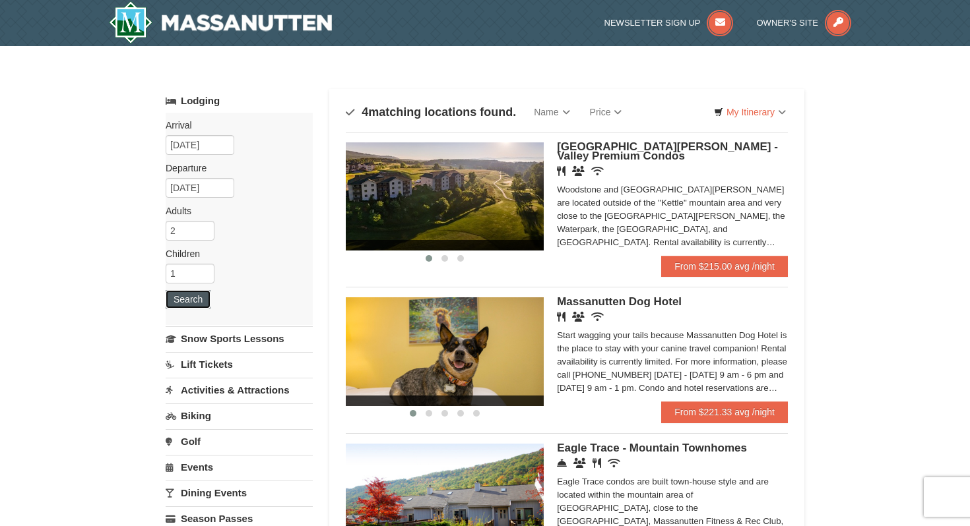
click at [196, 301] on button "Search" at bounding box center [188, 299] width 45 height 18
click at [189, 185] on input "[DATE]" at bounding box center [200, 188] width 69 height 20
click at [191, 141] on input "[DATE]" at bounding box center [200, 145] width 69 height 20
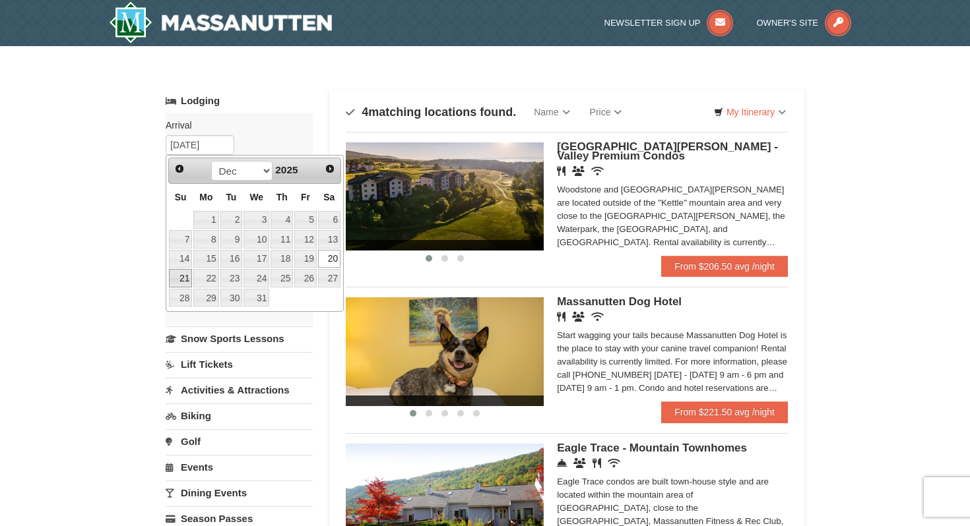
click at [185, 275] on link "21" at bounding box center [180, 278] width 23 height 18
type input "[DATE]"
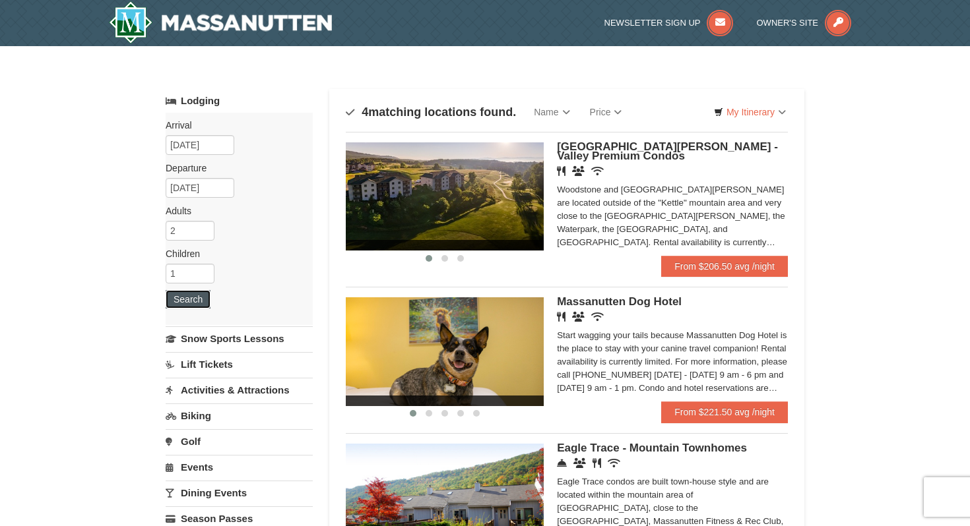
click at [188, 299] on button "Search" at bounding box center [188, 299] width 45 height 18
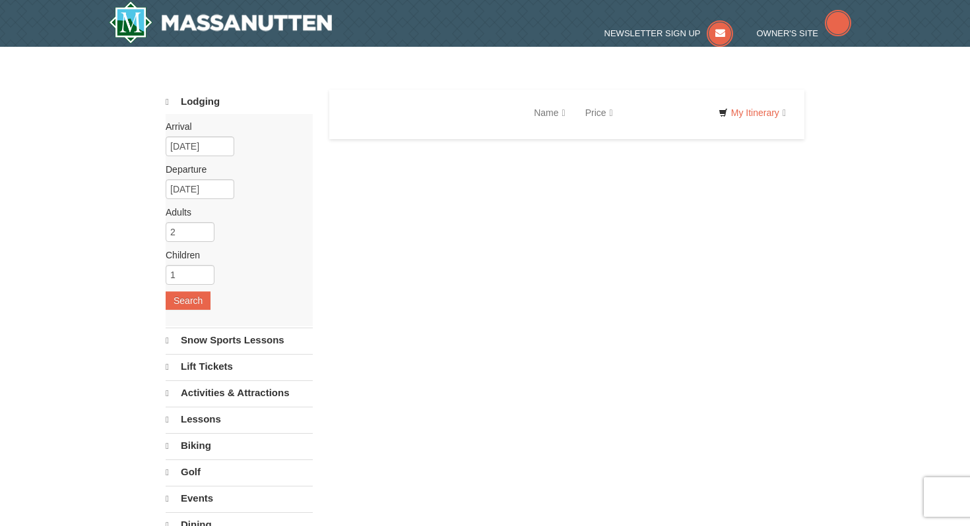
select select "9"
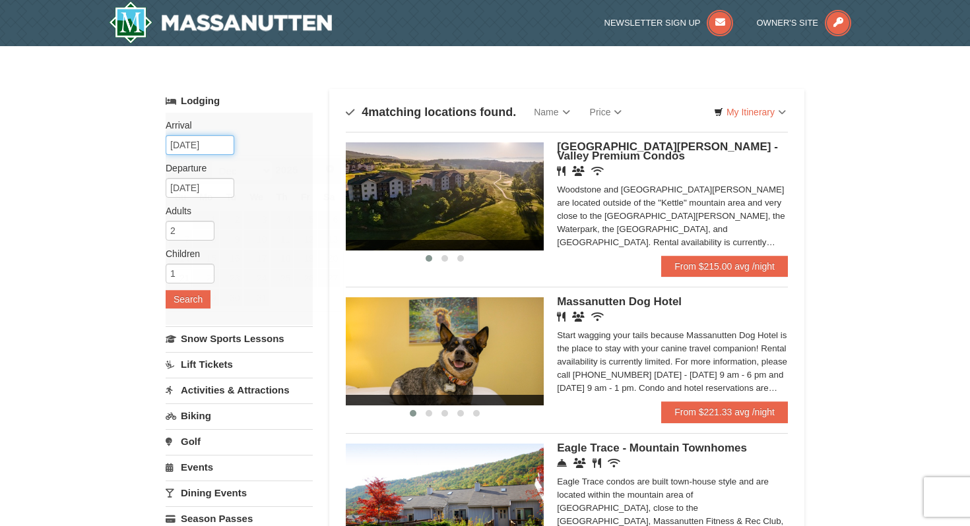
click at [206, 148] on input "[DATE]" at bounding box center [200, 145] width 69 height 20
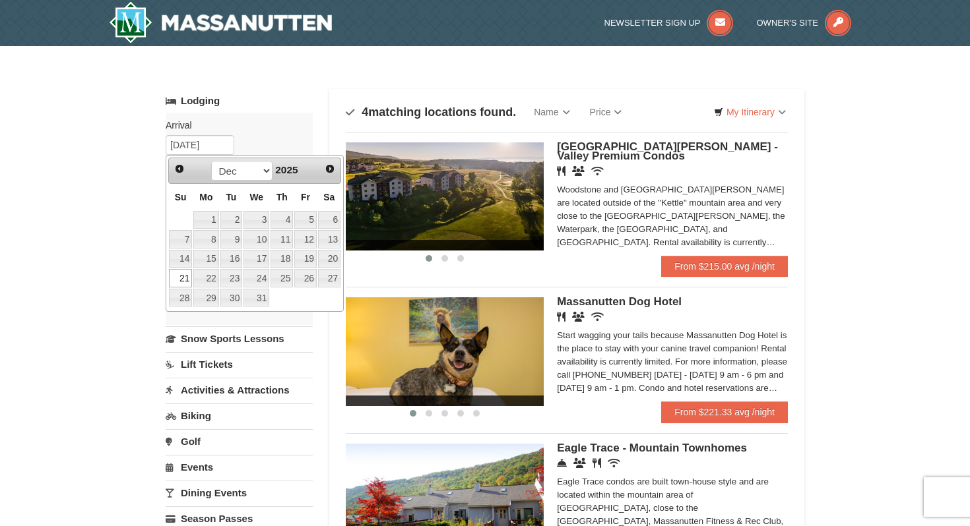
click at [125, 191] on div "× Categories Map List Filter My Itinerary Questions? 1-540-289-9441 Lodging Arr…" at bounding box center [485, 421] width 970 height 751
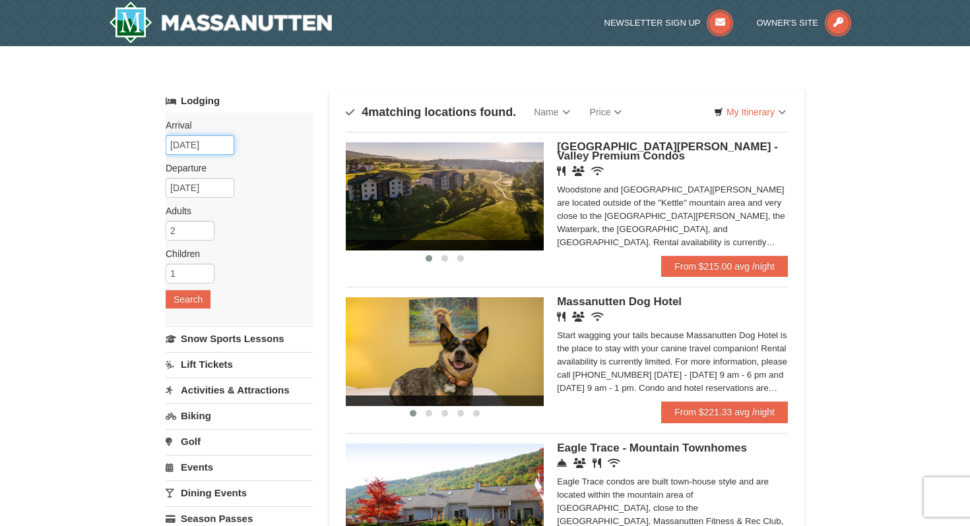
click at [185, 152] on input "[DATE]" at bounding box center [200, 145] width 69 height 20
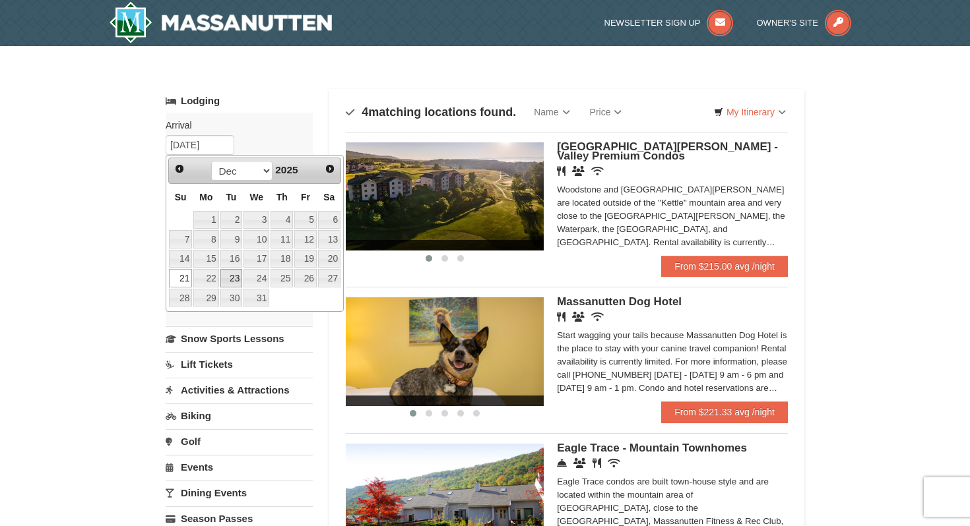
click at [236, 281] on link "23" at bounding box center [231, 278] width 22 height 18
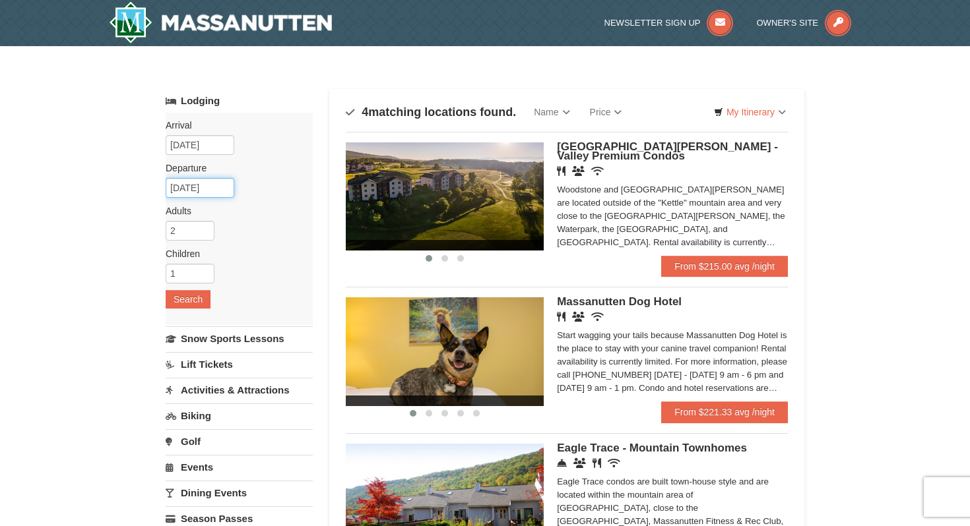
click at [190, 189] on input "[DATE]" at bounding box center [200, 188] width 69 height 20
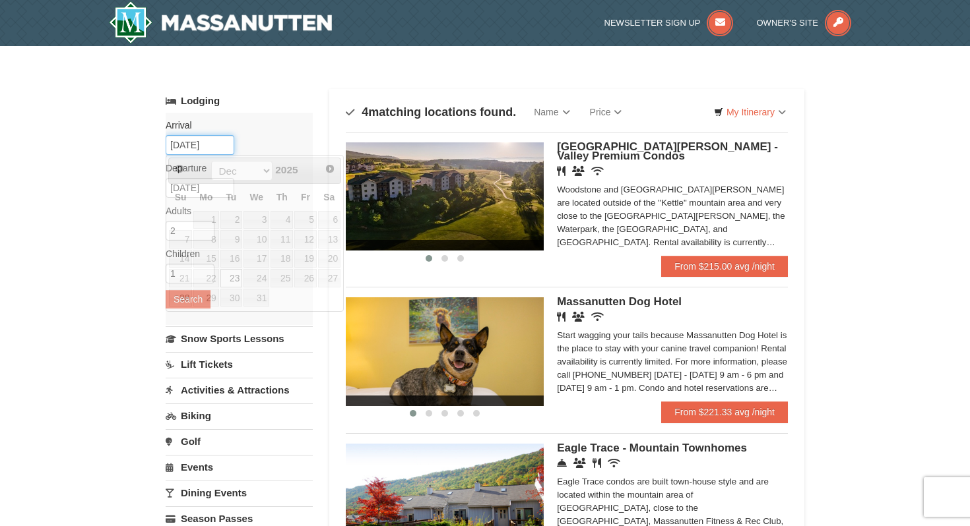
click at [195, 147] on input "12/23/2025" at bounding box center [200, 145] width 69 height 20
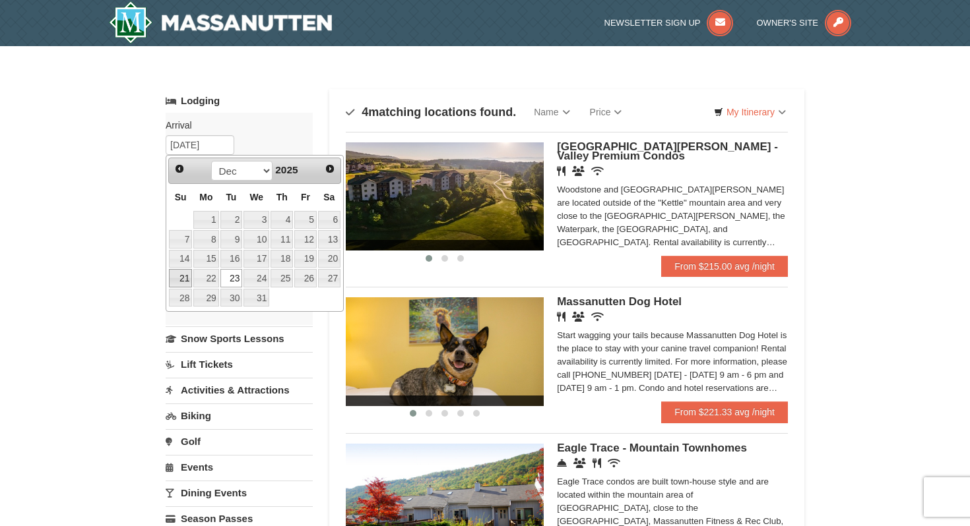
click at [186, 272] on link "21" at bounding box center [180, 278] width 23 height 18
type input "[DATE]"
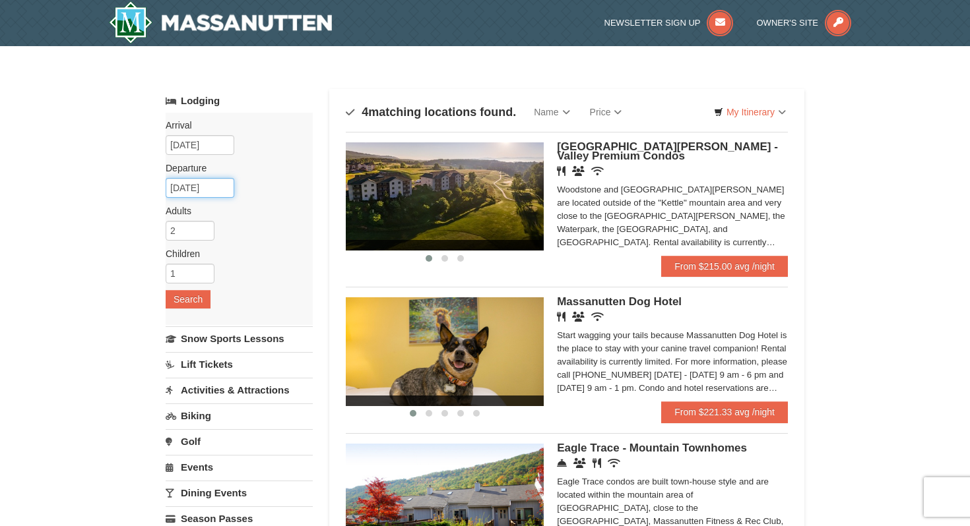
click at [192, 185] on input "[DATE]" at bounding box center [200, 188] width 69 height 20
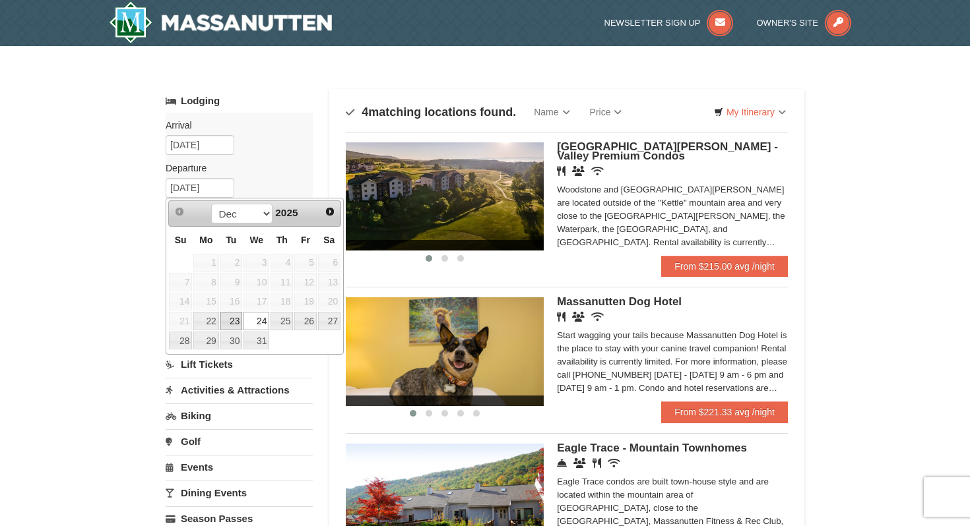
click at [235, 318] on link "23" at bounding box center [231, 321] width 22 height 18
type input "12/23/2025"
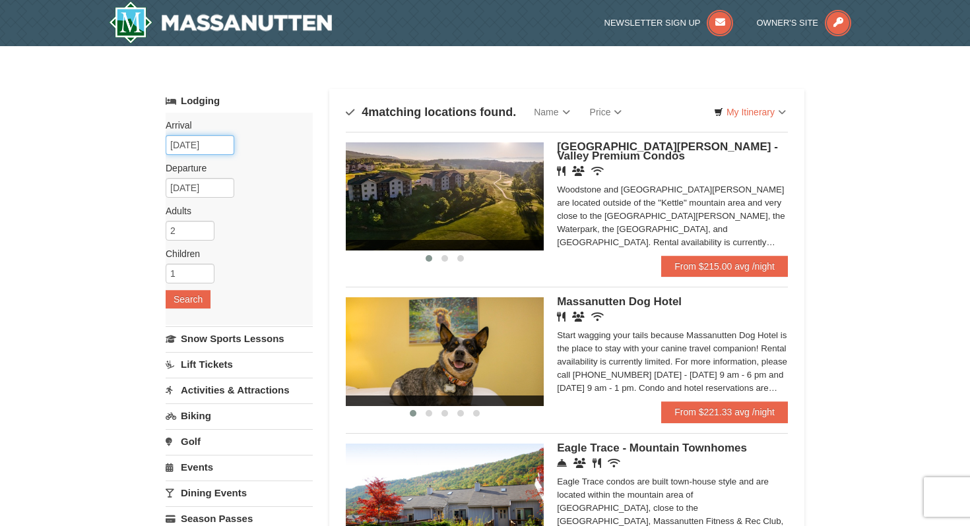
click at [191, 147] on input "12/21/2025" at bounding box center [200, 145] width 69 height 20
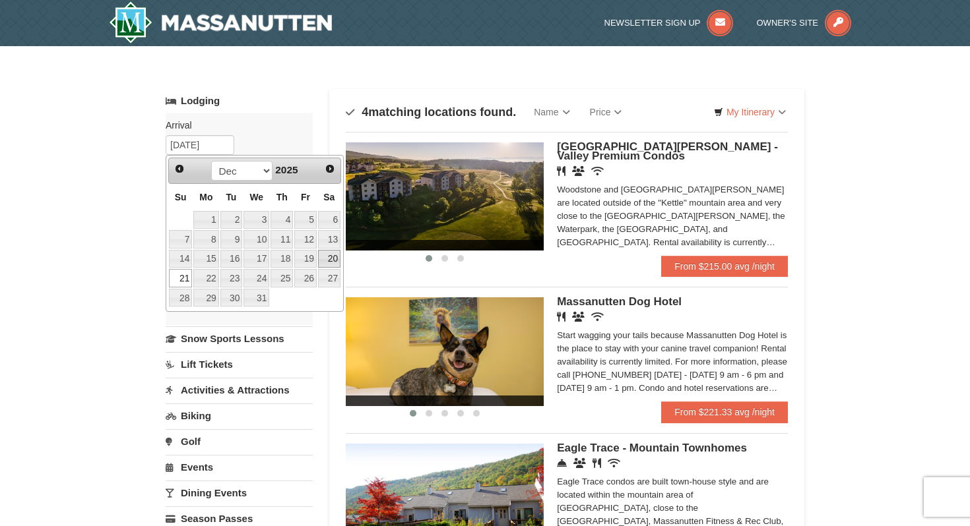
click at [324, 262] on link "20" at bounding box center [329, 259] width 22 height 18
type input "[DATE]"
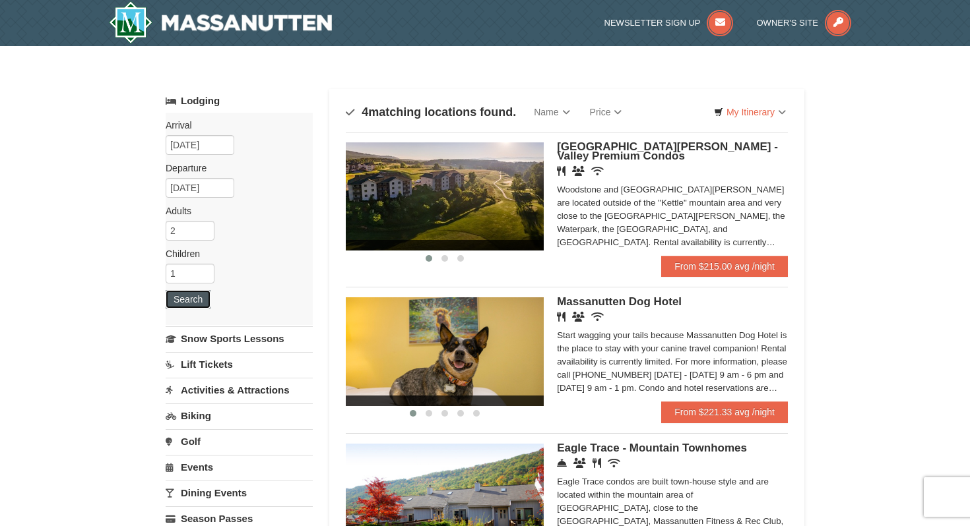
click at [183, 307] on button "Search" at bounding box center [188, 299] width 45 height 18
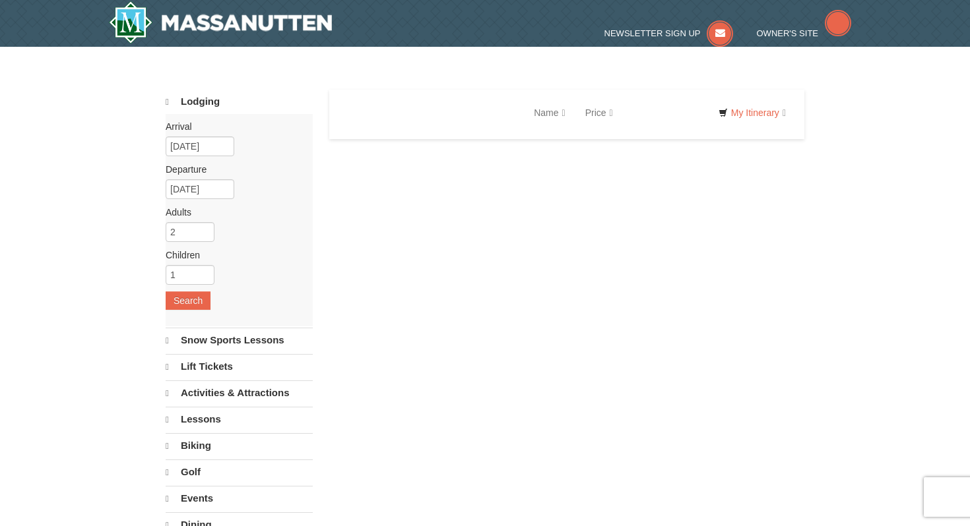
select select "9"
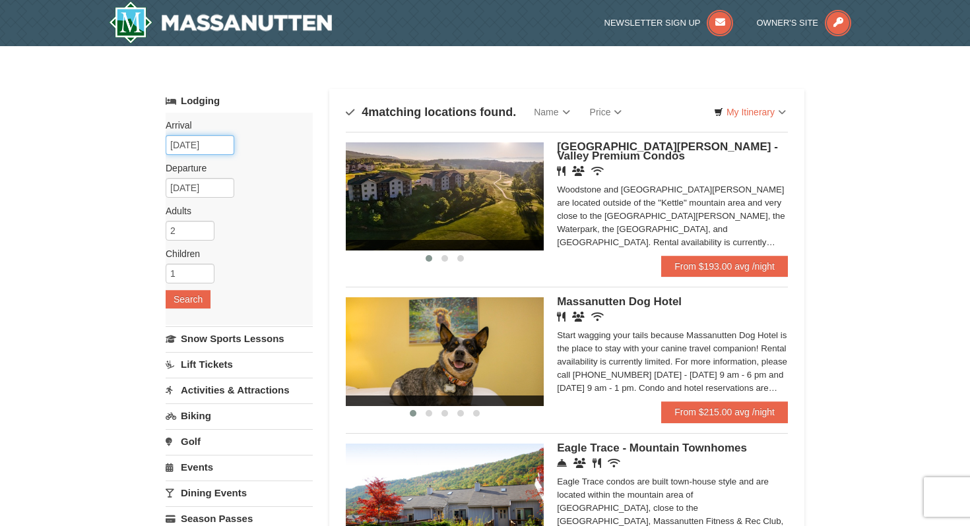
click at [201, 144] on input "[DATE]" at bounding box center [200, 145] width 69 height 20
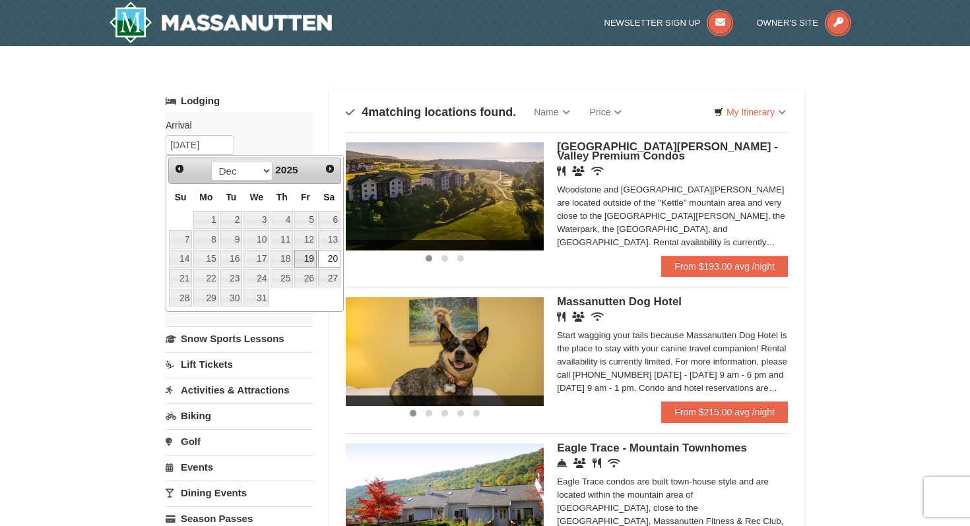
click at [306, 262] on link "19" at bounding box center [305, 259] width 22 height 18
type input "12/19/2025"
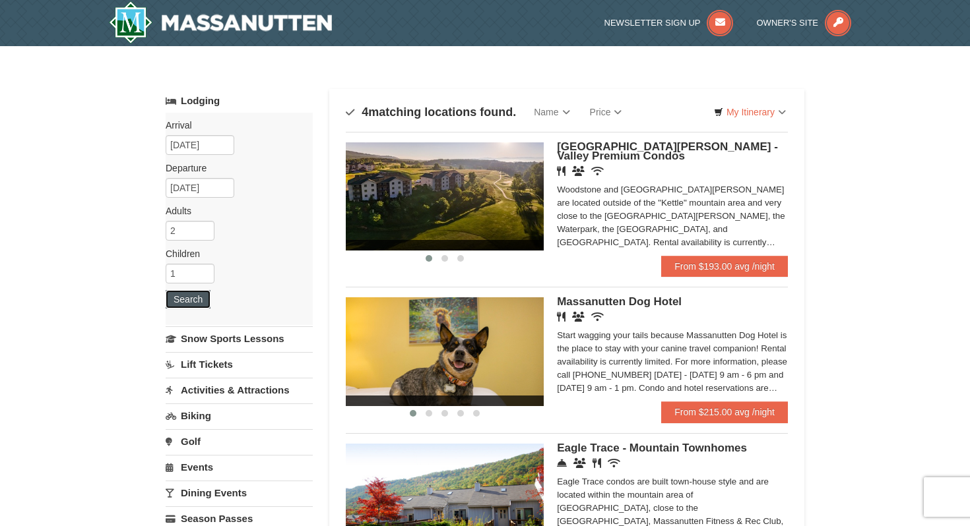
click at [183, 301] on button "Search" at bounding box center [188, 299] width 45 height 18
click at [206, 146] on input "[DATE]" at bounding box center [200, 145] width 69 height 20
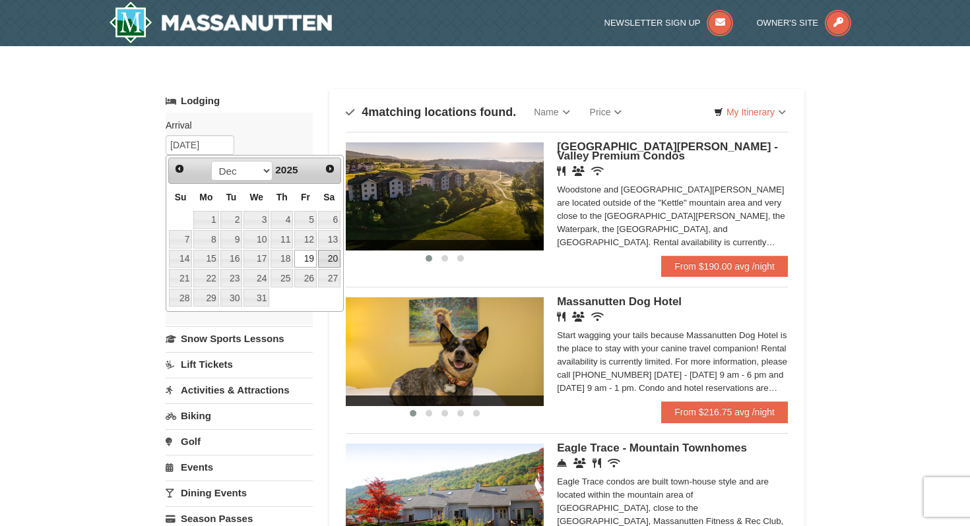
click at [325, 258] on link "20" at bounding box center [329, 259] width 22 height 18
type input "[DATE]"
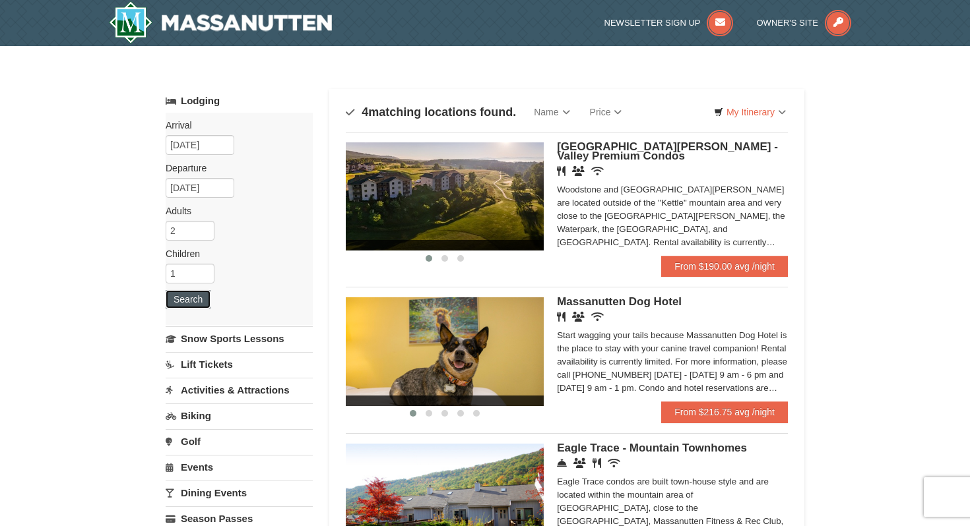
click at [180, 301] on button "Search" at bounding box center [188, 299] width 45 height 18
click at [683, 270] on link "From $193.00 avg /night" at bounding box center [724, 266] width 127 height 21
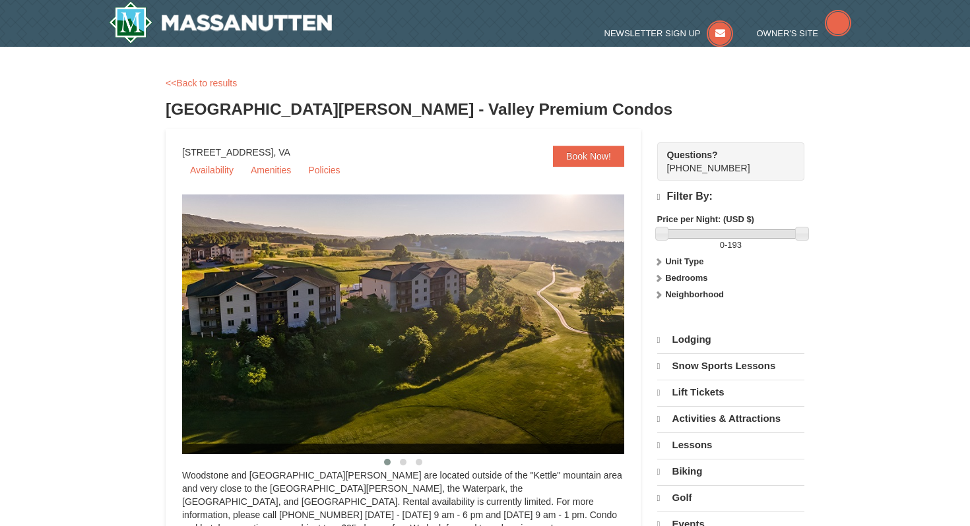
select select "9"
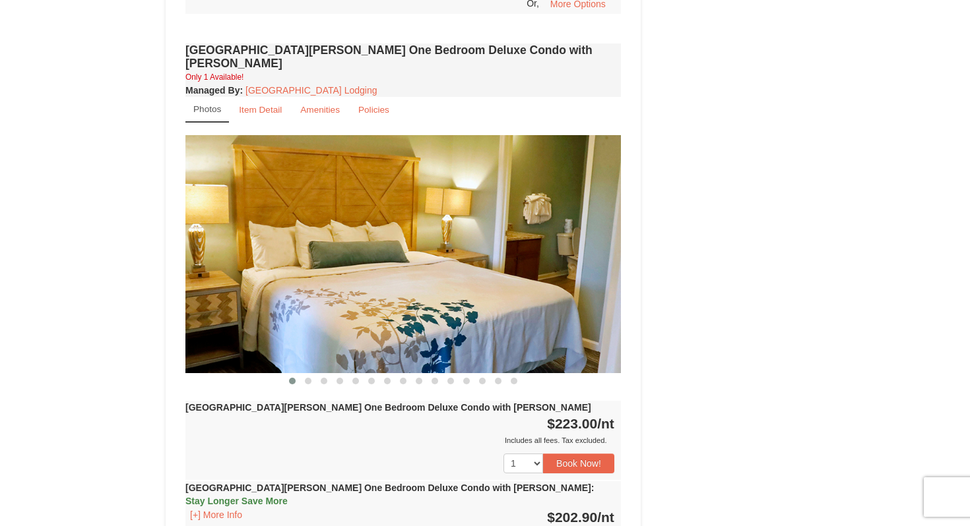
scroll to position [1089, 0]
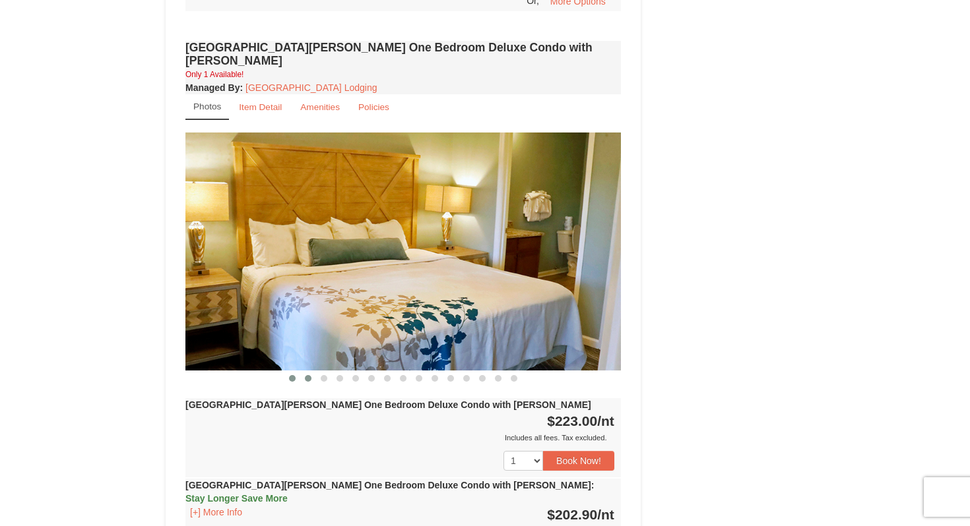
click at [314, 372] on button at bounding box center [308, 378] width 16 height 13
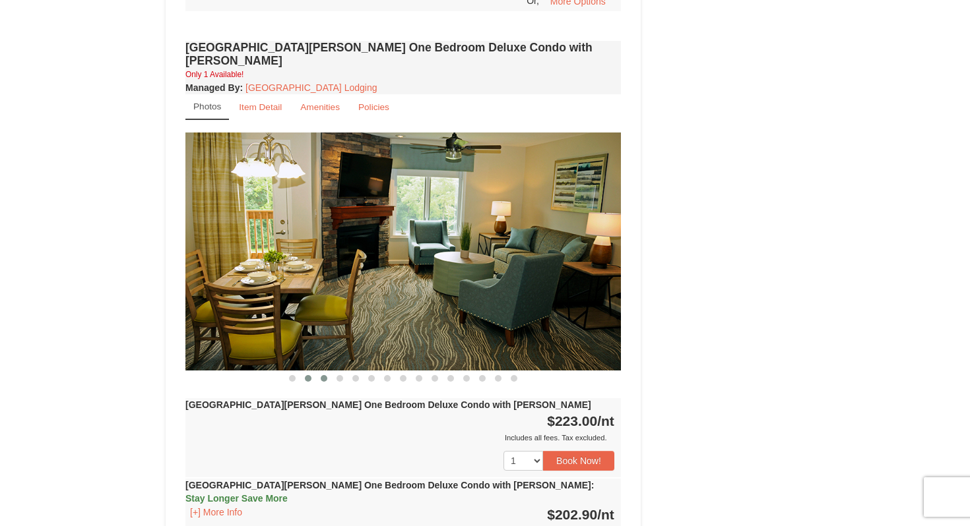
click at [331, 372] on button at bounding box center [324, 378] width 16 height 13
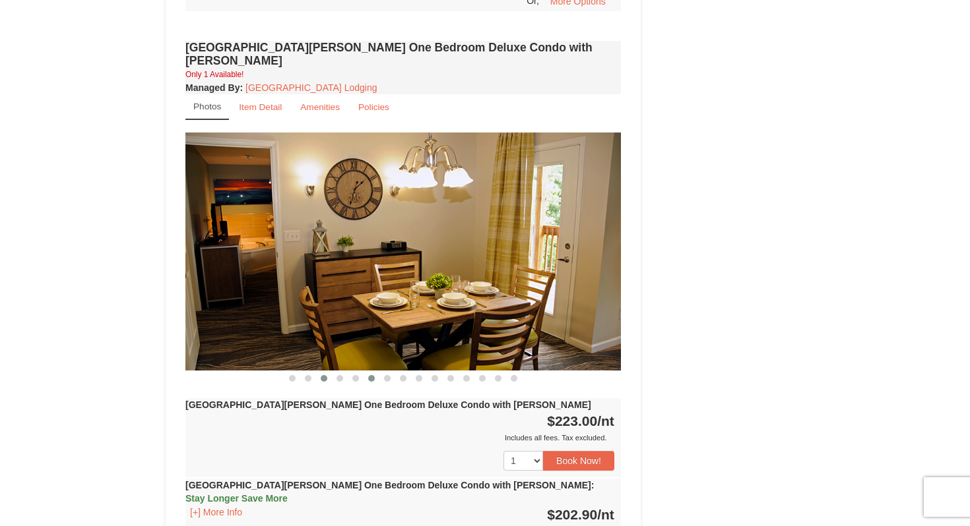
click at [377, 372] on button at bounding box center [371, 378] width 16 height 13
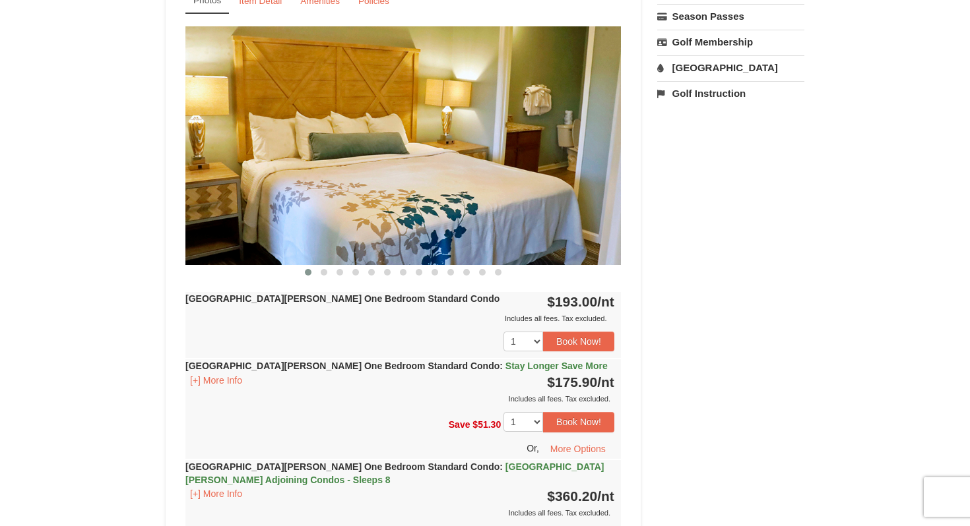
scroll to position [502, 0]
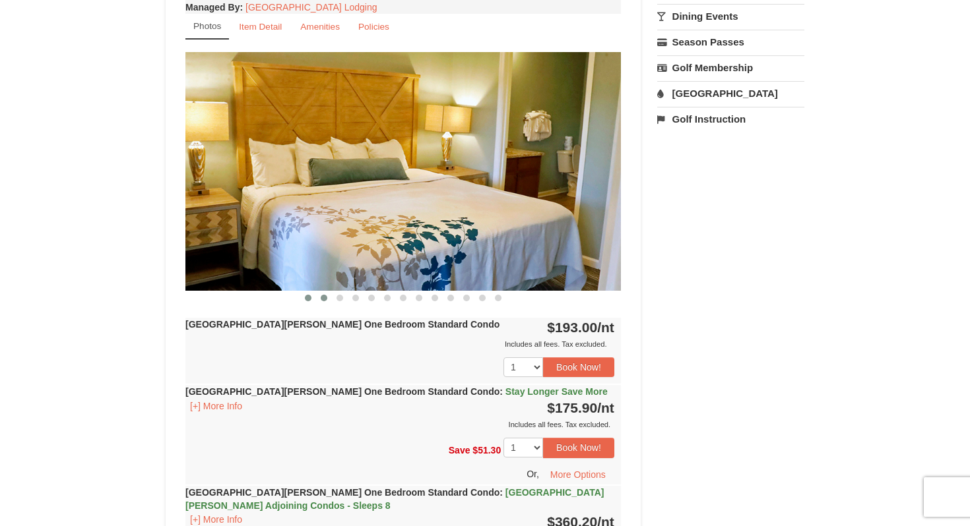
click at [329, 295] on button at bounding box center [324, 298] width 16 height 13
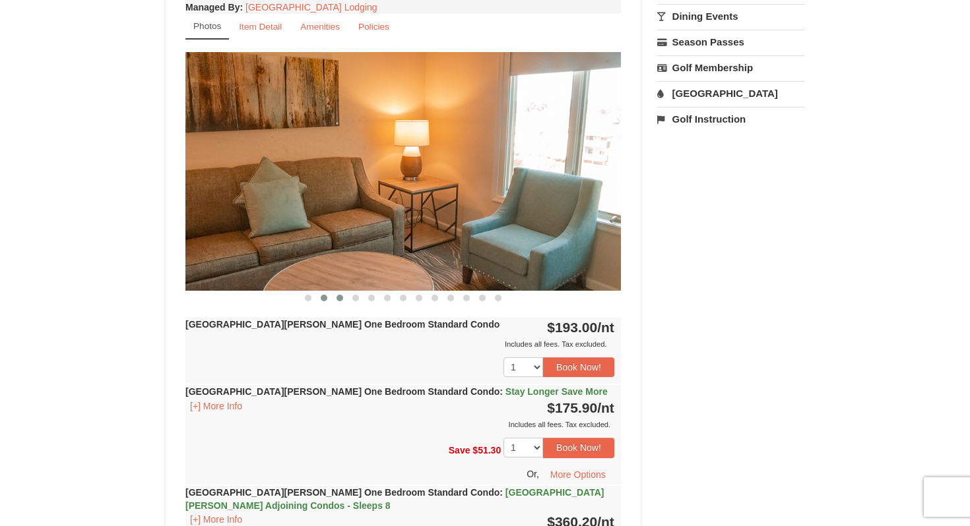
click at [344, 295] on button at bounding box center [340, 298] width 16 height 13
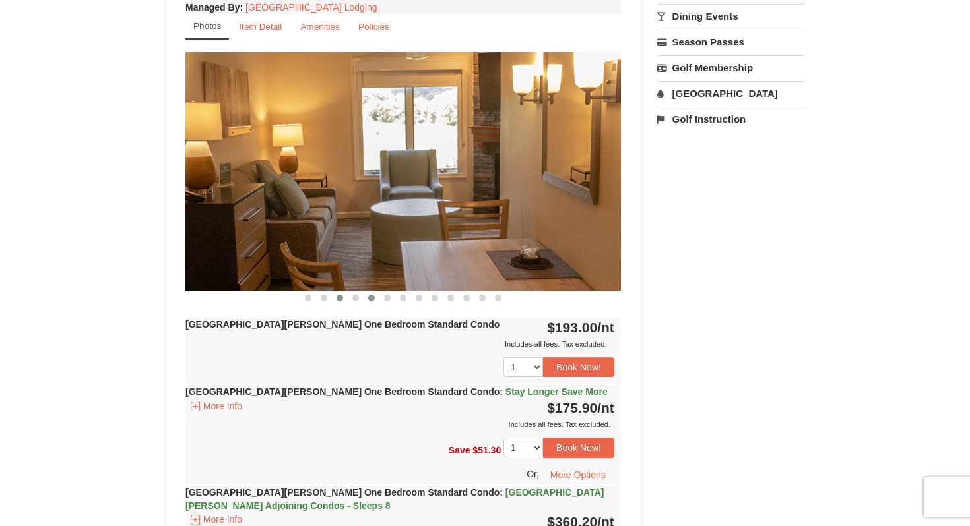
click at [364, 294] on button at bounding box center [371, 298] width 16 height 13
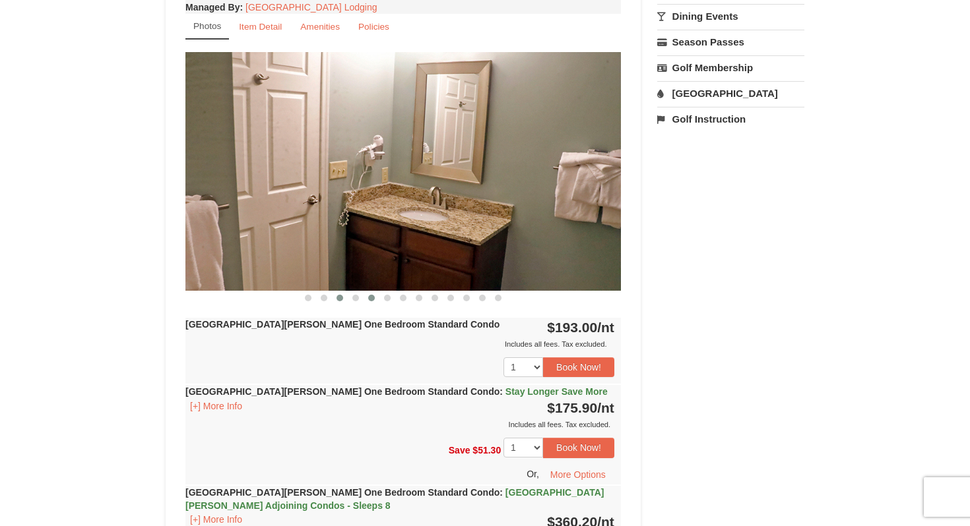
click at [336, 297] on span at bounding box center [339, 298] width 7 height 7
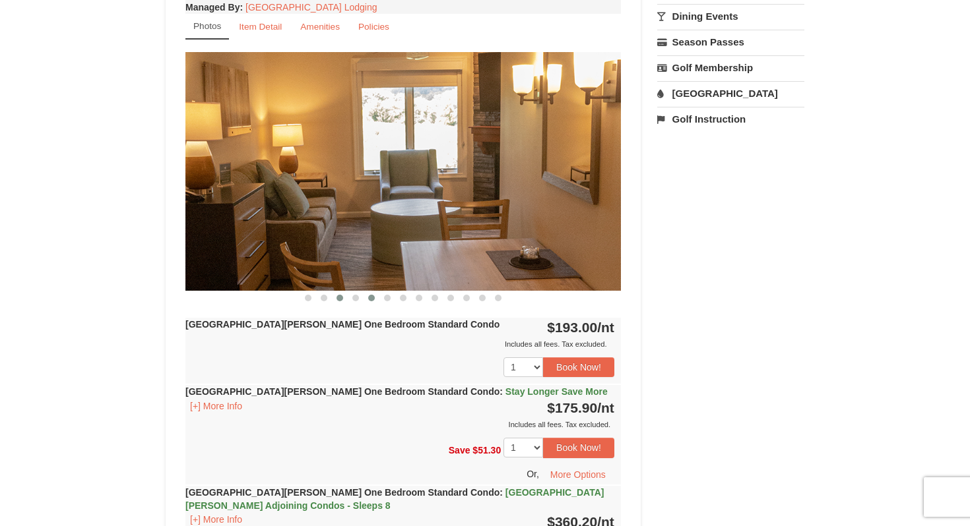
click at [366, 296] on button at bounding box center [371, 298] width 16 height 13
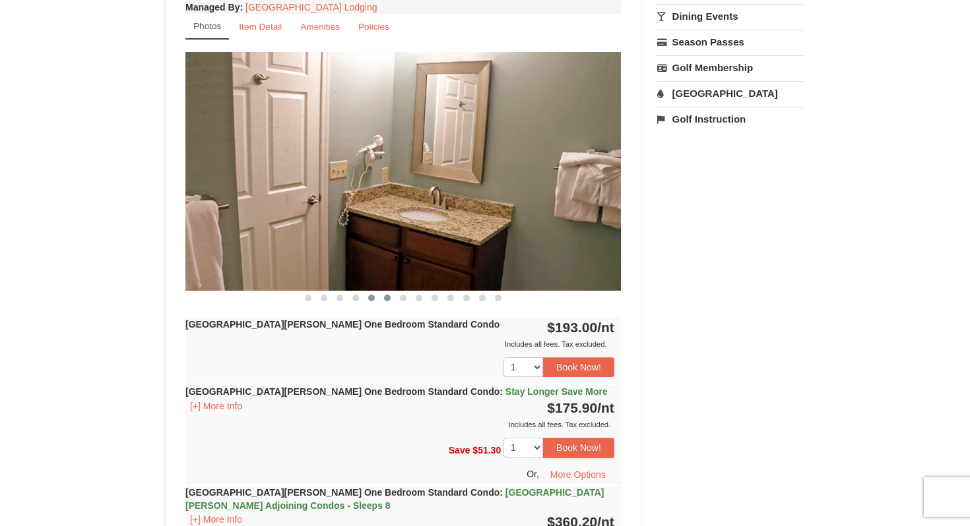
click at [390, 296] on span at bounding box center [387, 298] width 7 height 7
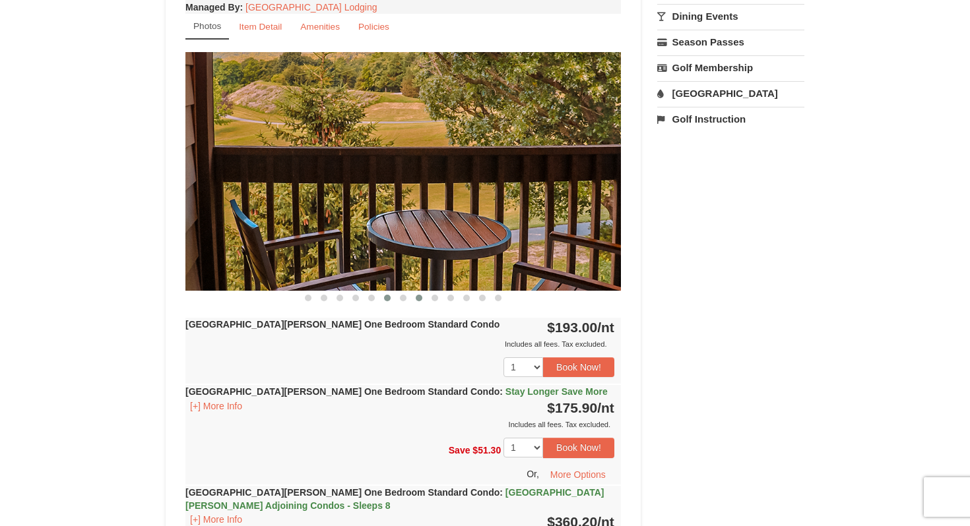
click at [423, 293] on button at bounding box center [419, 298] width 16 height 13
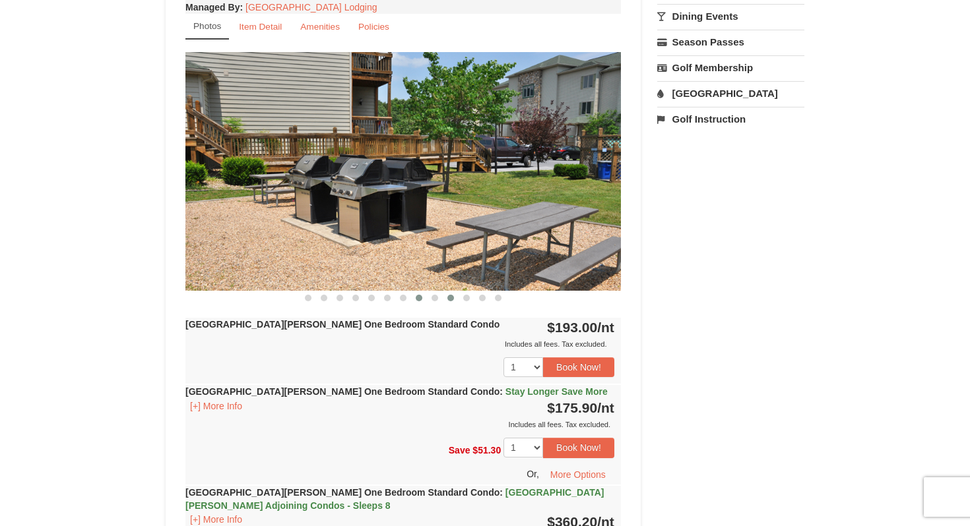
click at [449, 296] on span at bounding box center [450, 298] width 7 height 7
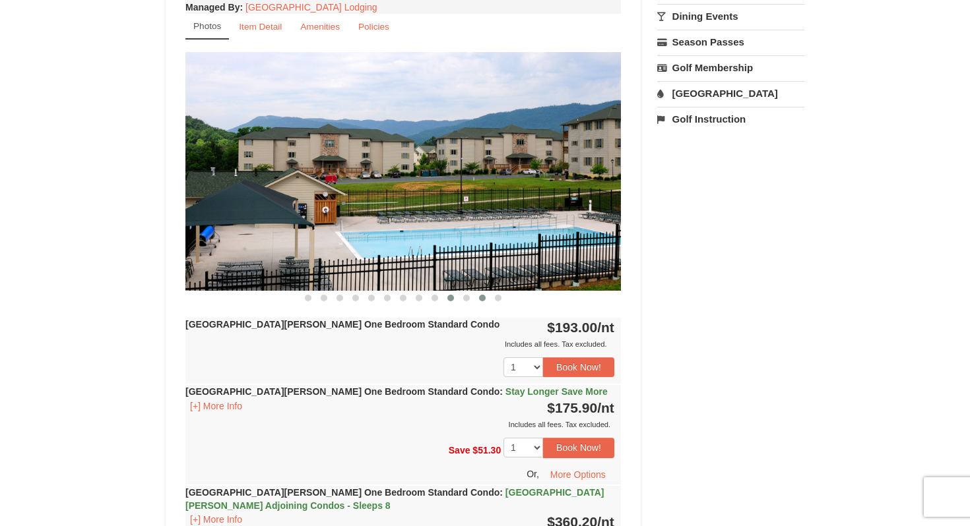
click at [474, 296] on button at bounding box center [482, 298] width 16 height 13
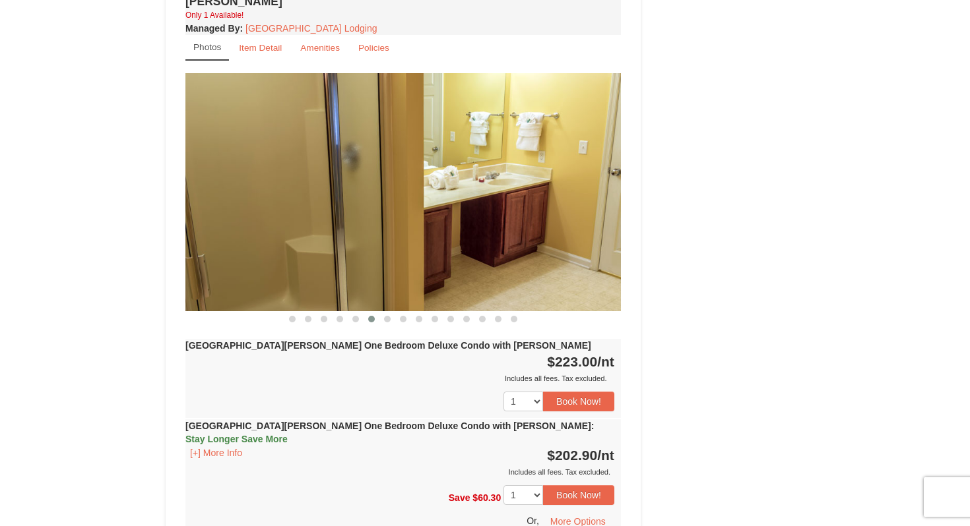
scroll to position [1170, 0]
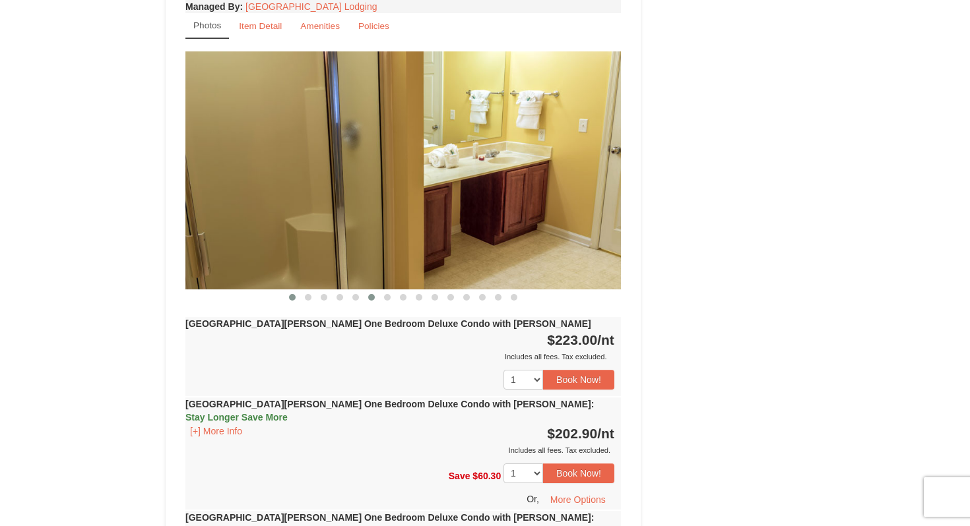
click at [293, 294] on span at bounding box center [292, 297] width 7 height 7
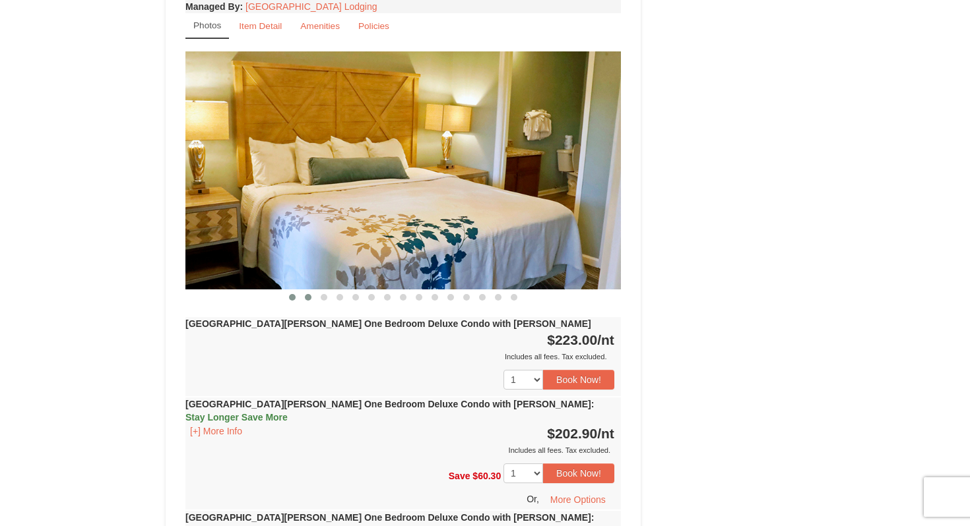
click at [309, 294] on span at bounding box center [308, 297] width 7 height 7
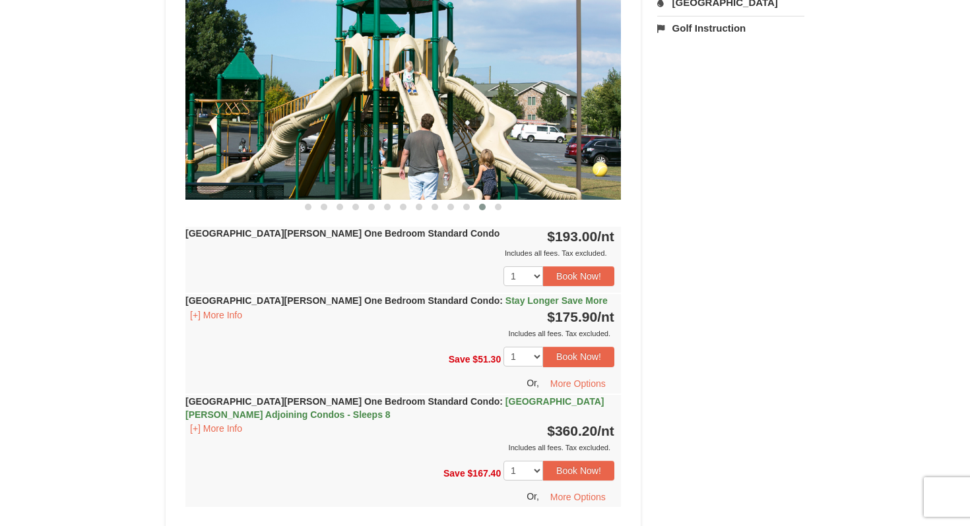
scroll to position [553, 0]
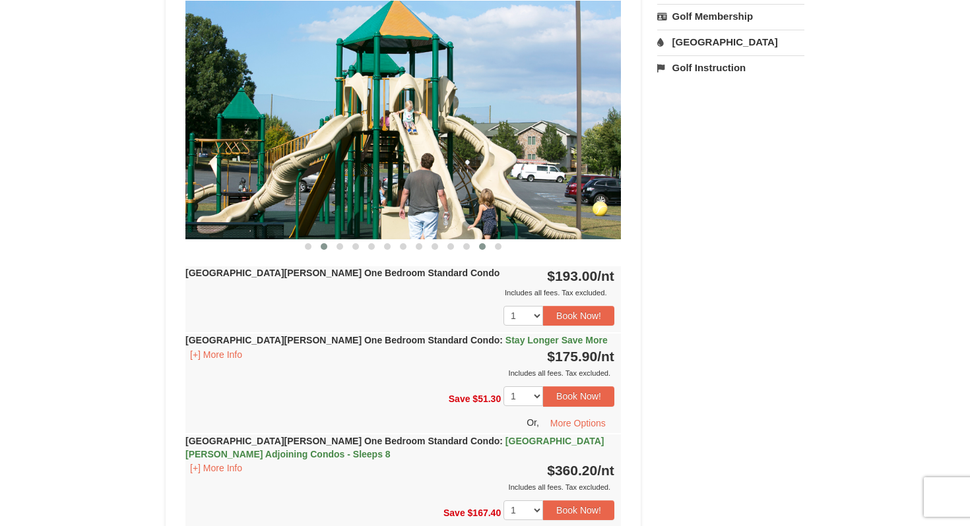
click at [330, 242] on button at bounding box center [324, 246] width 16 height 13
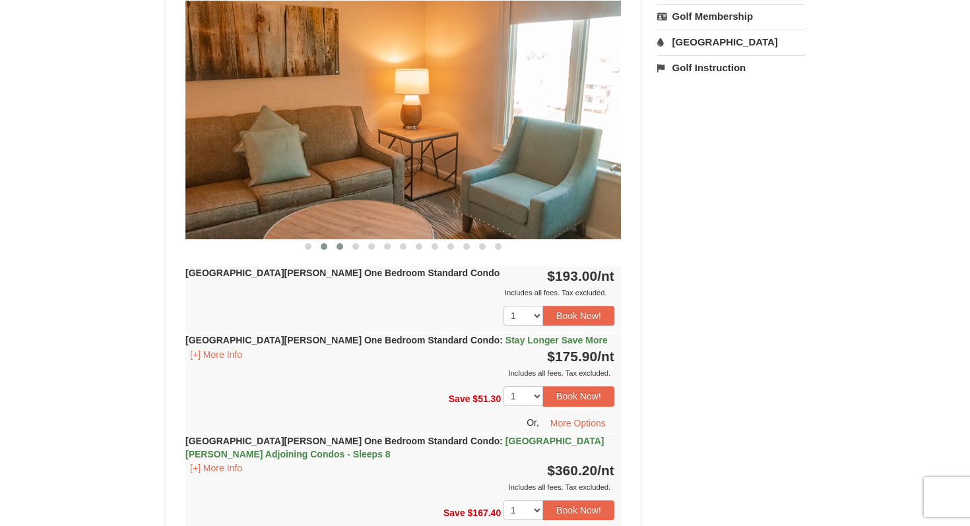
click at [343, 244] on button at bounding box center [340, 246] width 16 height 13
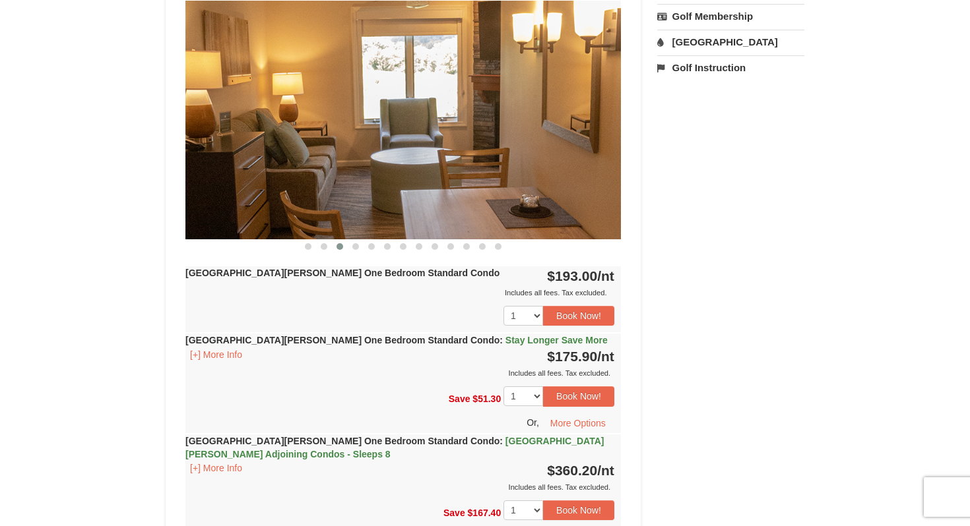
click at [350, 187] on img at bounding box center [402, 120] width 435 height 238
click at [357, 246] on span at bounding box center [355, 246] width 7 height 7
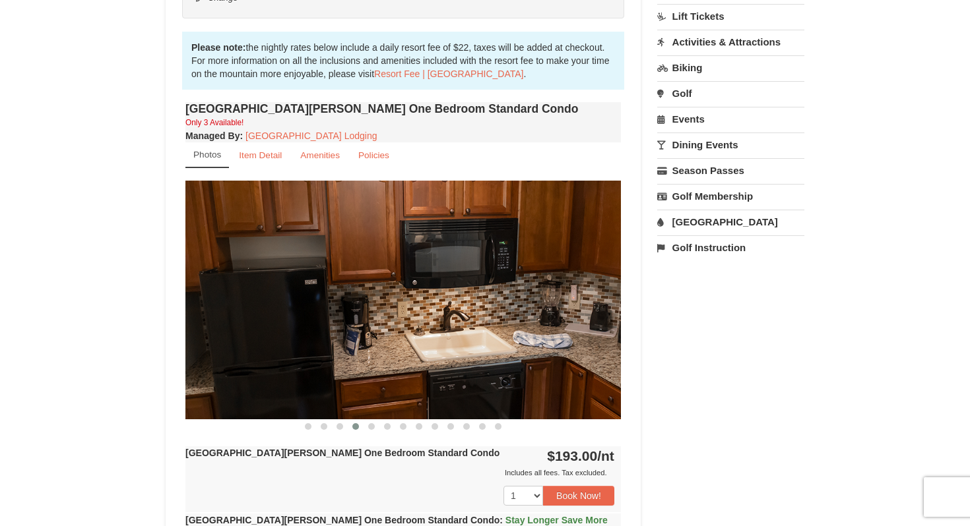
scroll to position [371, 0]
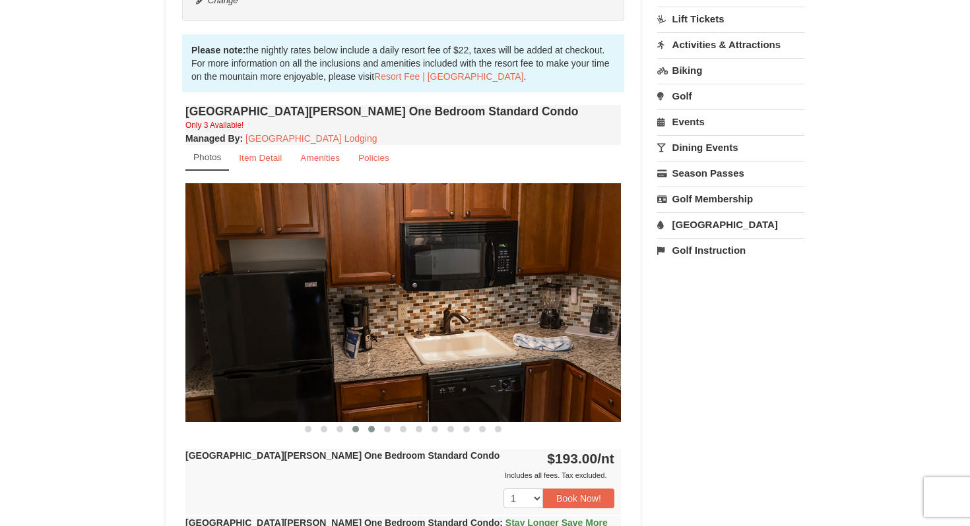
click at [372, 433] on button at bounding box center [371, 429] width 16 height 13
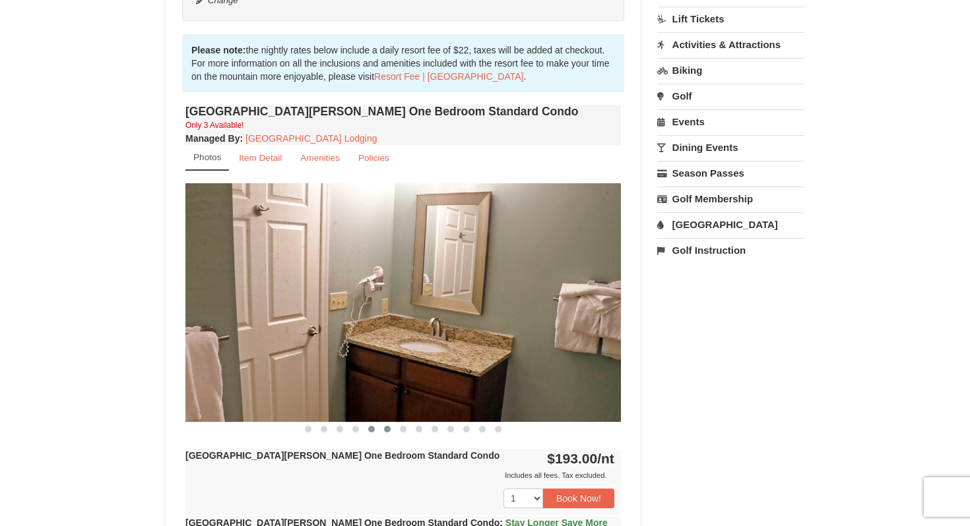
click at [389, 431] on span at bounding box center [387, 429] width 7 height 7
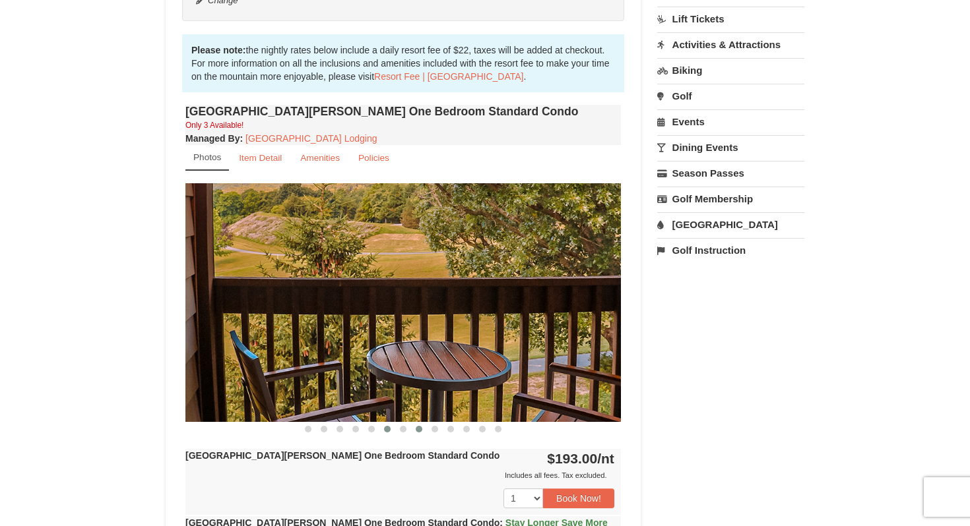
click at [416, 428] on span at bounding box center [419, 429] width 7 height 7
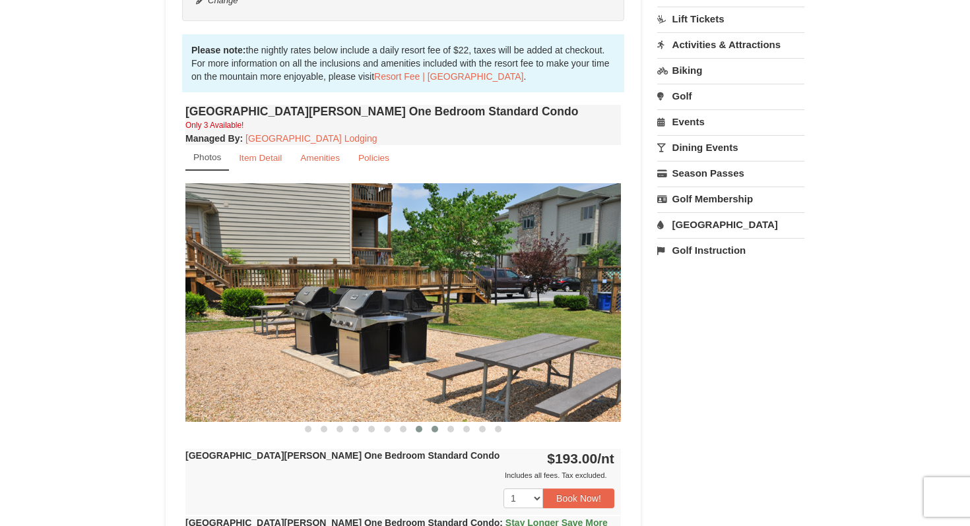
click at [437, 427] on span at bounding box center [434, 429] width 7 height 7
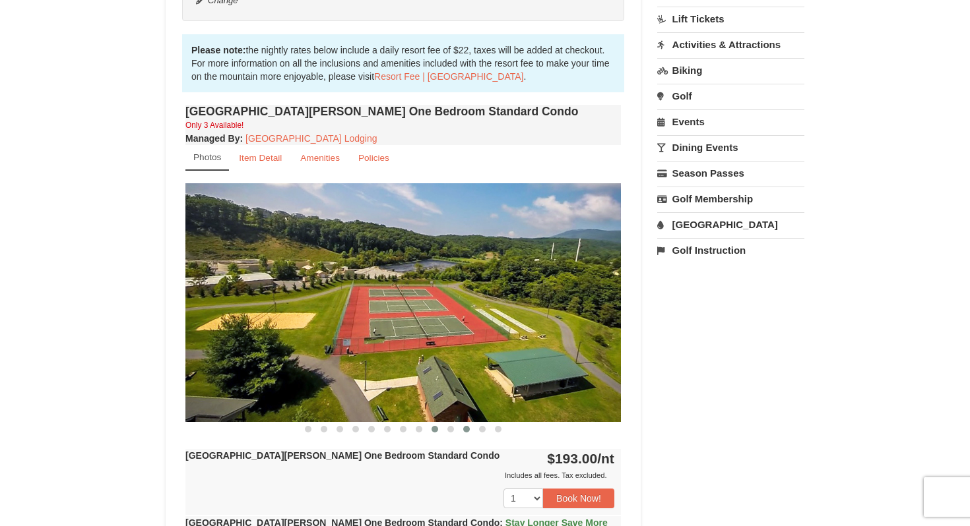
click at [466, 426] on span at bounding box center [466, 429] width 7 height 7
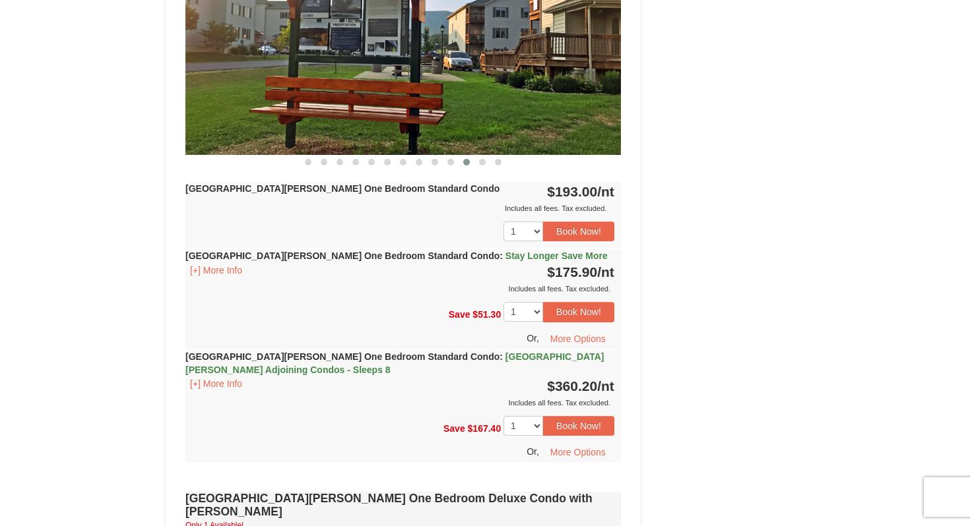
scroll to position [643, 0]
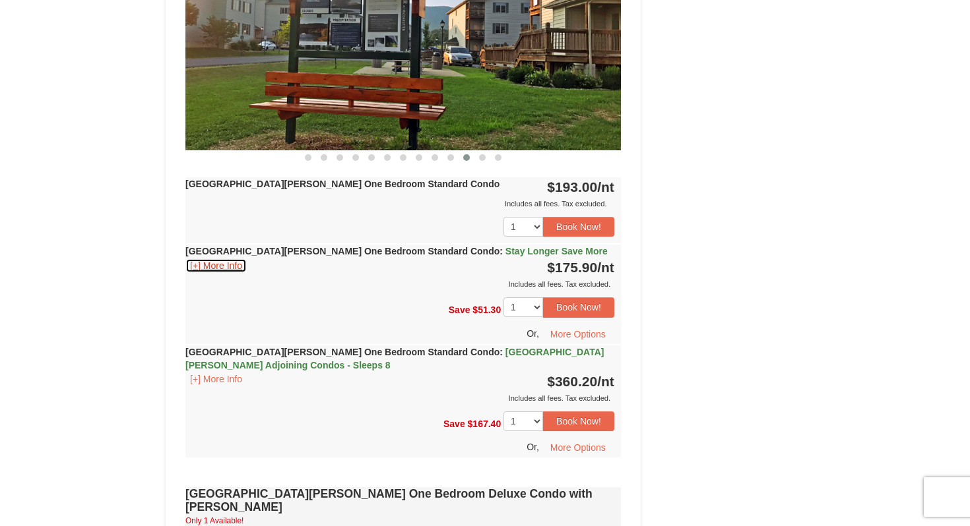
click at [220, 265] on button "[+] More Info" at bounding box center [215, 266] width 61 height 15
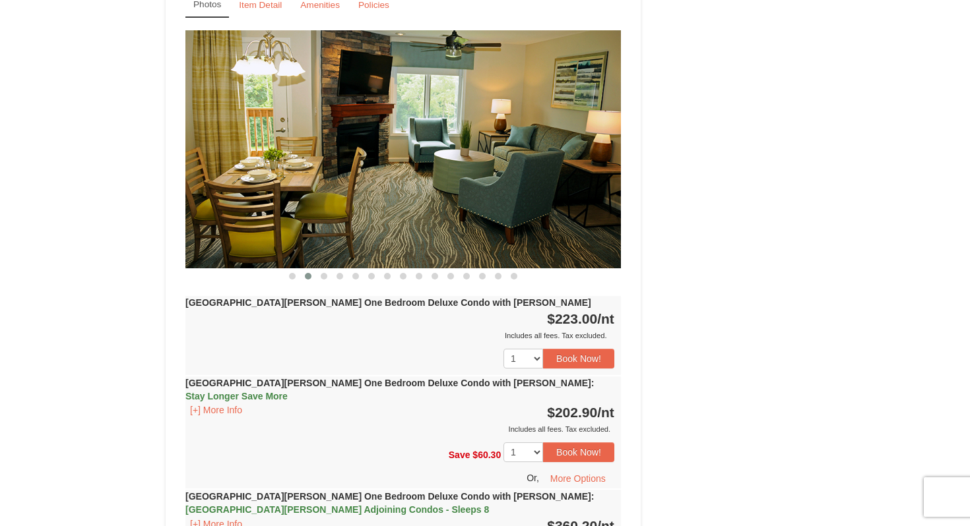
scroll to position [1337, 0]
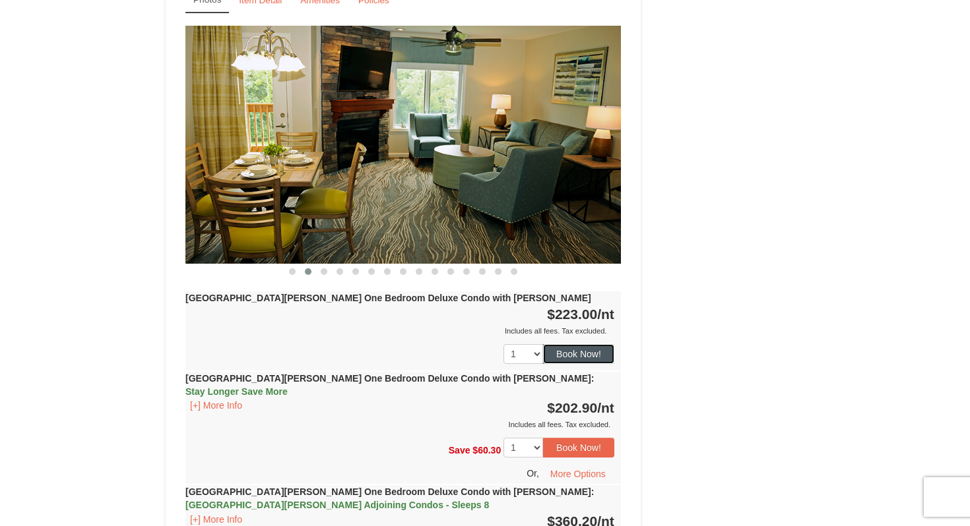
click at [563, 344] on button "Book Now!" at bounding box center [578, 354] width 71 height 20
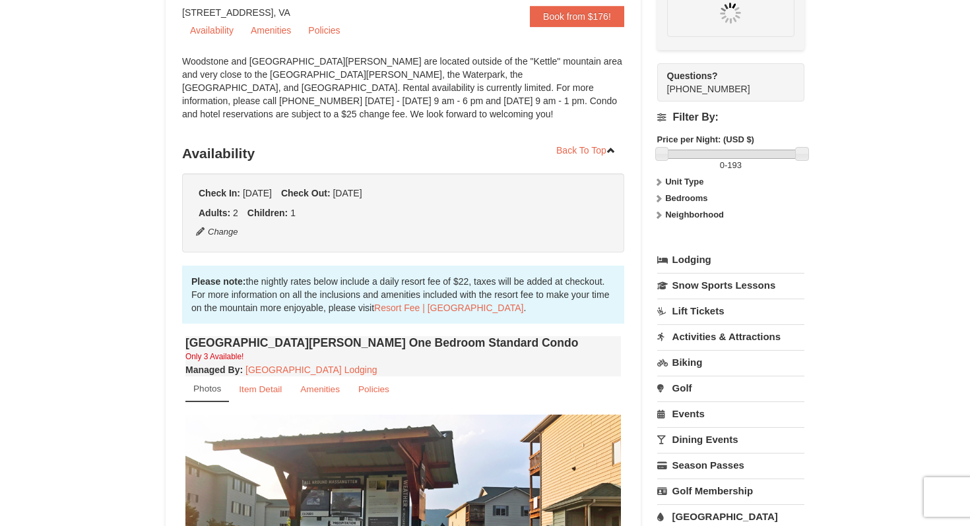
scroll to position [129, 0]
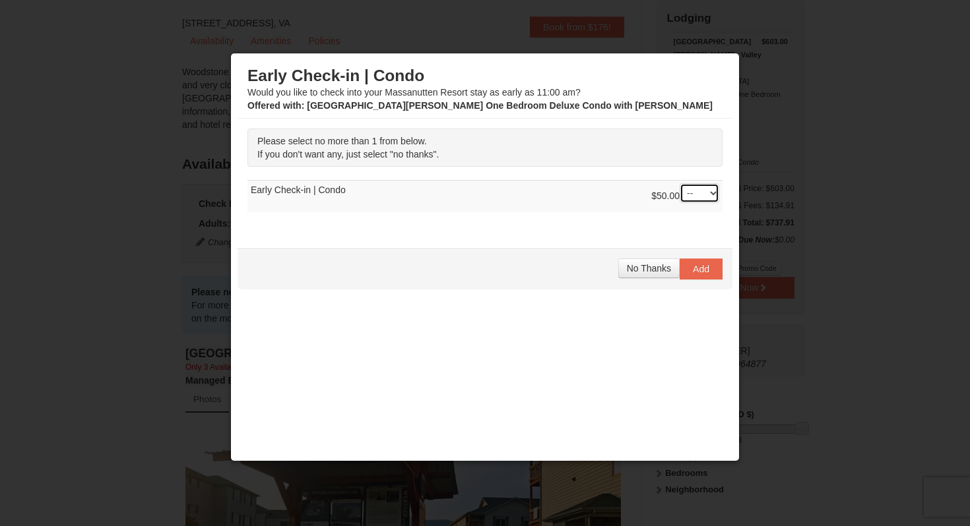
click at [689, 195] on select "-- 01" at bounding box center [699, 193] width 40 height 20
click at [679, 183] on select "-- 01" at bounding box center [699, 193] width 40 height 20
click at [689, 195] on select "-- 01" at bounding box center [699, 193] width 40 height 20
select select "1"
click at [679, 183] on select "-- 01" at bounding box center [699, 193] width 40 height 20
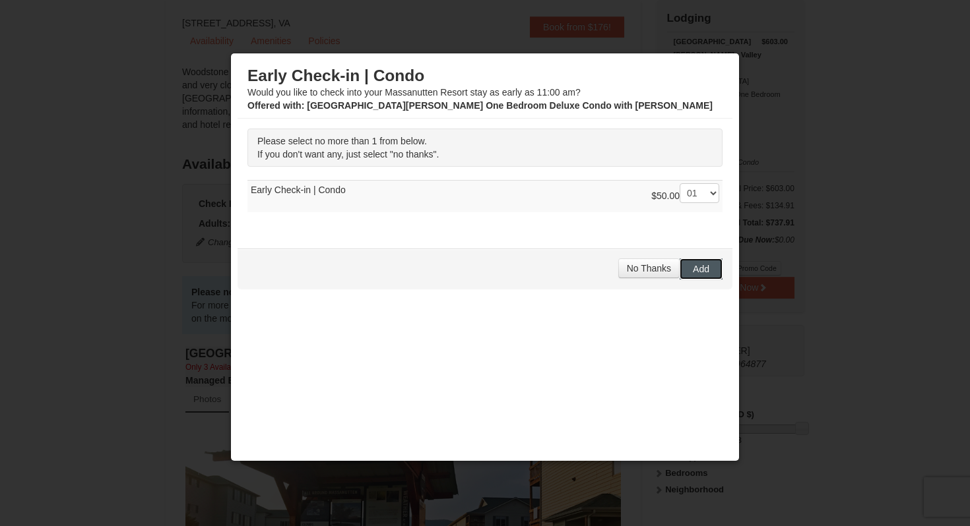
click at [700, 272] on span "Add" at bounding box center [701, 269] width 16 height 11
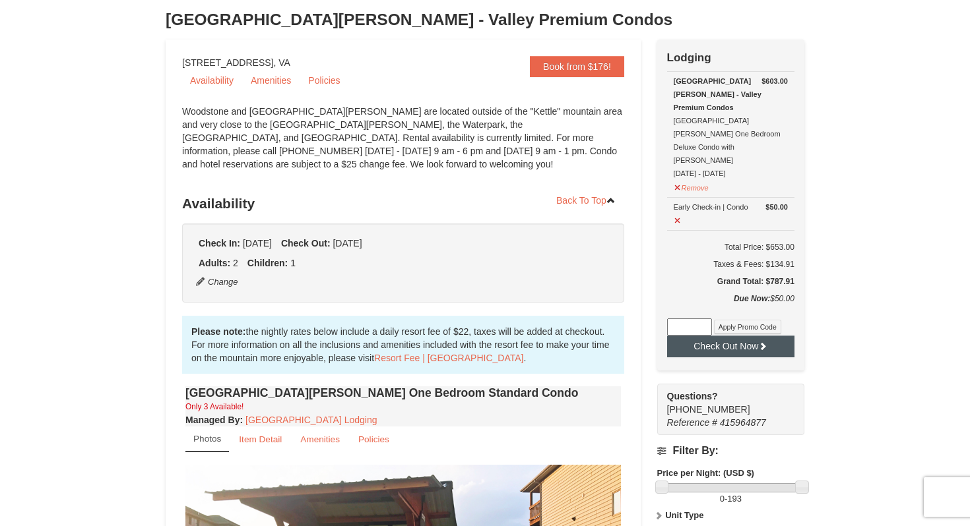
scroll to position [31, 0]
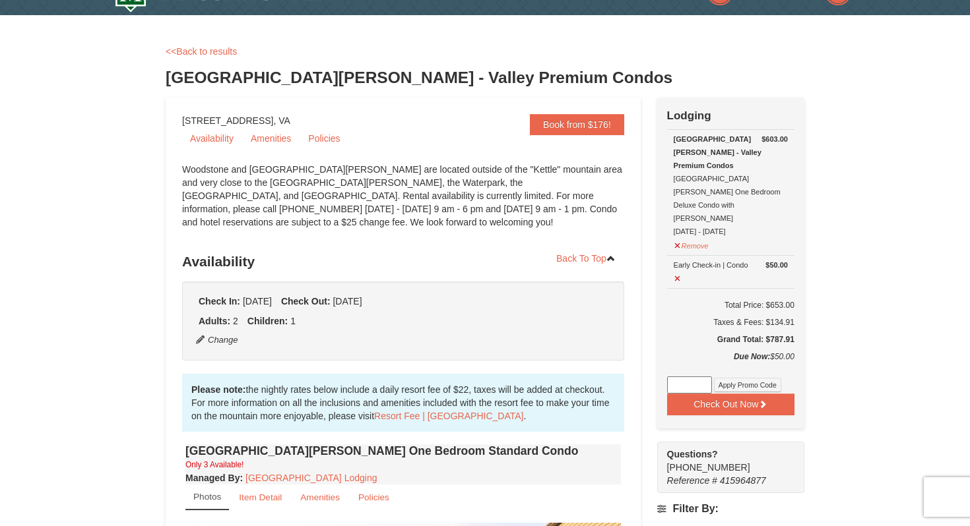
click at [703, 196] on div "Woodstone Meadows - Valley Premium Condos Woodstone Meadows One Bedroom Deluxe …" at bounding box center [731, 186] width 114 height 106
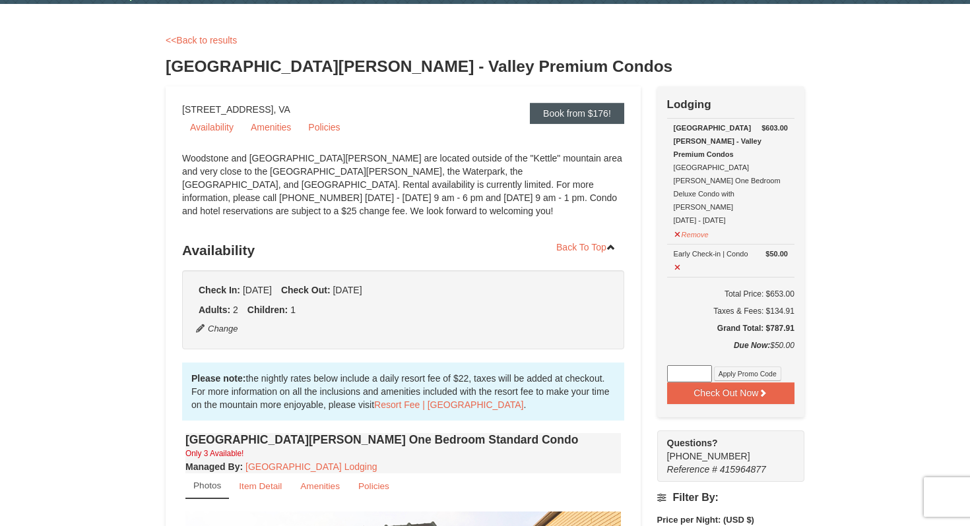
scroll to position [0, 0]
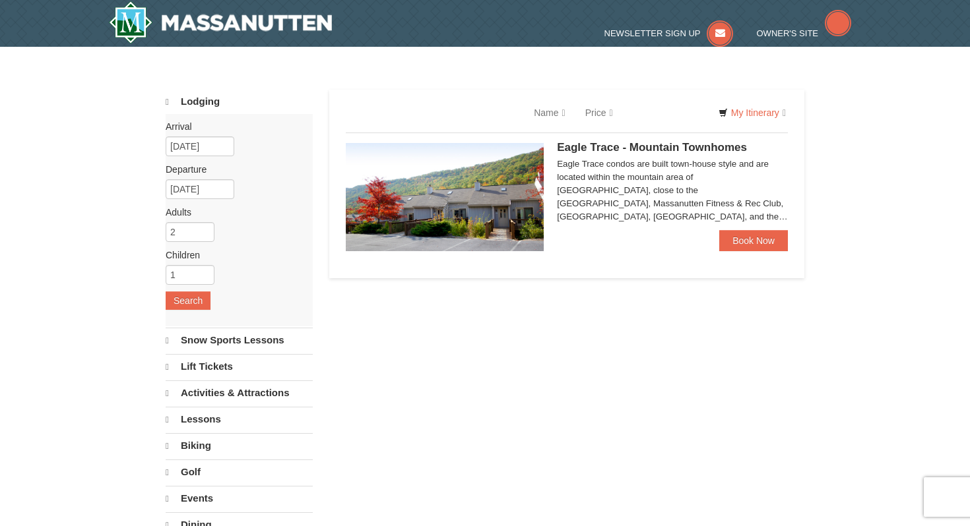
select select "9"
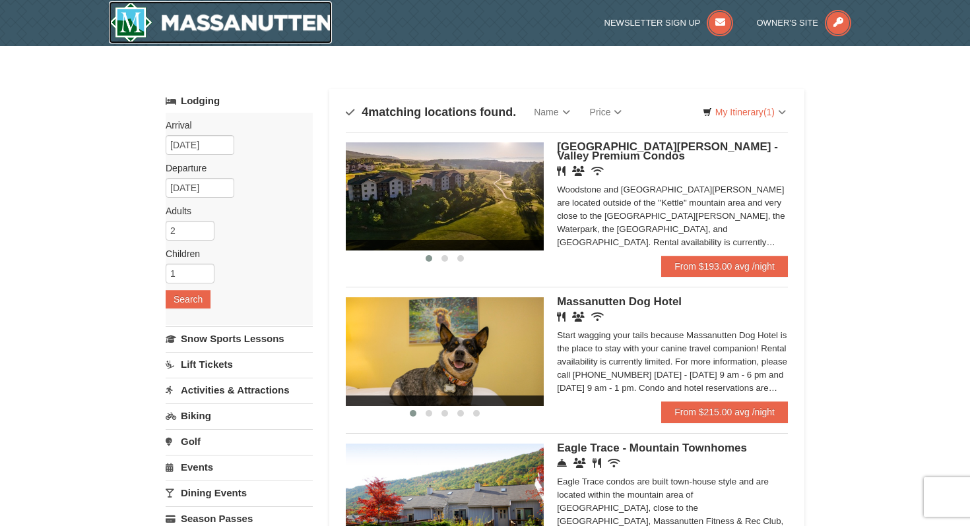
click at [200, 27] on img at bounding box center [220, 22] width 223 height 42
